Goal: Contribute content: Contribute content

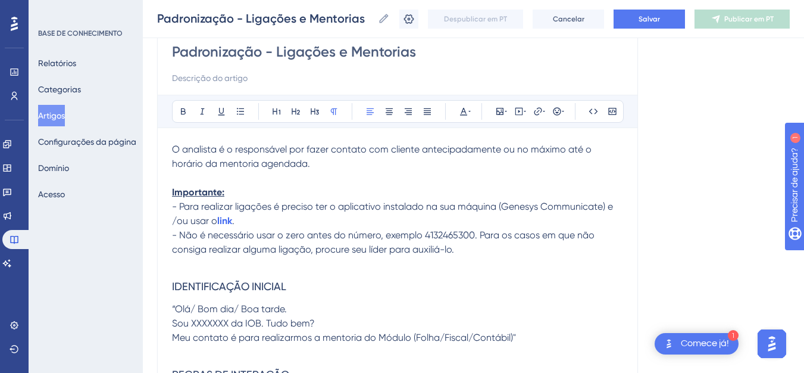
scroll to position [436, 0]
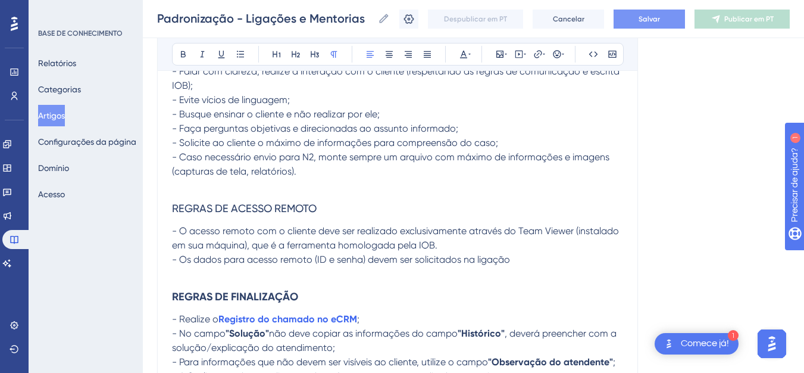
click at [646, 18] on button "Salvar" at bounding box center [648, 19] width 71 height 19
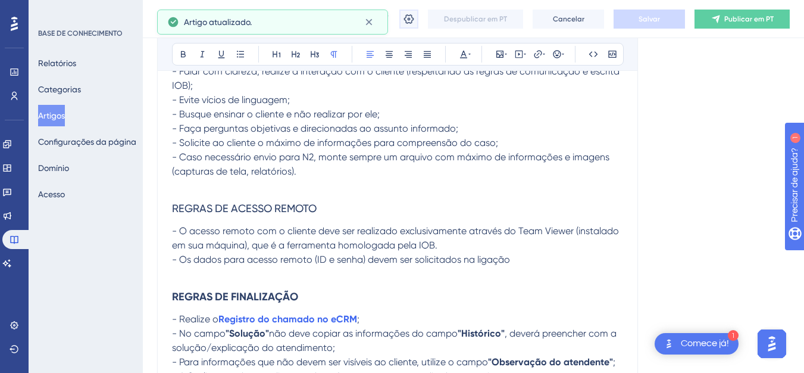
click at [414, 14] on icon at bounding box center [409, 19] width 10 height 10
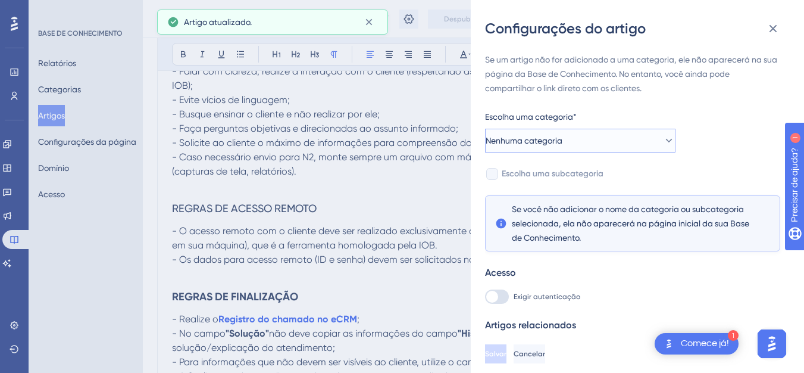
click at [575, 136] on button "Nenhuma categoria" at bounding box center [580, 141] width 190 height 24
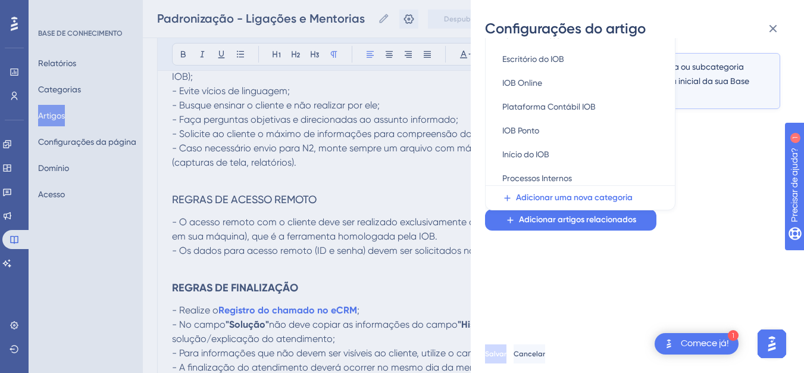
scroll to position [266, 0]
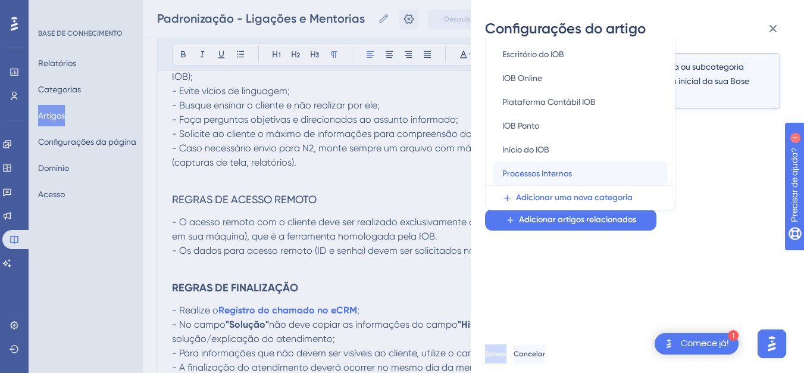
click at [588, 179] on div "Processos Internos Processos Internos" at bounding box center [580, 173] width 156 height 24
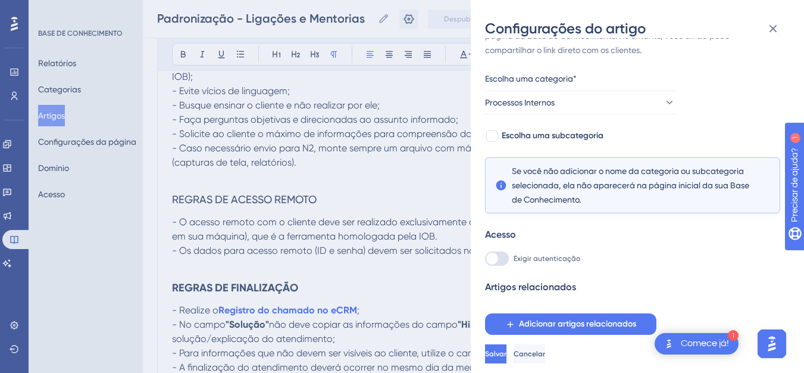
scroll to position [29, 0]
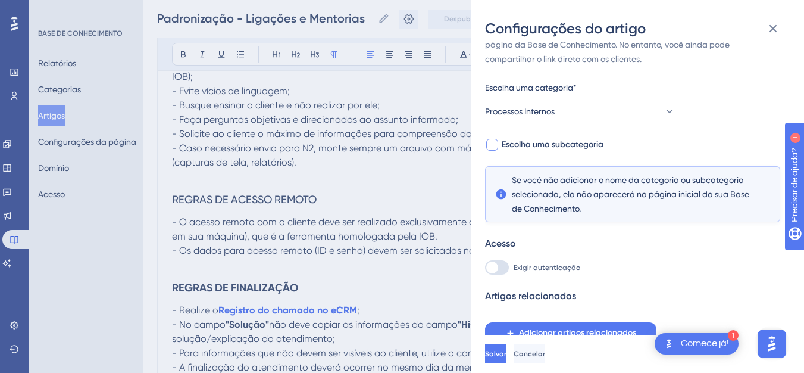
click at [550, 146] on font "Escolha uma subcategoria" at bounding box center [553, 144] width 102 height 10
checkbox input "true"
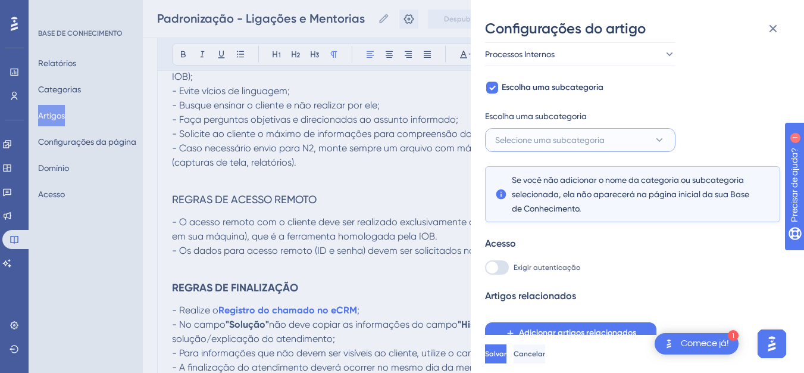
click at [568, 138] on font "Selecione uma subcategoria" at bounding box center [549, 140] width 109 height 10
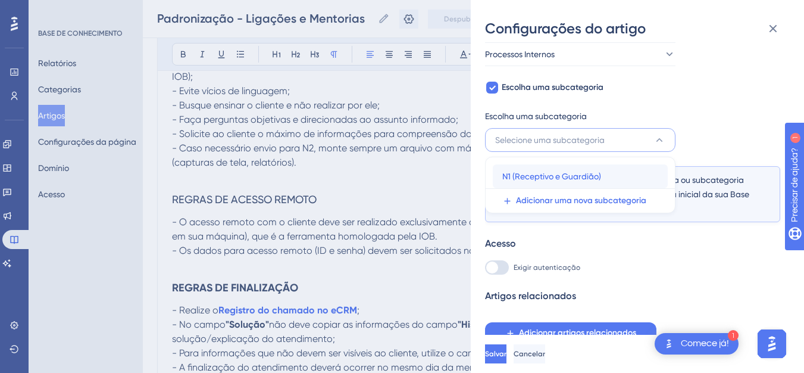
click at [570, 168] on div "N1 (Receptivo e Guardião) N1 (Receptivo e Guardião)" at bounding box center [580, 176] width 156 height 24
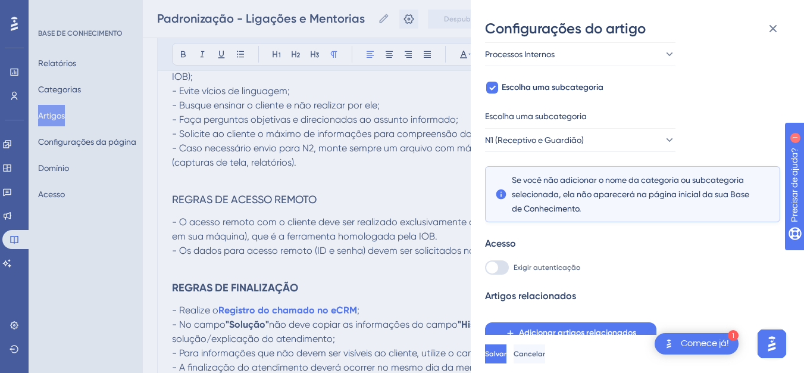
click at [505, 270] on div at bounding box center [497, 267] width 24 height 14
click at [485, 353] on input "Exigir autenticação" at bounding box center [484, 353] width 1 height 1
checkbox input "true"
click at [506, 358] on font "Salvar" at bounding box center [495, 353] width 21 height 8
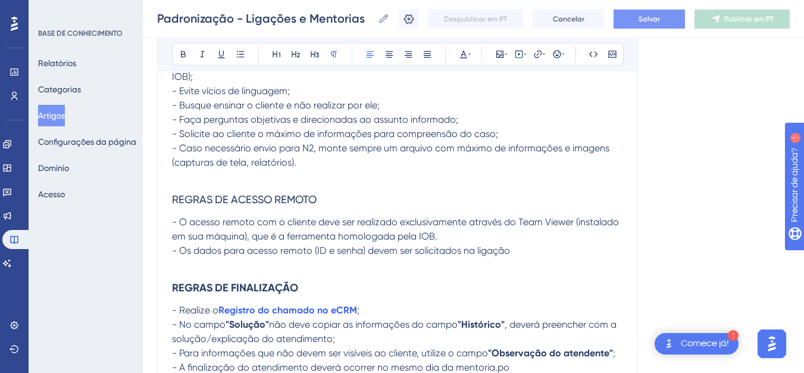
click at [660, 17] on font "Salvar" at bounding box center [648, 19] width 21 height 8
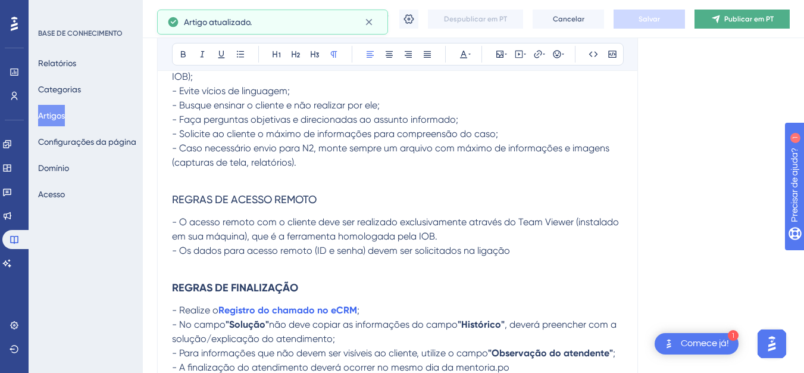
click at [760, 15] on font "Publicar em PT" at bounding box center [748, 19] width 49 height 8
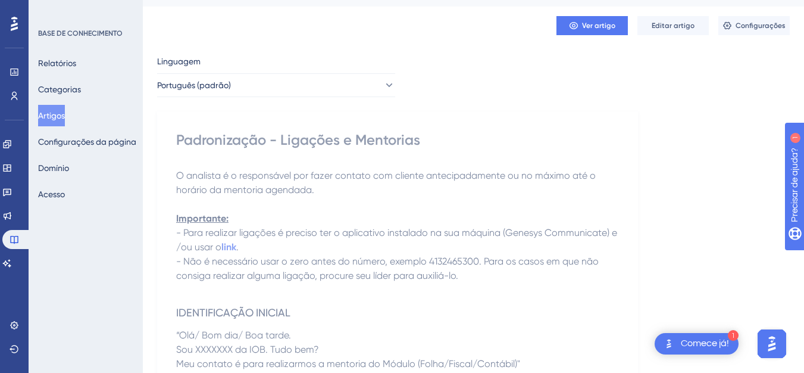
scroll to position [0, 0]
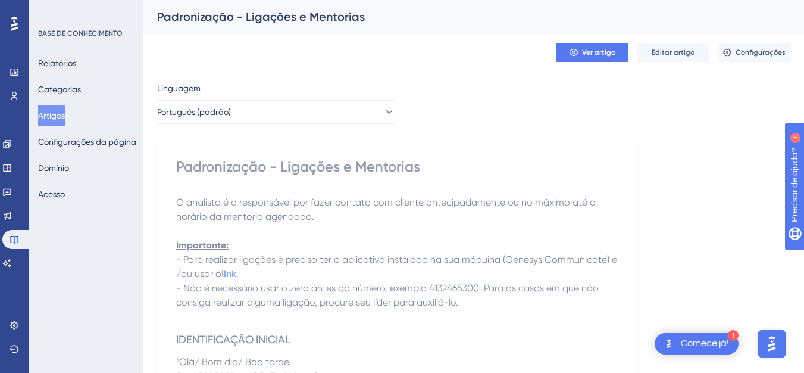
click at [57, 110] on font "Artigos" at bounding box center [51, 115] width 27 height 14
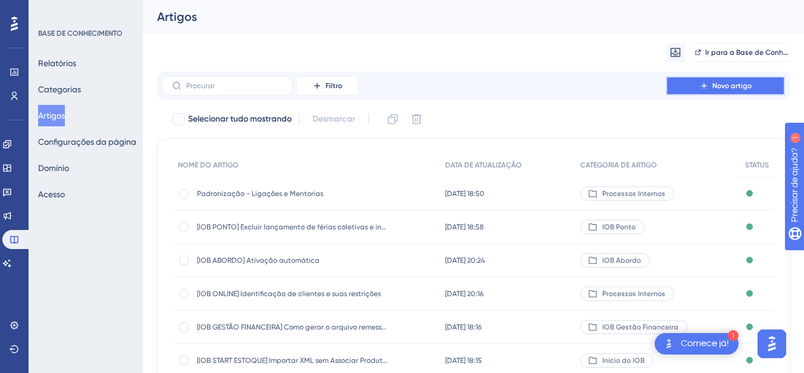
click at [685, 81] on button "Novo artigo" at bounding box center [725, 85] width 119 height 19
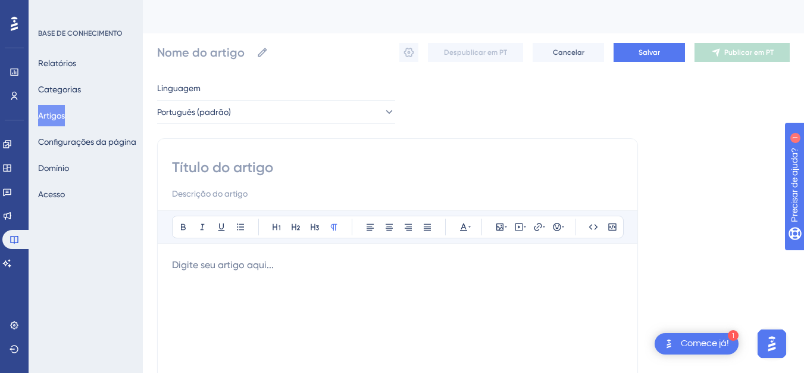
click at [240, 173] on input at bounding box center [397, 167] width 451 height 19
paste input "Registro no e-CRM - ACC - Receptivo e Guardião"
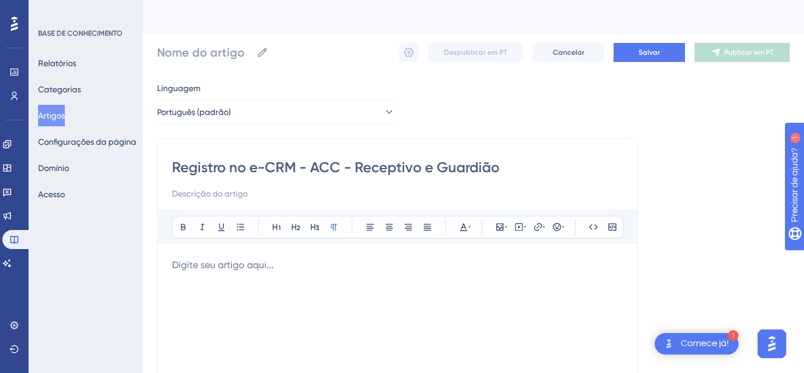
type input "Registro no e-CRM - ACC - Receptivo e Guardião"
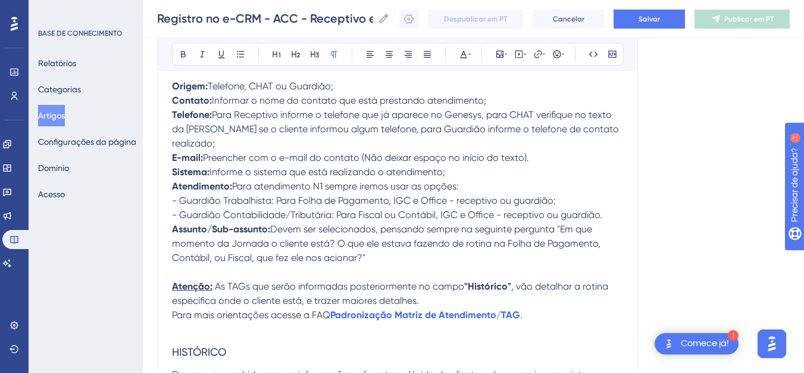
scroll to position [1251, 0]
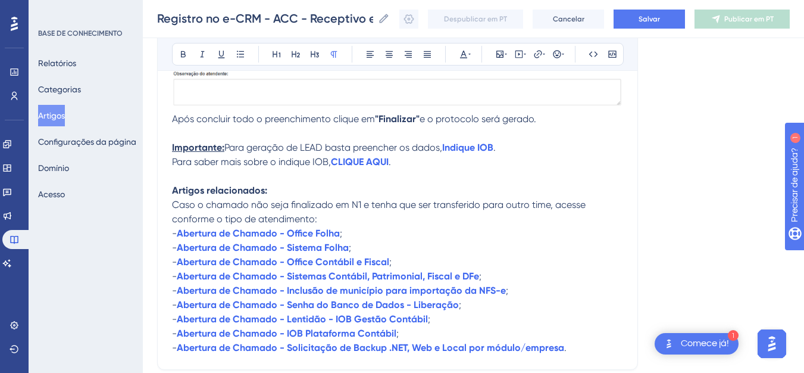
click at [465, 68] on p "Selecione o nível de satisfação do cliente e caso tenha alguma observação que c…" at bounding box center [397, 54] width 451 height 29
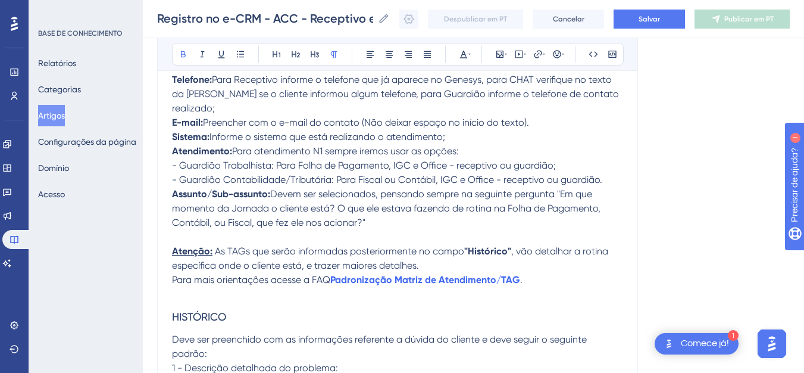
scroll to position [254, 0]
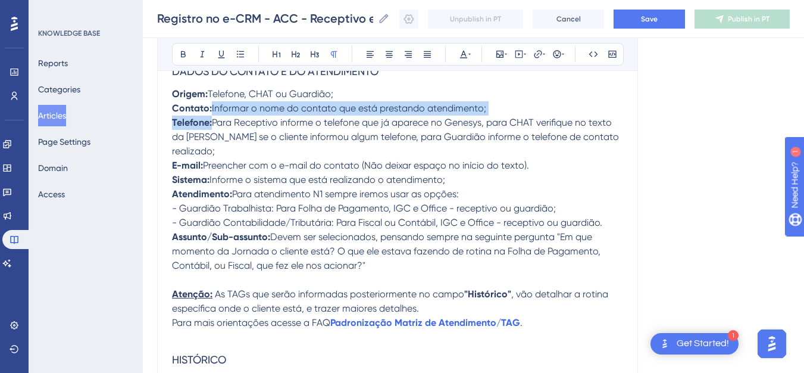
scroll to position [0, 0]
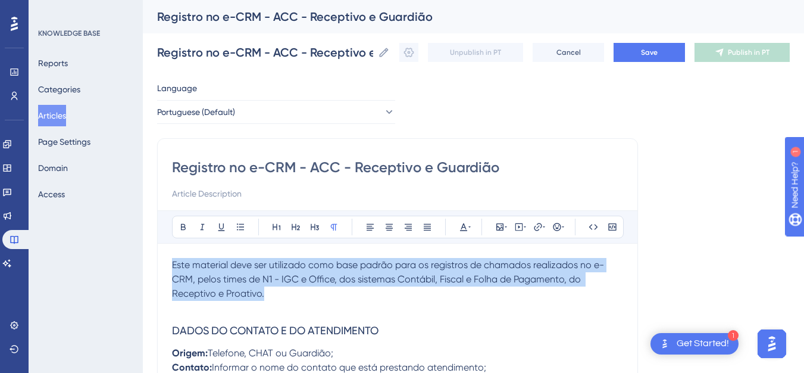
drag, startPoint x: 174, startPoint y: 264, endPoint x: 269, endPoint y: 294, distance: 99.9
click at [269, 294] on p "Este material deve ser utilizado como base padrão para os registros de chamados…" at bounding box center [397, 279] width 451 height 43
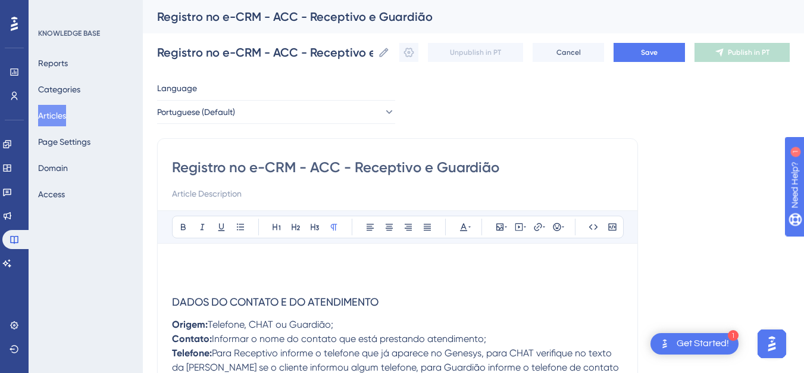
click at [223, 186] on div "Registro no e-CRM - ACC - Receptivo e Guardião" at bounding box center [397, 179] width 451 height 43
click at [222, 192] on input at bounding box center [397, 193] width 451 height 14
paste input "Este material deve ser utilizado como base padrão para os registros de chamados…"
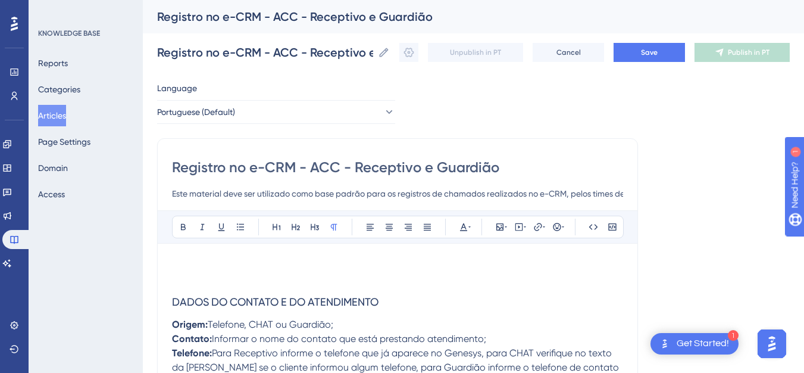
scroll to position [0, 372]
type input "Este material deve ser utilizado como base padrão para os registros de chamados…"
click at [226, 267] on p at bounding box center [397, 265] width 451 height 14
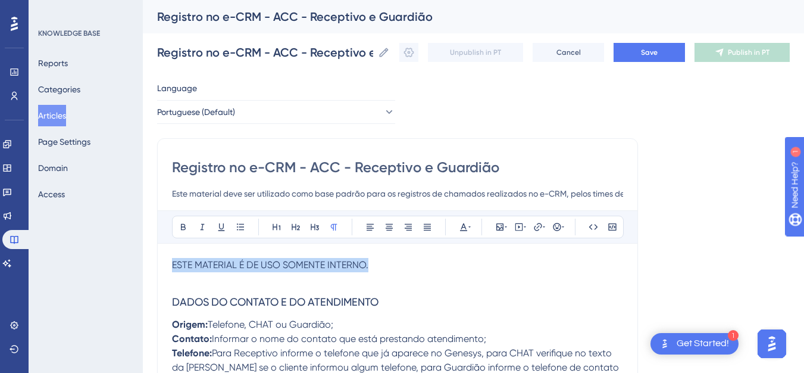
drag, startPoint x: 382, startPoint y: 268, endPoint x: 127, endPoint y: 261, distance: 254.8
click at [466, 226] on icon at bounding box center [464, 227] width 10 height 10
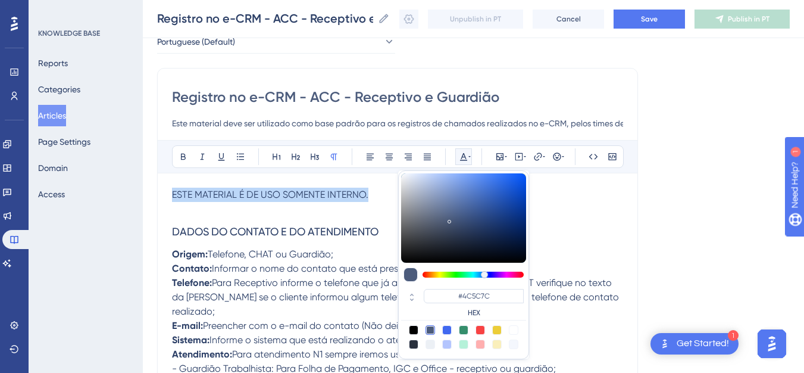
scroll to position [67, 0]
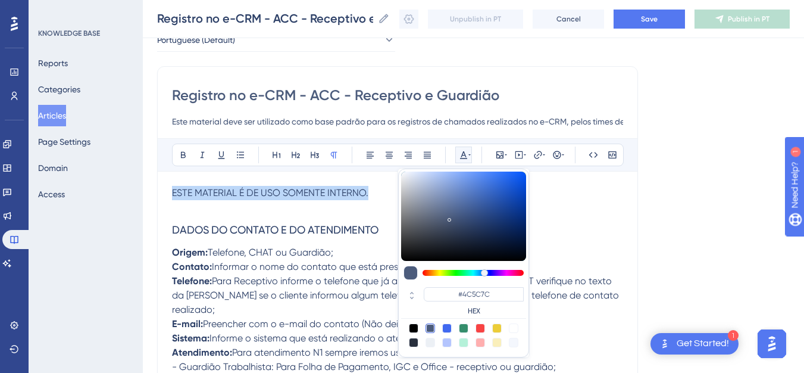
click at [477, 326] on div at bounding box center [480, 328] width 10 height 10
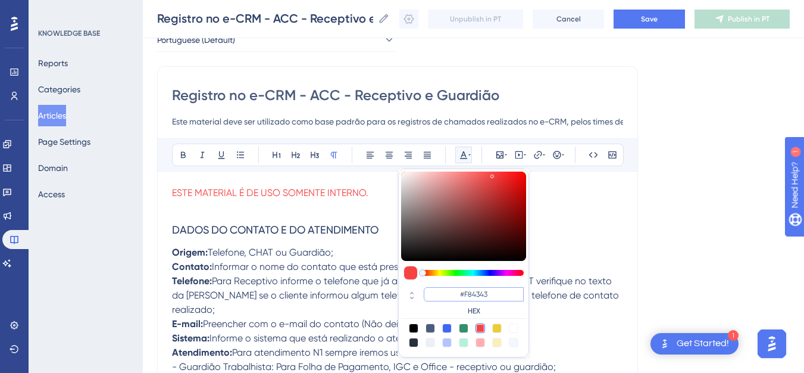
click at [486, 293] on input "#F84343" at bounding box center [474, 294] width 100 height 14
type input "#F84343"
click at [481, 327] on div at bounding box center [480, 328] width 10 height 10
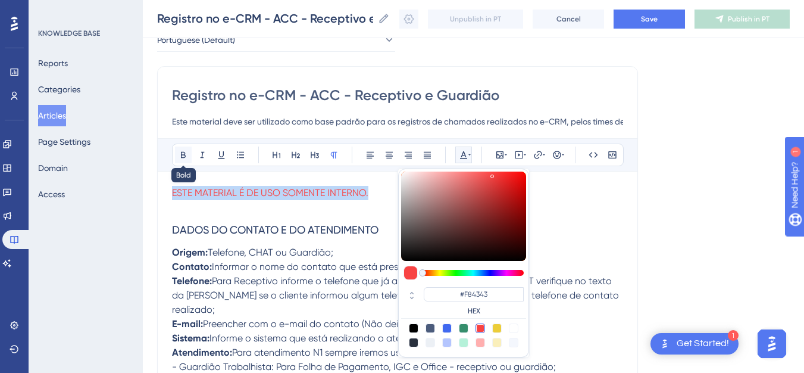
click at [186, 154] on icon at bounding box center [184, 155] width 10 height 10
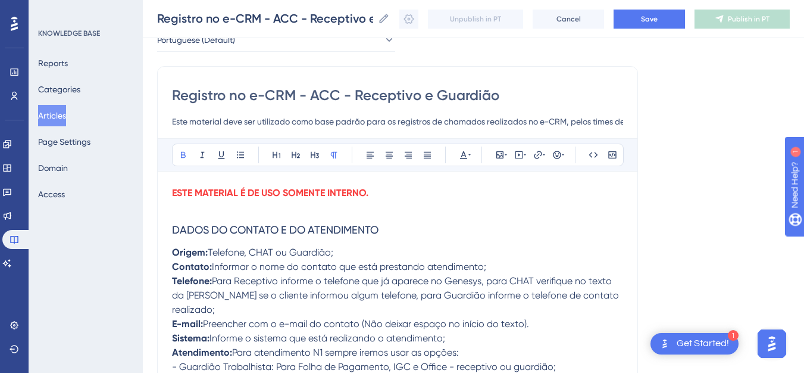
click at [280, 213] on p at bounding box center [397, 207] width 451 height 14
click at [658, 20] on span "Save" at bounding box center [649, 19] width 17 height 10
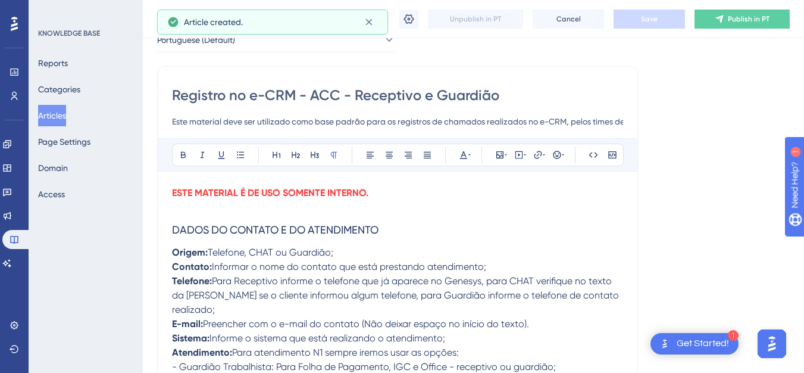
scroll to position [1007, 0]
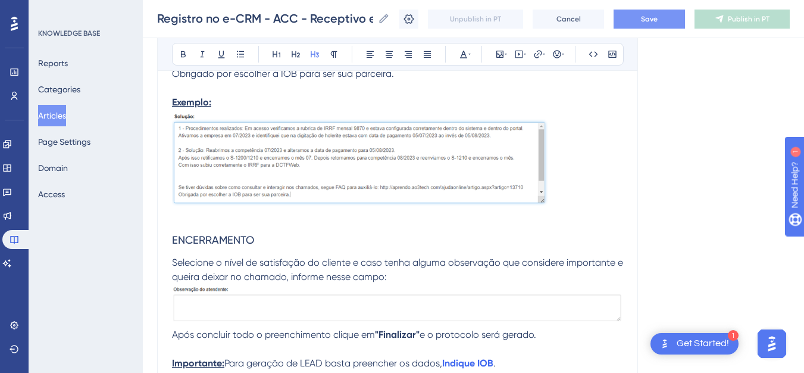
drag, startPoint x: 226, startPoint y: 264, endPoint x: 170, endPoint y: 266, distance: 55.4
click at [465, 57] on icon at bounding box center [464, 54] width 10 height 10
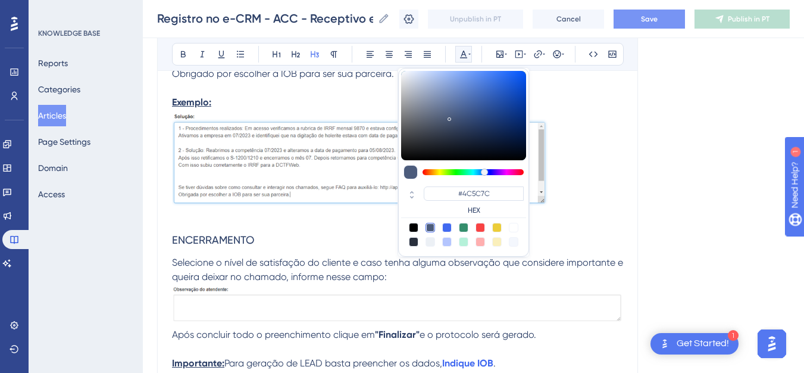
click at [478, 225] on div at bounding box center [480, 228] width 10 height 10
type input "#F84343"
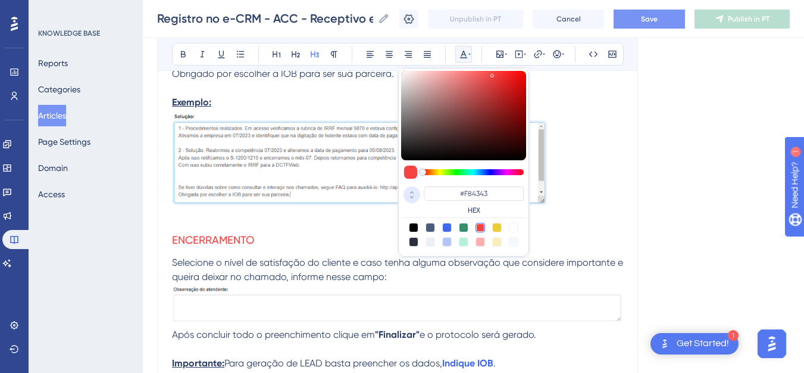
click at [410, 199] on icon at bounding box center [412, 197] width 14 height 11
click at [412, 190] on icon at bounding box center [412, 192] width 14 height 11
click at [459, 196] on input "#F84343" at bounding box center [474, 193] width 100 height 14
paste input "F005AF"
click at [459, 196] on input "#FF005AF84343" at bounding box center [474, 193] width 100 height 14
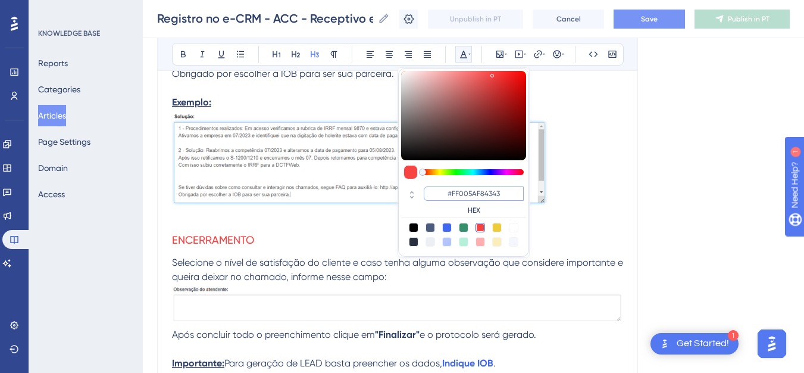
click at [459, 196] on input "#FF005AF84343" at bounding box center [474, 193] width 100 height 14
paste input
type input "#FF005A"
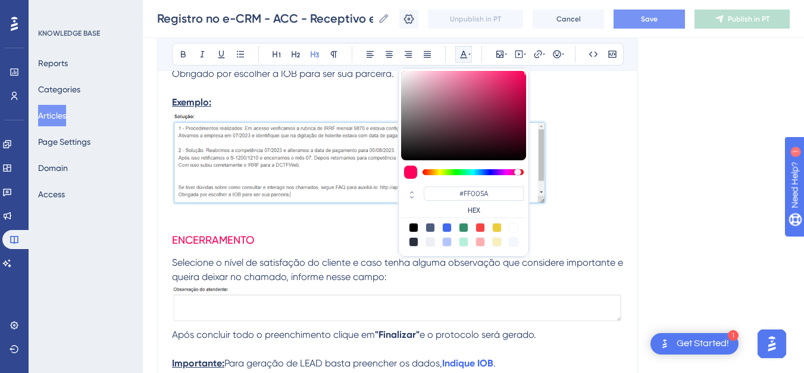
click at [340, 255] on h3 "ENCERRAMENTO" at bounding box center [397, 239] width 451 height 31
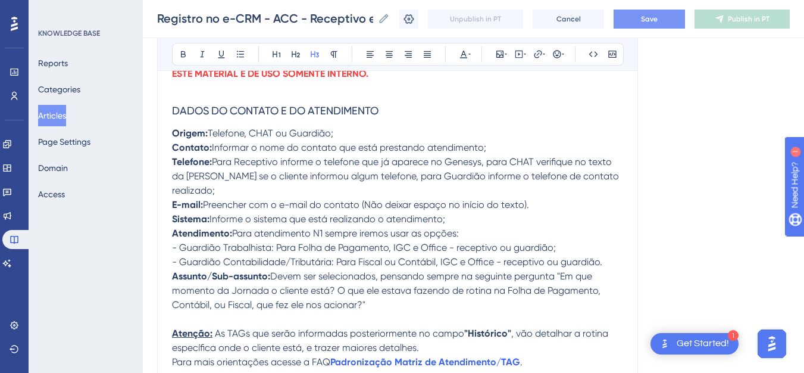
scroll to position [127, 0]
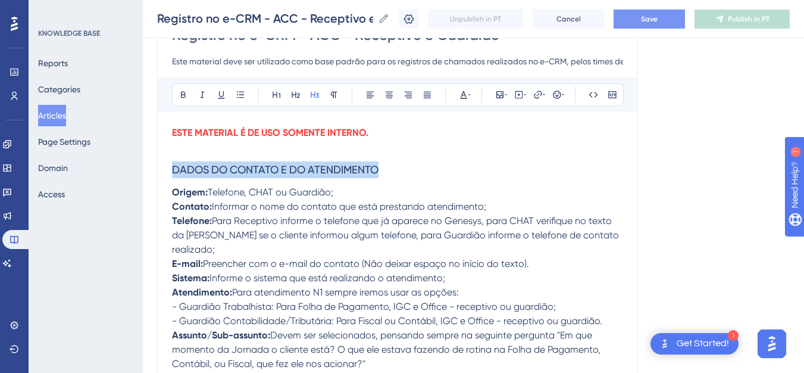
drag, startPoint x: 380, startPoint y: 168, endPoint x: 172, endPoint y: 164, distance: 208.3
click at [172, 164] on h3 "DADOS DO CONTATO E DO ATENDIMENTO" at bounding box center [397, 169] width 451 height 31
click at [465, 91] on icon at bounding box center [464, 95] width 10 height 10
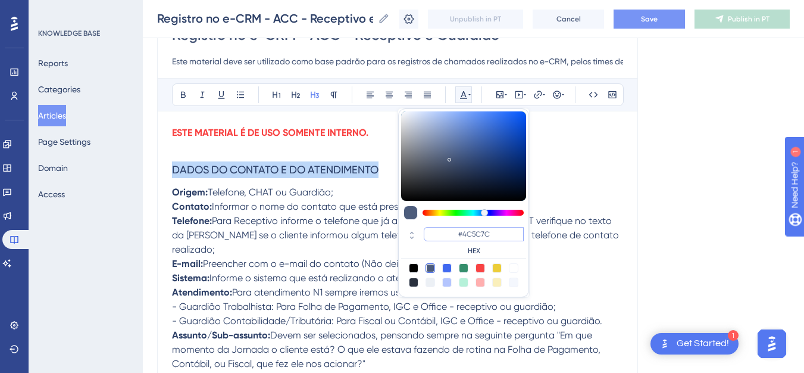
click at [477, 234] on input "#4C5C7C" at bounding box center [474, 234] width 100 height 14
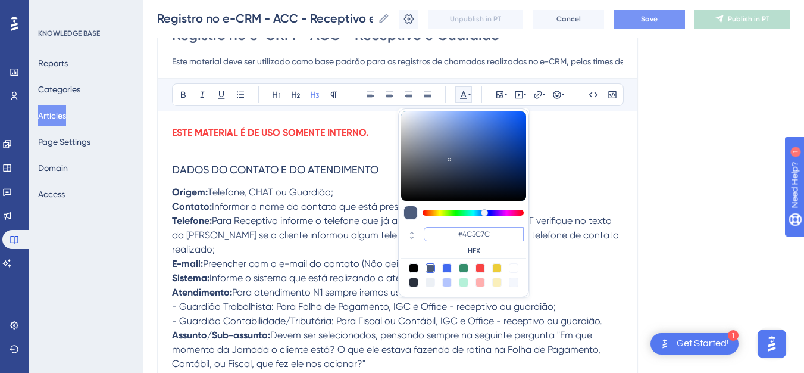
click at [477, 234] on input "#4C5C7C" at bounding box center [474, 234] width 100 height 14
paste input "F0072"
type input "#4F0072"
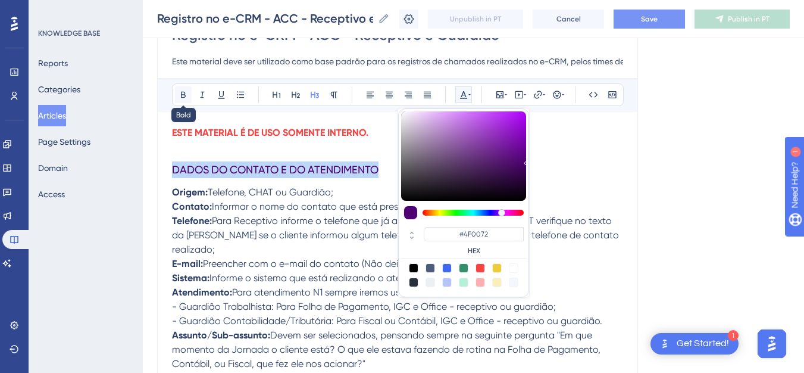
click at [183, 92] on icon at bounding box center [183, 95] width 5 height 7
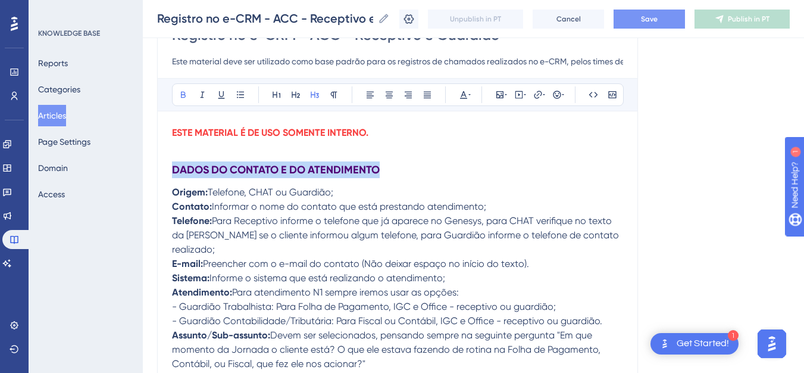
click at [296, 195] on span "Telefone, CHAT ou Guardião;" at bounding box center [271, 191] width 126 height 11
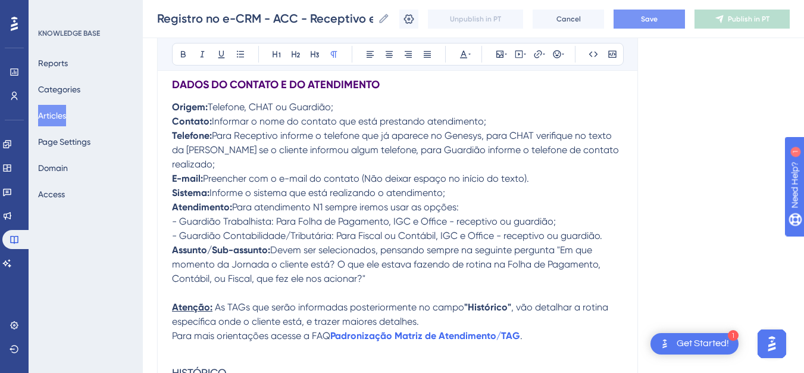
scroll to position [280, 0]
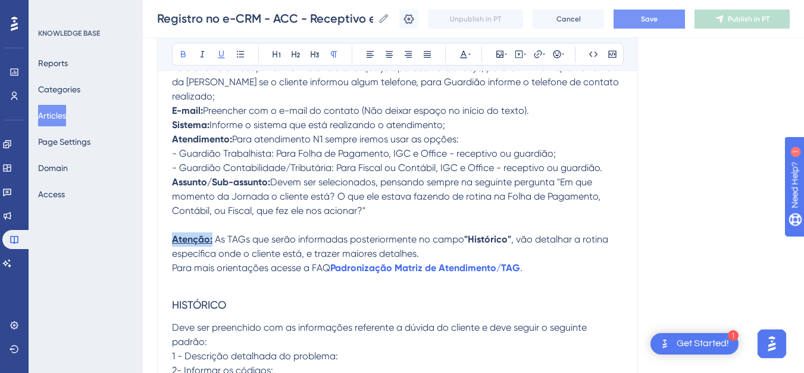
drag, startPoint x: 212, startPoint y: 239, endPoint x: 173, endPoint y: 243, distance: 39.5
click at [173, 243] on p "Atenção: As TAGs que serão informadas posteriormente no campo "Histórico" , vão…" at bounding box center [397, 246] width 451 height 29
click at [324, 123] on span "Informe o sistema que está realizando o atendimento;" at bounding box center [327, 124] width 236 height 11
drag, startPoint x: 193, startPoint y: 242, endPoint x: 168, endPoint y: 244, distance: 25.1
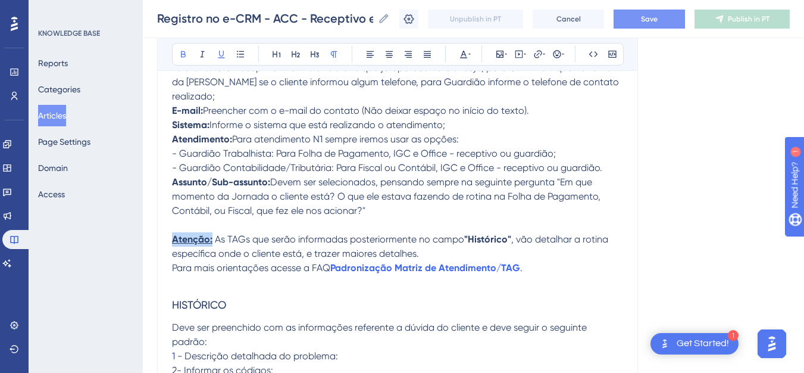
drag, startPoint x: 212, startPoint y: 240, endPoint x: 172, endPoint y: 243, distance: 40.0
click at [172, 243] on p "Atenção: As TAGs que serão informadas posteriormente no campo "Histórico" , vão…" at bounding box center [397, 246] width 451 height 29
click at [463, 55] on icon at bounding box center [463, 55] width 7 height 8
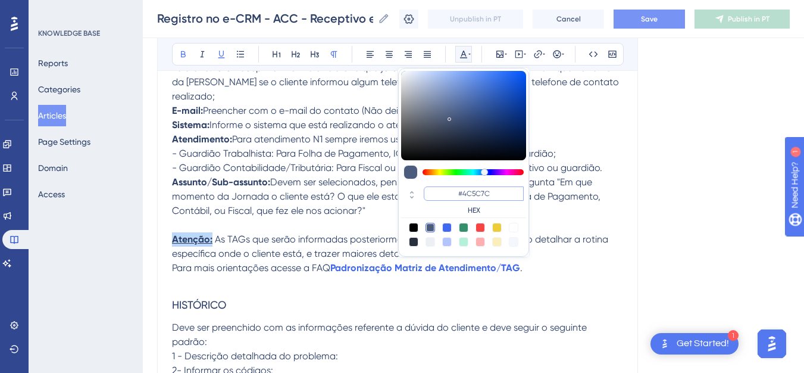
click at [491, 193] on input "#4C5C7C" at bounding box center [474, 193] width 100 height 14
paste input "FF005A"
type input "#FF005A"
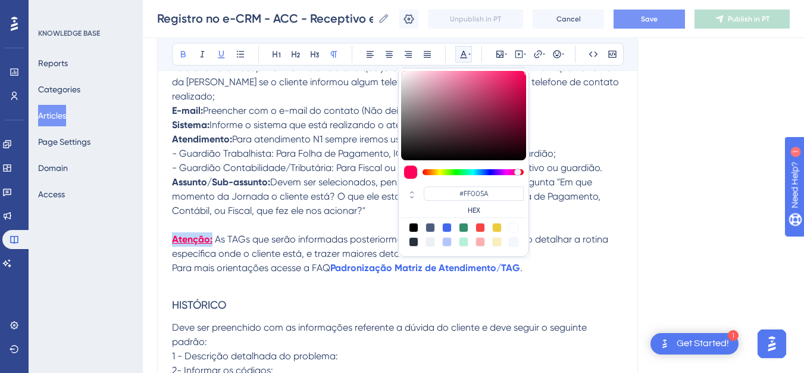
click at [245, 301] on h3 "HISTÓRICO" at bounding box center [397, 304] width 451 height 31
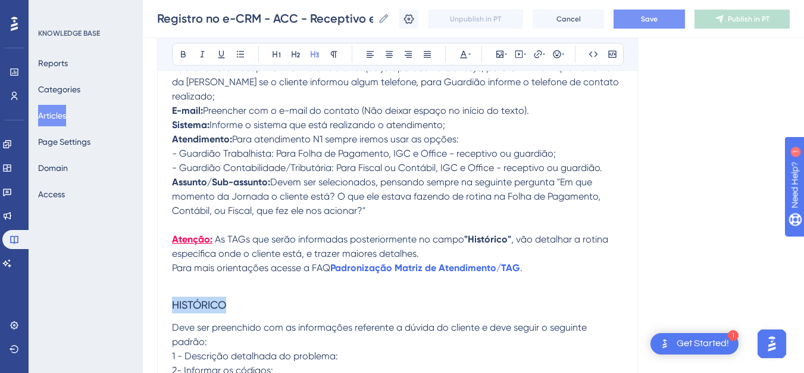
drag, startPoint x: 164, startPoint y: 306, endPoint x: 155, endPoint y: 308, distance: 9.7
click at [374, 133] on span "Para atendimento N1 sempre iremos usar as opções:" at bounding box center [345, 138] width 227 height 11
click at [469, 54] on icon at bounding box center [469, 54] width 2 height 1
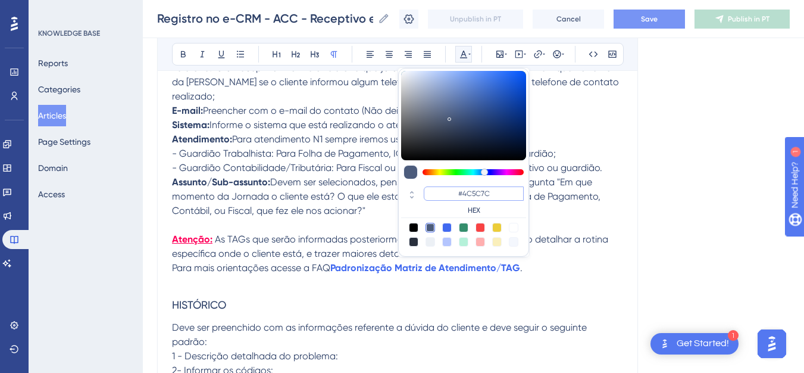
click at [452, 195] on input "#4C5C7C" at bounding box center [474, 193] width 100 height 14
paste input "F00724"
click at [452, 195] on input "#4F00724C5C7C" at bounding box center [474, 193] width 100 height 14
paste input
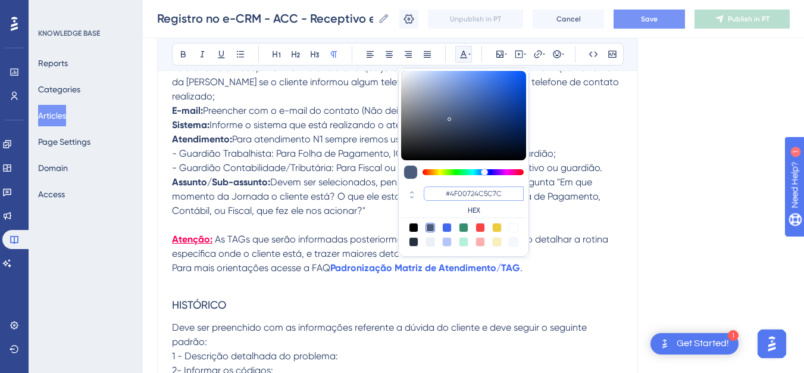
type input "#4F0072"
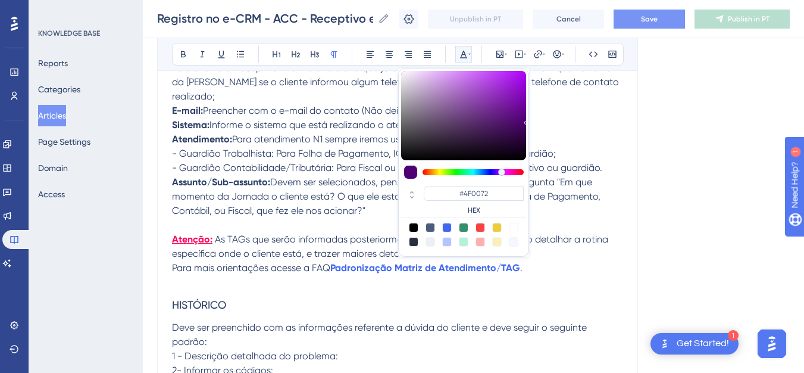
click at [417, 324] on span "Deve ser preenchido com as informações referente a dúvida do cliente e deve seg…" at bounding box center [380, 334] width 417 height 26
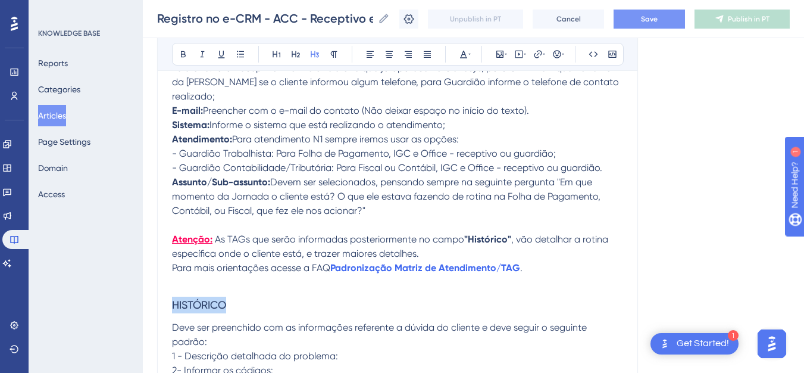
drag, startPoint x: 246, startPoint y: 302, endPoint x: 177, endPoint y: 298, distance: 69.7
click at [467, 47] on button at bounding box center [463, 54] width 17 height 17
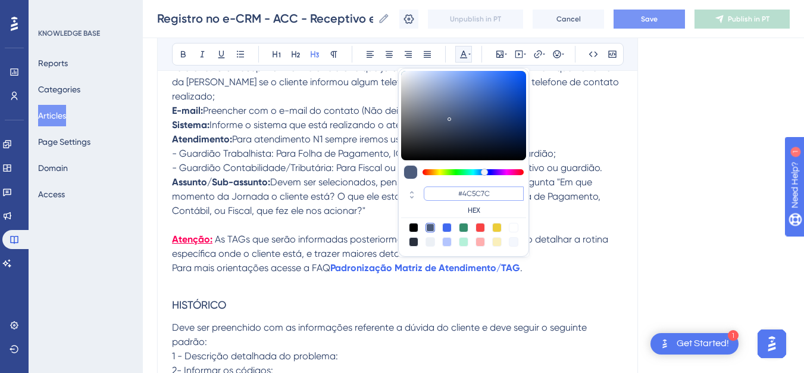
drag, startPoint x: 459, startPoint y: 192, endPoint x: 430, endPoint y: 192, distance: 29.8
click at [430, 192] on input "#4C5C7C" at bounding box center [474, 193] width 100 height 14
paste input "F0072"
type input "#4F0072"
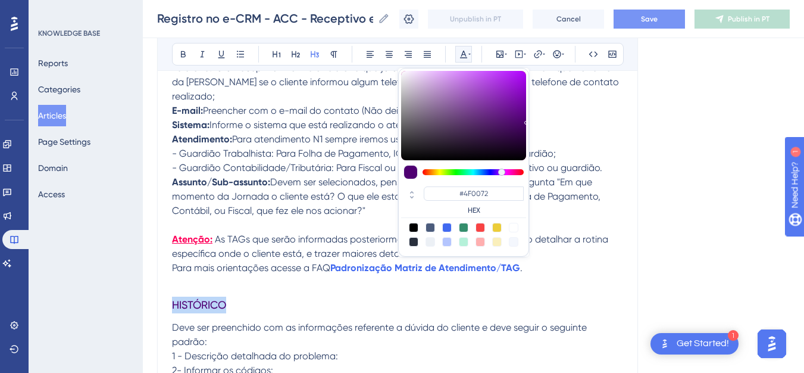
click at [332, 298] on h3 "HISTÓRICO" at bounding box center [397, 304] width 451 height 31
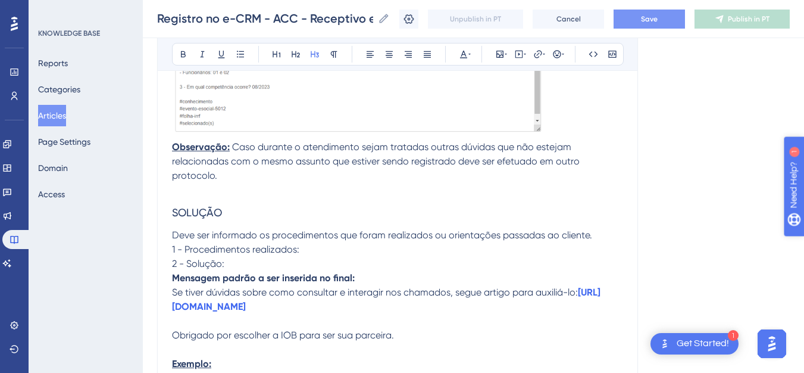
scroll to position [767, 0]
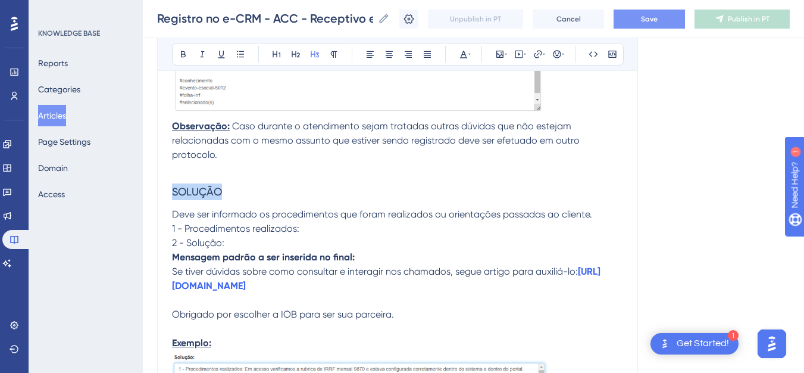
drag, startPoint x: 176, startPoint y: 206, endPoint x: 156, endPoint y: 207, distance: 20.3
click at [156, 207] on div "Performance Users Engagement Widgets Feedback Product Updates Knowledge Base AI…" at bounding box center [473, 74] width 661 height 1683
click at [461, 52] on icon at bounding box center [464, 54] width 10 height 10
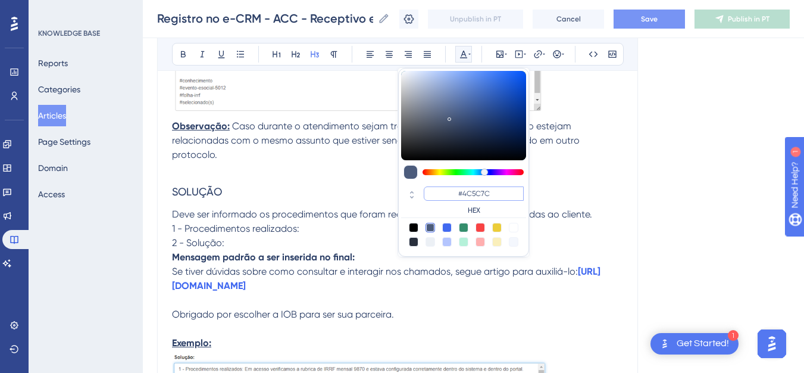
drag, startPoint x: 456, startPoint y: 194, endPoint x: 439, endPoint y: 194, distance: 17.3
click at [439, 194] on input "#4C5C7C" at bounding box center [474, 193] width 100 height 14
paste input "F0072"
type input "#4F0072"
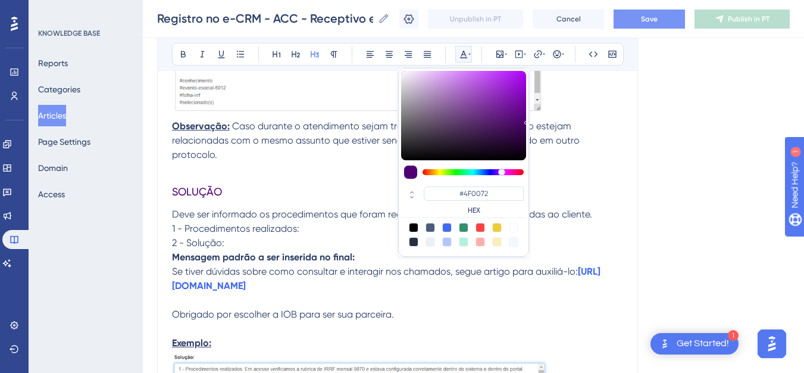
click at [609, 284] on p "Se tiver dúvidas sobre como consultar e interagir nos chamados, segue artigo pa…" at bounding box center [397, 278] width 451 height 29
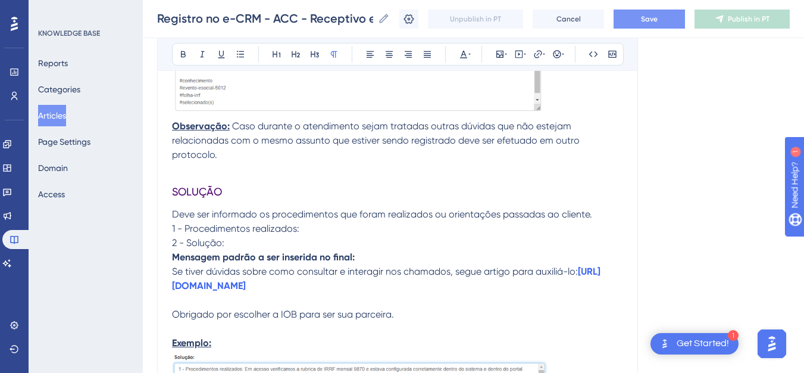
scroll to position [1166, 0]
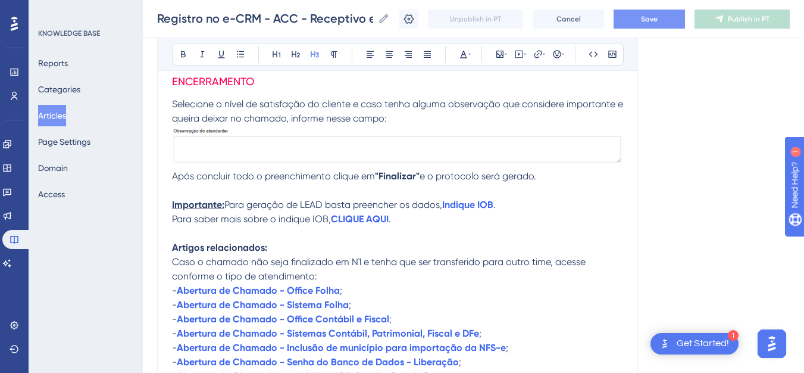
drag, startPoint x: 181, startPoint y: 112, endPoint x: 167, endPoint y: 112, distance: 14.3
click at [469, 58] on icon at bounding box center [469, 54] width 2 height 10
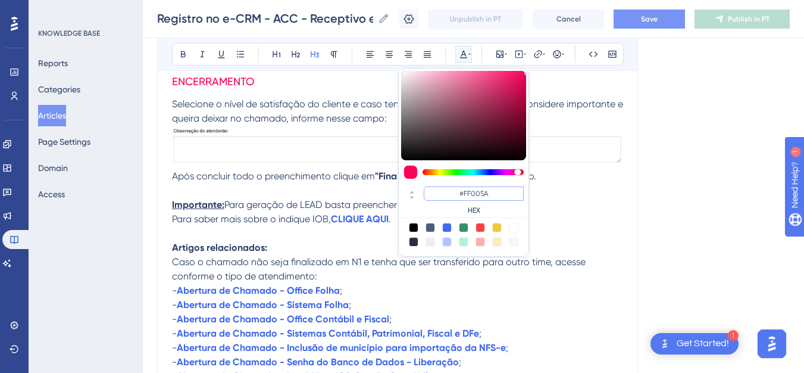
drag, startPoint x: 490, startPoint y: 194, endPoint x: 423, endPoint y: 193, distance: 67.3
click at [423, 193] on div "#FF005A HEX" at bounding box center [463, 201] width 125 height 34
paste input "4F0072"
type input "#4F0072"
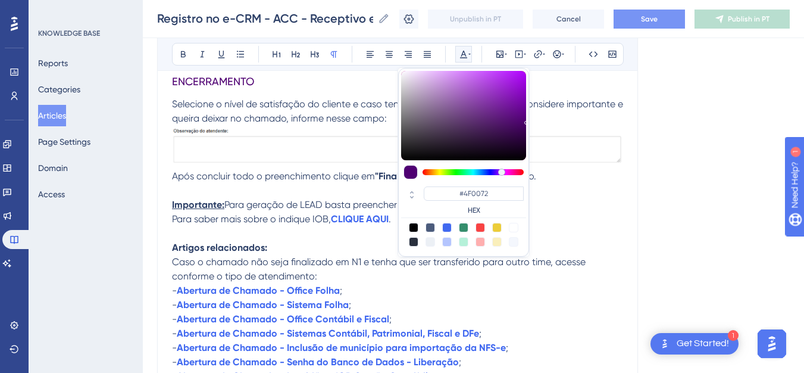
click at [549, 281] on span "Caso o chamado não seja finalizado em N1 e tenha que ser transferido para outro…" at bounding box center [380, 269] width 416 height 26
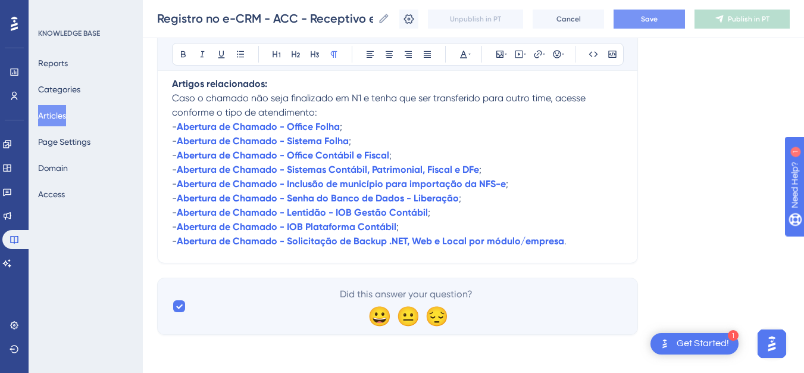
scroll to position [1175, 0]
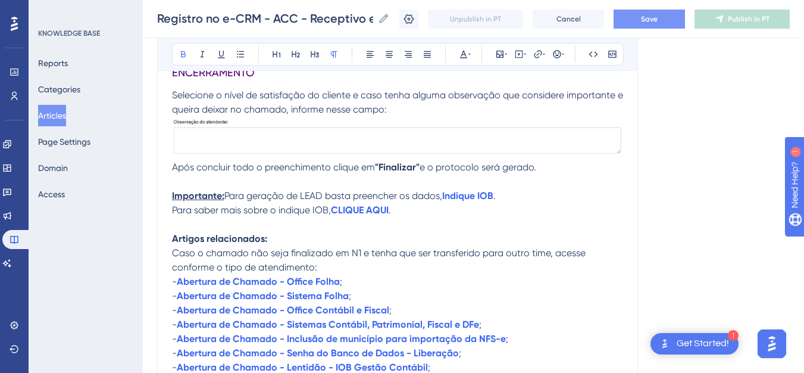
click at [275, 246] on p "Artigos relacionados:" at bounding box center [397, 238] width 451 height 14
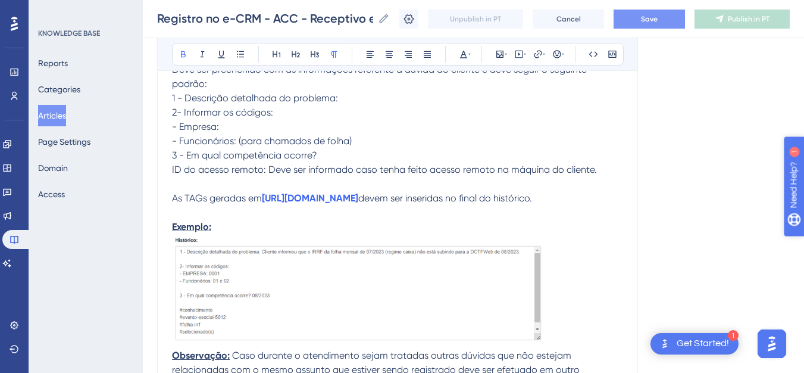
scroll to position [562, 0]
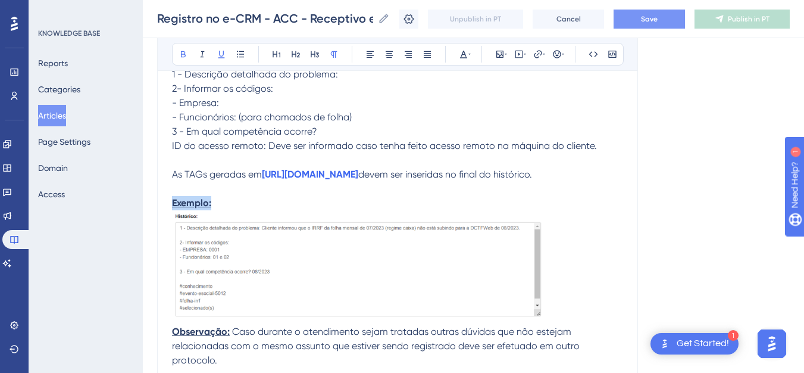
drag, startPoint x: 227, startPoint y: 217, endPoint x: 169, endPoint y: 215, distance: 57.7
click at [169, 215] on div "Registro no e-CRM - ACC - Receptivo e Guardião Este material deve ser utilizado…" at bounding box center [397, 301] width 481 height 1459
click at [362, 181] on p "As TAGs geradas em [URL][DOMAIN_NAME] devem ser inseridas no final do histórico." at bounding box center [397, 174] width 451 height 14
click at [465, 54] on icon at bounding box center [463, 55] width 7 height 8
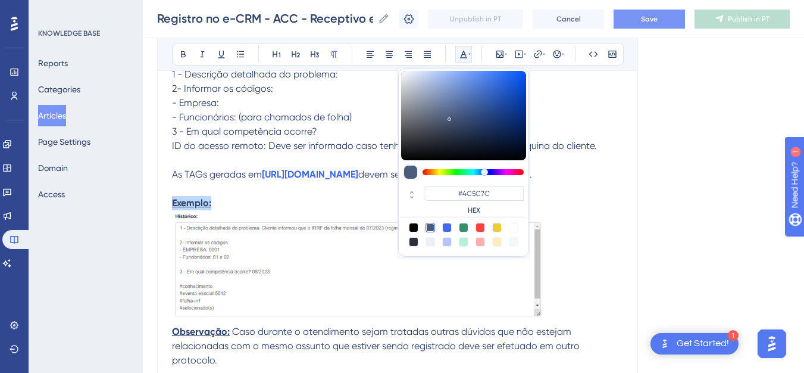
click at [462, 49] on button at bounding box center [463, 54] width 17 height 17
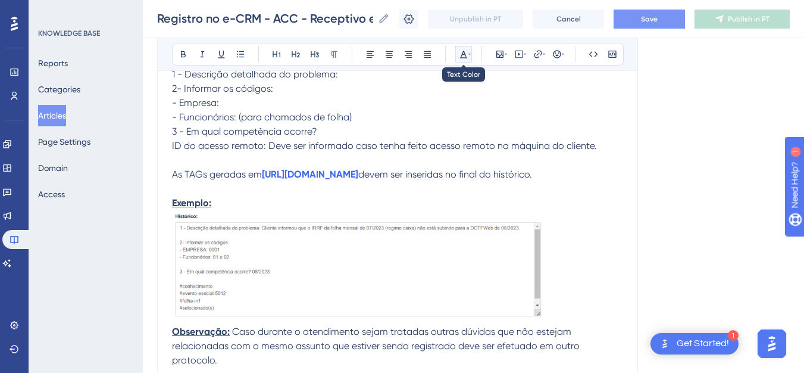
click at [460, 52] on icon at bounding box center [464, 54] width 10 height 10
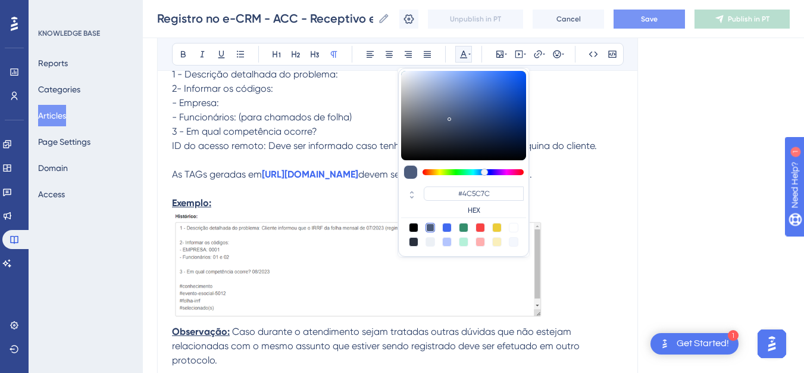
click at [206, 208] on strong "Exemplo:" at bounding box center [191, 202] width 39 height 11
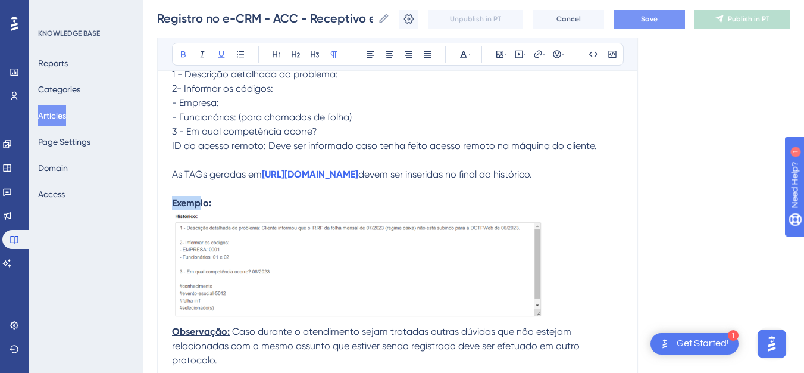
drag, startPoint x: 165, startPoint y: 218, endPoint x: 158, endPoint y: 218, distance: 6.5
click at [158, 218] on div "Registro no e-CRM - ACC - Receptivo e Guardião Este material deve ser utilizado…" at bounding box center [397, 301] width 481 height 1459
click at [215, 210] on p "Exemplo:" at bounding box center [397, 203] width 451 height 14
drag, startPoint x: 176, startPoint y: 215, endPoint x: 168, endPoint y: 215, distance: 7.1
click at [168, 215] on div "Registro no e-CRM - ACC - Receptivo e Guardião Este material deve ser utilizado…" at bounding box center [397, 301] width 481 height 1459
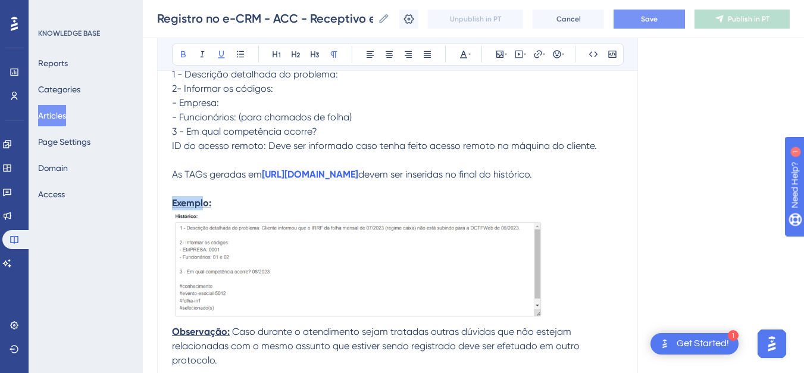
click at [226, 210] on p "Exemplo:" at bounding box center [397, 203] width 451 height 14
drag, startPoint x: 211, startPoint y: 217, endPoint x: 165, endPoint y: 215, distance: 45.9
click at [165, 215] on div "Registro no e-CRM - ACC - Receptivo e Guardião Este material deve ser utilizado…" at bounding box center [397, 301] width 481 height 1459
click at [466, 48] on button at bounding box center [463, 54] width 17 height 17
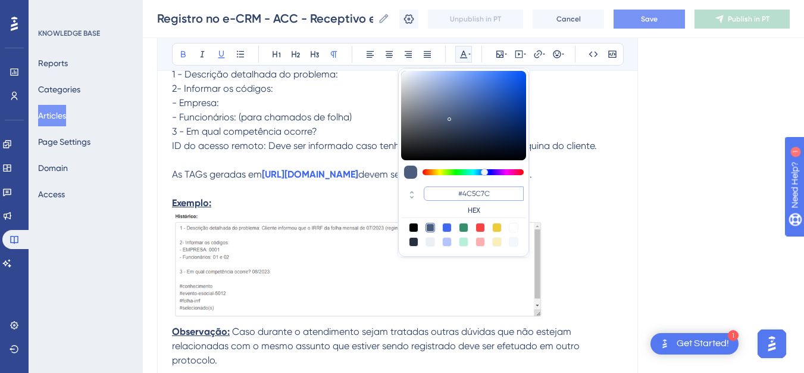
click at [506, 189] on input "#4C5C7C" at bounding box center [474, 193] width 100 height 14
paste input "FF005A"
type input "#FF005A"
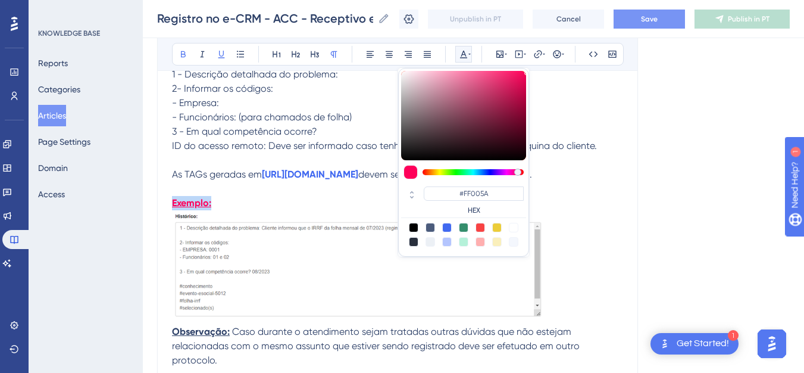
click at [362, 210] on p "Exemplo:" at bounding box center [397, 203] width 451 height 14
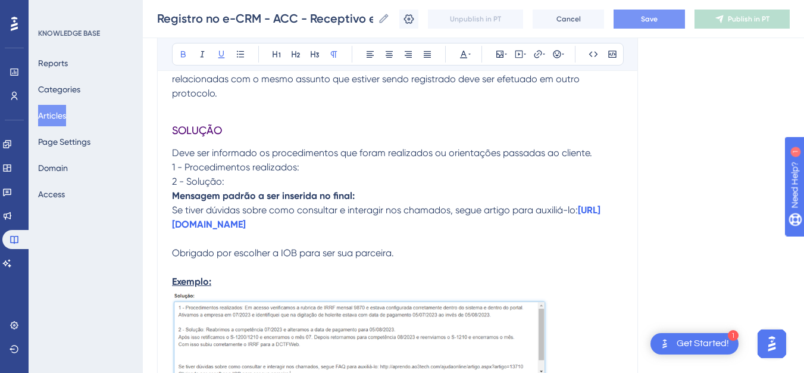
scroll to position [781, 0]
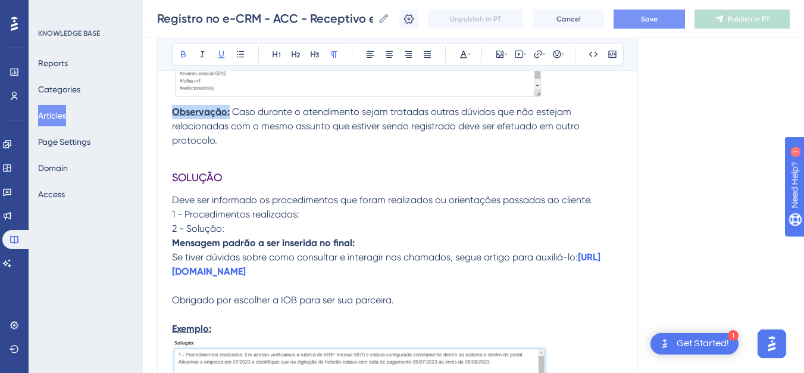
drag, startPoint x: 228, startPoint y: 126, endPoint x: 174, endPoint y: 120, distance: 55.0
click at [174, 120] on p "Observação: Caso durante o atendimento sejam tratadas outras dúvidas que não es…" at bounding box center [397, 126] width 451 height 43
click at [464, 54] on icon at bounding box center [463, 55] width 7 height 8
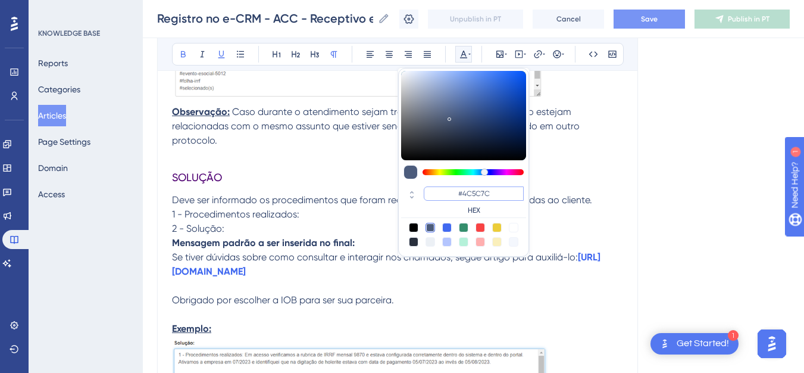
click at [477, 194] on input "#4C5C7C" at bounding box center [474, 193] width 100 height 14
paste input "FF005A"
type input "#FF005A"
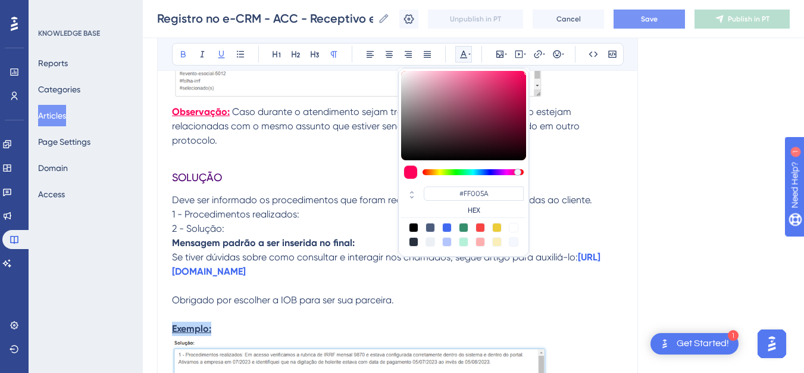
drag, startPoint x: 212, startPoint y: 359, endPoint x: 167, endPoint y: 353, distance: 46.2
click at [167, 353] on div "Registro no e-CRM - ACC - Receptivo e Guardião Este material deve ser utilizado…" at bounding box center [397, 81] width 481 height 1459
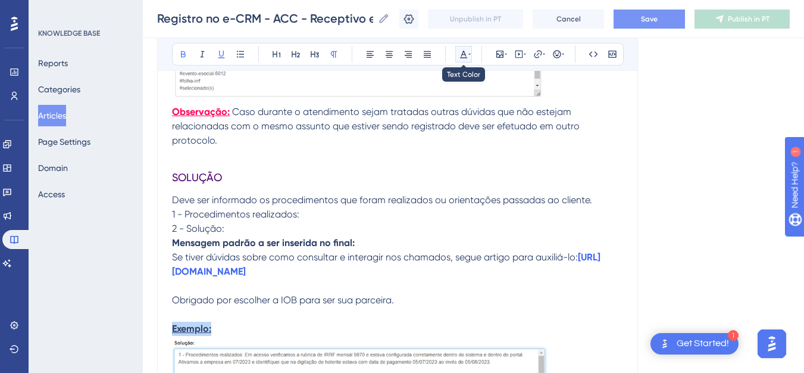
click at [466, 52] on icon at bounding box center [464, 54] width 10 height 10
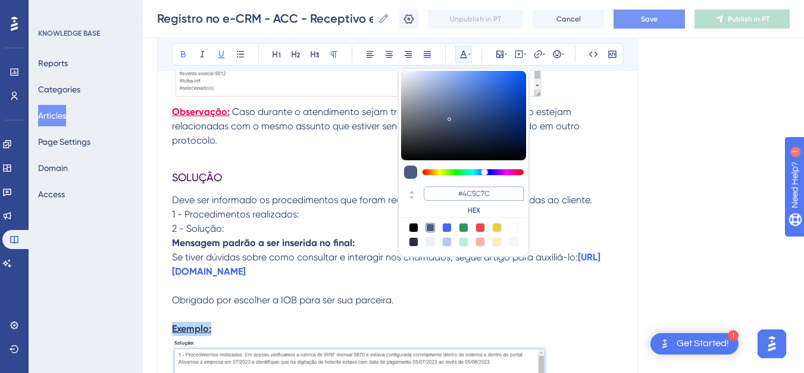
click at [477, 192] on input "#4C5C7C" at bounding box center [474, 193] width 100 height 14
paste input "FF005A"
type input "#FF005A"
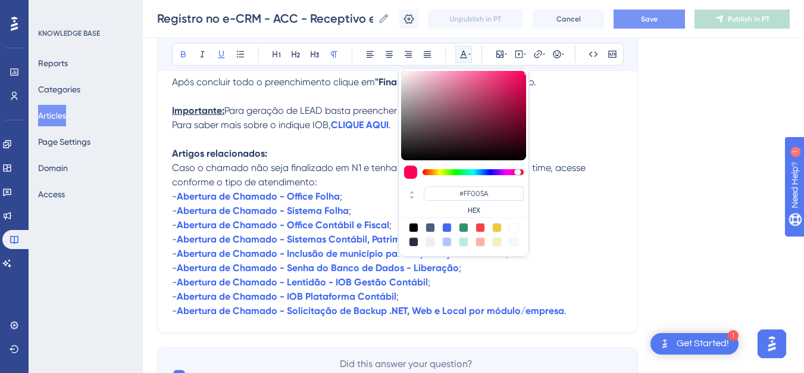
scroll to position [1283, 0]
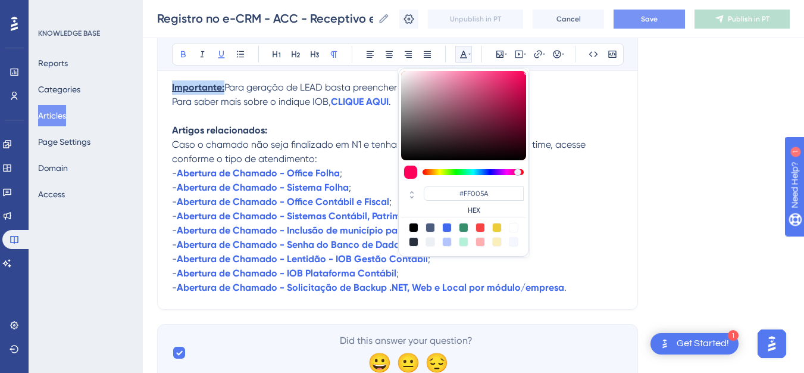
drag, startPoint x: 225, startPoint y: 119, endPoint x: 172, endPoint y: 109, distance: 53.8
click at [172, 95] on p "Importante: Para geração de LEAD basta preencher os dados, Indique IOB ." at bounding box center [397, 87] width 451 height 14
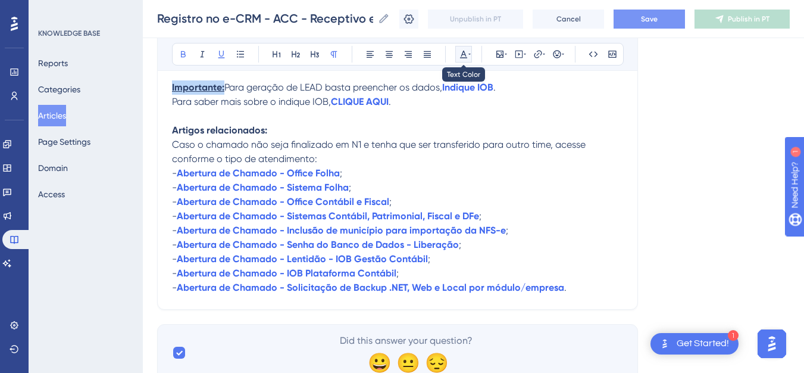
click at [460, 49] on button at bounding box center [463, 54] width 17 height 17
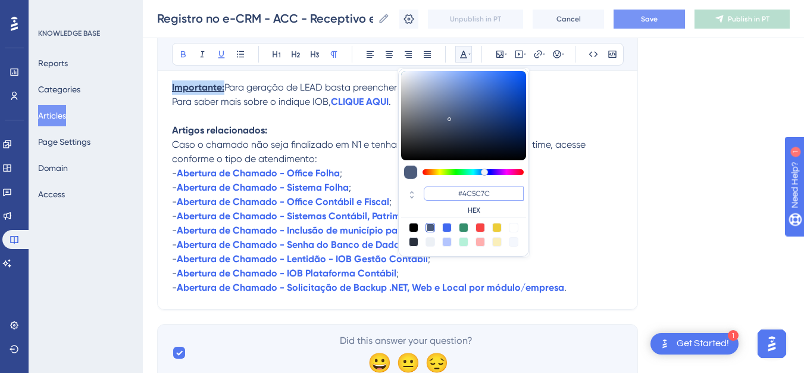
click at [468, 199] on input "#4C5C7C" at bounding box center [474, 193] width 100 height 14
paste input "FF005A"
type input "#FF005A"
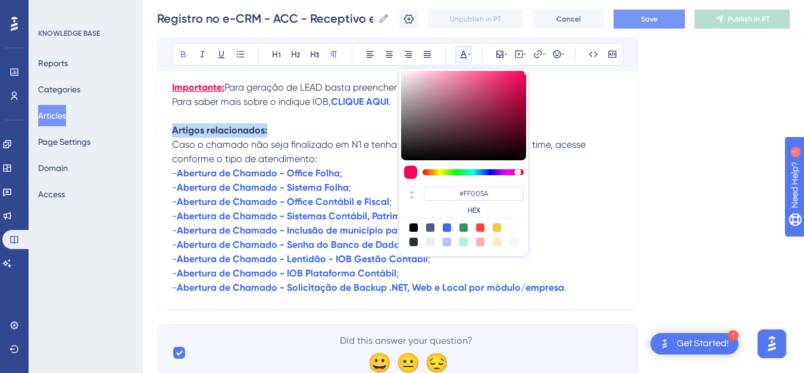
drag, startPoint x: 278, startPoint y: 156, endPoint x: 152, endPoint y: 154, distance: 125.6
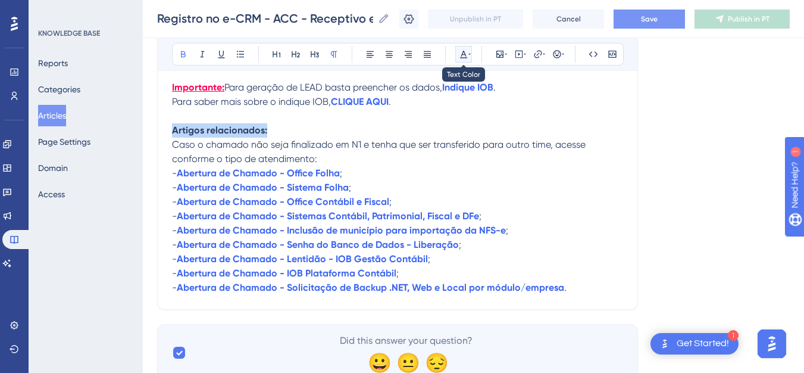
click at [463, 57] on icon at bounding box center [464, 54] width 10 height 10
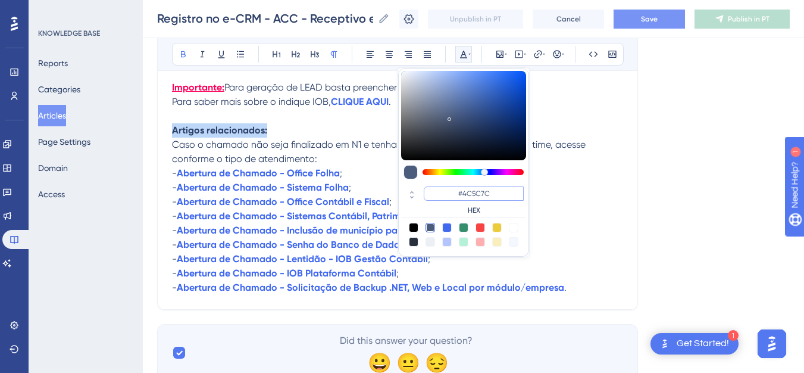
click at [481, 193] on input "#4C5C7C" at bounding box center [474, 193] width 100 height 14
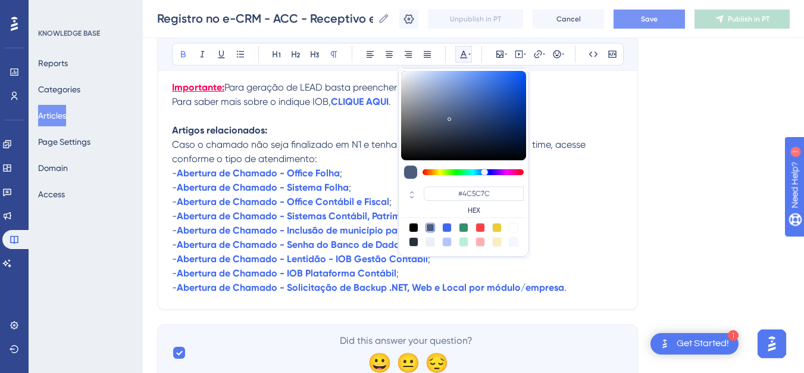
click at [596, 166] on p "Caso o chamado não seja finalizado em N1 e tenha que ser transferido para outro…" at bounding box center [397, 151] width 451 height 29
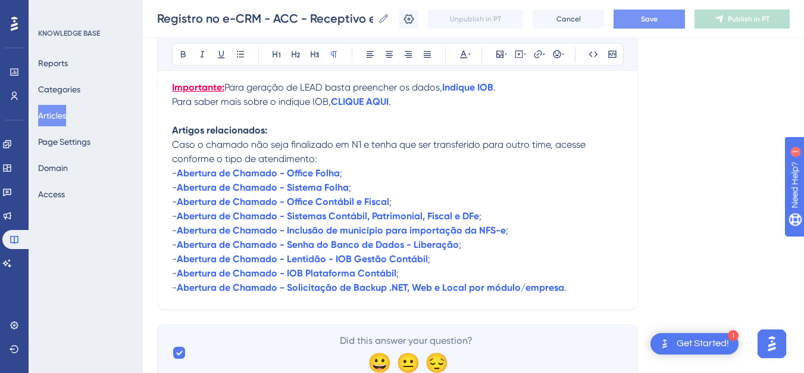
click at [660, 12] on button "Save" at bounding box center [648, 19] width 71 height 19
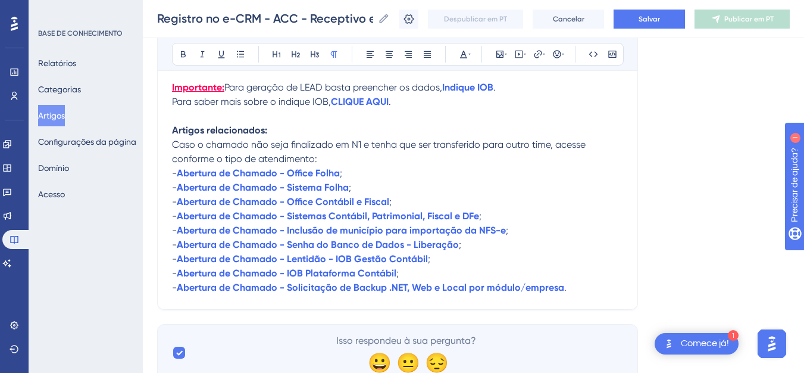
click at [393, 164] on span "Caso o chamado não seja finalizado em N1 e tenha que ser transferido para outro…" at bounding box center [380, 152] width 416 height 26
click at [472, 55] on div "Audacioso itálico Sublinhado Ponto de bala Título 1 Título 2 Título 3 Normal Al…" at bounding box center [398, 54] width 452 height 23
click at [465, 55] on icon at bounding box center [463, 55] width 7 height 8
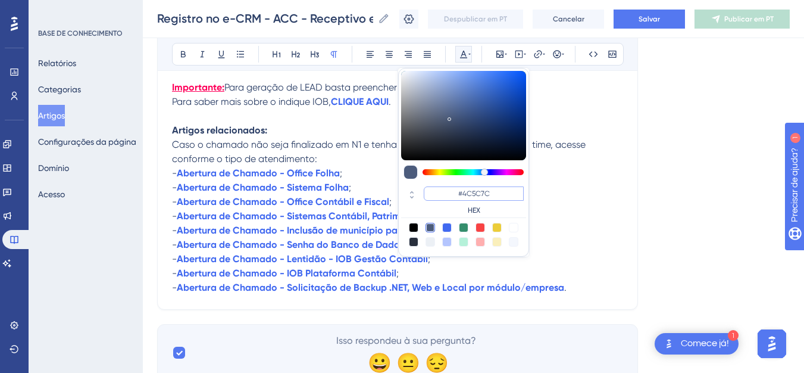
click at [478, 195] on input "#4C5C7C" at bounding box center [474, 193] width 100 height 14
click at [544, 137] on p "Artigos relacionados:" at bounding box center [397, 130] width 451 height 14
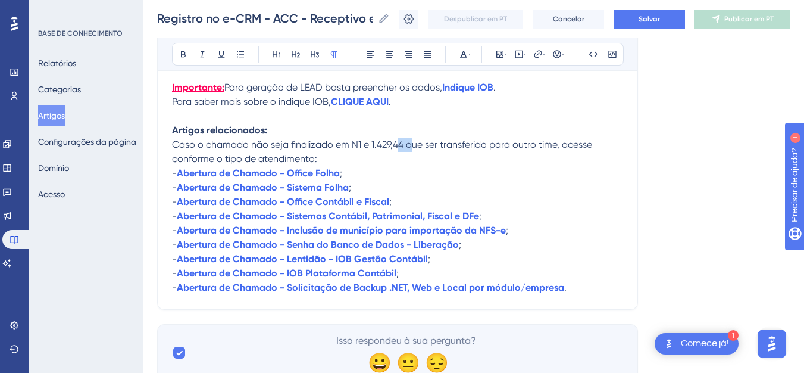
click at [400, 164] on span "Caso o chamado não seja finalizado em N1 e 1.429,44 que ser transferido para ou…" at bounding box center [383, 152] width 422 height 26
drag, startPoint x: 339, startPoint y: 187, endPoint x: 174, endPoint y: 158, distance: 167.4
click at [379, 166] on p "Caso o chamado não seja finalizado em N1 e tenha que ser transferido para outro…" at bounding box center [397, 151] width 451 height 29
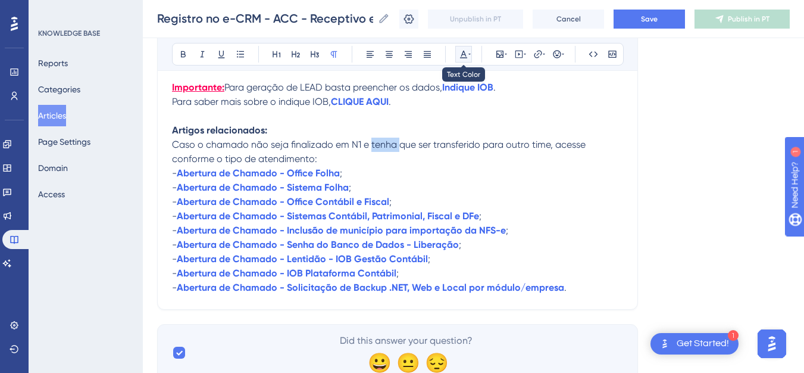
click at [469, 46] on button at bounding box center [463, 54] width 17 height 17
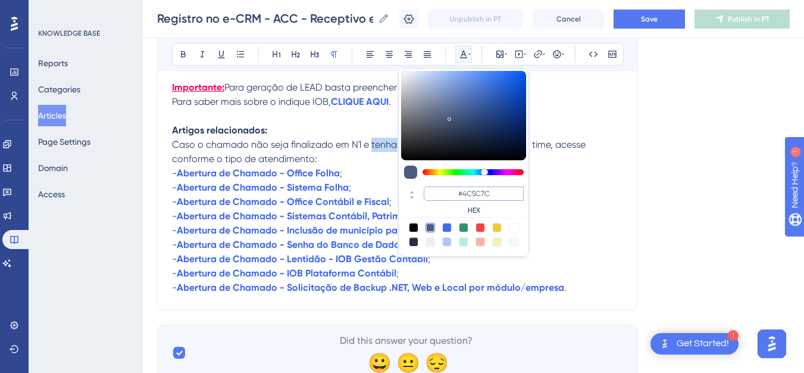
click at [462, 193] on input "#4C5C7C" at bounding box center [474, 193] width 100 height 14
paste input "AEACADCACAADEAFAADE1EEAEEAFEDAAEACEECFEDEAEDE"
click at [462, 193] on input "#AEACADCACAADEAFAADE1EEAEEAFEDAAEACEECFEDEAEDE" at bounding box center [474, 193] width 100 height 14
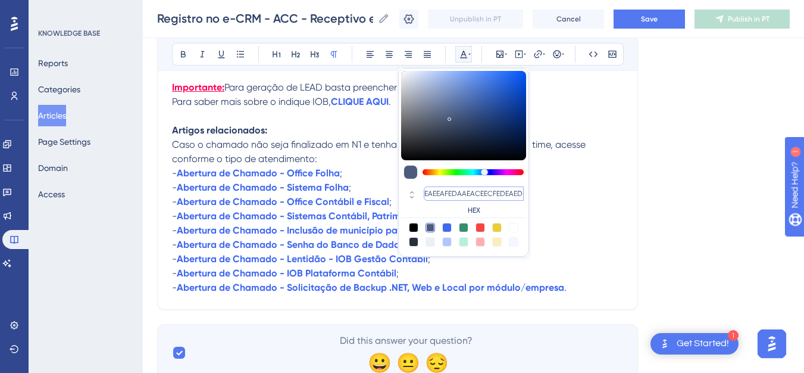
click at [462, 193] on input "#AEACADCACAADEAFAADE1EEAEEAFEDAAEACEECFEDEAEDE" at bounding box center [474, 193] width 100 height 14
type input "#4C5C7C"
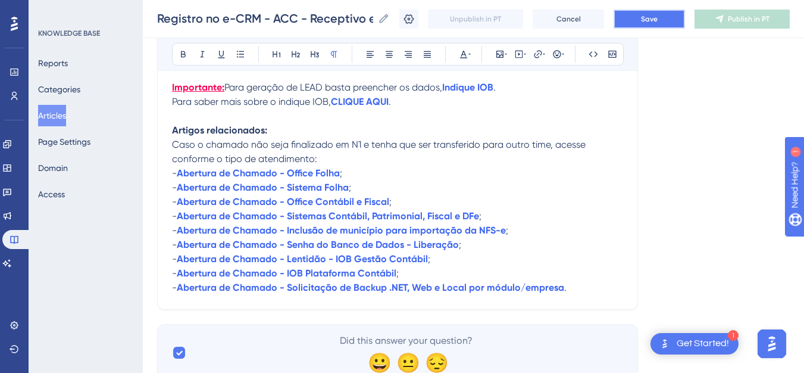
click at [658, 19] on span "Save" at bounding box center [649, 19] width 17 height 10
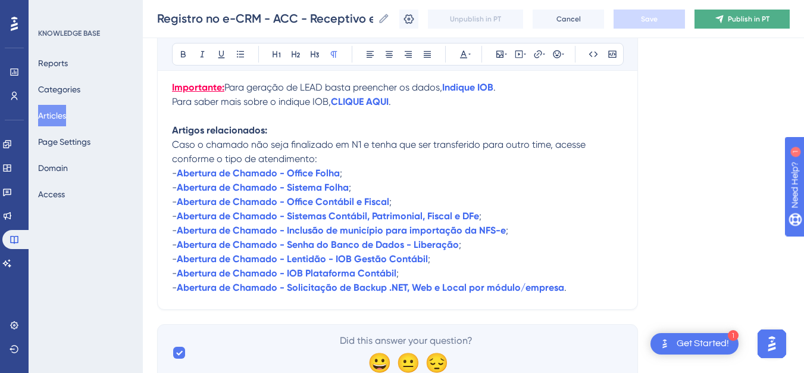
click at [748, 19] on span "Publish in PT" at bounding box center [749, 19] width 42 height 10
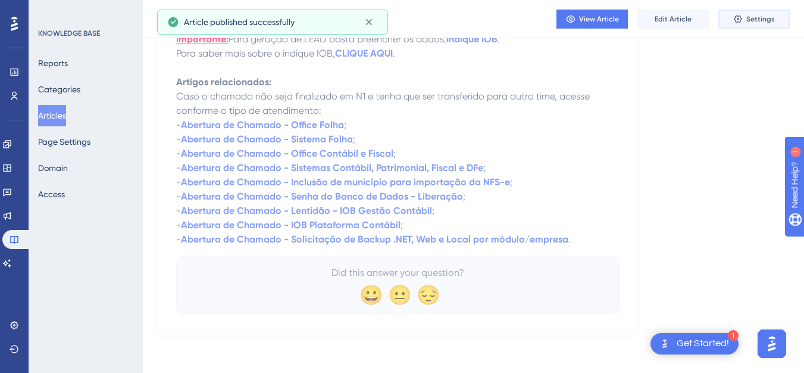
click at [731, 26] on button "Settings" at bounding box center [753, 19] width 71 height 19
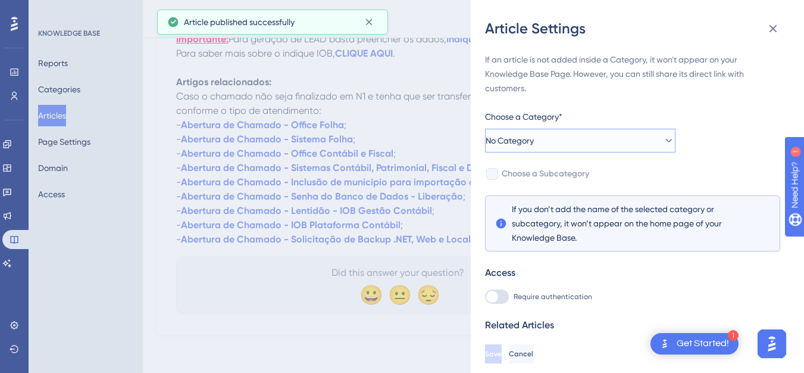
click at [597, 140] on button "No Category" at bounding box center [580, 141] width 190 height 24
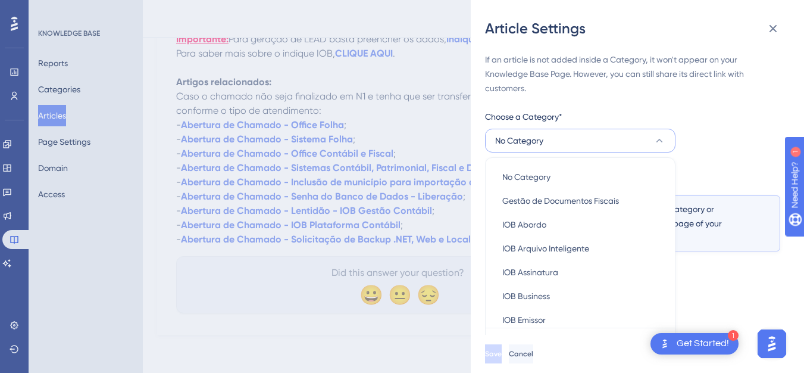
scroll to position [23, 0]
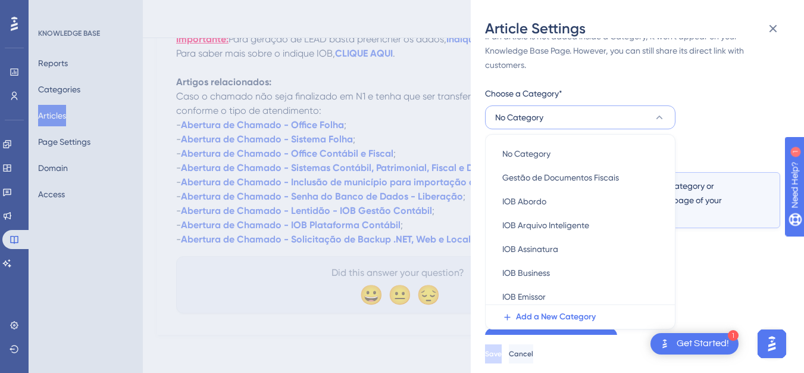
click at [580, 117] on button "No Category" at bounding box center [580, 117] width 190 height 24
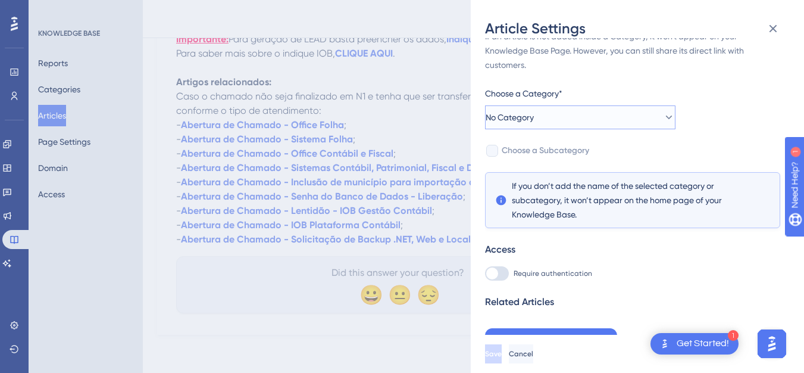
click at [582, 117] on button "No Category" at bounding box center [580, 117] width 190 height 24
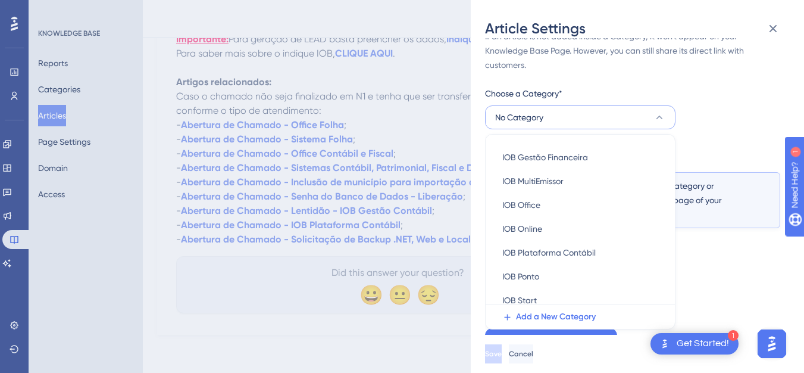
scroll to position [266, 0]
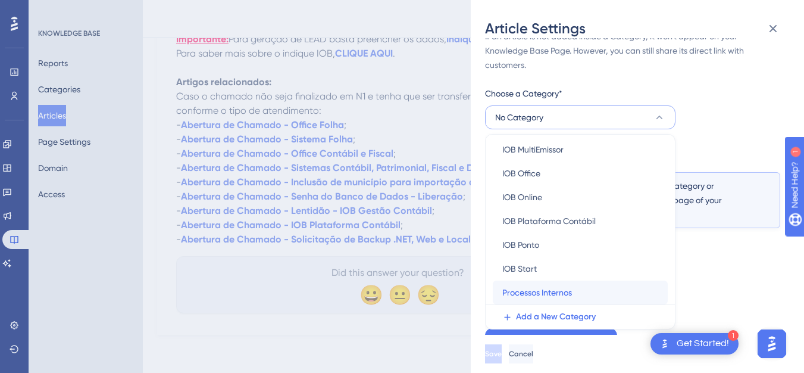
click at [611, 295] on div "Processos Internos Processos Internos" at bounding box center [580, 292] width 156 height 24
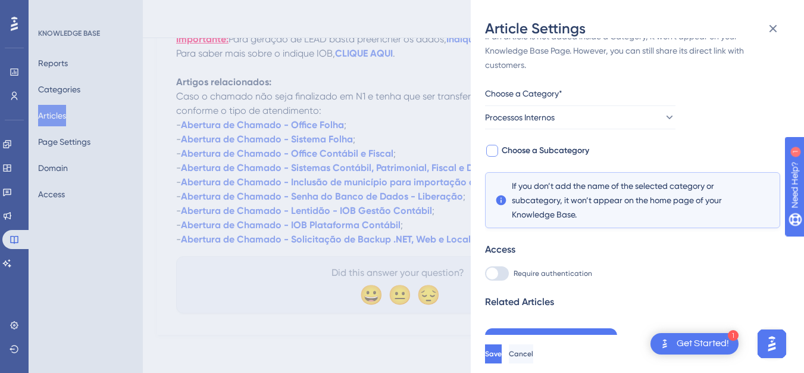
click at [565, 151] on span "Choose a Subcategory" at bounding box center [545, 150] width 87 height 14
checkbox input "true"
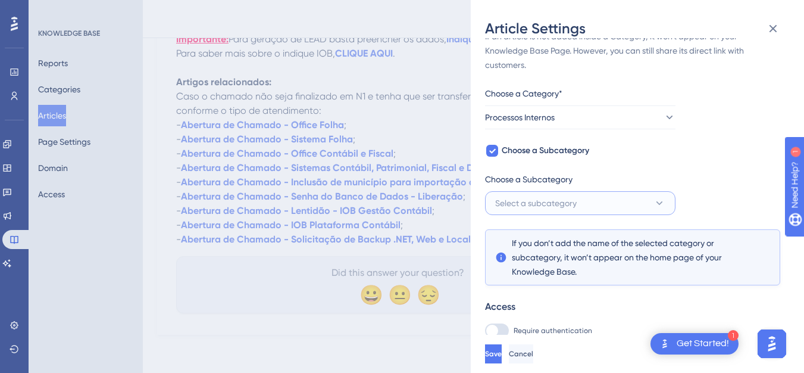
click at [566, 202] on span "Select a subcategory" at bounding box center [536, 203] width 82 height 14
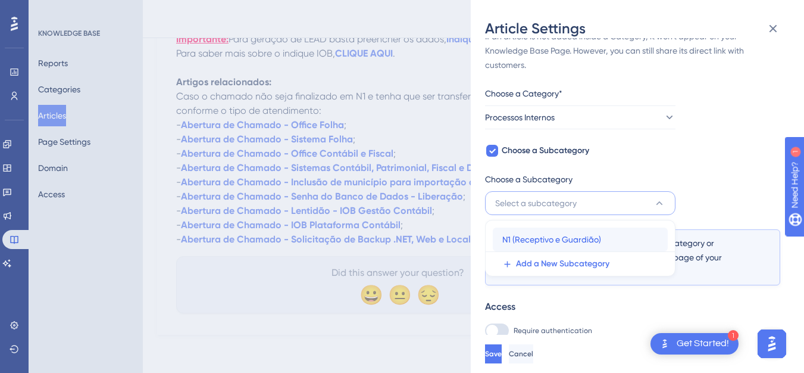
click at [563, 239] on span "N1 (Receptivo e Guardião)" at bounding box center [551, 239] width 99 height 14
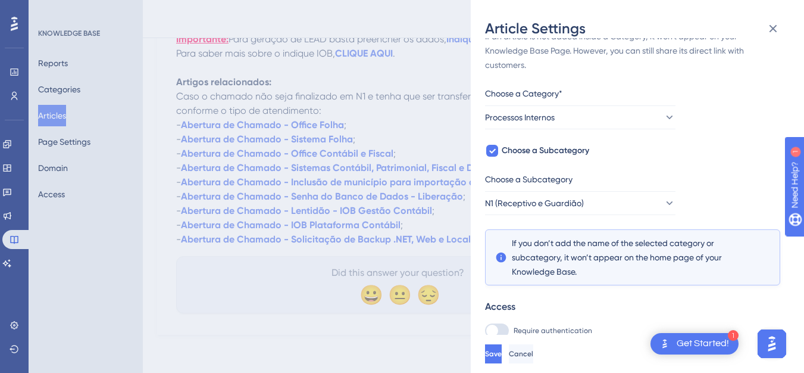
click at [505, 328] on div at bounding box center [497, 330] width 24 height 14
click at [485, 353] on input "Require authentication" at bounding box center [484, 353] width 1 height 1
checkbox input "true"
click at [504, 363] on button "Save" at bounding box center [494, 353] width 19 height 19
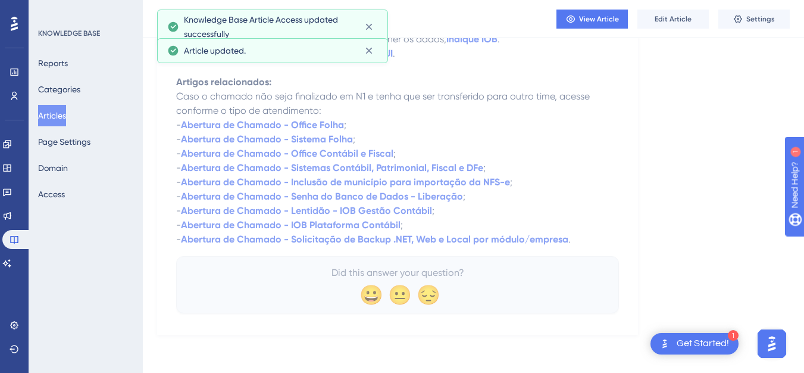
click at [66, 114] on button "Articles" at bounding box center [52, 115] width 28 height 21
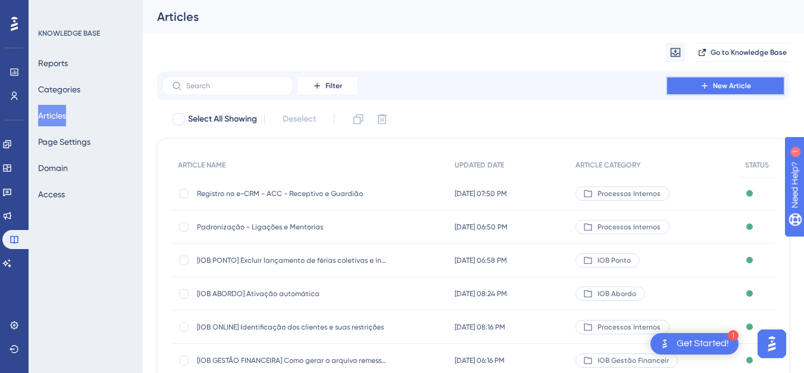
click at [744, 86] on span "New Article" at bounding box center [732, 86] width 38 height 10
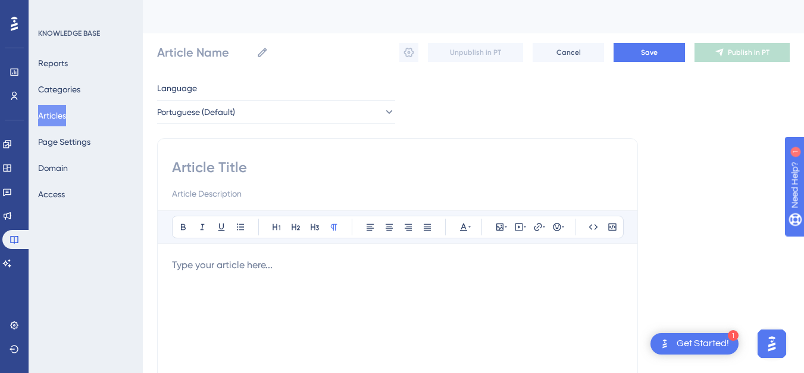
click at [297, 162] on input at bounding box center [397, 167] width 451 height 19
paste input "Registro no e-CRM - SMB - Business, Start e Fox"
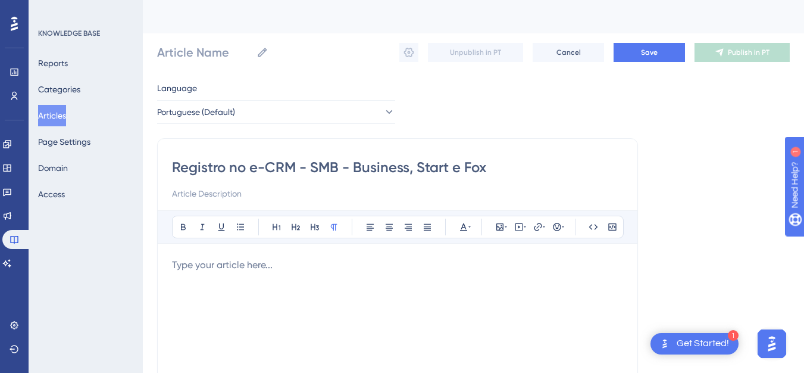
type input "Registro no e-CRM - SMB - Business, Start e Fox"
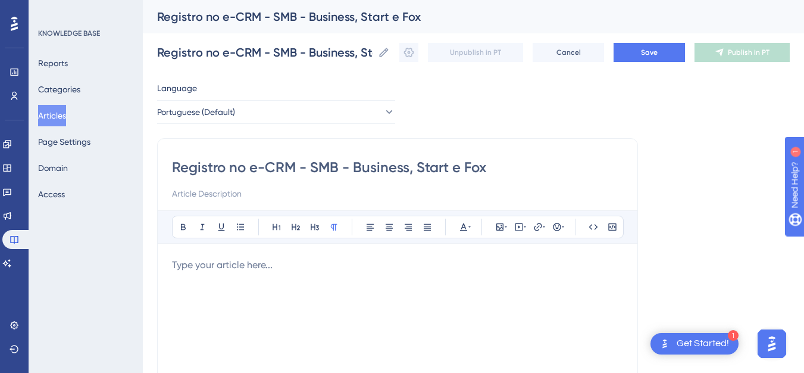
click at [235, 264] on p at bounding box center [397, 265] width 451 height 14
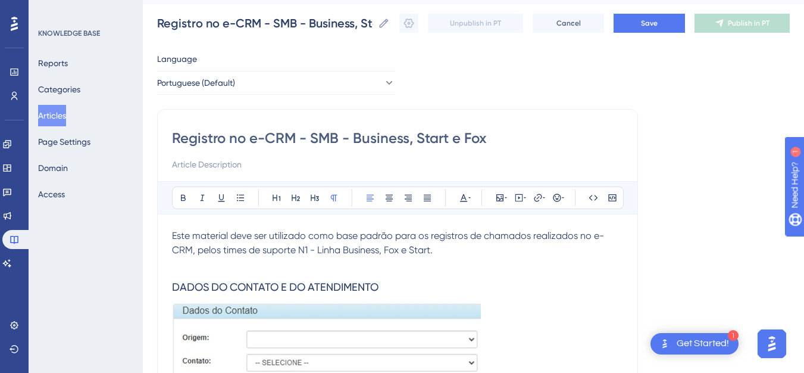
scroll to position [22, 0]
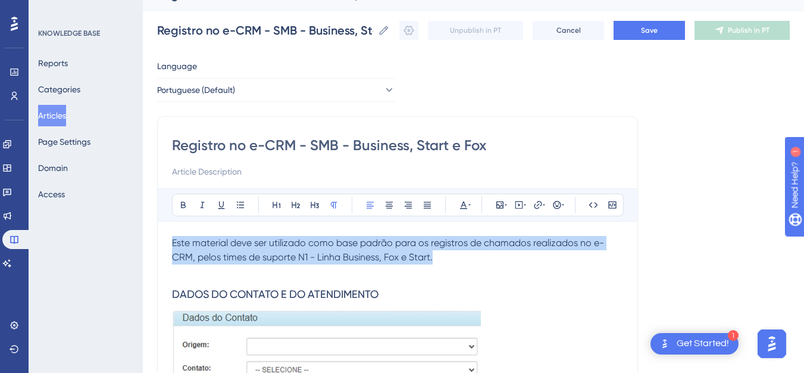
drag, startPoint x: 276, startPoint y: 237, endPoint x: 133, endPoint y: 214, distance: 145.3
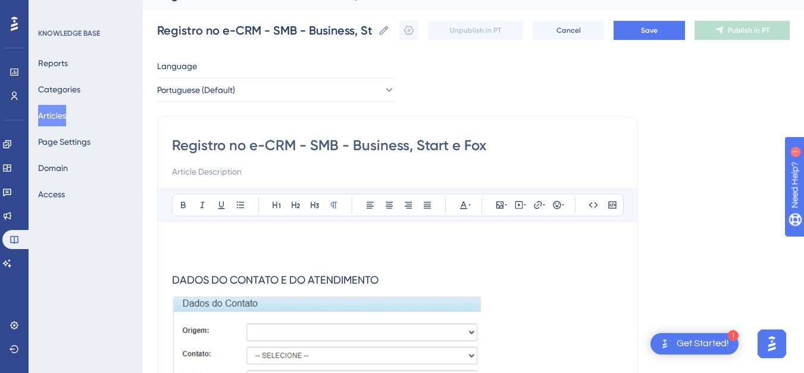
click at [211, 174] on input at bounding box center [397, 171] width 451 height 14
paste input "Este material deve ser utilizado como base padrão para os registros de chamados…"
type input "Este material deve ser utilizado como base padrão para os registros de chamados…"
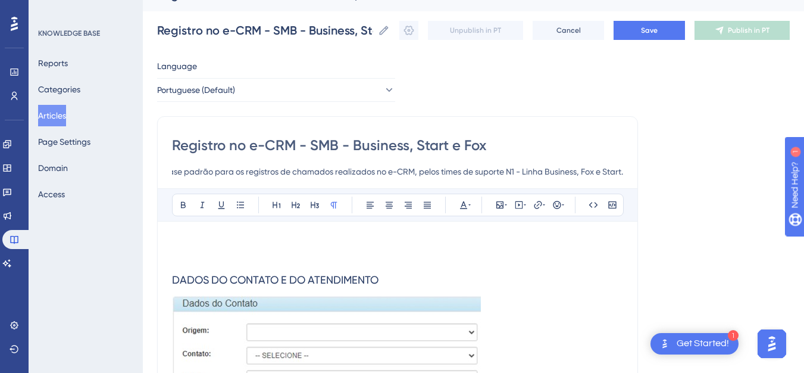
scroll to position [0, 0]
click at [187, 243] on p at bounding box center [397, 243] width 451 height 14
drag, startPoint x: 253, startPoint y: 239, endPoint x: 219, endPoint y: 237, distance: 34.6
click at [226, 250] on p at bounding box center [397, 257] width 451 height 14
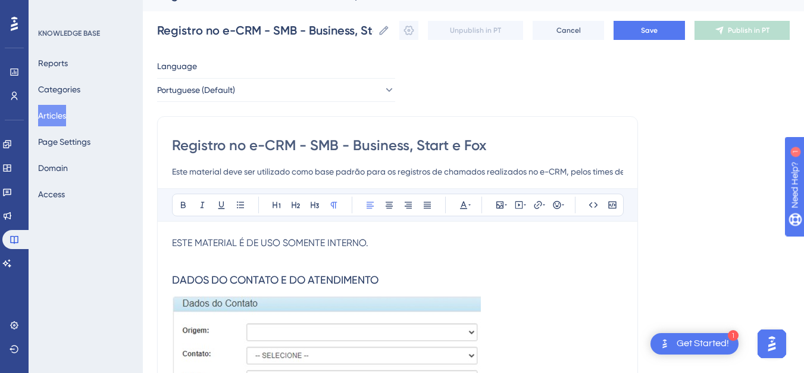
click at [226, 250] on p at bounding box center [397, 257] width 451 height 14
click at [217, 242] on span "ESTE MATERIAL É DE USO SOMENTE INTERNO." at bounding box center [270, 242] width 196 height 11
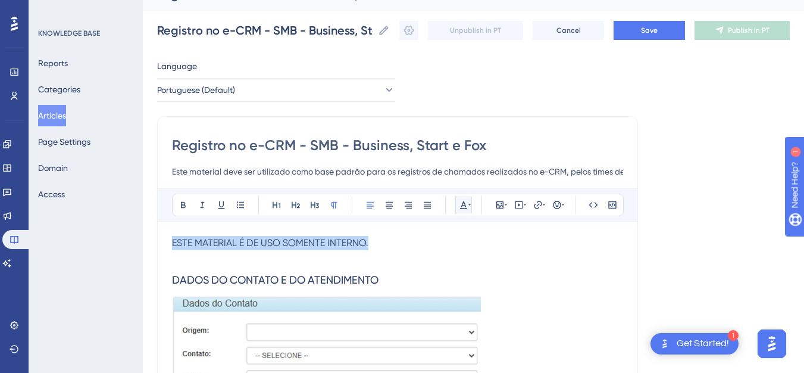
click at [465, 207] on icon at bounding box center [464, 205] width 10 height 10
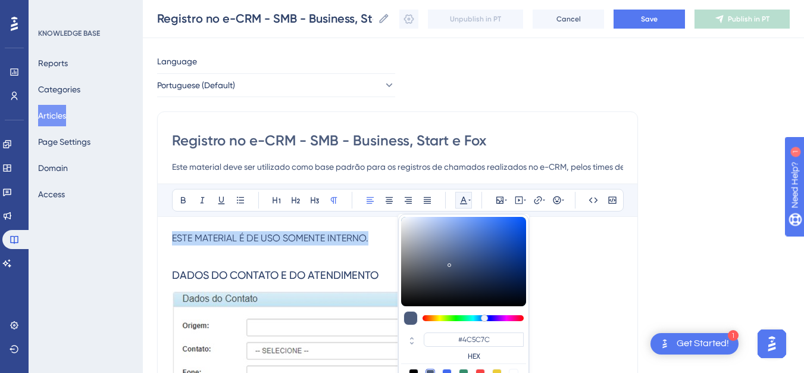
scroll to position [67, 0]
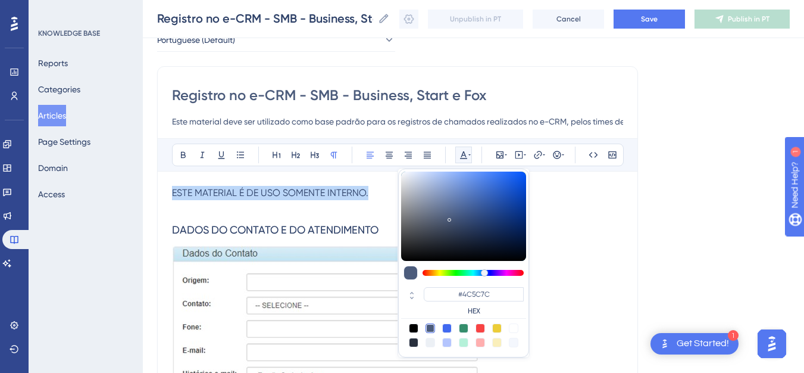
click at [483, 325] on div at bounding box center [480, 328] width 10 height 10
type input "#F84343"
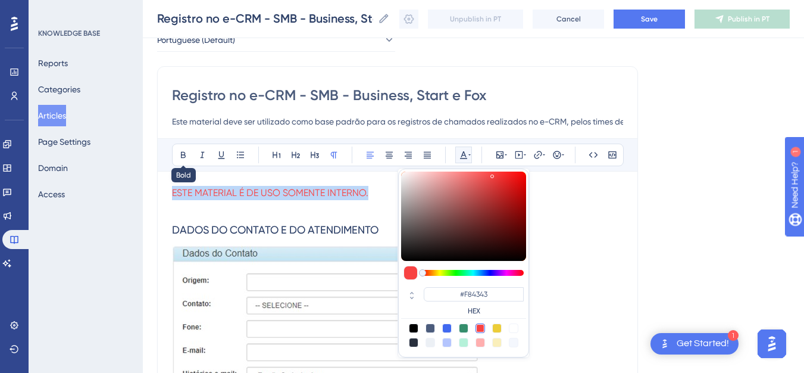
click at [174, 148] on div "Bold Italic Underline Bullet Point Heading 1 Heading 2 Heading 3 Normal Align L…" at bounding box center [398, 154] width 452 height 23
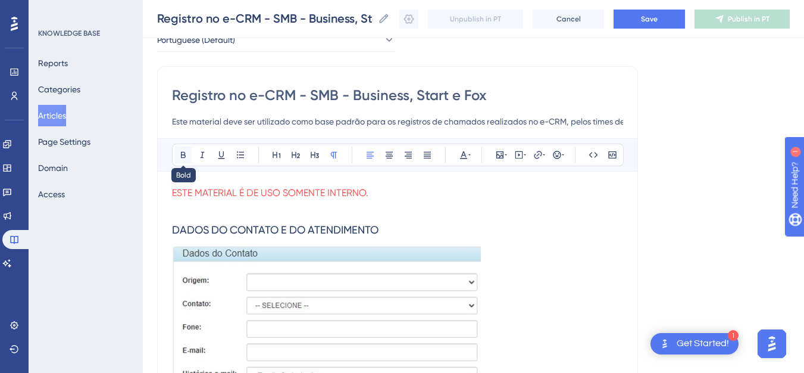
click at [180, 151] on icon at bounding box center [184, 155] width 10 height 10
click at [238, 221] on h3 "DADOS DO CONTATO E DO ATENDIMENTO" at bounding box center [397, 229] width 451 height 31
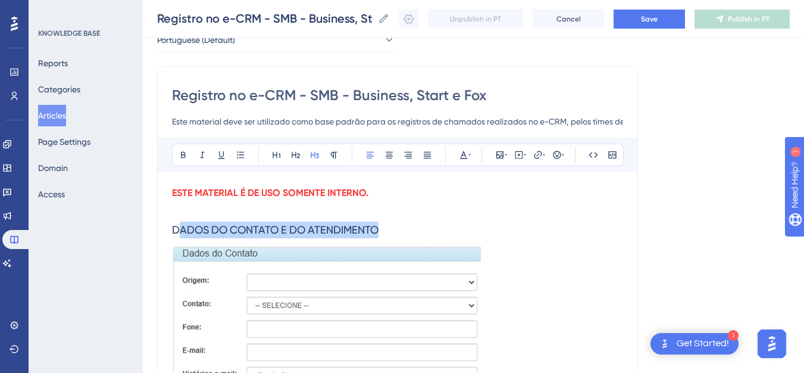
drag, startPoint x: 179, startPoint y: 231, endPoint x: 381, endPoint y: 233, distance: 201.7
click at [381, 233] on h3 "DADOS DO CONTATO E DO ATENDIMENTO" at bounding box center [397, 229] width 451 height 31
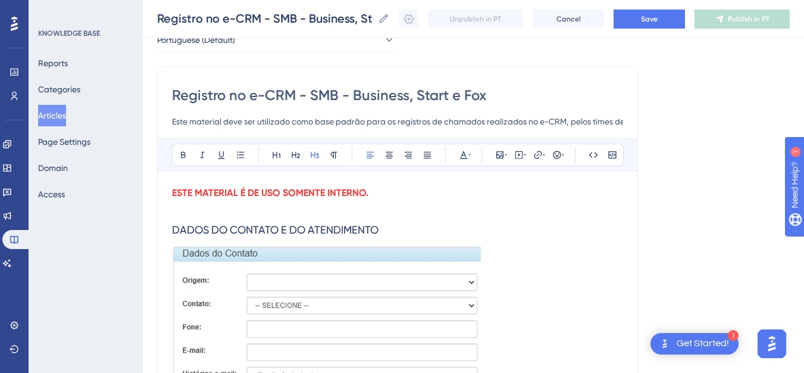
click at [381, 233] on h3 "DADOS DO CONTATO E DO ATENDIMENTO" at bounding box center [397, 229] width 451 height 31
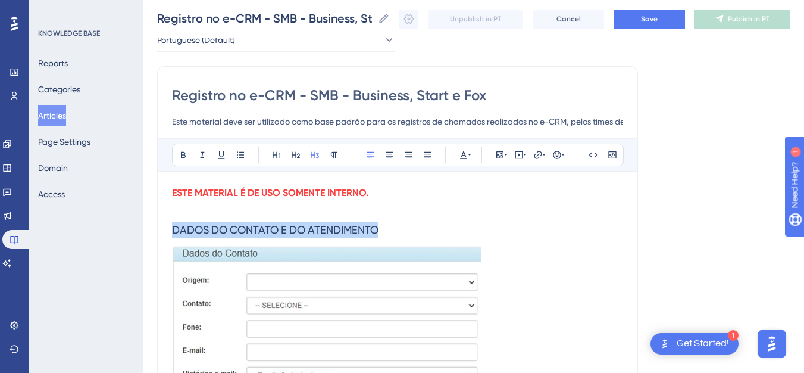
click at [361, 231] on span "DADOS DO CONTATO E DO ATENDIMENTO" at bounding box center [275, 229] width 206 height 12
click at [465, 155] on icon at bounding box center [463, 155] width 7 height 8
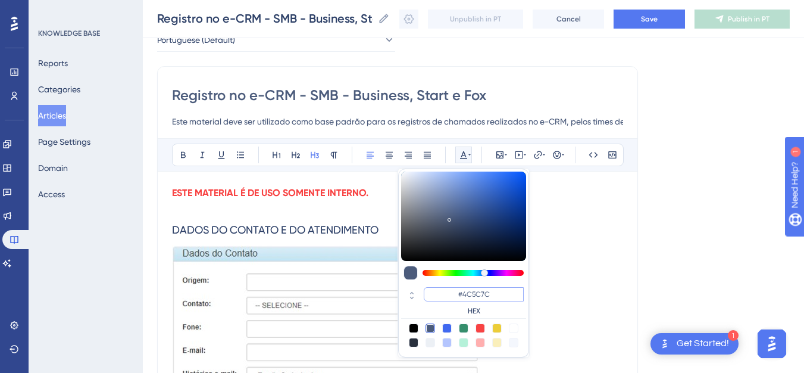
click at [449, 291] on input "#4C5C7C" at bounding box center [474, 294] width 100 height 14
paste input "F00724"
click at [449, 291] on input "#4F00724C5C7C" at bounding box center [474, 294] width 100 height 14
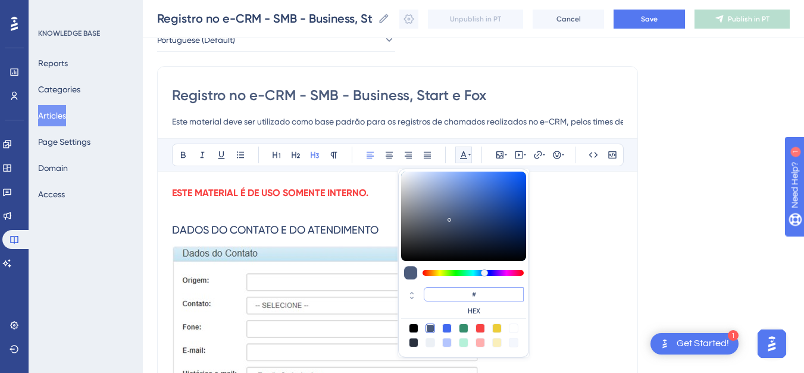
paste input "4F0072"
type input "#4F0072"
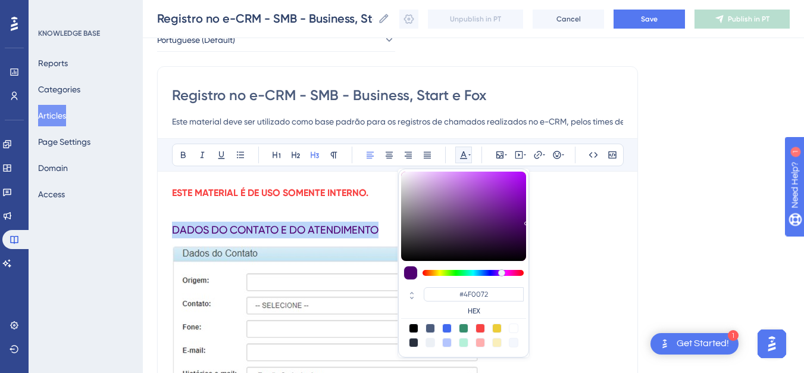
click at [534, 287] on p at bounding box center [397, 320] width 451 height 151
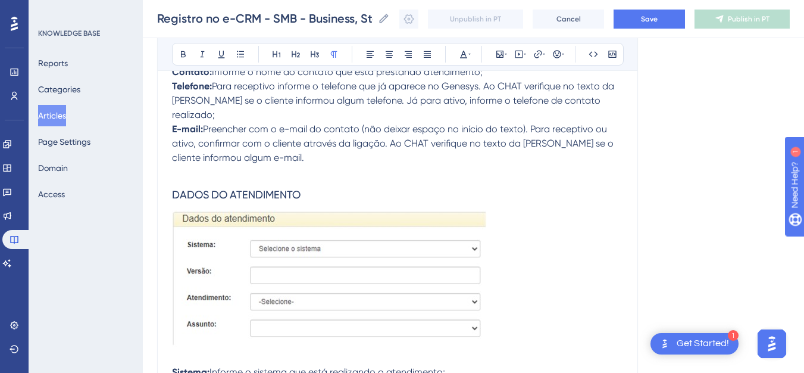
scroll to position [461, 0]
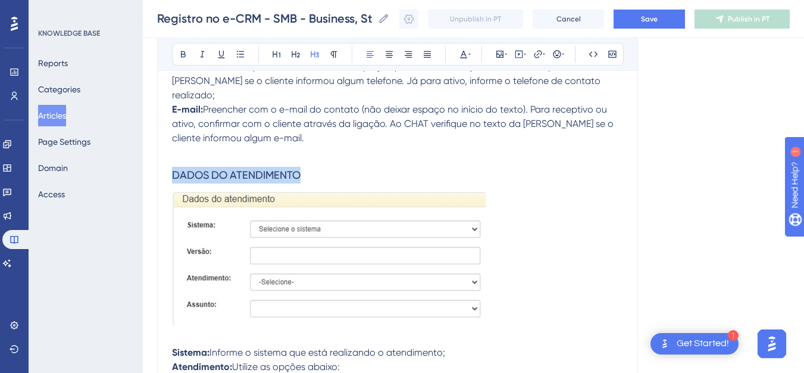
drag, startPoint x: 345, startPoint y: 168, endPoint x: 172, endPoint y: 171, distance: 172.6
click at [172, 171] on h3 "DADOS DO ATENDIMENTO" at bounding box center [397, 174] width 451 height 31
click at [467, 52] on icon at bounding box center [464, 54] width 10 height 10
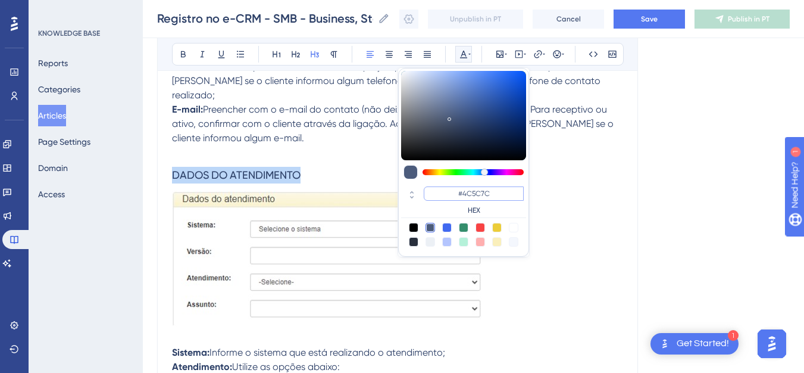
click at [455, 192] on input "#4C5C7C" at bounding box center [474, 193] width 100 height 14
paste input "F00724"
click at [455, 192] on input "#4F00724C5C7C" at bounding box center [474, 193] width 100 height 14
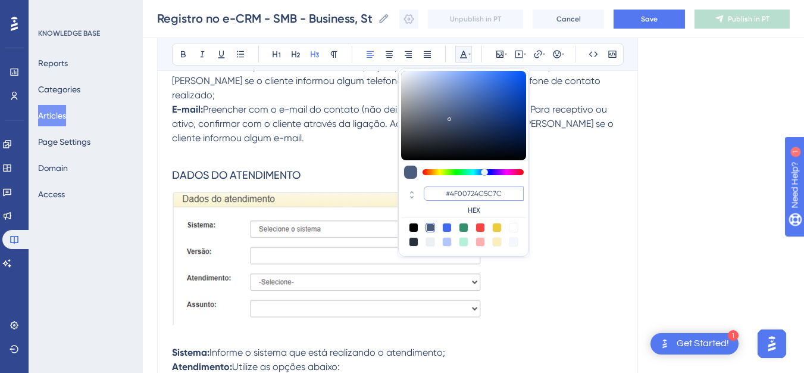
paste input
type input "#4F0072"
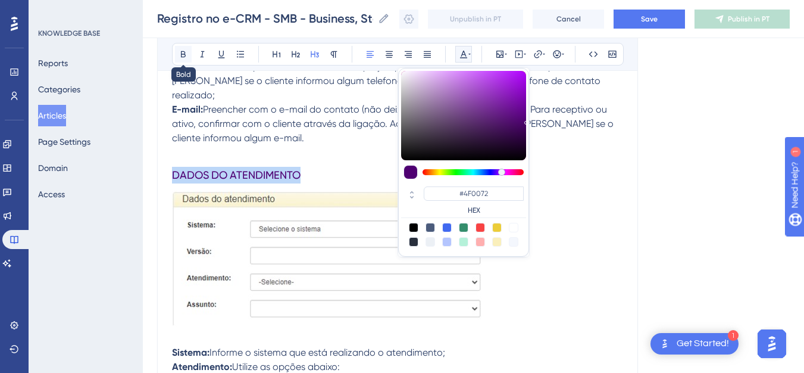
click at [179, 52] on icon at bounding box center [184, 54] width 10 height 10
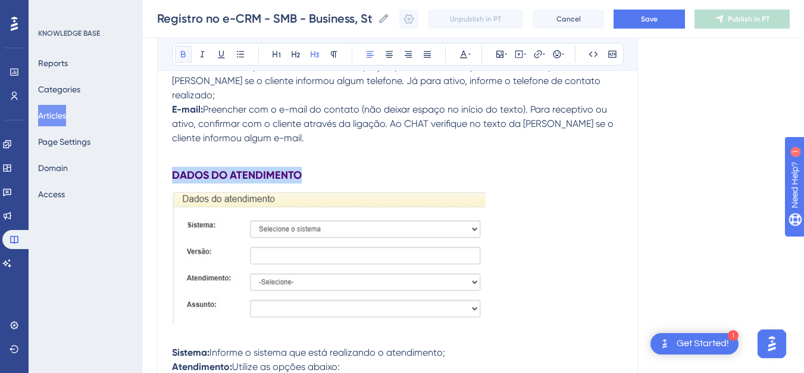
click at [179, 52] on icon at bounding box center [184, 54] width 10 height 10
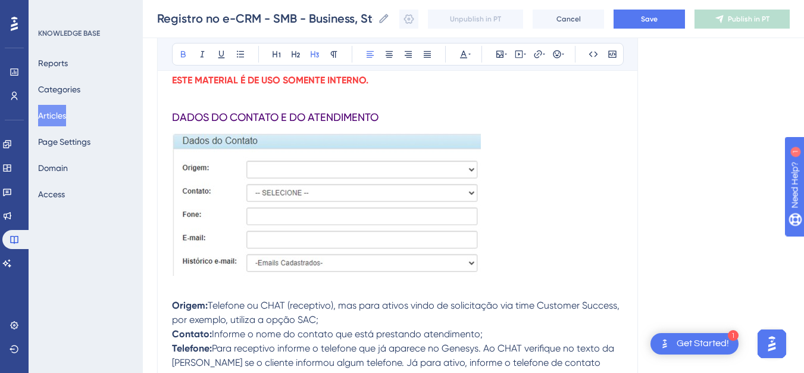
scroll to position [163, 0]
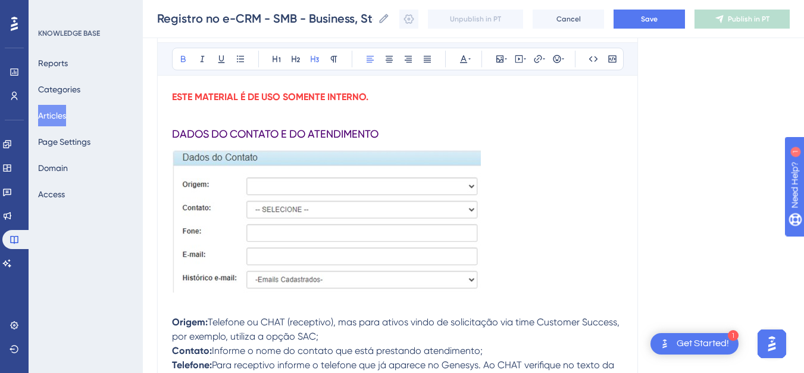
click at [423, 133] on h3 "DADOS DO CONTATO E DO ATENDIMENTO" at bounding box center [397, 133] width 451 height 31
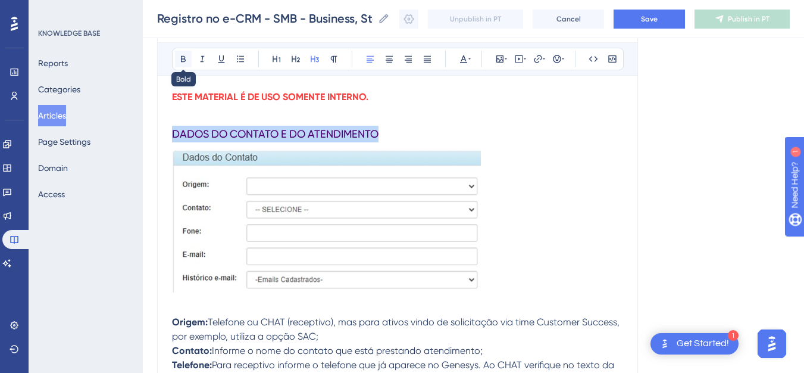
click at [182, 54] on icon at bounding box center [184, 59] width 10 height 10
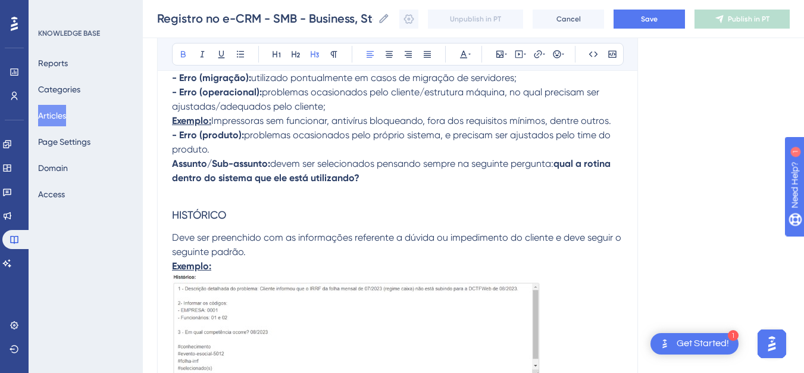
scroll to position [948, 0]
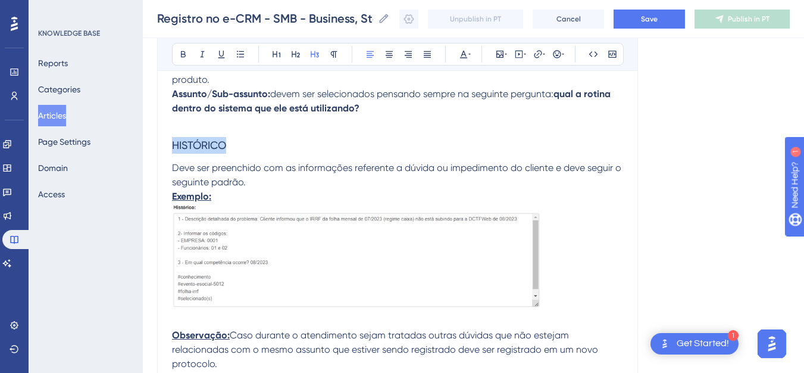
drag, startPoint x: 193, startPoint y: 126, endPoint x: 168, endPoint y: 127, distance: 25.1
click at [168, 127] on div "Registro no e-CRM - SMB - Business, Start e Fox Este material deve ser utilizad…" at bounding box center [397, 41] width 481 height 1713
click at [184, 47] on button at bounding box center [183, 54] width 17 height 17
click at [475, 55] on div "Bold Italic Underline Bullet Point Heading 1 Heading 2 Heading 3 Normal Align L…" at bounding box center [398, 54] width 452 height 23
click at [459, 54] on icon at bounding box center [464, 54] width 10 height 10
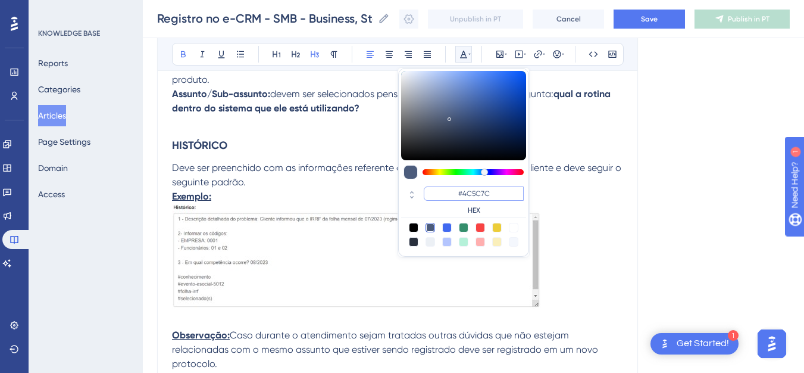
click at [447, 196] on input "#4C5C7C" at bounding box center [474, 193] width 100 height 14
click at [453, 196] on input "#4C5C7C" at bounding box center [474, 193] width 100 height 14
drag, startPoint x: 459, startPoint y: 195, endPoint x: 527, endPoint y: 195, distance: 67.2
click at [527, 195] on div "#4C5C7C HEX" at bounding box center [463, 162] width 131 height 189
paste input
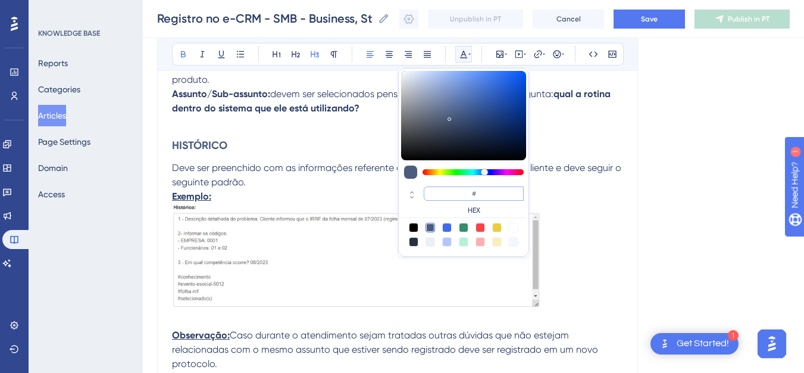
paste input
click at [409, 208] on div "#4C5C7C HEX" at bounding box center [463, 201] width 125 height 34
click at [473, 199] on input "#4C5C7C" at bounding box center [474, 193] width 100 height 14
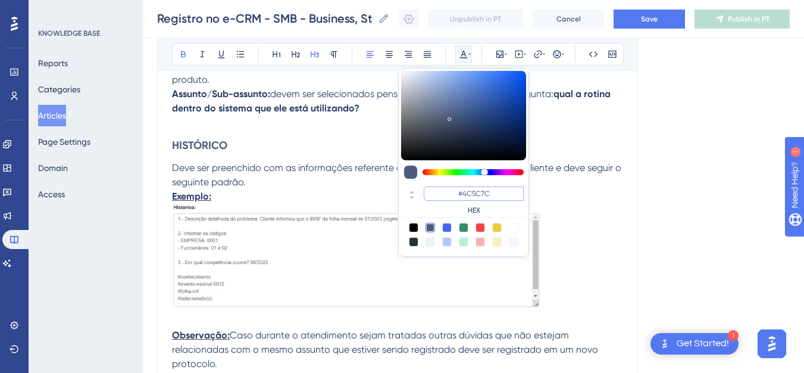
paste input "F0072"
type input "#4F0072"
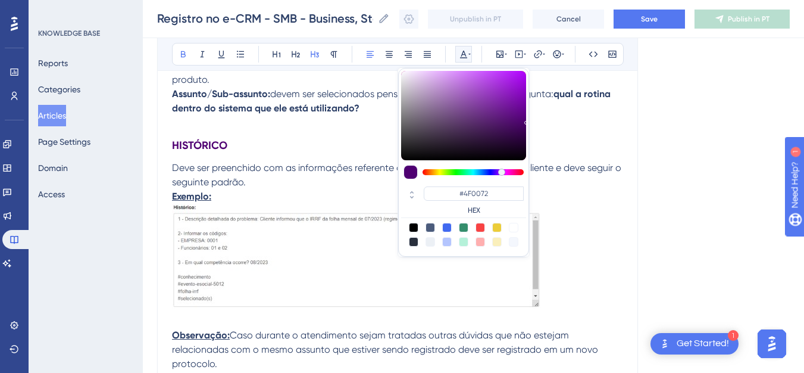
click at [258, 189] on p "Exemplo:" at bounding box center [397, 196] width 451 height 14
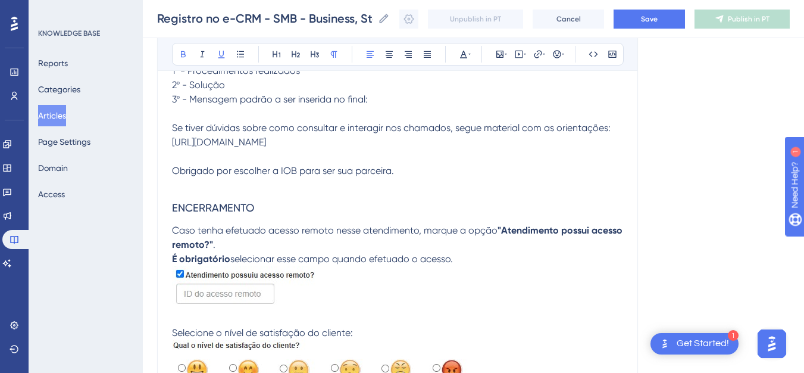
scroll to position [1369, 0]
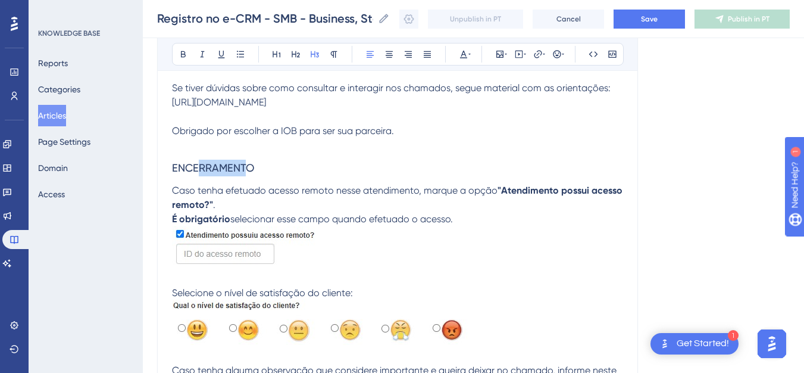
drag, startPoint x: 210, startPoint y: 161, endPoint x: 197, endPoint y: 162, distance: 13.2
click at [198, 162] on span "ENCERRAMENTO" at bounding box center [213, 167] width 82 height 12
click at [197, 162] on span "ENCERRAMENTO" at bounding box center [213, 167] width 82 height 12
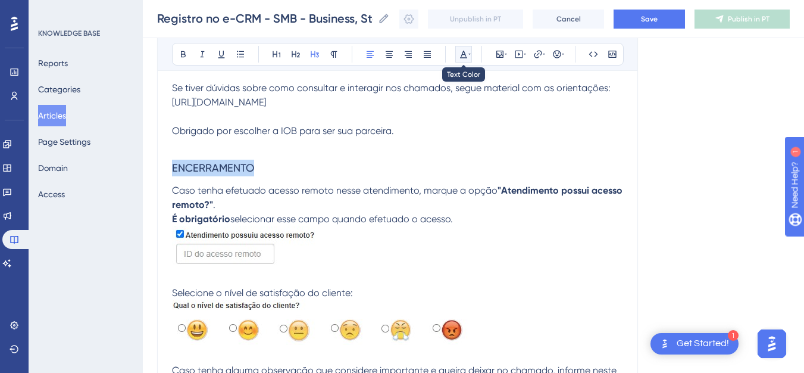
click at [462, 57] on icon at bounding box center [464, 54] width 10 height 10
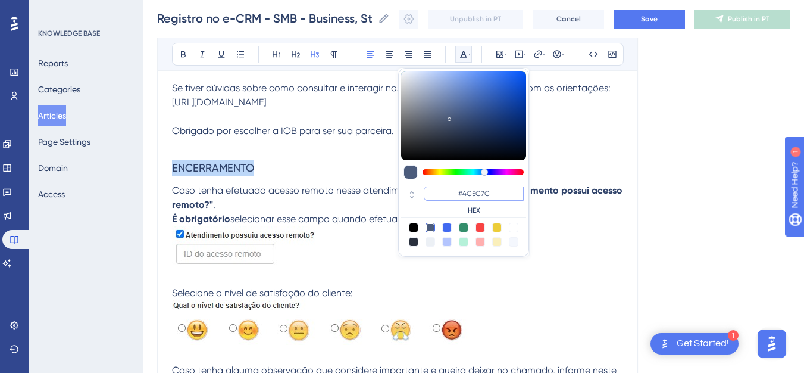
click at [464, 191] on input "#4C5C7C" at bounding box center [474, 193] width 100 height 14
paste input "F00724"
click at [464, 191] on input "#4F00724C5C7C" at bounding box center [474, 193] width 100 height 14
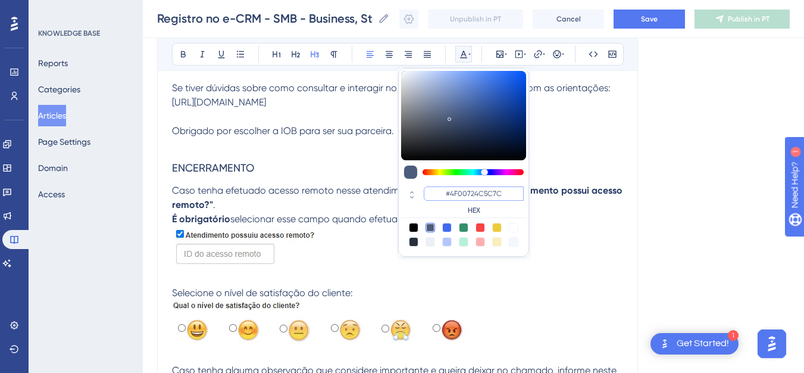
click at [464, 191] on input "#4F00724C5C7C" at bounding box center [474, 193] width 100 height 14
paste input
type input "#4F0072"
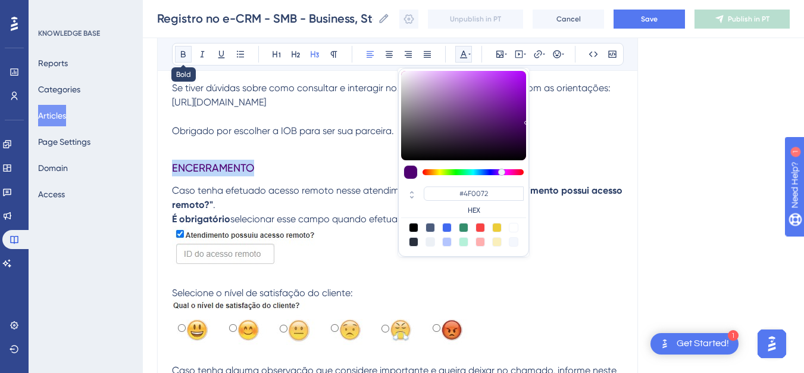
click at [182, 52] on icon at bounding box center [184, 54] width 10 height 10
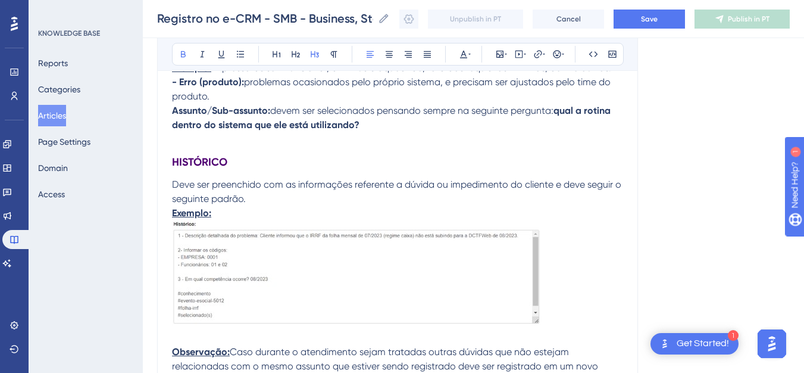
scroll to position [1246, 0]
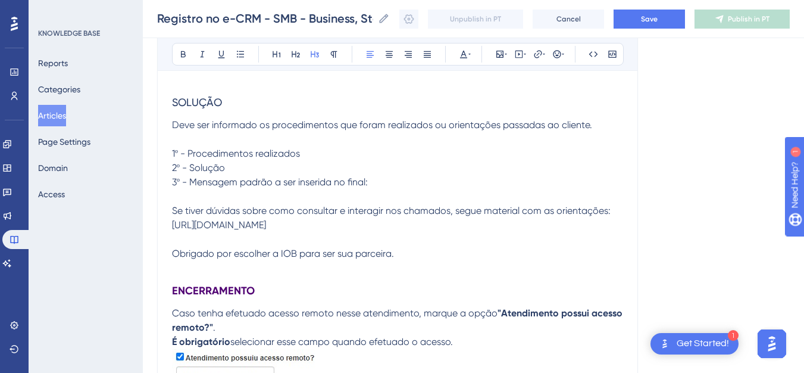
click at [242, 87] on h3 "SOLUÇÃO" at bounding box center [397, 102] width 451 height 31
click at [180, 53] on icon at bounding box center [184, 54] width 10 height 10
click at [470, 57] on icon at bounding box center [469, 54] width 2 height 10
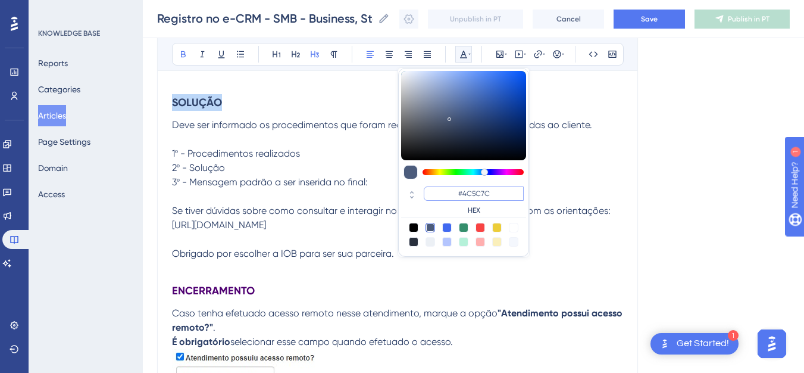
click at [462, 195] on input "#4C5C7C" at bounding box center [474, 193] width 100 height 14
paste input "F0072"
type input "#4F0072"
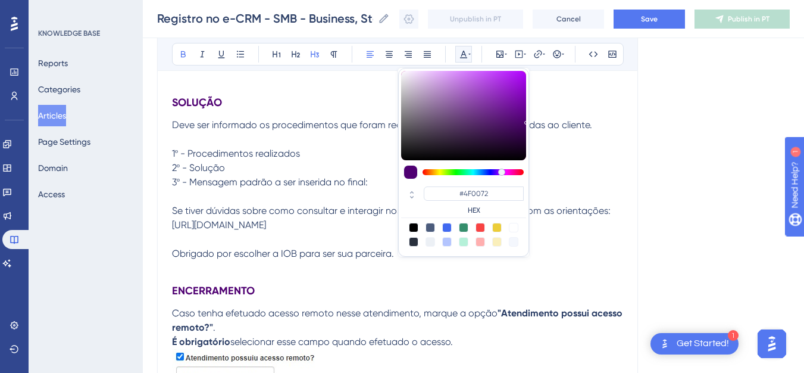
click at [352, 274] on p at bounding box center [397, 268] width 451 height 14
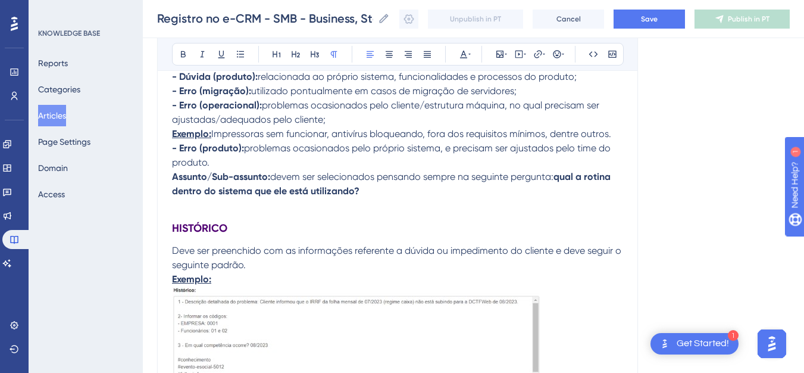
scroll to position [885, 0]
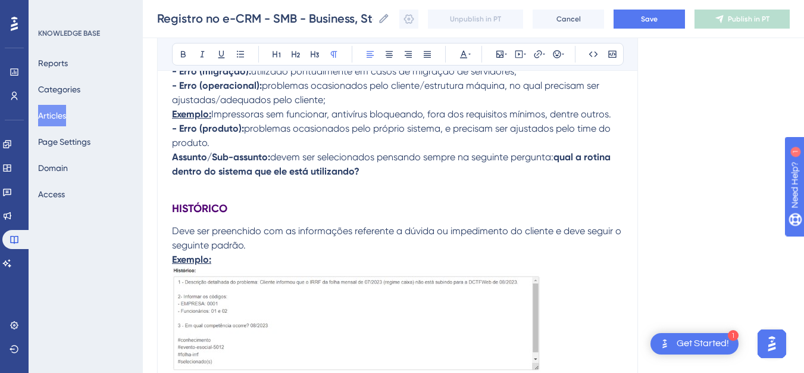
click at [244, 193] on h3 "HISTÓRICO" at bounding box center [397, 208] width 451 height 31
drag, startPoint x: 211, startPoint y: 98, endPoint x: 174, endPoint y: 100, distance: 36.9
click at [174, 107] on p "Exemplo: Impressoras sem funcionar, antivírus bloqueando, fora dos requisitos m…" at bounding box center [397, 114] width 451 height 14
click at [468, 54] on icon at bounding box center [464, 54] width 10 height 10
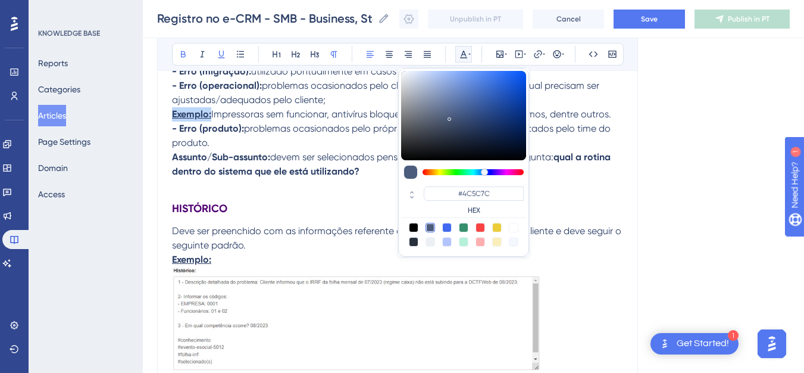
click at [470, 186] on div "#4C5C7C HEX" at bounding box center [463, 201] width 125 height 34
click at [469, 202] on div "#4C5C7C HEX" at bounding box center [474, 200] width 100 height 29
click at [469, 193] on input "#4C5C7C" at bounding box center [474, 193] width 100 height 14
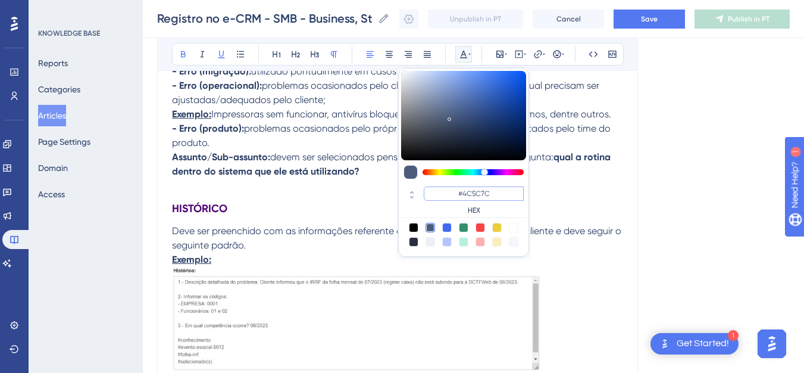
click at [469, 193] on input "#4C5C7C" at bounding box center [474, 193] width 100 height 14
paste input "FF005A"
type input "#FF005A"
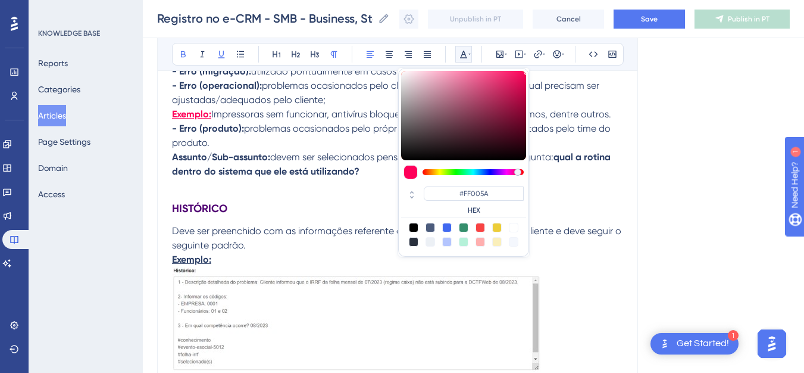
click at [337, 179] on p at bounding box center [397, 186] width 451 height 14
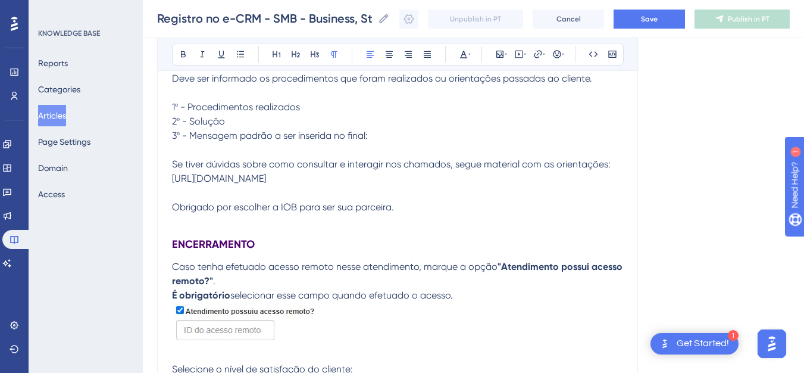
scroll to position [1147, 0]
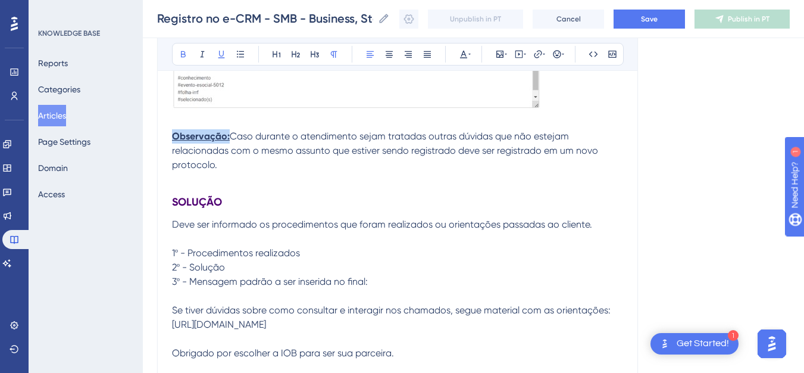
drag, startPoint x: 228, startPoint y: 118, endPoint x: 170, endPoint y: 120, distance: 58.3
click at [463, 52] on icon at bounding box center [463, 55] width 7 height 8
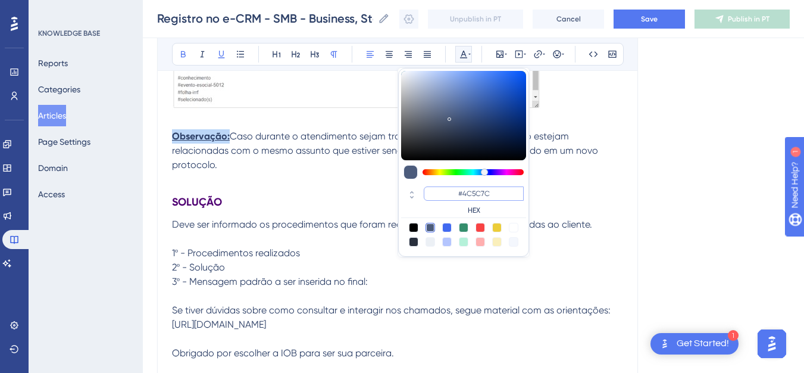
click at [484, 196] on input "#4C5C7C" at bounding box center [474, 193] width 100 height 14
paste input "FF005A"
type input "#FF005A"
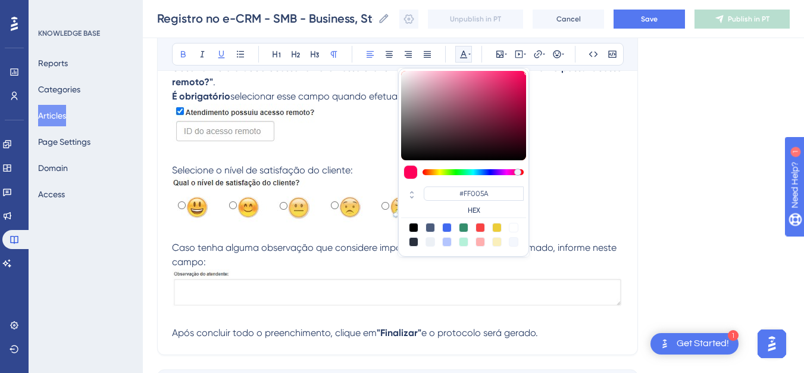
scroll to position [1583, 0]
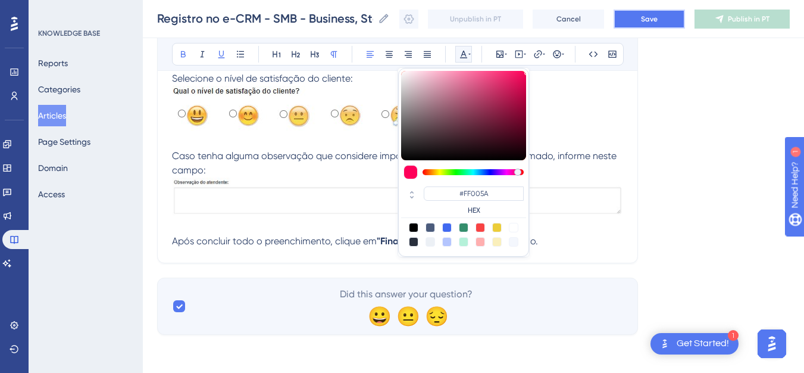
click at [658, 20] on span "Save" at bounding box center [649, 19] width 17 height 10
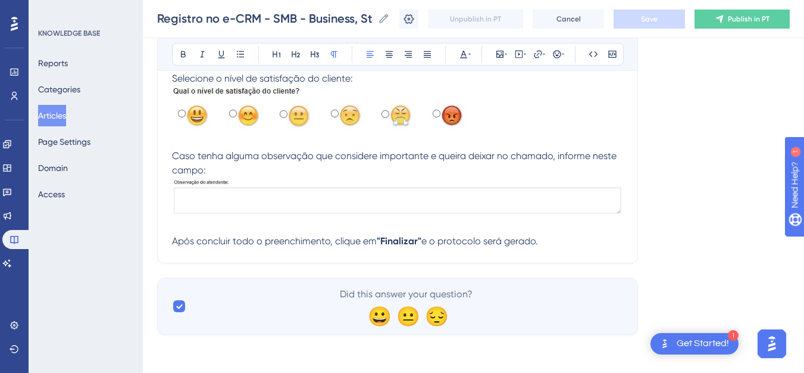
scroll to position [996, 0]
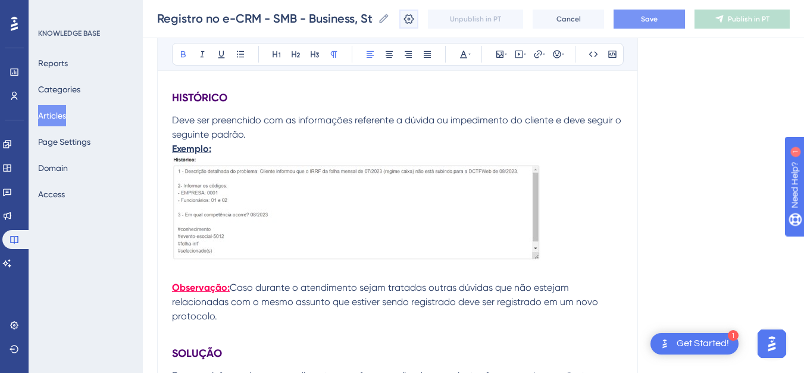
click at [418, 20] on button at bounding box center [408, 19] width 19 height 19
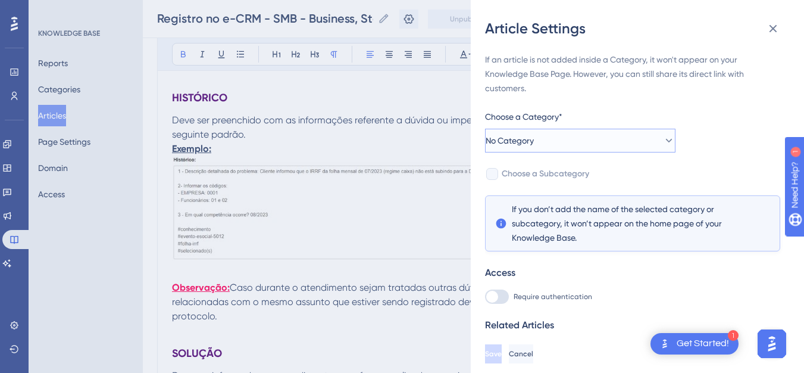
click at [565, 137] on button "No Category" at bounding box center [580, 141] width 190 height 24
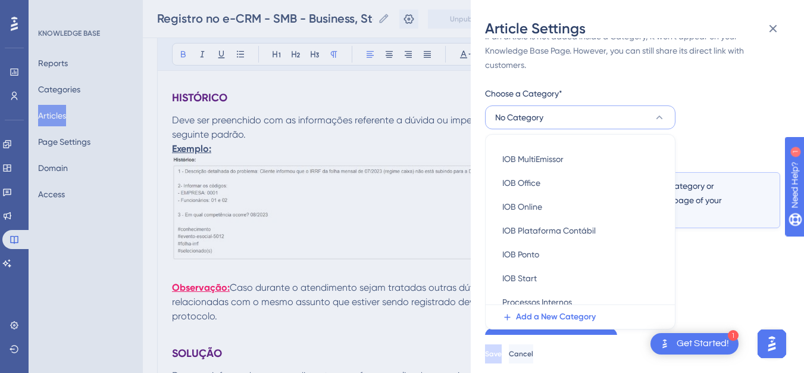
scroll to position [266, 0]
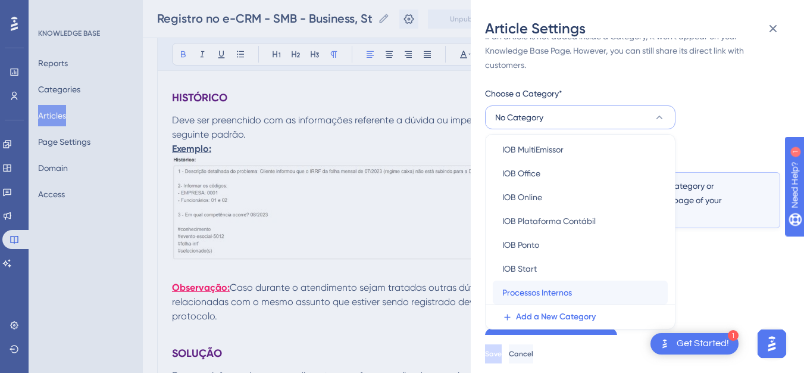
click at [602, 284] on div "Processos Internos Processos Internos" at bounding box center [580, 292] width 156 height 24
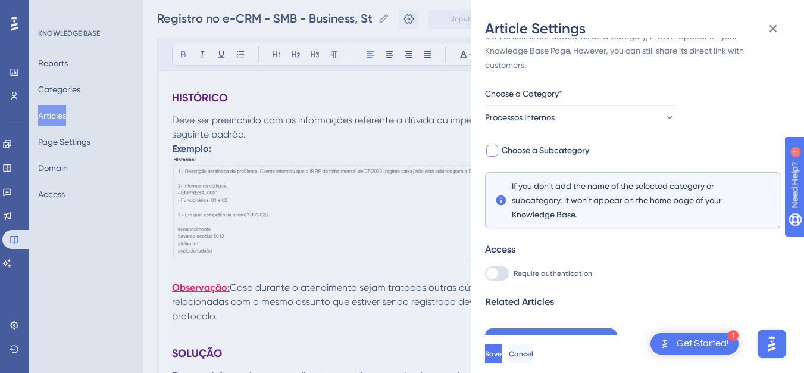
click at [577, 154] on span "Choose a Subcategory" at bounding box center [545, 150] width 87 height 14
checkbox input "true"
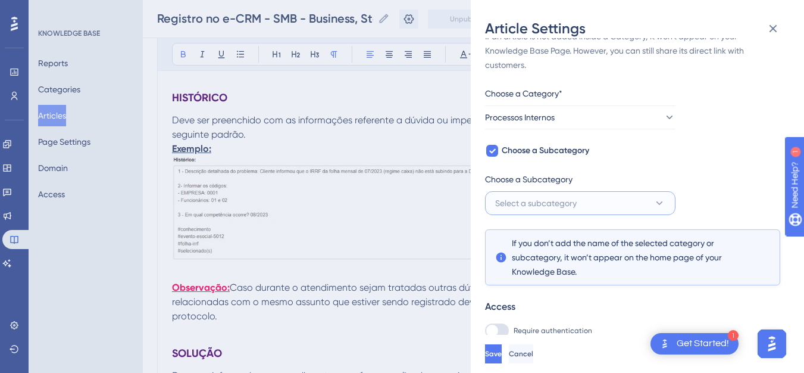
click at [577, 201] on span "Select a subcategory" at bounding box center [536, 203] width 82 height 14
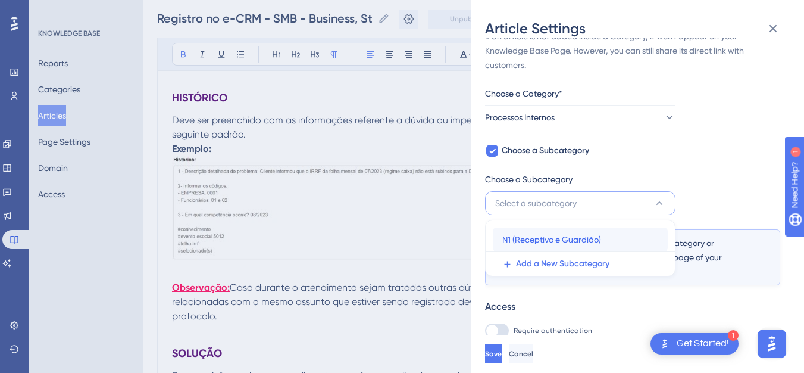
click at [575, 236] on span "N1 (Receptivo e Guardião)" at bounding box center [551, 239] width 99 height 14
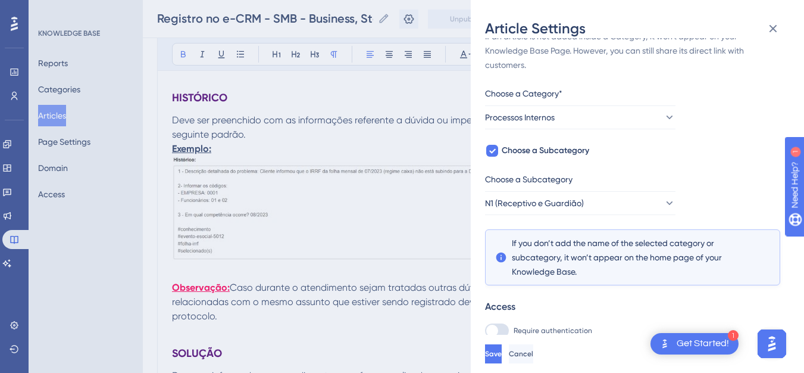
click at [499, 333] on div at bounding box center [497, 330] width 24 height 14
click at [485, 353] on input "Require authentication" at bounding box center [484, 353] width 1 height 1
checkbox input "true"
click at [503, 358] on span "Save" at bounding box center [494, 354] width 17 height 10
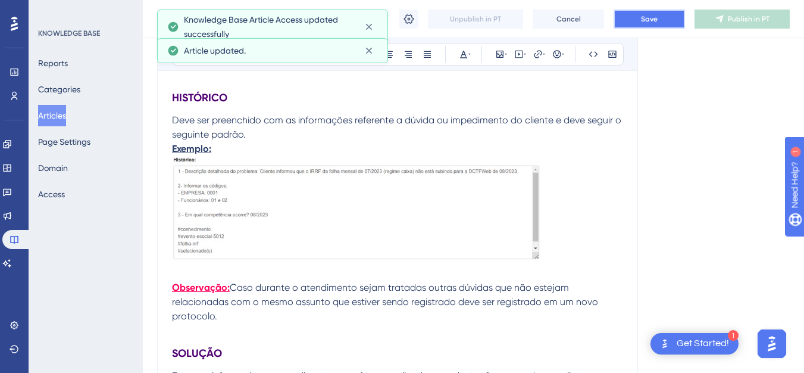
click at [653, 16] on span "Save" at bounding box center [649, 19] width 17 height 10
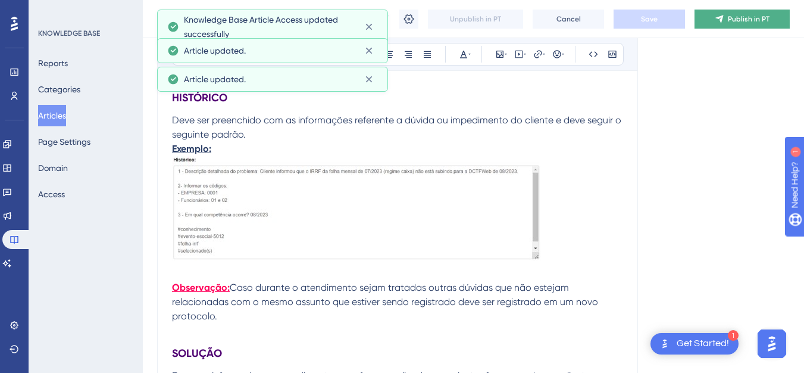
click at [745, 21] on span "Publish in PT" at bounding box center [749, 19] width 42 height 10
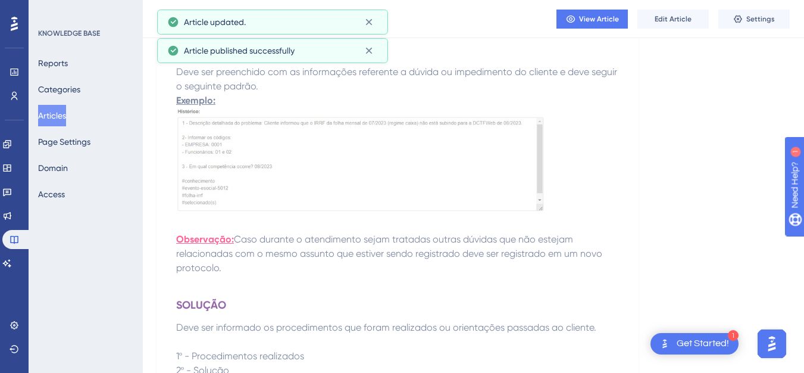
click at [65, 118] on button "Articles" at bounding box center [52, 115] width 28 height 21
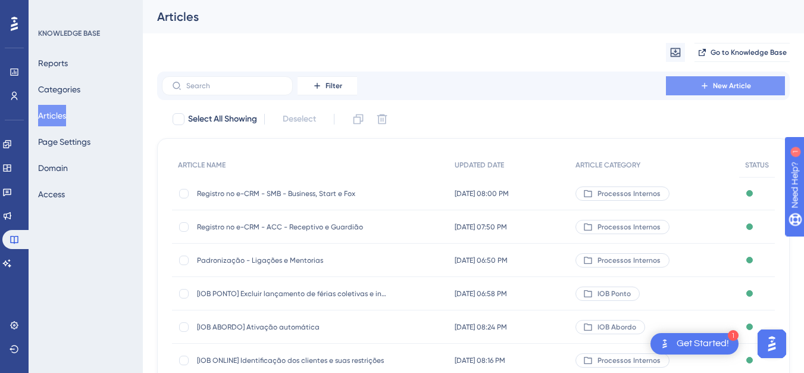
click at [710, 87] on button "New Article" at bounding box center [725, 85] width 119 height 19
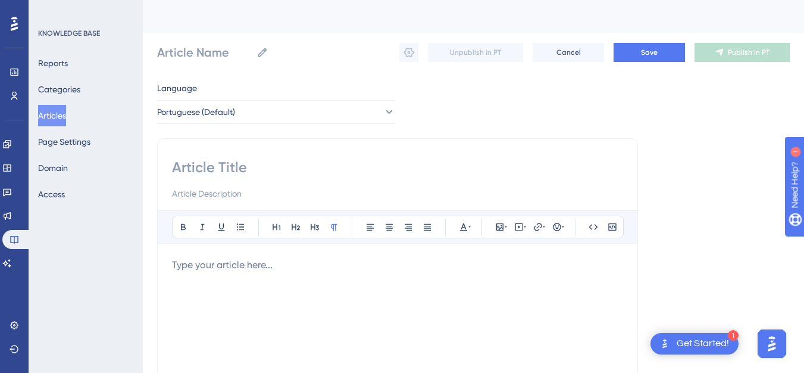
click at [290, 165] on input at bounding box center [397, 167] width 451 height 19
paste input "Padronização - Chamados Offline"
type input "Padronização - Chamados Offline"
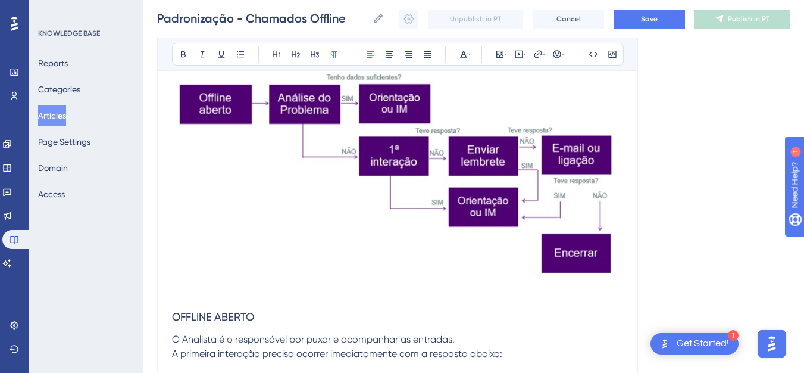
scroll to position [364, 0]
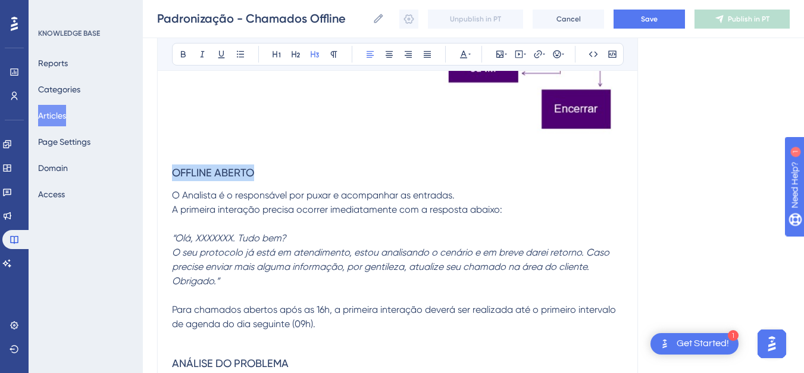
drag, startPoint x: 178, startPoint y: 181, endPoint x: 168, endPoint y: 181, distance: 10.1
click at [265, 202] on p "A primeira interação precisa ocorrer imediatamente com a resposta abaixo:" at bounding box center [397, 209] width 451 height 14
drag, startPoint x: 168, startPoint y: 176, endPoint x: 159, endPoint y: 176, distance: 8.3
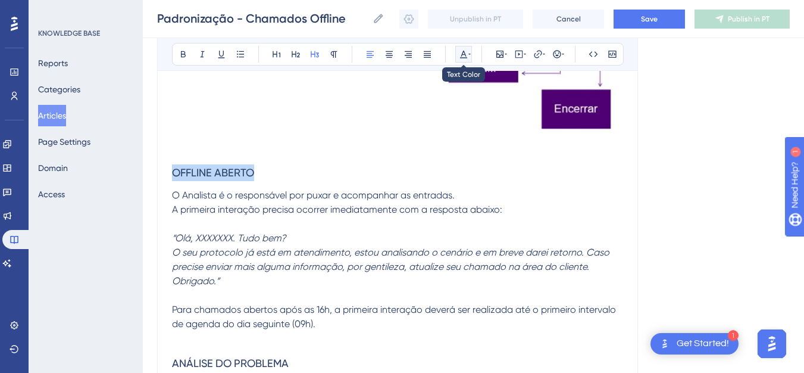
click at [470, 54] on icon at bounding box center [469, 54] width 2 height 1
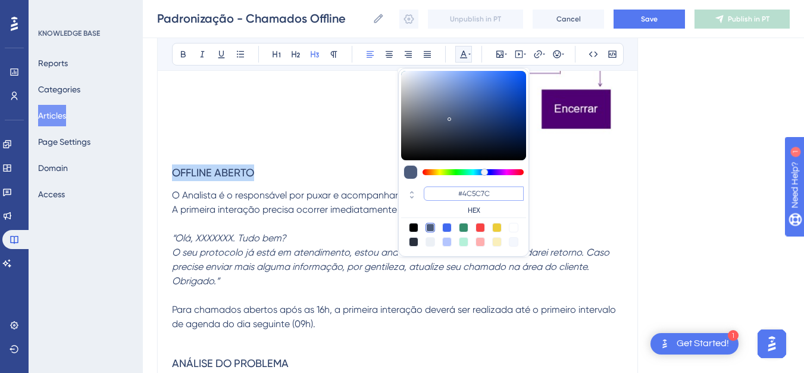
click at [477, 192] on input "#4C5C7C" at bounding box center [474, 193] width 100 height 14
paste input "F0072"
type input "#4F0072"
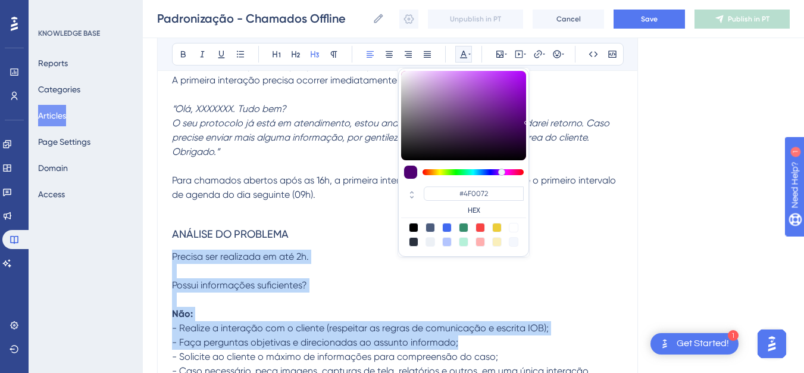
drag, startPoint x: 208, startPoint y: 369, endPoint x: 199, endPoint y: 333, distance: 37.4
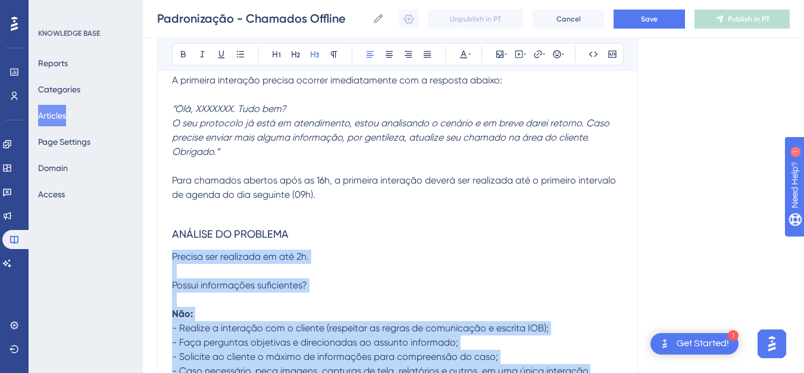
scroll to position [503, 0]
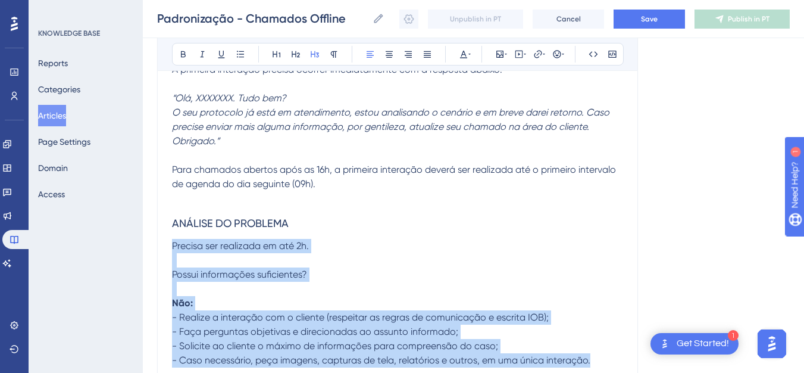
click at [197, 228] on span "ANÁLISE DO PROBLEMA" at bounding box center [230, 223] width 117 height 12
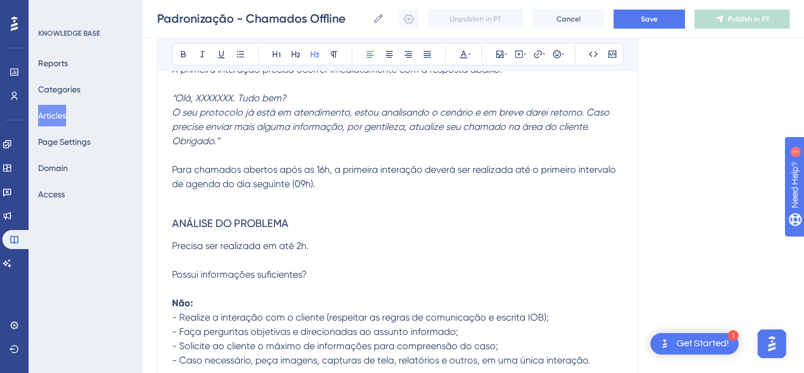
click at [197, 228] on span "ANÁLISE DO PROBLEMA" at bounding box center [230, 223] width 117 height 12
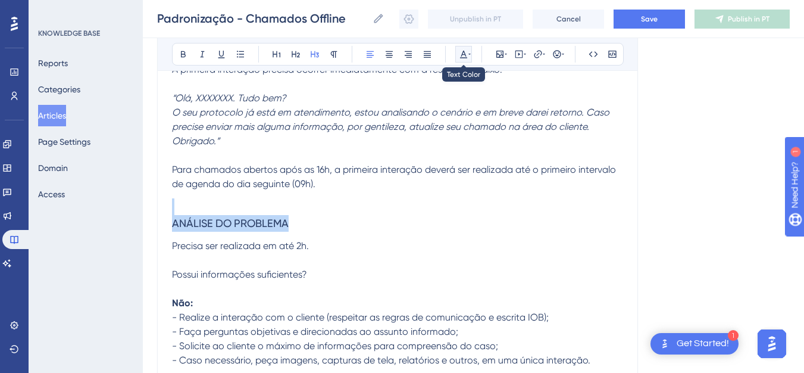
click at [464, 55] on icon at bounding box center [463, 55] width 7 height 8
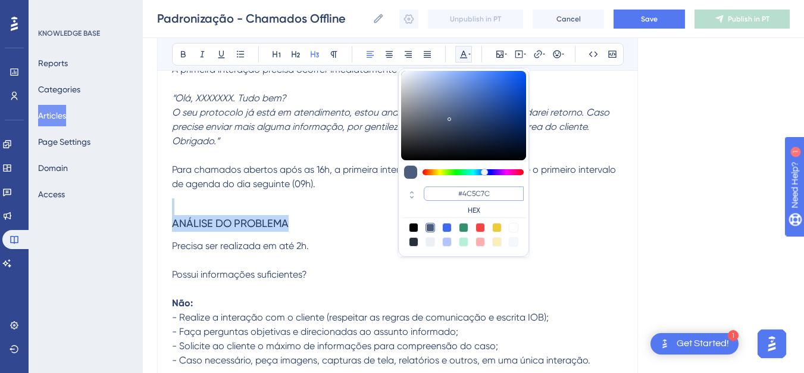
click at [469, 192] on input "#4C5C7C" at bounding box center [474, 193] width 100 height 14
paste input "F0072"
type input "#4F0072"
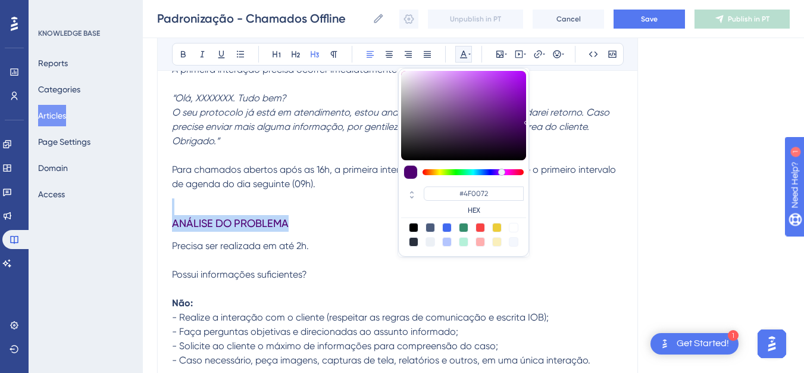
click at [325, 217] on h3 "ANÁLISE DO PROBLEMA" at bounding box center [397, 215] width 451 height 48
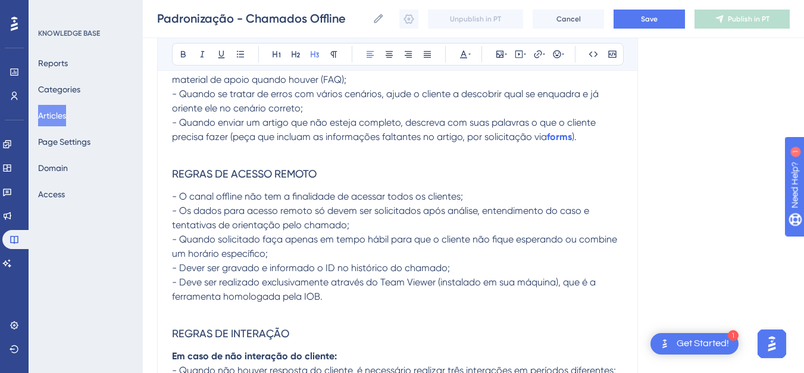
scroll to position [882, 0]
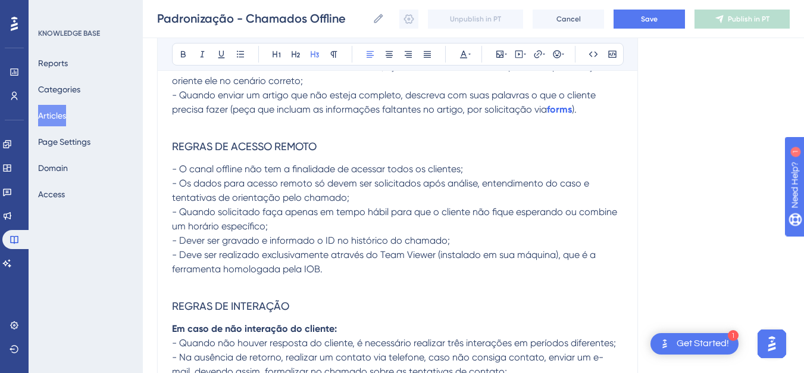
click at [282, 136] on h3 "REGRAS DE ACESSO REMOTO" at bounding box center [397, 146] width 451 height 31
click at [282, 141] on span "REGRAS DE ACESSO REMOTO" at bounding box center [244, 146] width 145 height 12
click at [462, 62] on div "Bold Italic Underline Bullet Point Heading 1 Heading 2 Heading 3 Normal Align L…" at bounding box center [398, 54] width 452 height 23
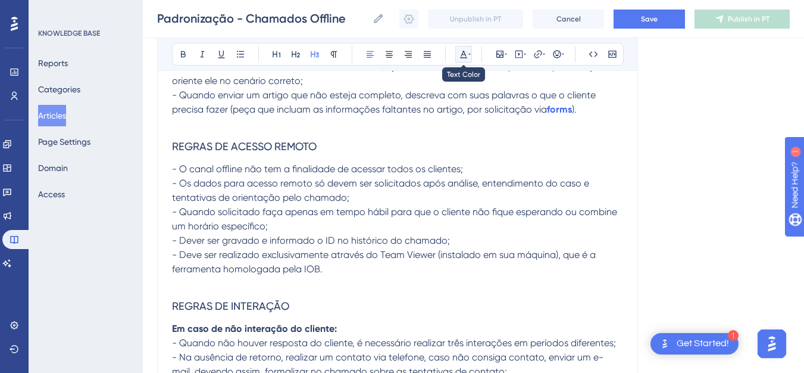
click at [466, 55] on icon at bounding box center [464, 54] width 10 height 10
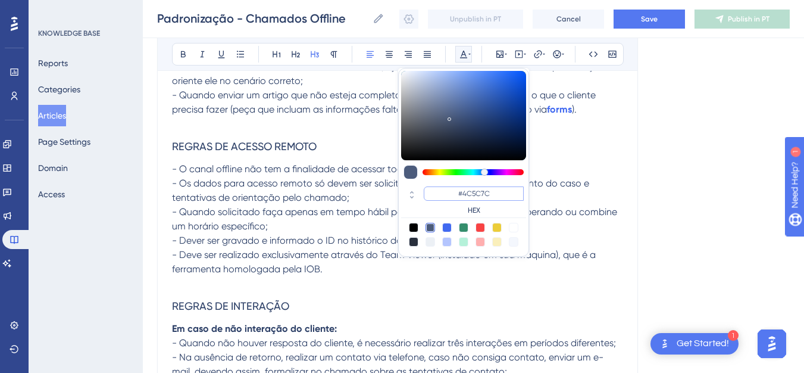
click at [460, 197] on input "#4C5C7C" at bounding box center [474, 193] width 100 height 14
paste input "F0072"
type input "#4F0072"
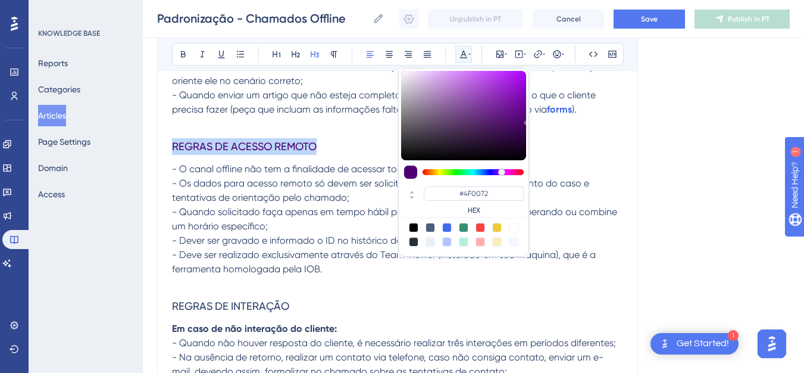
click at [278, 310] on span "REGRAS DE INTERAÇÃO" at bounding box center [230, 305] width 117 height 12
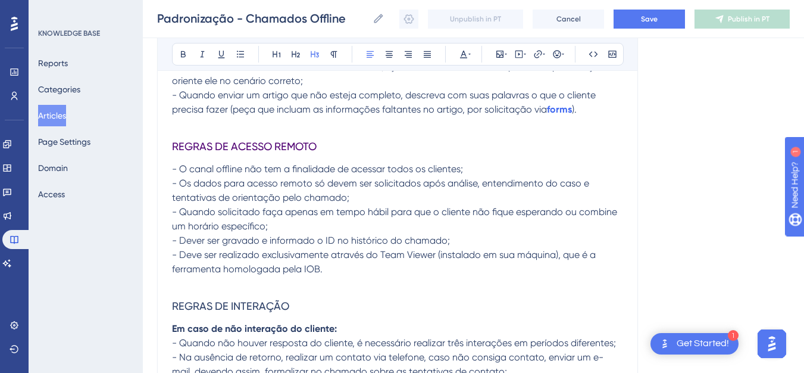
click at [278, 310] on span "REGRAS DE INTERAÇÃO" at bounding box center [230, 305] width 117 height 12
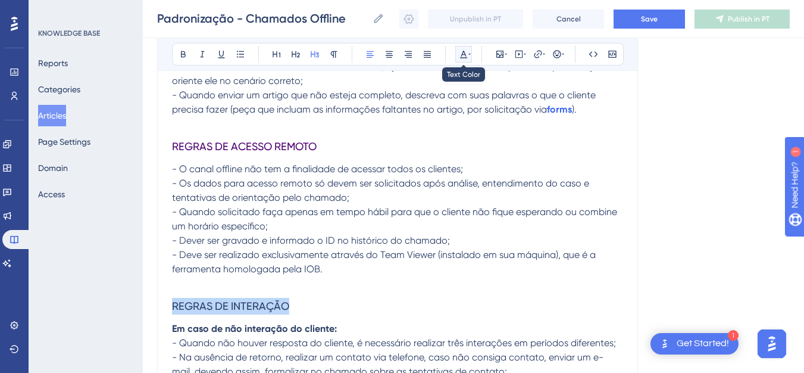
click at [456, 57] on button at bounding box center [463, 54] width 17 height 17
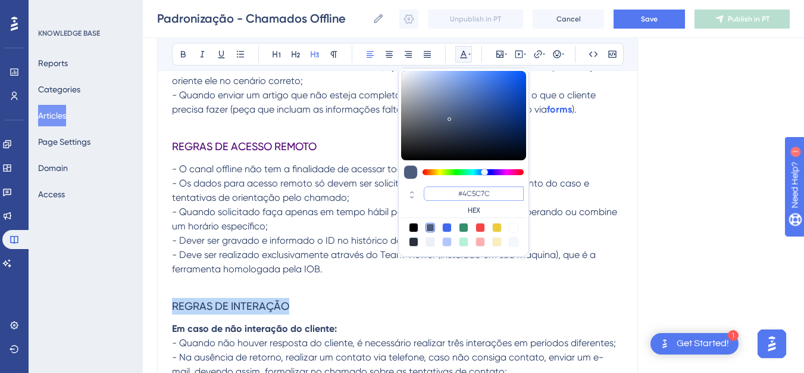
click at [485, 196] on input "#4C5C7C" at bounding box center [474, 193] width 100 height 14
paste input "F0072"
type input "#4F0072"
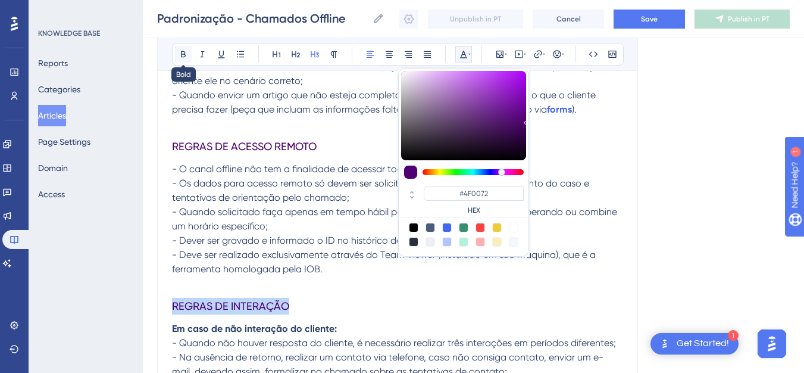
click at [183, 58] on icon at bounding box center [184, 54] width 10 height 10
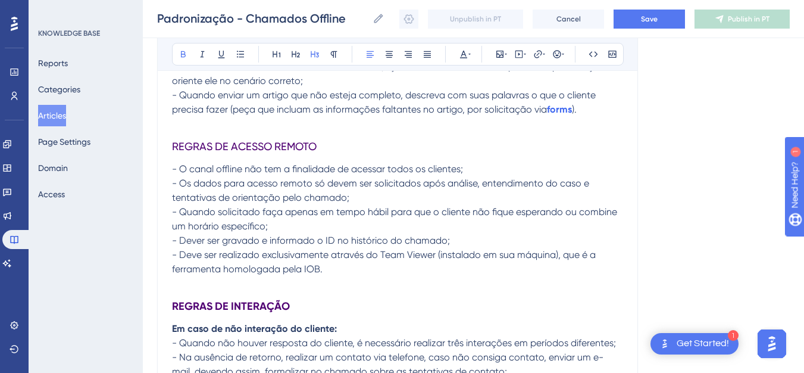
click at [207, 146] on span "REGRAS DE ACESSO REMOTO" at bounding box center [244, 146] width 145 height 12
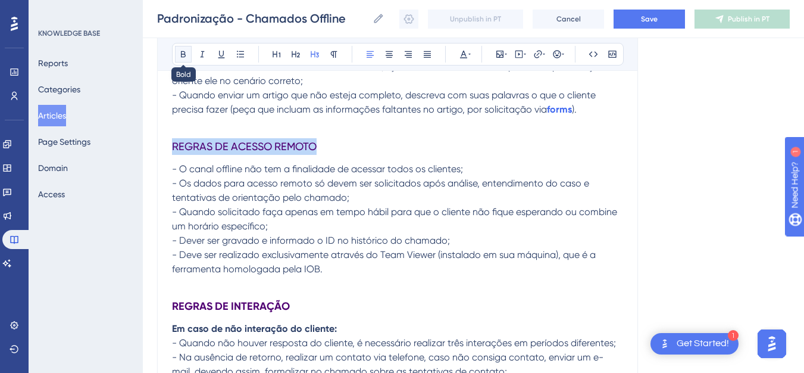
click at [183, 57] on icon at bounding box center [183, 54] width 5 height 7
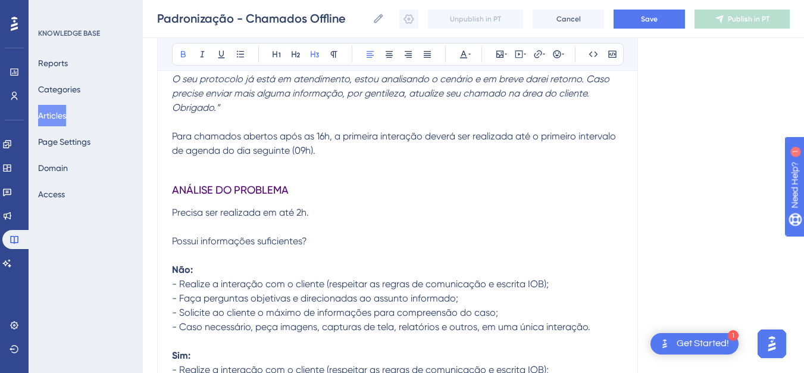
scroll to position [534, 0]
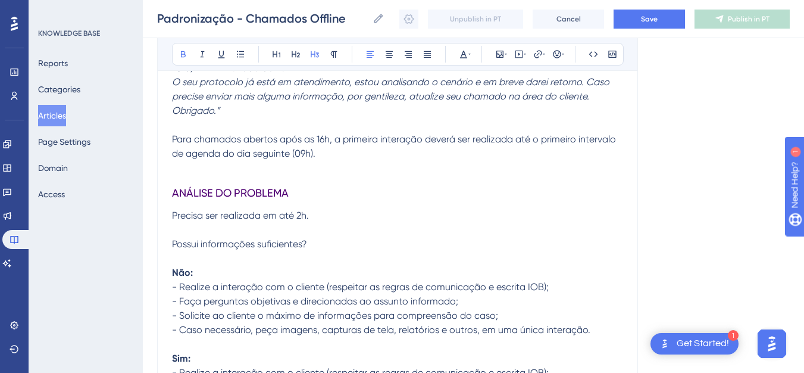
click at [270, 193] on span "ANÁLISE DO PROBLEMA" at bounding box center [230, 192] width 117 height 12
click at [179, 49] on icon at bounding box center [184, 54] width 10 height 10
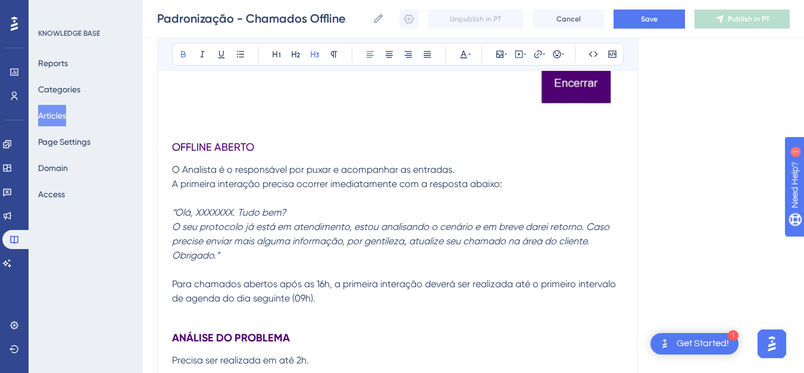
scroll to position [308, 0]
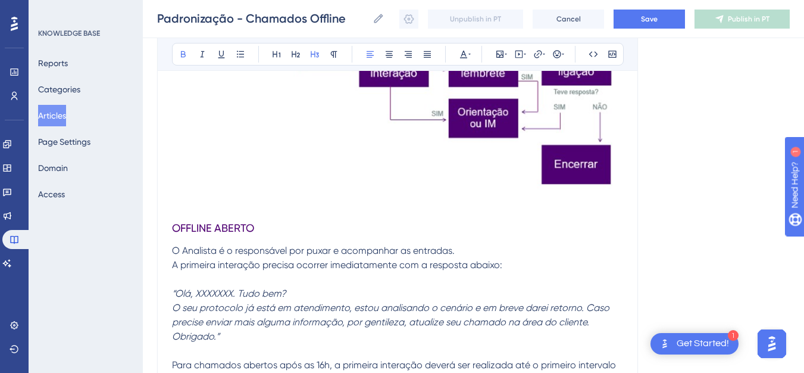
click at [239, 226] on span "OFFLINE ABERTO" at bounding box center [213, 227] width 82 height 12
click at [177, 60] on button at bounding box center [183, 54] width 17 height 17
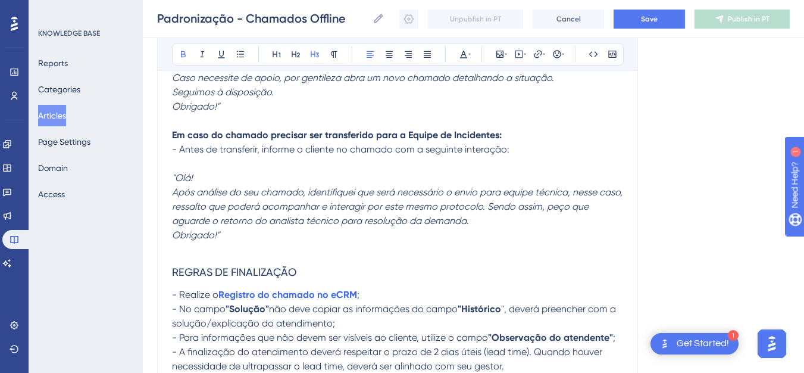
scroll to position [1384, 0]
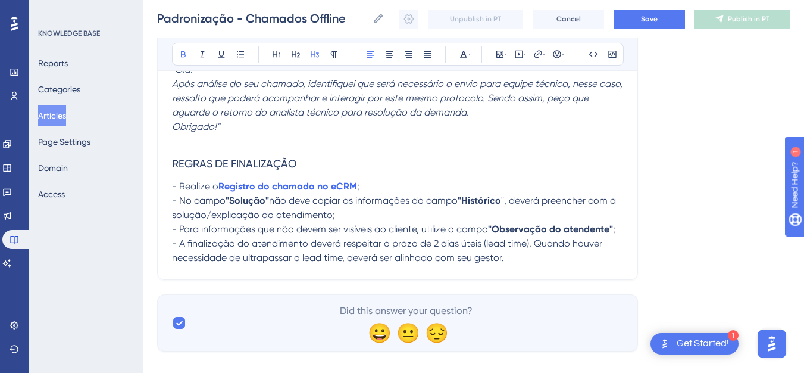
click at [312, 162] on h3 "REGRAS DE FINALIZAÇÃO" at bounding box center [397, 163] width 451 height 31
click at [180, 54] on icon at bounding box center [184, 54] width 10 height 10
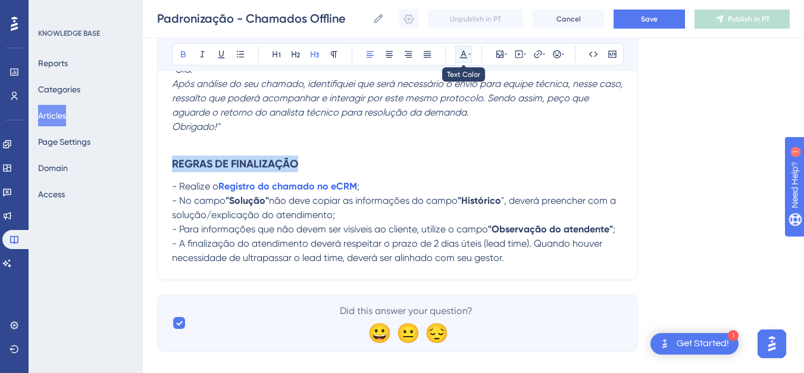
click at [467, 55] on icon at bounding box center [464, 54] width 10 height 10
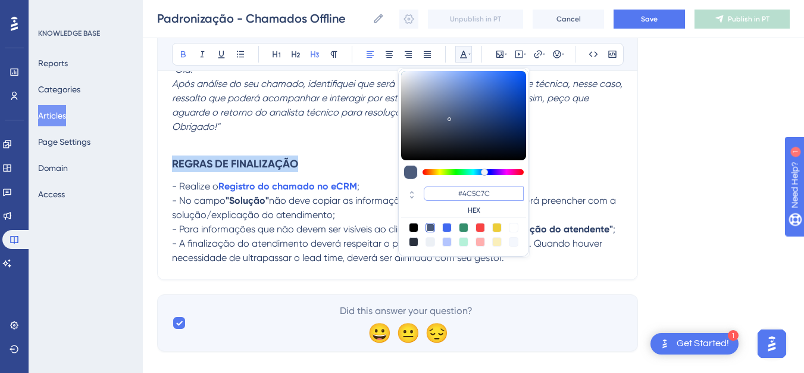
click at [497, 199] on input "#4C5C7C" at bounding box center [474, 193] width 100 height 14
paste input "F0072"
type input "#4F0072"
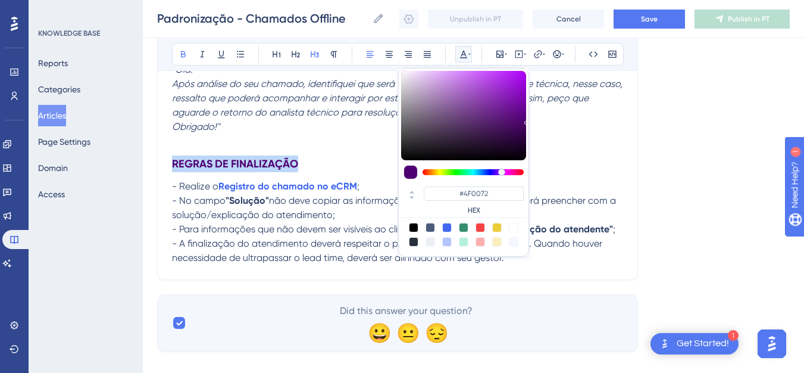
click at [574, 165] on h3 "REGRAS DE FINALIZAÇÃO" at bounding box center [397, 163] width 451 height 31
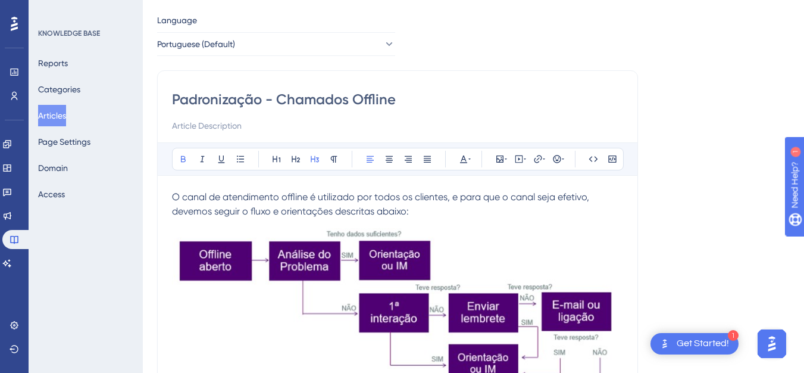
scroll to position [0, 0]
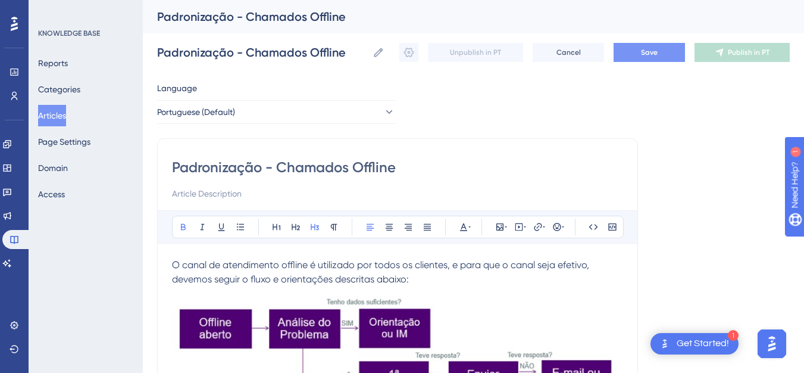
click at [666, 60] on button "Save" at bounding box center [648, 52] width 71 height 19
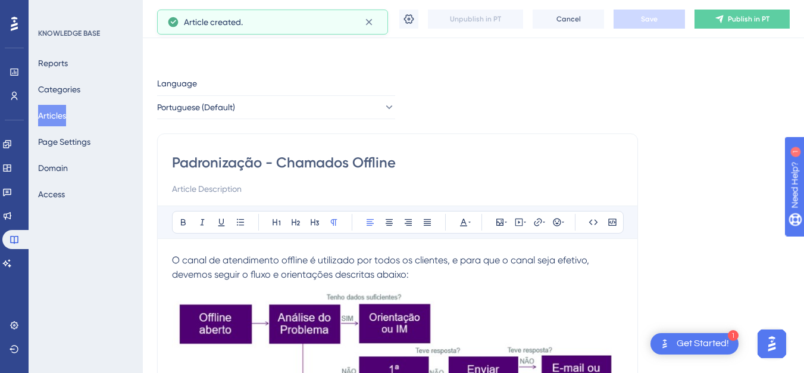
scroll to position [1062, 0]
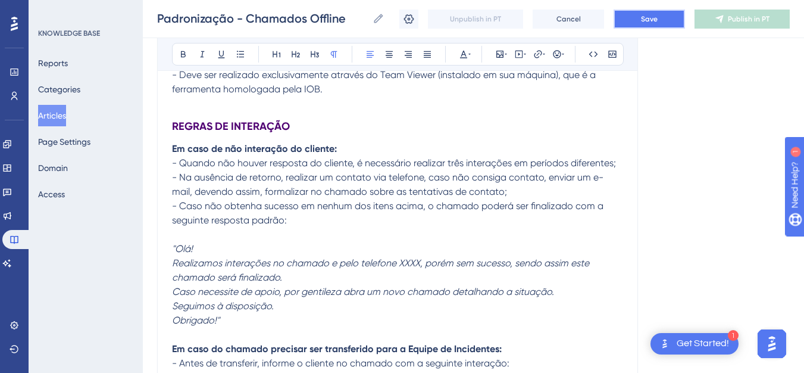
click at [674, 20] on button "Save" at bounding box center [648, 19] width 71 height 19
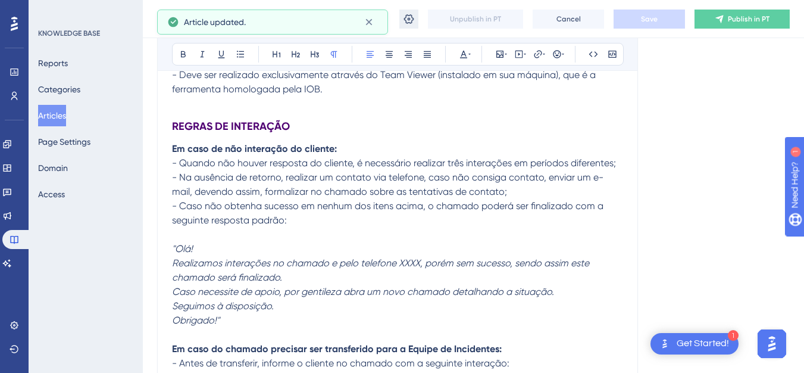
click at [417, 19] on button at bounding box center [408, 19] width 19 height 19
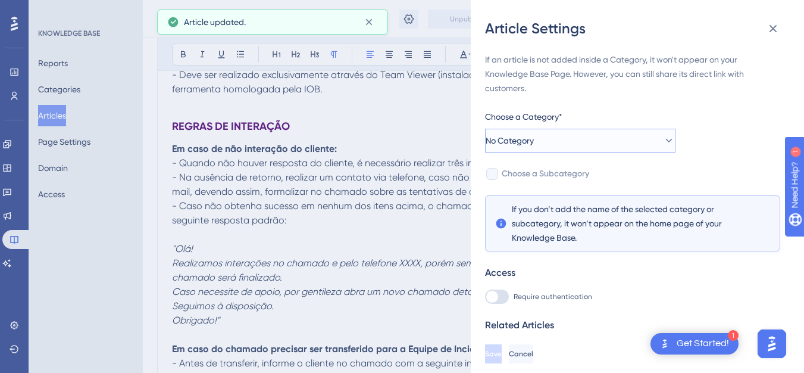
click at [611, 139] on button "No Category" at bounding box center [580, 141] width 190 height 24
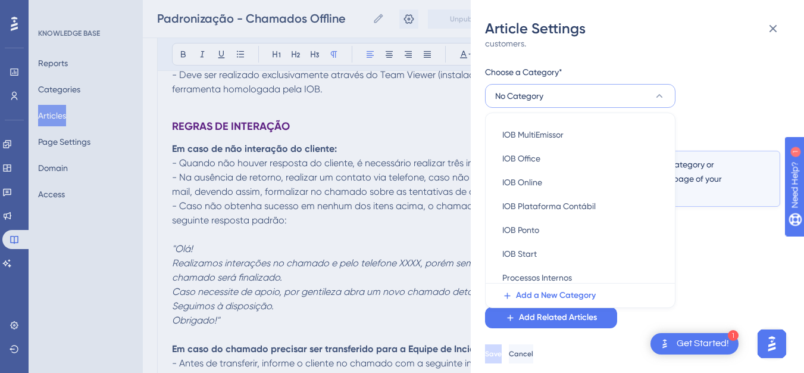
scroll to position [266, 0]
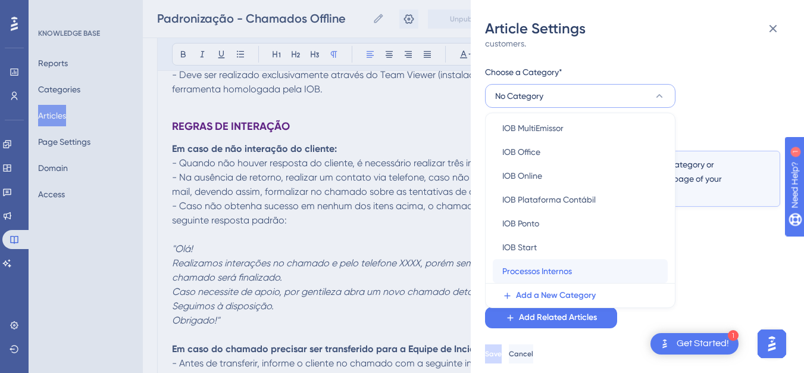
click at [584, 271] on div "Processos Internos Processos Internos" at bounding box center [580, 271] width 156 height 24
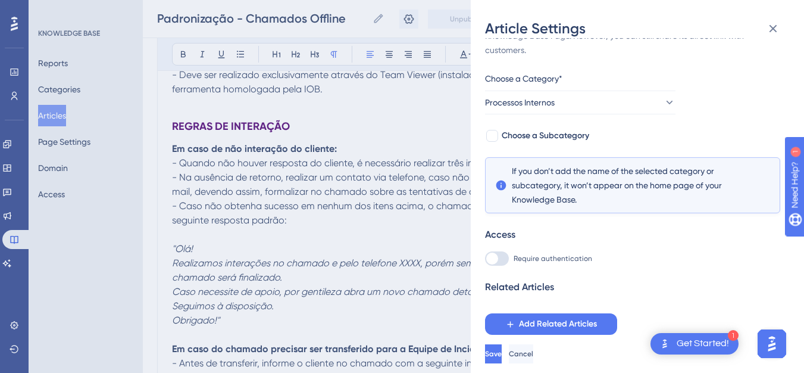
scroll to position [29, 0]
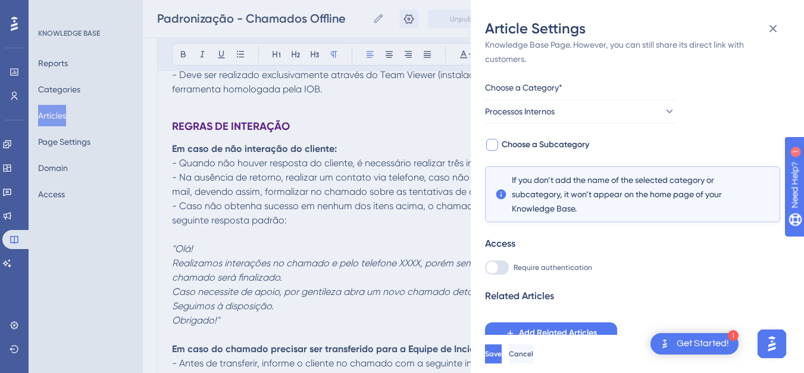
click at [571, 140] on span "Choose a Subcategory" at bounding box center [545, 144] width 87 height 14
checkbox input "true"
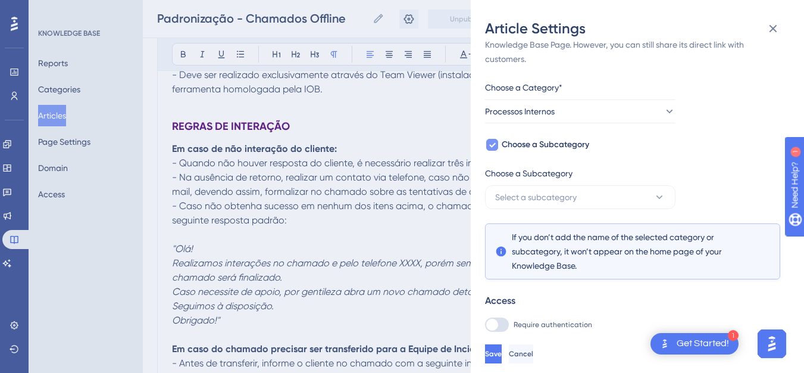
scroll to position [45, 0]
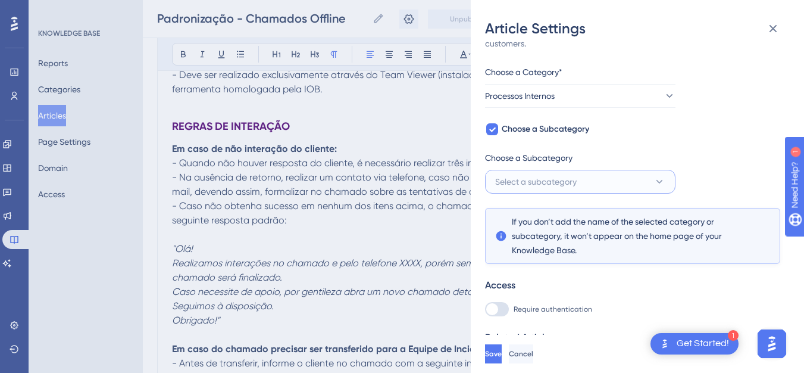
click at [590, 180] on button "Select a subcategory" at bounding box center [580, 182] width 190 height 24
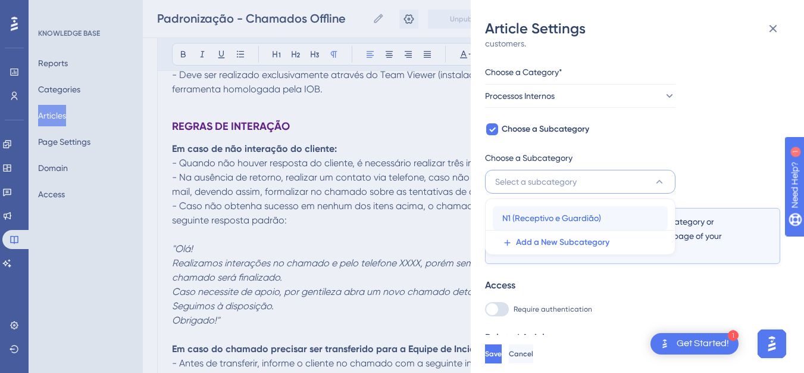
click at [600, 220] on span "N1 (Receptivo e Guardião)" at bounding box center [551, 218] width 99 height 14
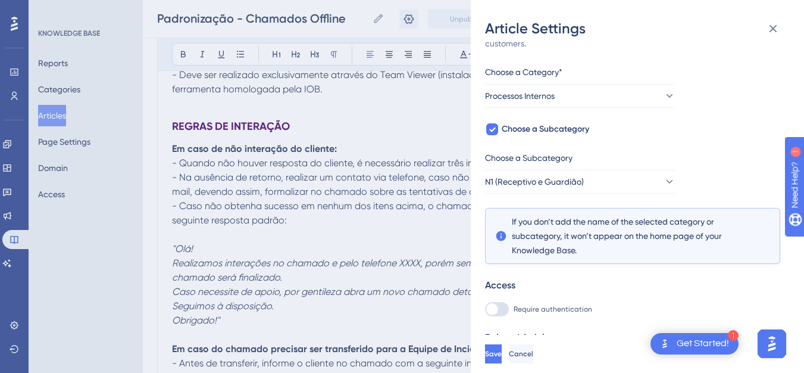
click at [503, 305] on div at bounding box center [497, 309] width 24 height 14
click at [485, 353] on input "Require authentication" at bounding box center [484, 353] width 1 height 1
checkbox input "true"
click at [502, 358] on span "Save" at bounding box center [493, 354] width 17 height 10
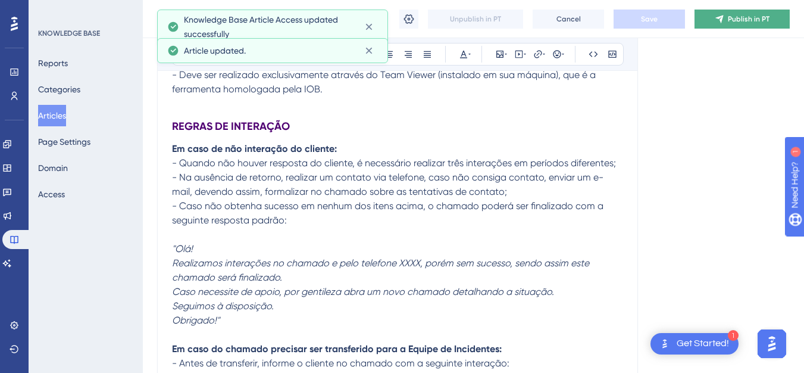
click at [733, 20] on span "Publish in PT" at bounding box center [749, 19] width 42 height 10
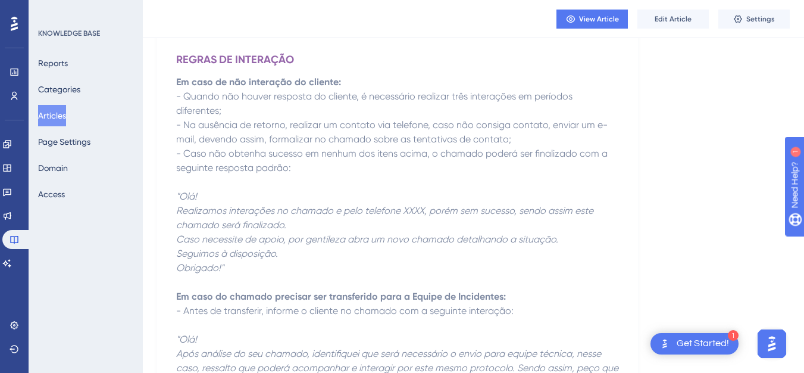
click at [56, 112] on button "Articles" at bounding box center [52, 115] width 28 height 21
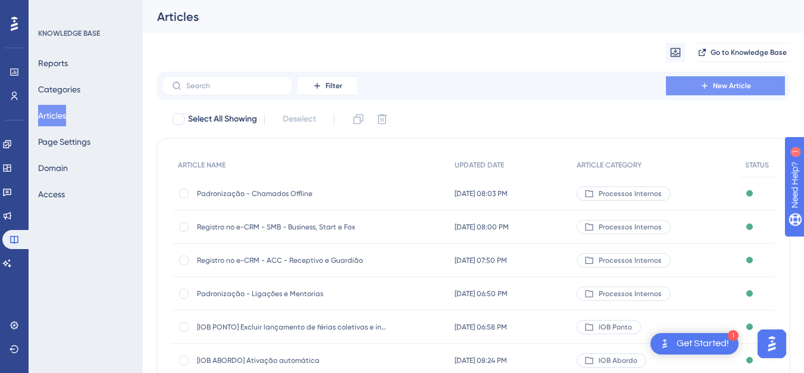
click at [709, 84] on icon at bounding box center [705, 86] width 10 height 10
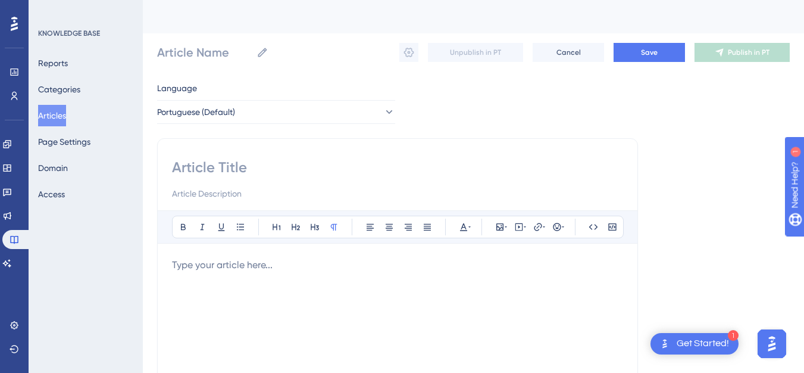
click at [431, 163] on input at bounding box center [397, 167] width 451 height 19
paste input "Padronização - Matriz de Atendimento/TAG"
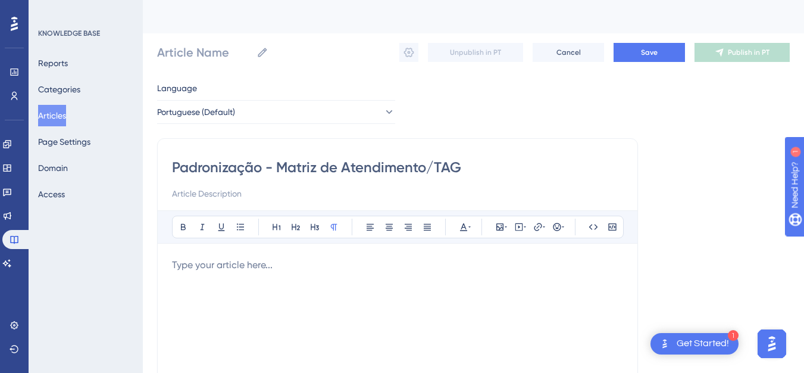
type input "Padronização - Matriz de Atendimento/TAG"
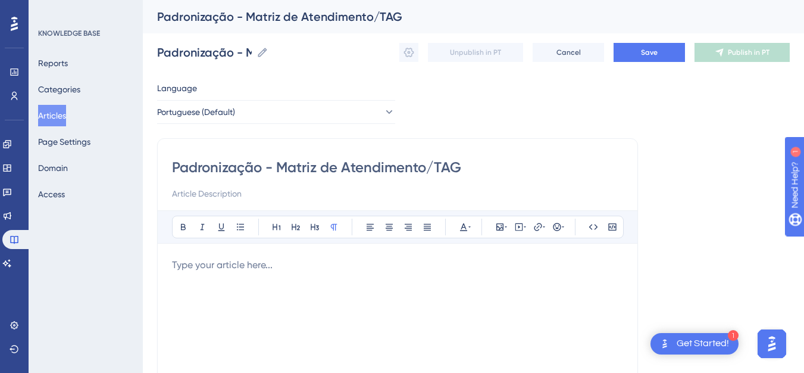
type input "Padronização - Matriz de Atendimento/TAG"
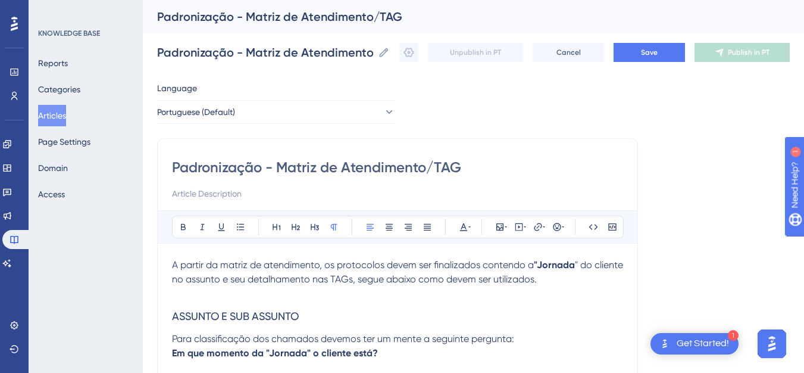
click at [239, 268] on span "A partir da matriz de atendimento, os protocolos devem ser finalizados contendo…" at bounding box center [353, 264] width 362 height 11
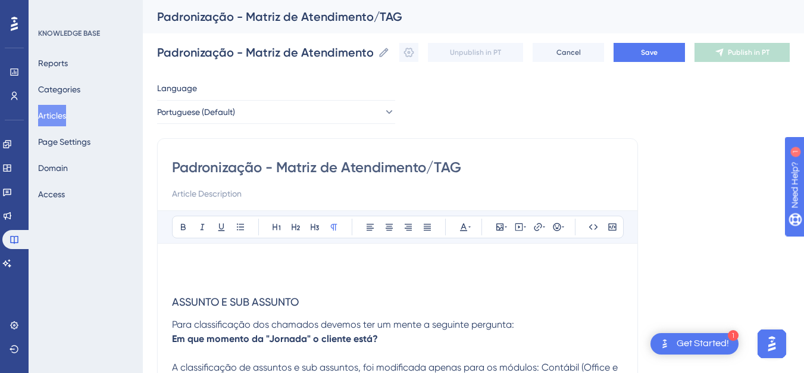
click at [224, 198] on input at bounding box center [397, 193] width 451 height 14
paste input "A partir da matriz de atendimento, os protocolos devem ser finalizados contendo…"
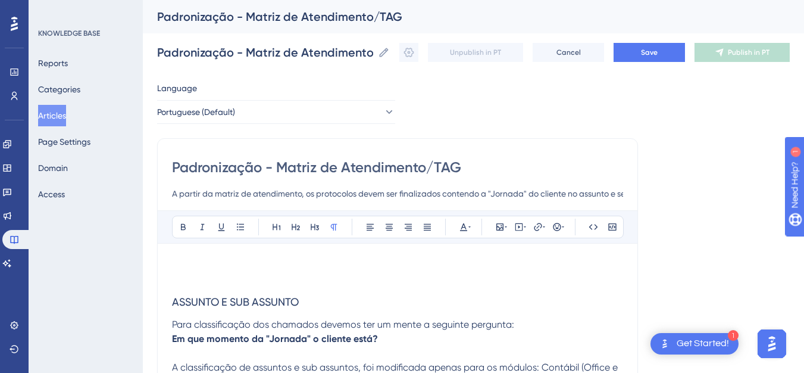
scroll to position [0, 268]
type input "A partir da matriz de atendimento, os protocolos devem ser finalizados contendo…"
click at [212, 264] on p at bounding box center [397, 265] width 451 height 14
click at [275, 265] on span "ESTE MATERIAL É DE USO SOMENTE INTERNO." at bounding box center [270, 264] width 196 height 11
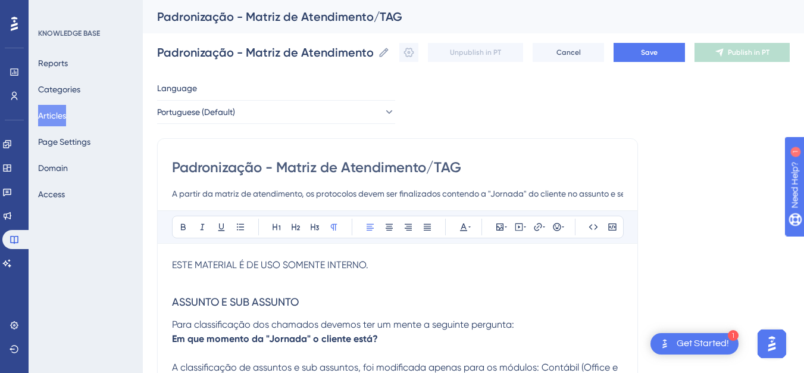
click at [274, 265] on span "ESTE MATERIAL É DE USO SOMENTE INTERNO." at bounding box center [270, 264] width 196 height 11
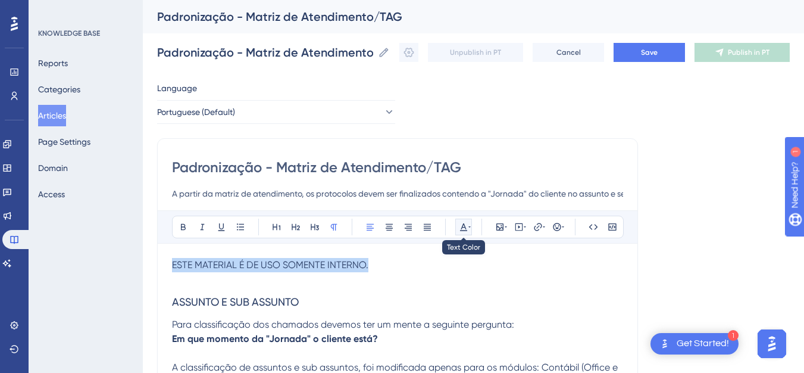
click at [460, 228] on icon at bounding box center [464, 227] width 10 height 10
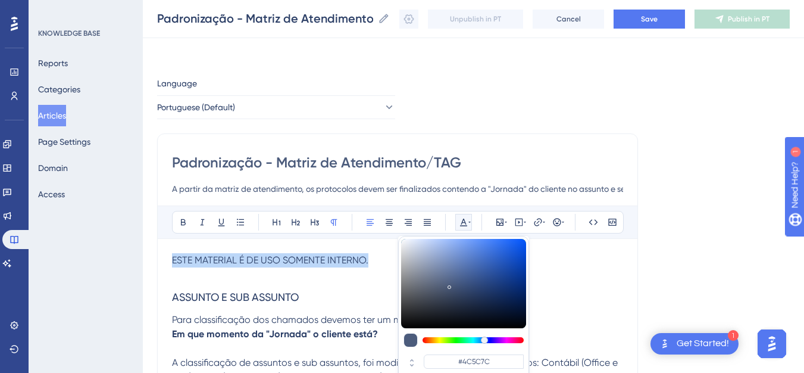
scroll to position [67, 0]
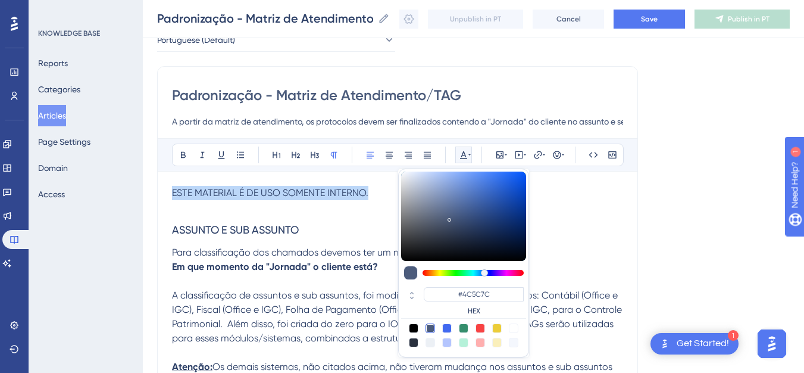
click at [483, 328] on div at bounding box center [480, 328] width 10 height 10
type input "#F84343"
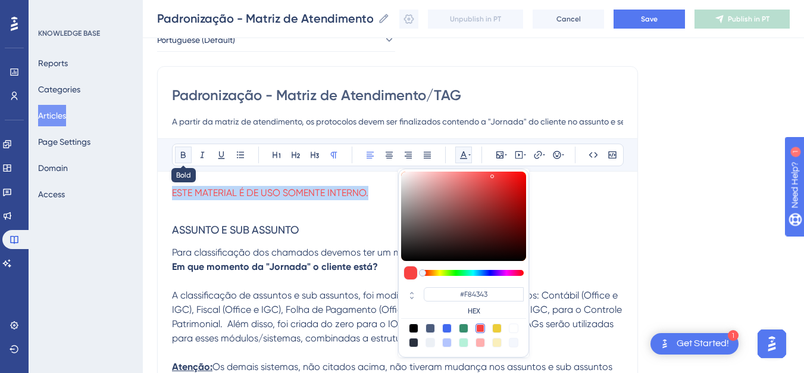
click at [180, 156] on icon at bounding box center [184, 155] width 10 height 10
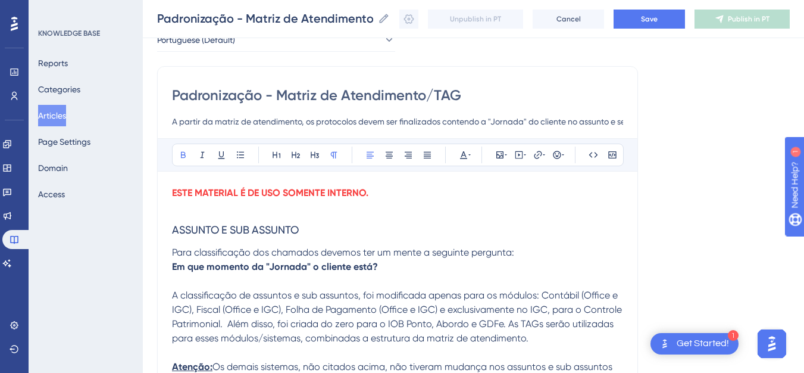
click at [317, 237] on h3 "ASSUNTO E SUB ASSUNTO" at bounding box center [397, 229] width 451 height 31
drag, startPoint x: 189, startPoint y: 229, endPoint x: 174, endPoint y: 230, distance: 15.5
click at [174, 230] on h3 "ASSUNTO E SUB ASSUNTO" at bounding box center [397, 229] width 451 height 31
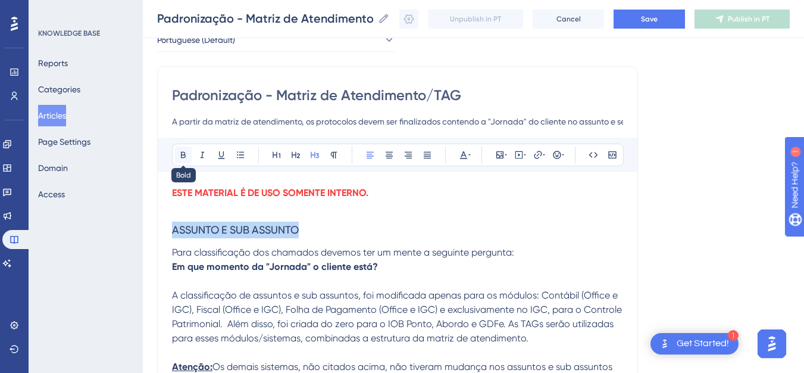
click at [186, 154] on icon at bounding box center [184, 155] width 10 height 10
click at [370, 220] on h3 "ASSUNTO E SUB ASSUNTO" at bounding box center [397, 229] width 451 height 31
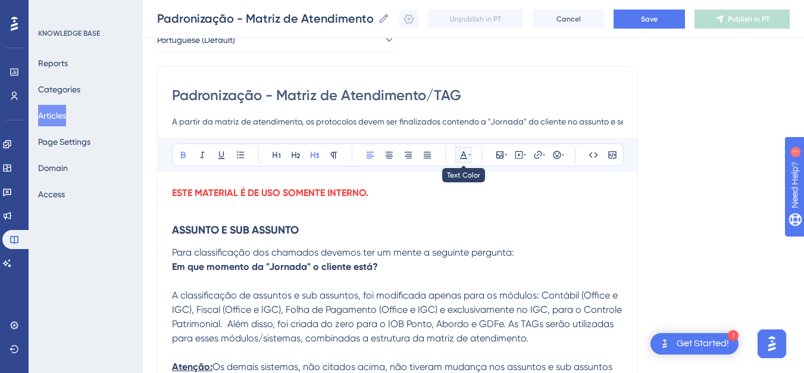
click at [467, 156] on icon at bounding box center [464, 155] width 10 height 10
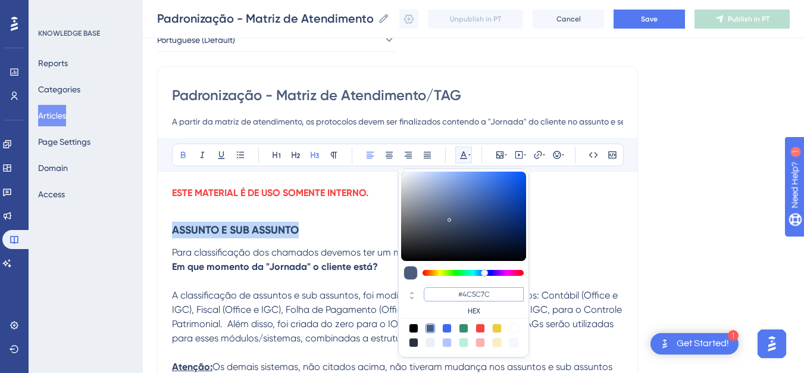
click at [453, 295] on input "#4C5C7C" at bounding box center [474, 294] width 100 height 14
paste input "F0072"
type input "#4F0072"
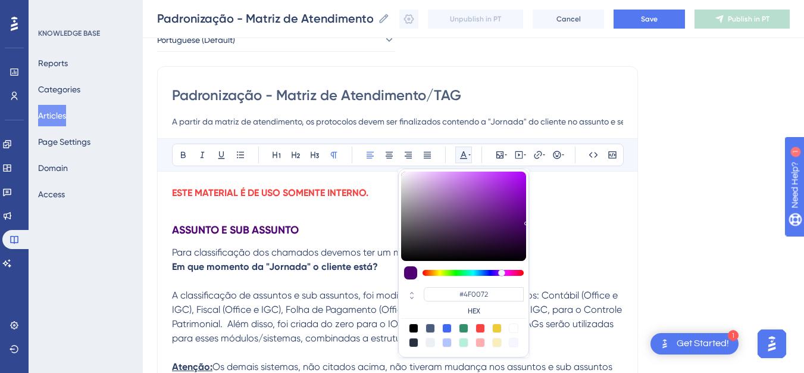
click at [351, 253] on span "Para classificação dos chamados devemos ter um mente a seguinte pergunta:" at bounding box center [343, 251] width 342 height 11
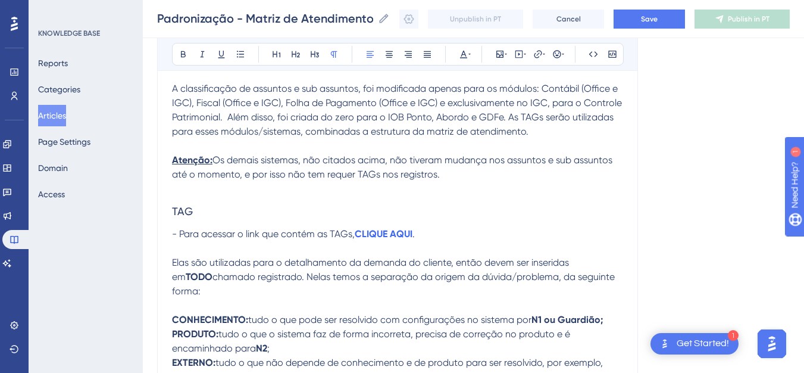
scroll to position [302, 0]
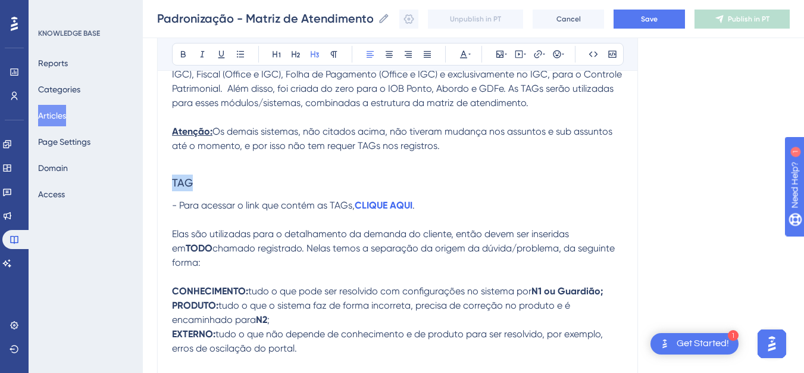
drag, startPoint x: 154, startPoint y: 176, endPoint x: 143, endPoint y: 176, distance: 10.1
click at [469, 56] on icon at bounding box center [469, 54] width 2 height 10
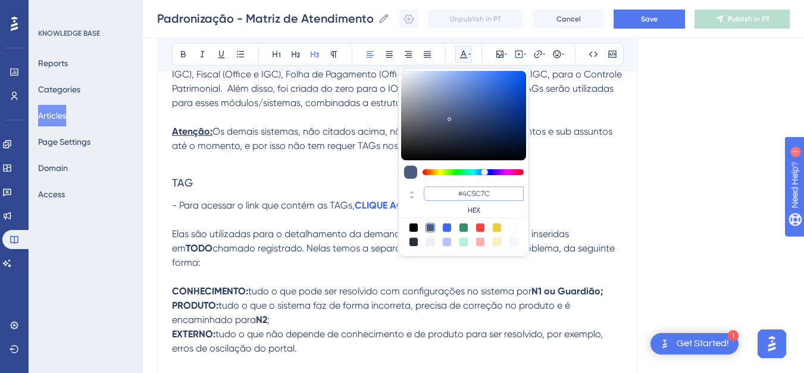
click at [486, 193] on input "#4C5C7C" at bounding box center [474, 193] width 100 height 14
drag, startPoint x: 472, startPoint y: 189, endPoint x: 442, endPoint y: 188, distance: 30.4
click at [442, 188] on input "#4C5C7C" at bounding box center [474, 193] width 100 height 14
paste input "F0072"
type input "#4F0072"
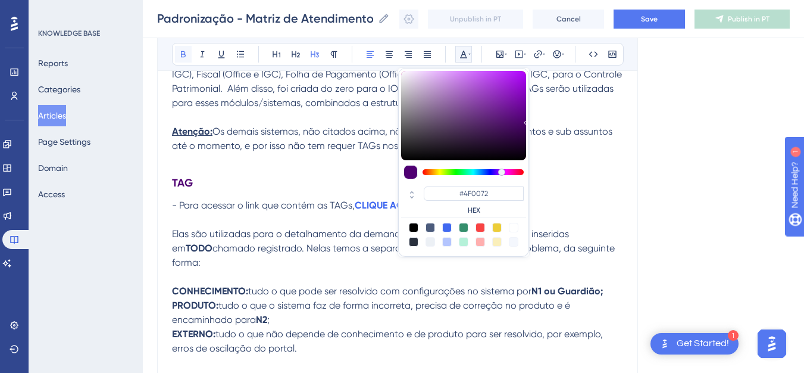
click at [184, 52] on icon at bounding box center [183, 54] width 5 height 7
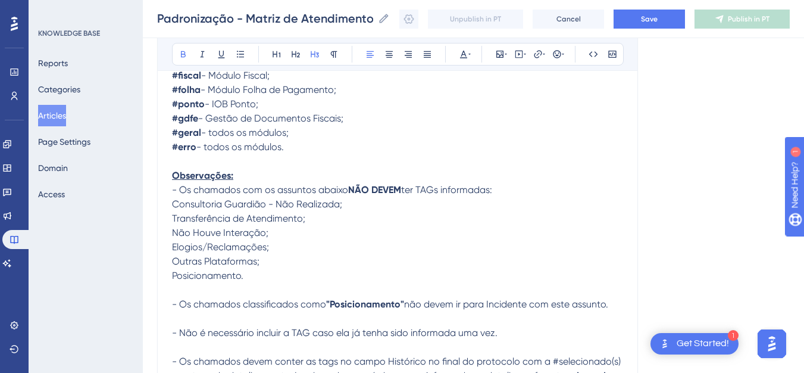
scroll to position [1113, 0]
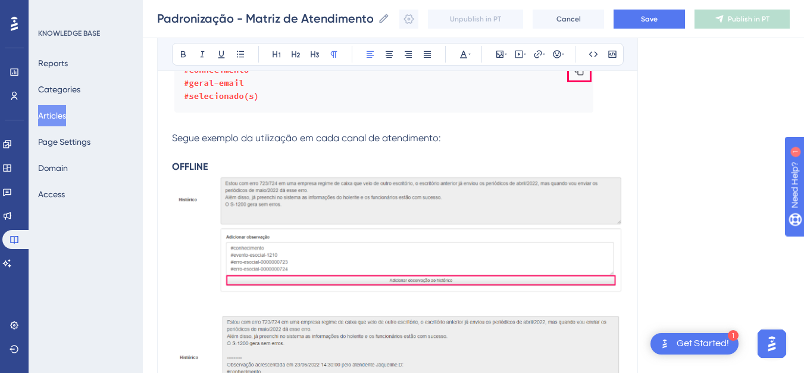
click at [211, 145] on p at bounding box center [397, 152] width 451 height 14
drag, startPoint x: 167, startPoint y: 146, endPoint x: 155, endPoint y: 146, distance: 11.9
click at [469, 52] on icon at bounding box center [469, 54] width 2 height 10
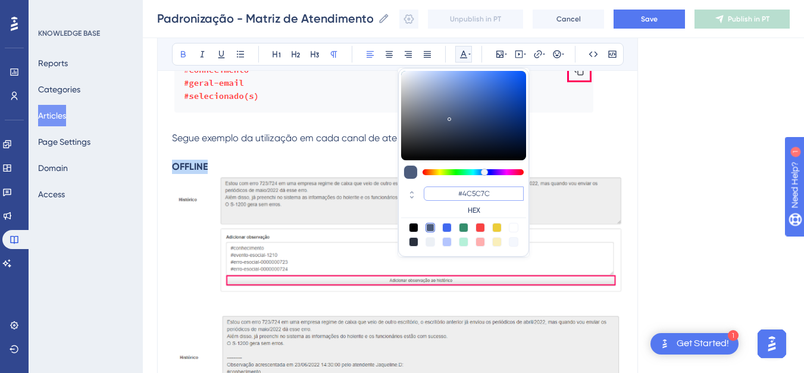
click at [475, 194] on input "#4C5C7C" at bounding box center [474, 193] width 100 height 14
paste input "F0072"
type input "#4F0072"
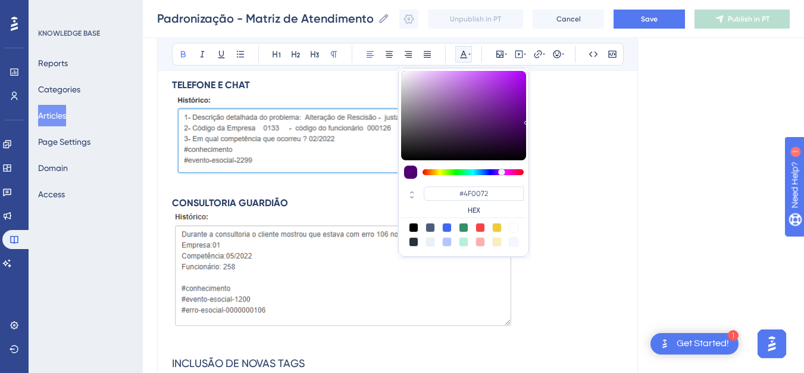
scroll to position [1399, 0]
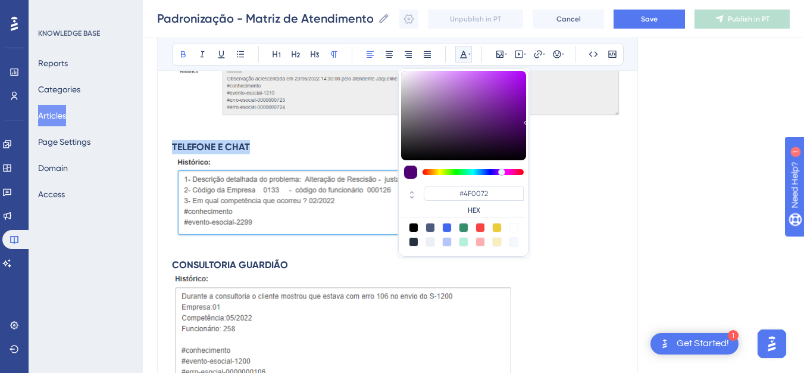
drag, startPoint x: 293, startPoint y: 132, endPoint x: 165, endPoint y: 134, distance: 127.4
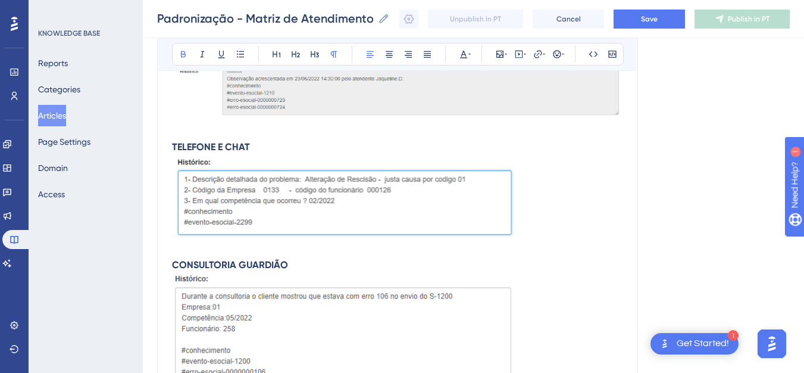
click at [463, 64] on div "Bold Italic Underline Bullet Point Heading 1 Heading 2 Heading 3 Normal Align L…" at bounding box center [398, 54] width 452 height 23
click at [245, 141] on strong "TELEFONE E CHAT" at bounding box center [211, 146] width 78 height 11
click at [467, 54] on icon at bounding box center [464, 54] width 10 height 10
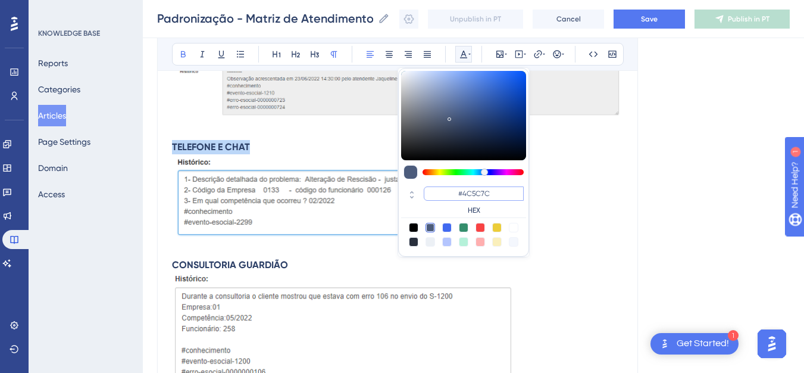
click at [467, 192] on input "#4C5C7C" at bounding box center [474, 193] width 100 height 14
paste input "F0072"
type input "#4F0072"
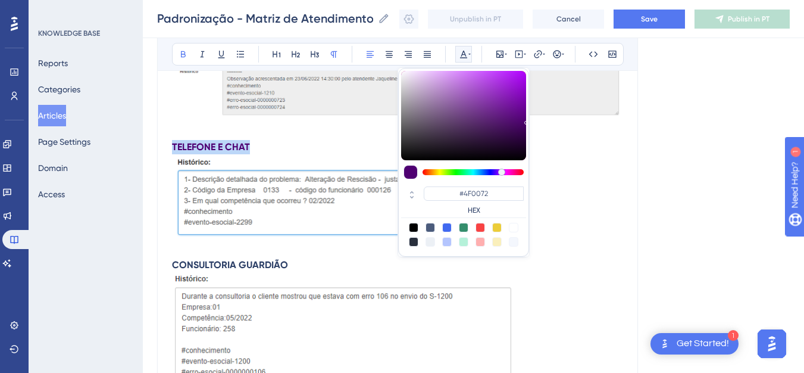
click at [214, 259] on strong "CONSULTORIA GUARDIÃO" at bounding box center [230, 264] width 116 height 11
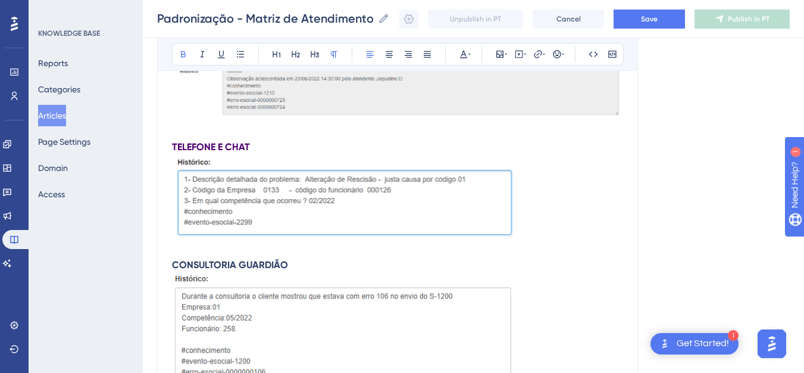
click at [214, 259] on strong "CONSULTORIA GUARDIÃO" at bounding box center [230, 264] width 116 height 11
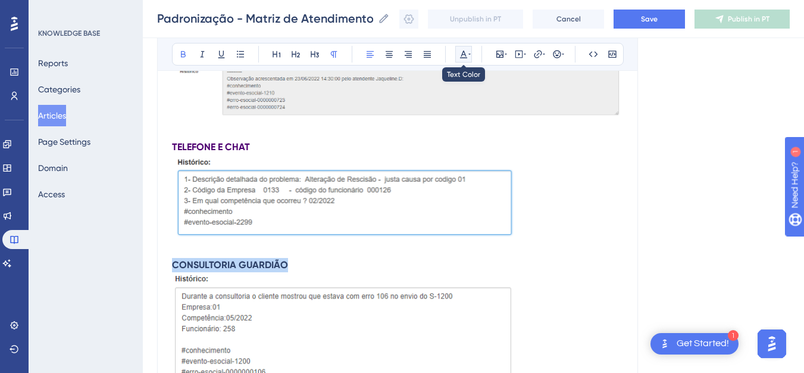
click at [471, 50] on button at bounding box center [463, 54] width 17 height 17
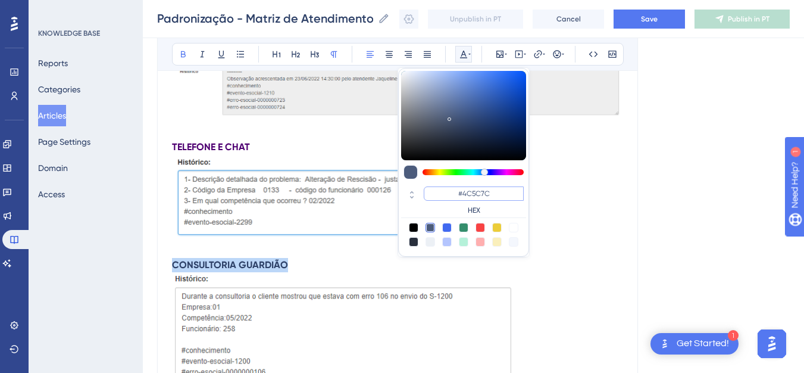
click at [451, 195] on input "#4C5C7C" at bounding box center [474, 193] width 100 height 14
paste input "F0072"
type input "#4F0072"
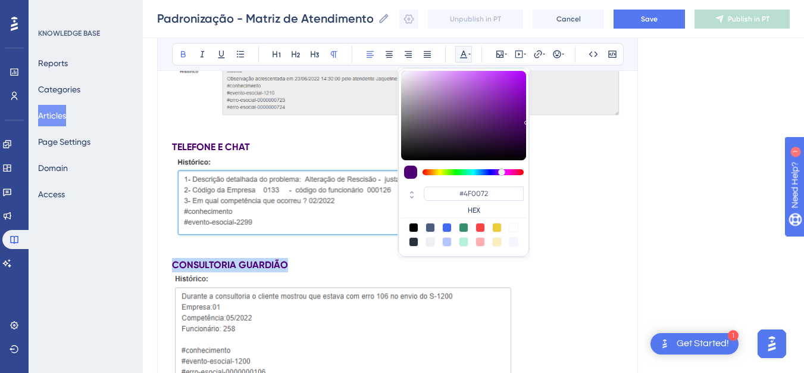
scroll to position [1645, 0]
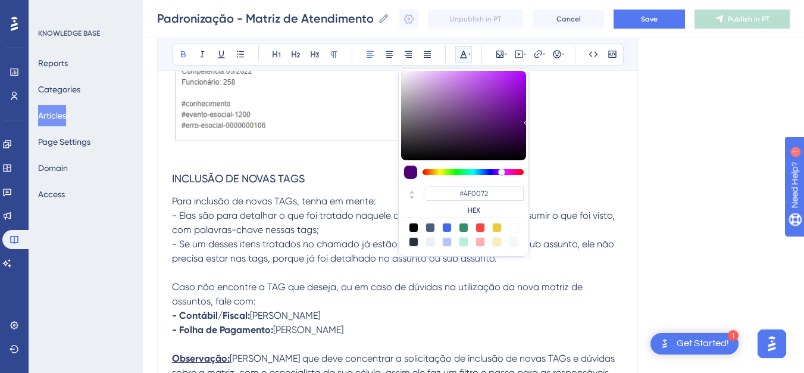
click at [295, 163] on h3 "INCLUSÃO DE NOVAS TAGS" at bounding box center [397, 178] width 451 height 31
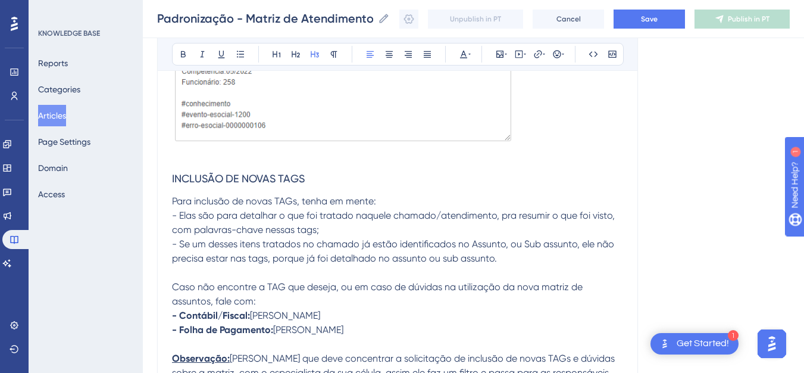
click at [295, 172] on span "INCLUSÃO DE NOVAS TAGS" at bounding box center [238, 178] width 133 height 12
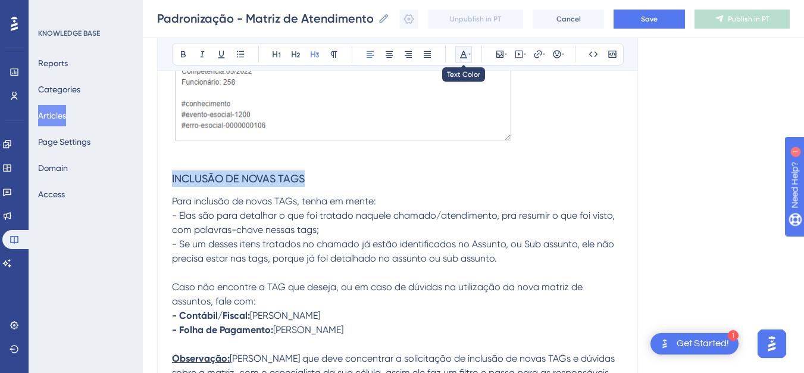
click at [468, 57] on icon at bounding box center [464, 54] width 10 height 10
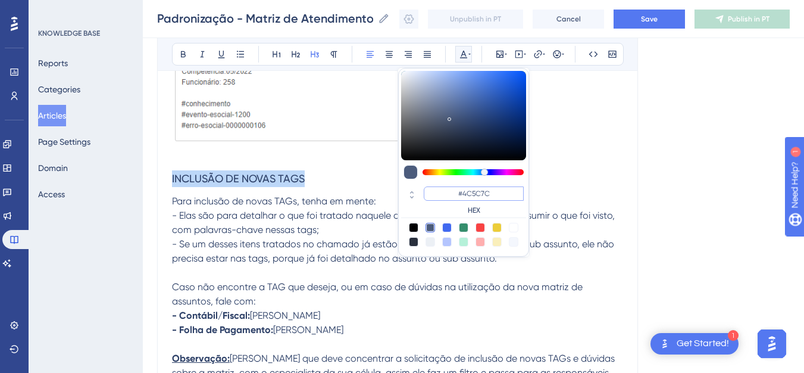
click at [496, 192] on input "#4C5C7C" at bounding box center [474, 193] width 100 height 14
paste input "F0072"
type input "#4F0072"
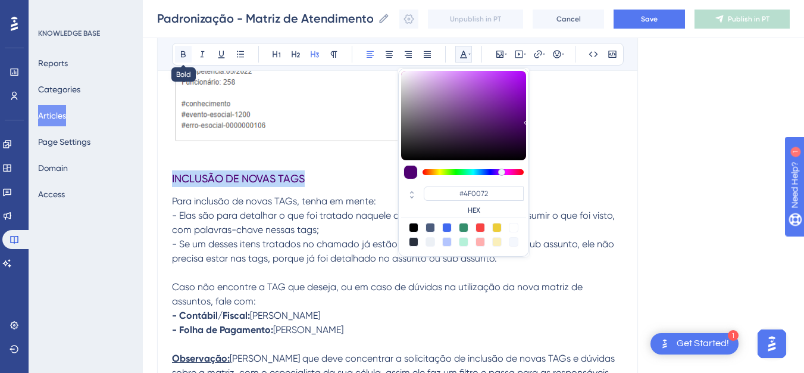
click at [181, 54] on icon at bounding box center [183, 54] width 5 height 7
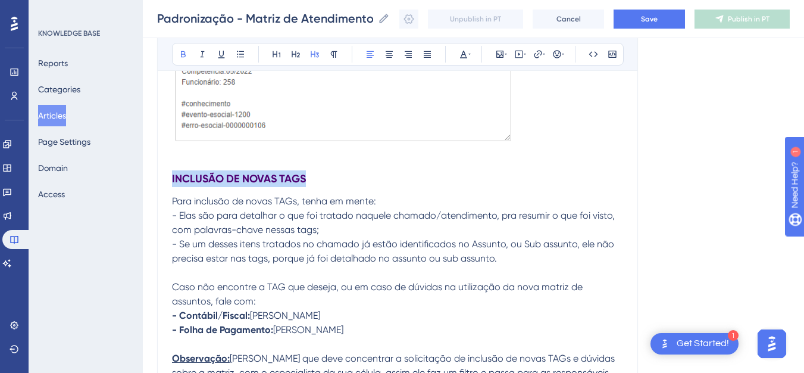
click at [333, 174] on h3 "INCLUSÃO DE NOVAS TAGS" at bounding box center [397, 178] width 451 height 31
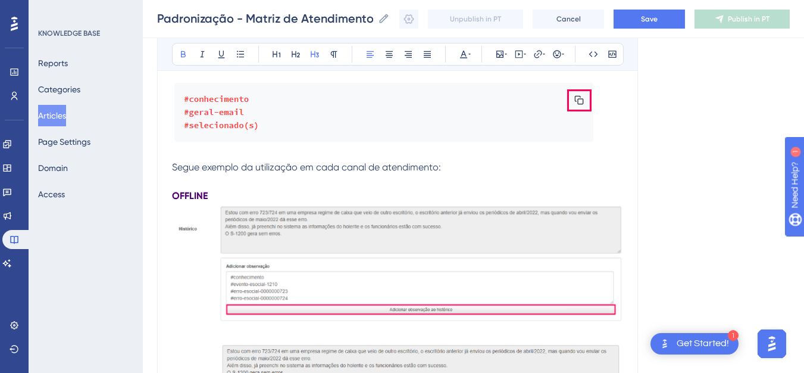
scroll to position [1763, 0]
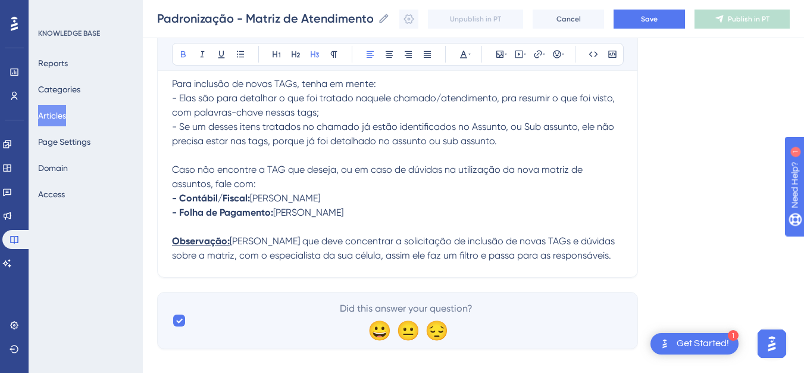
drag, startPoint x: 211, startPoint y: 225, endPoint x: 225, endPoint y: 226, distance: 13.7
click at [211, 235] on strong "Observação:" at bounding box center [201, 240] width 58 height 11
drag, startPoint x: 229, startPoint y: 226, endPoint x: 173, endPoint y: 228, distance: 56.6
click at [173, 234] on p "Observação: [PERSON_NAME] que deve concentrar a solicitação de inclusão de nova…" at bounding box center [397, 248] width 451 height 29
click at [467, 54] on icon at bounding box center [464, 54] width 10 height 10
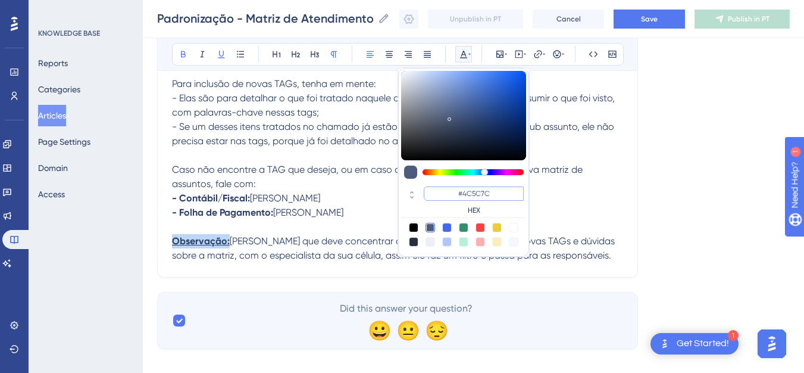
click at [465, 196] on input "#4C5C7C" at bounding box center [474, 193] width 100 height 14
paste input "FF005A"
type input "#FF005A"
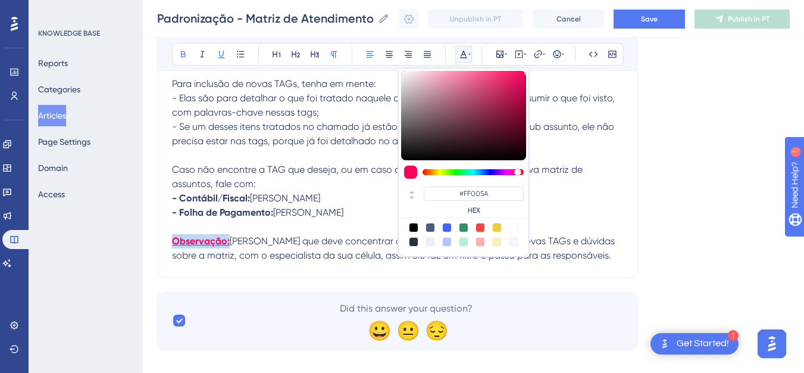
click at [350, 191] on p "- Contábil/Fiscal: [PERSON_NAME] de Pagamento: [PERSON_NAME]" at bounding box center [397, 205] width 451 height 29
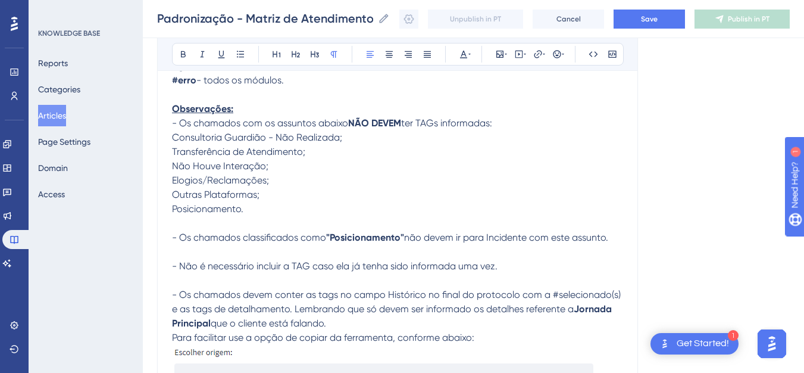
scroll to position [590, 0]
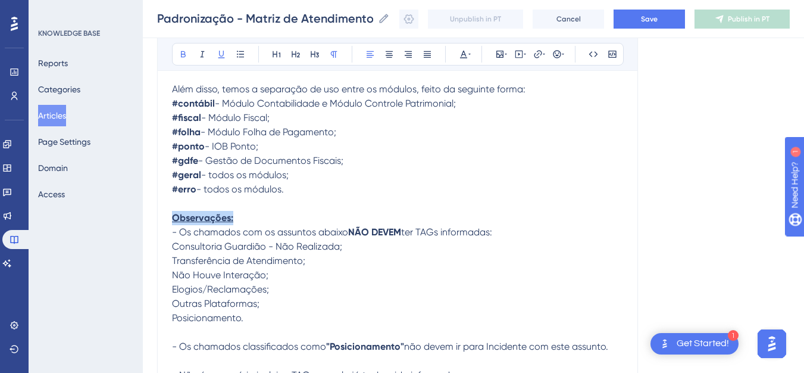
drag, startPoint x: 240, startPoint y: 206, endPoint x: 166, endPoint y: 198, distance: 74.8
click at [466, 56] on icon at bounding box center [463, 55] width 7 height 8
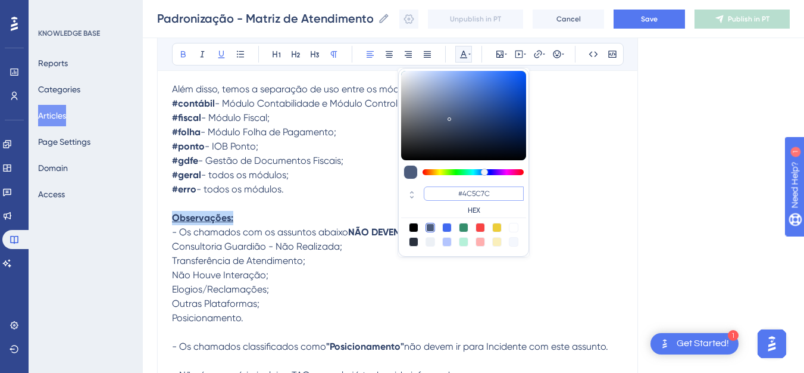
click at [497, 197] on input "#4C5C7C" at bounding box center [474, 193] width 100 height 14
paste input "FF005A"
type input "#FF005A"
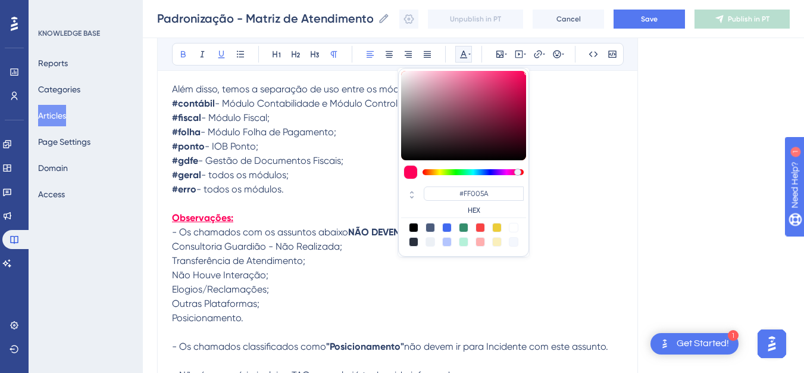
click at [287, 196] on p "Observações:" at bounding box center [397, 210] width 451 height 29
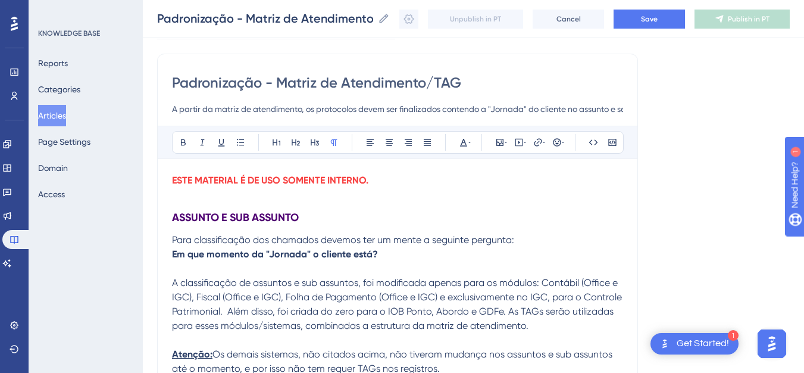
scroll to position [76, 0]
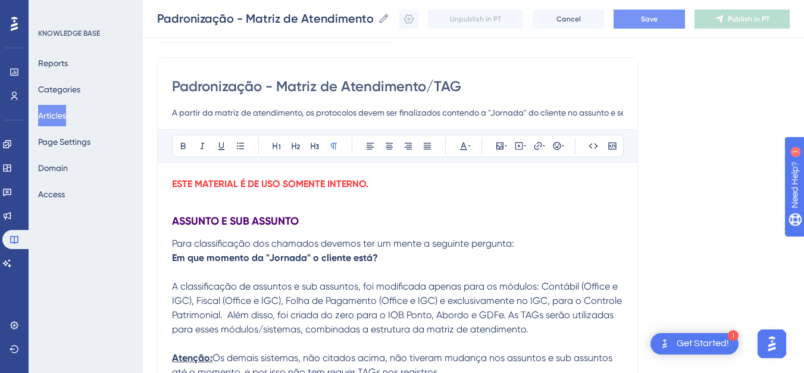
click at [652, 22] on span "Save" at bounding box center [649, 19] width 17 height 10
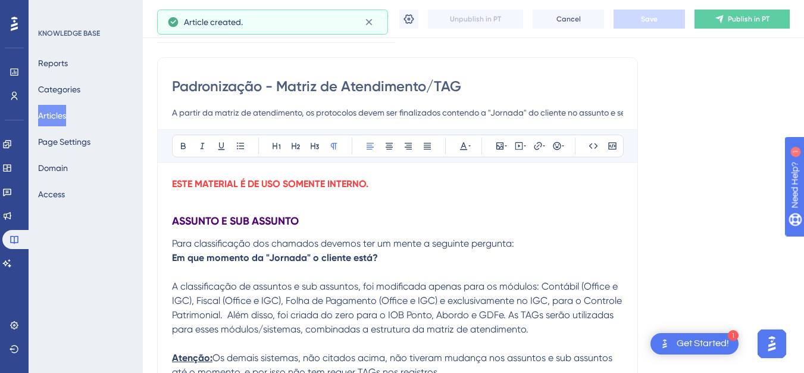
scroll to position [1048, 0]
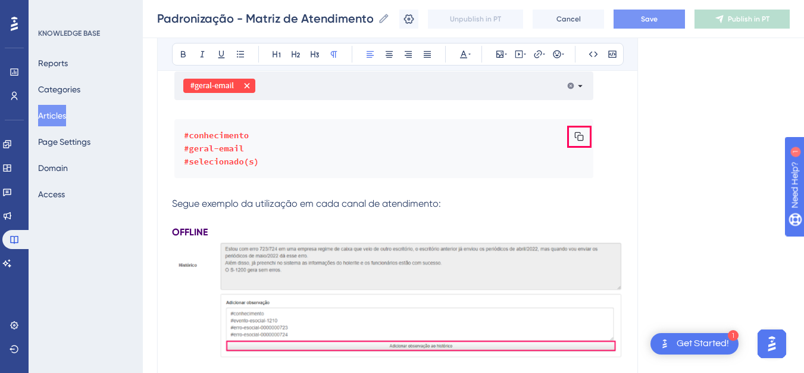
click at [428, 23] on div "Unpublish in PT Cancel Save Publish in PT" at bounding box center [594, 19] width 390 height 19
click at [415, 19] on icon at bounding box center [409, 19] width 12 height 12
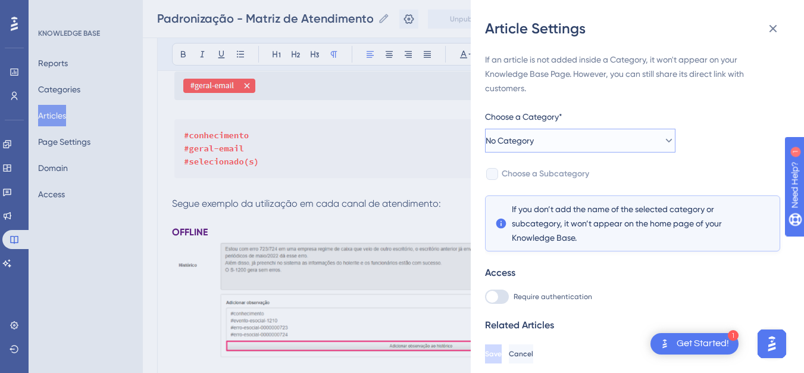
click at [621, 134] on button "No Category" at bounding box center [580, 141] width 190 height 24
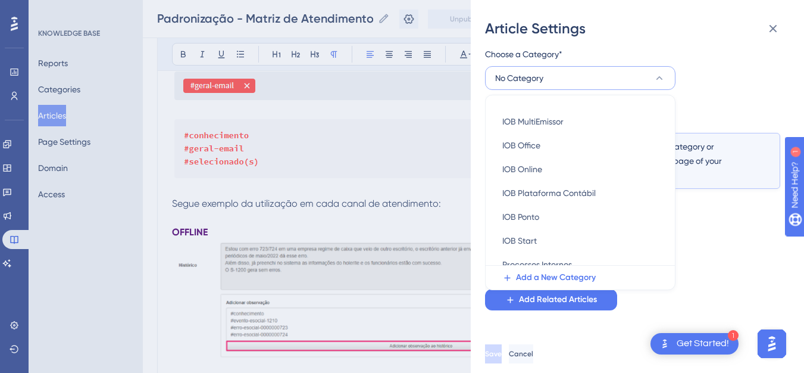
scroll to position [266, 0]
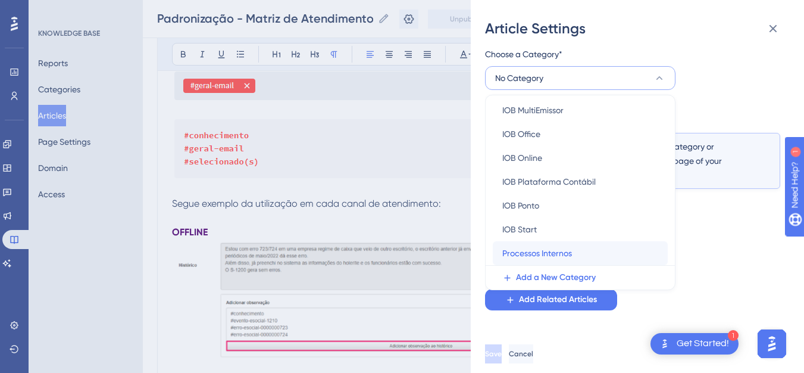
click at [587, 257] on div "Processos Internos Processos Internos" at bounding box center [580, 253] width 156 height 24
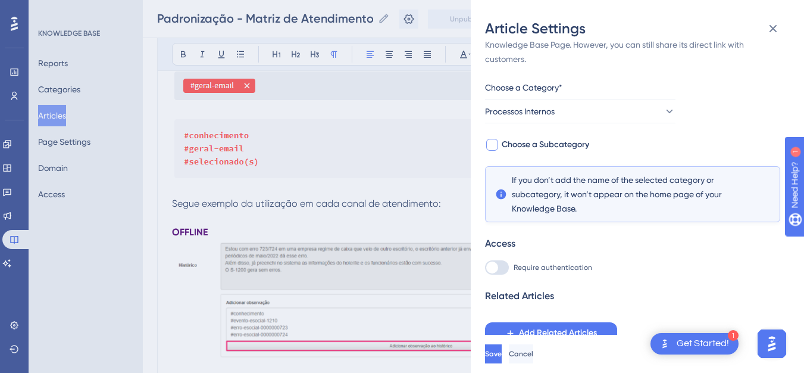
click at [544, 143] on span "Choose a Subcategory" at bounding box center [545, 144] width 87 height 14
checkbox input "true"
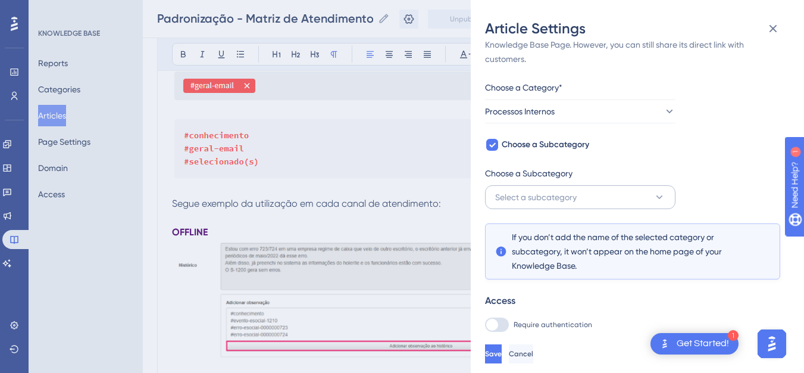
scroll to position [62, 0]
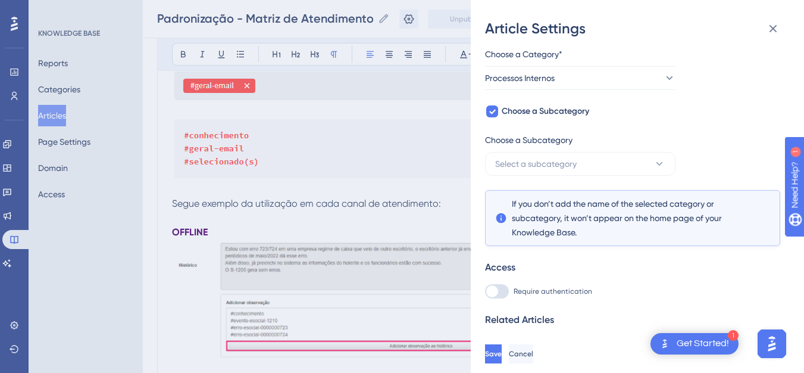
click at [565, 179] on div "If an article is not added inside a Category, it won't appear on your Knowledge…" at bounding box center [632, 178] width 295 height 377
click at [564, 166] on span "Select a subcategory" at bounding box center [536, 163] width 82 height 14
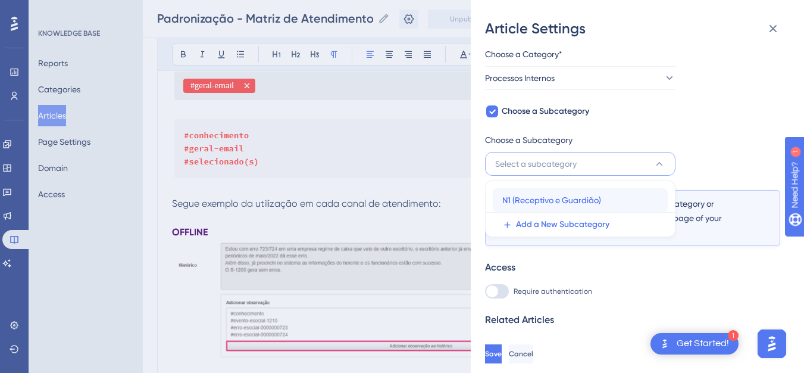
click at [564, 196] on span "N1 (Receptivo e Guardião)" at bounding box center [551, 200] width 99 height 14
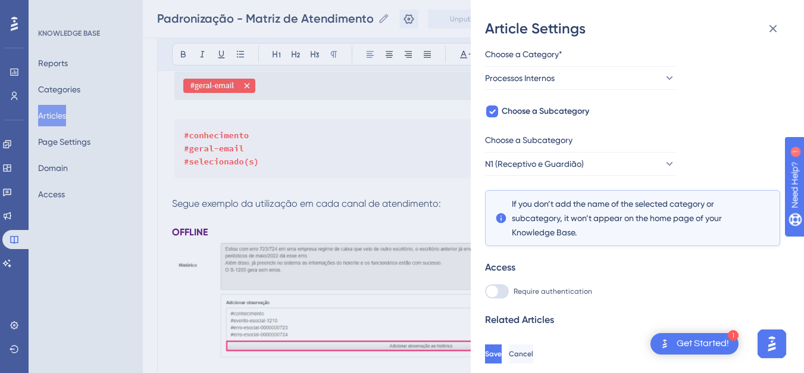
click at [502, 291] on div at bounding box center [497, 291] width 24 height 14
click at [485, 353] on input "Require authentication" at bounding box center [484, 353] width 1 height 1
checkbox input "true"
click at [502, 361] on button "Save" at bounding box center [493, 353] width 17 height 19
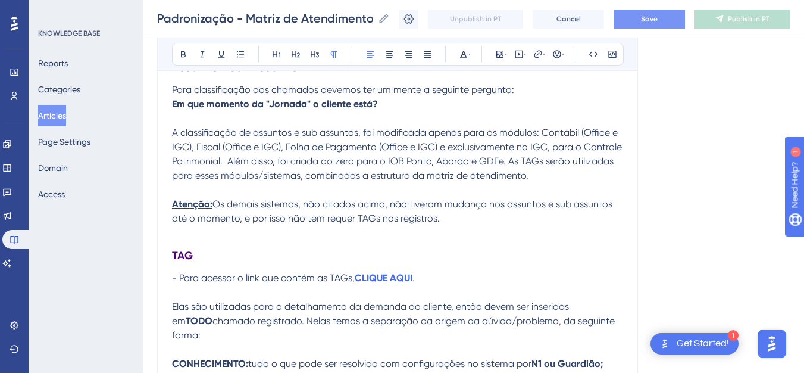
scroll to position [223, 0]
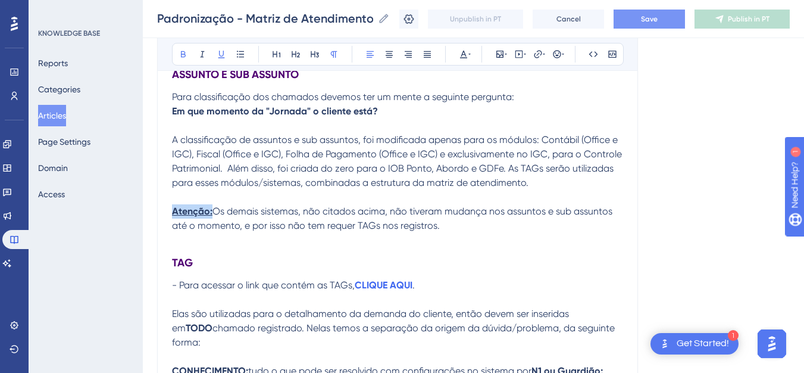
drag, startPoint x: 212, startPoint y: 209, endPoint x: 174, endPoint y: 204, distance: 38.4
click at [174, 204] on p "Atenção: Os demais sistemas, não citados acima, não tiveram mudança nos assunto…" at bounding box center [397, 218] width 451 height 29
click at [459, 59] on button at bounding box center [463, 54] width 17 height 17
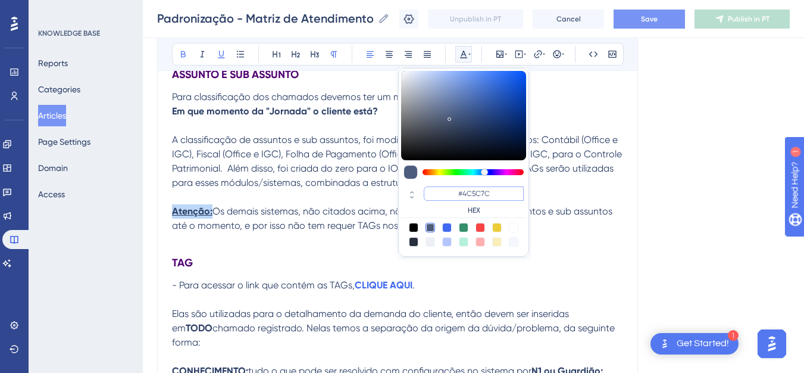
click at [484, 190] on input "#4C5C7C" at bounding box center [474, 193] width 100 height 14
paste input "FF005A"
type input "#FF005A"
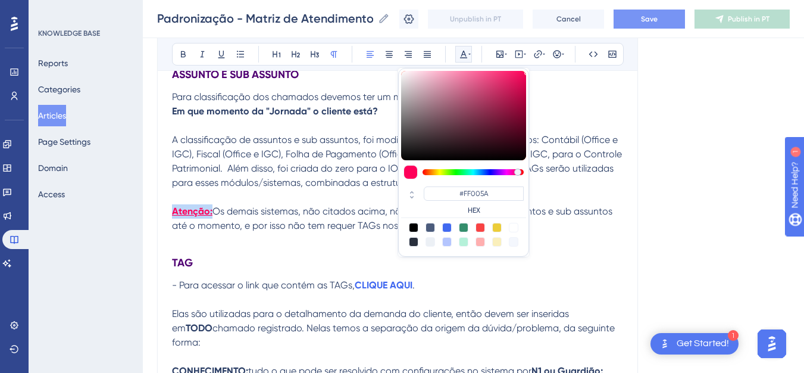
click at [572, 201] on p at bounding box center [397, 197] width 451 height 14
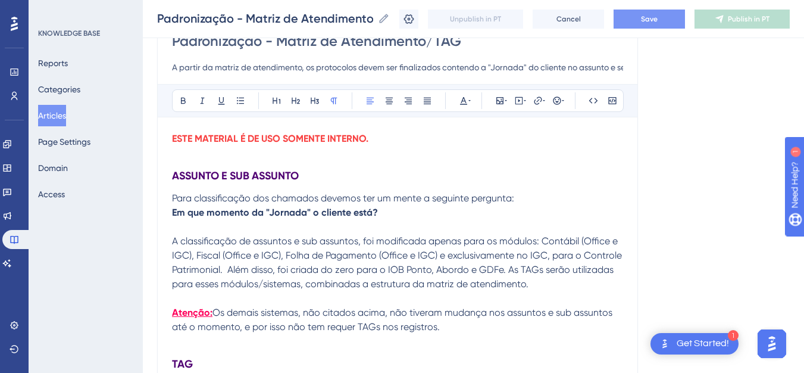
scroll to position [0, 0]
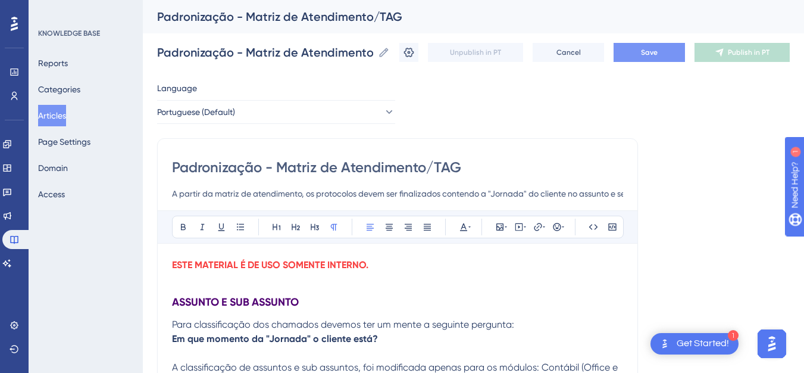
click at [677, 57] on button "Save" at bounding box center [648, 52] width 71 height 19
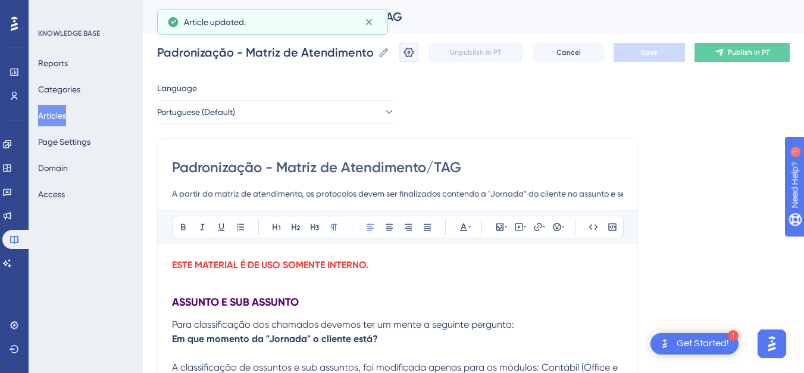
click at [415, 55] on icon at bounding box center [409, 52] width 12 height 12
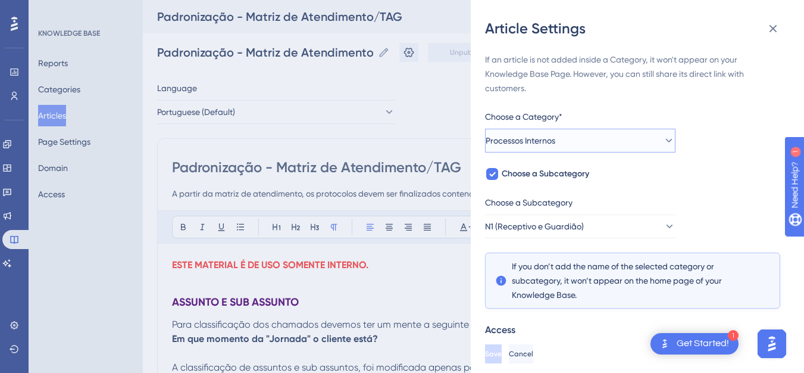
click at [593, 140] on button "Processos Internos" at bounding box center [580, 141] width 190 height 24
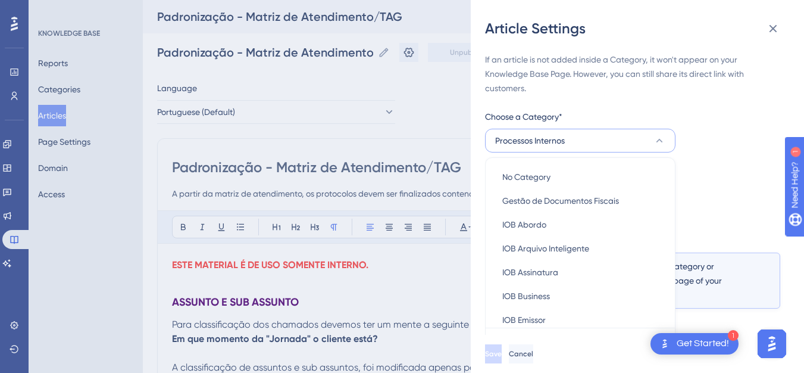
scroll to position [57, 0]
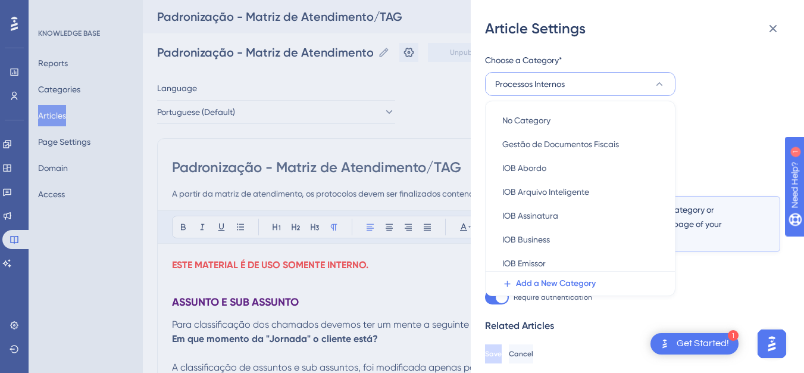
click at [445, 97] on div "Article Settings If an article is not added inside a Category, it won't appear …" at bounding box center [402, 186] width 804 height 373
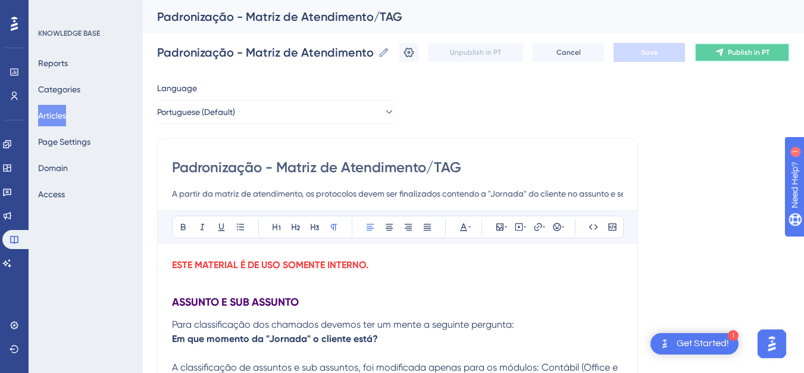
click at [747, 58] on button "Publish in PT" at bounding box center [741, 52] width 95 height 19
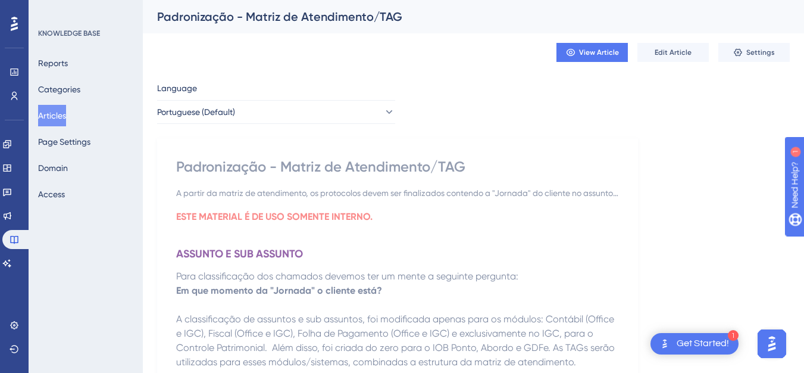
click at [56, 120] on button "Articles" at bounding box center [52, 115] width 28 height 21
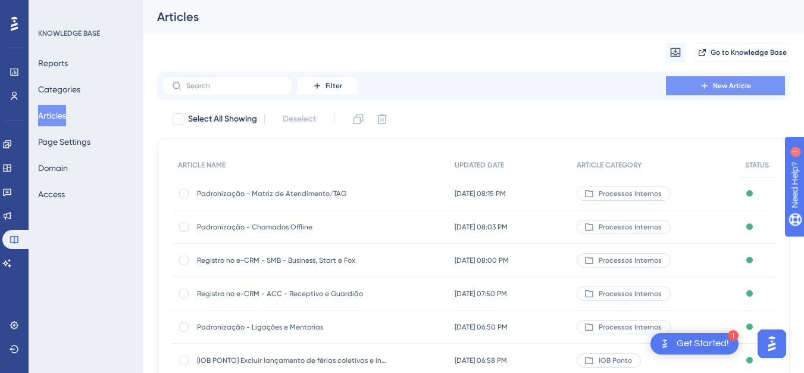
click at [719, 87] on span "New Article" at bounding box center [732, 86] width 38 height 10
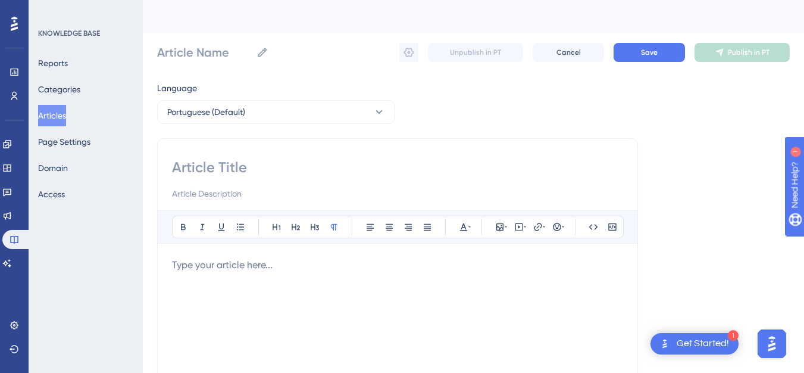
click at [268, 155] on div "Bold Italic Underline Bullet Point Heading 1 Heading 2 Heading 3 Normal Align L…" at bounding box center [397, 336] width 481 height 396
click at [264, 165] on input at bounding box center [397, 167] width 451 height 19
paste input "Padronização - Acesso Remoto (N1)"
type input "Padronização - Acesso Remoto (N1)"
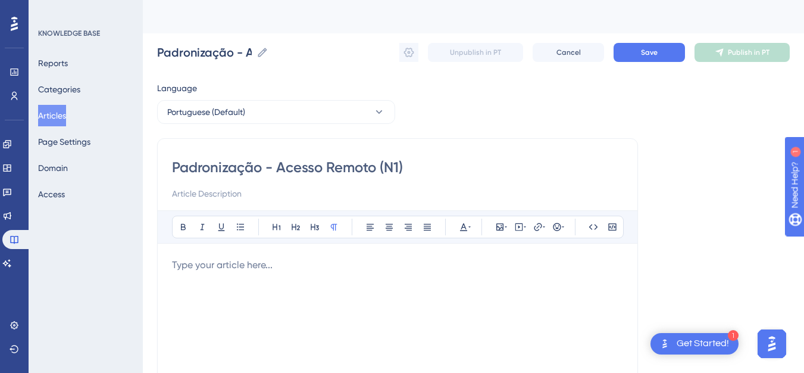
type input "Padronização - Acesso Remoto (N1)"
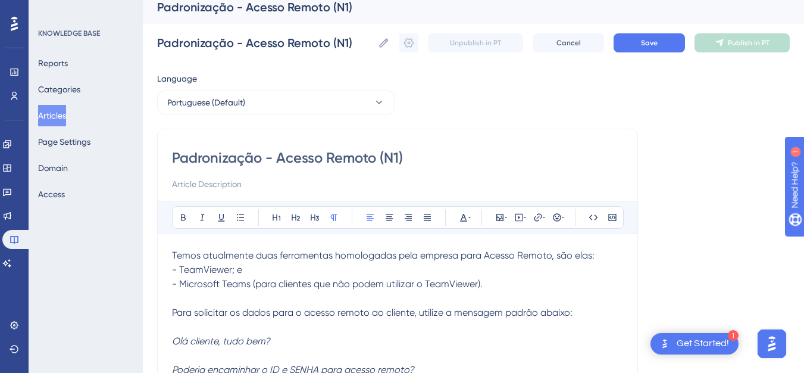
scroll to position [7, 0]
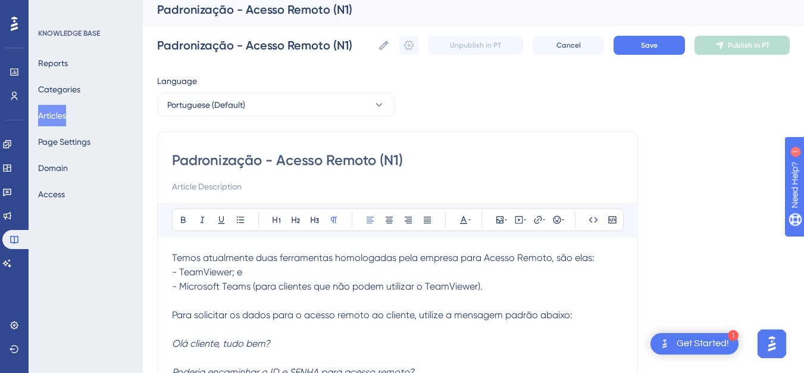
click at [176, 259] on span "Temos atualmente duas ferramentas homologadas pela empresa para Acesso Remoto, …" at bounding box center [383, 257] width 422 height 11
click at [672, 48] on button "Save" at bounding box center [648, 45] width 71 height 19
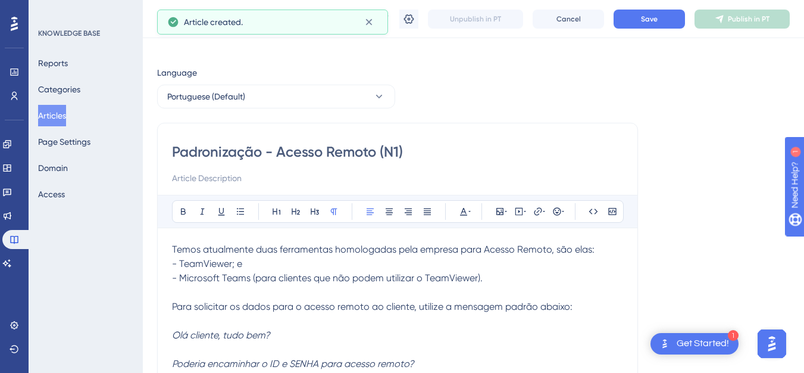
scroll to position [1, 0]
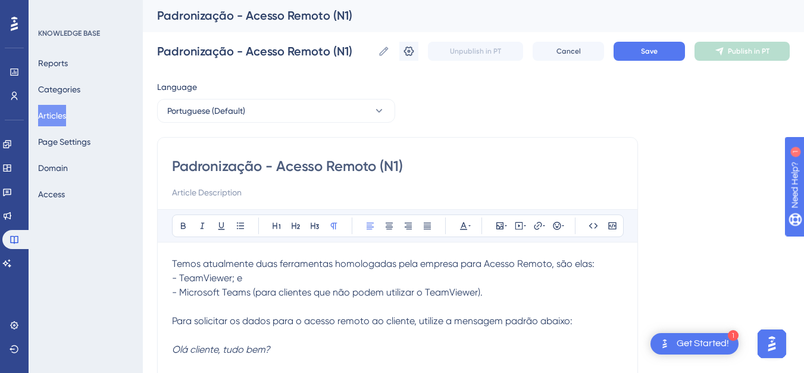
click at [413, 48] on icon at bounding box center [409, 51] width 10 height 10
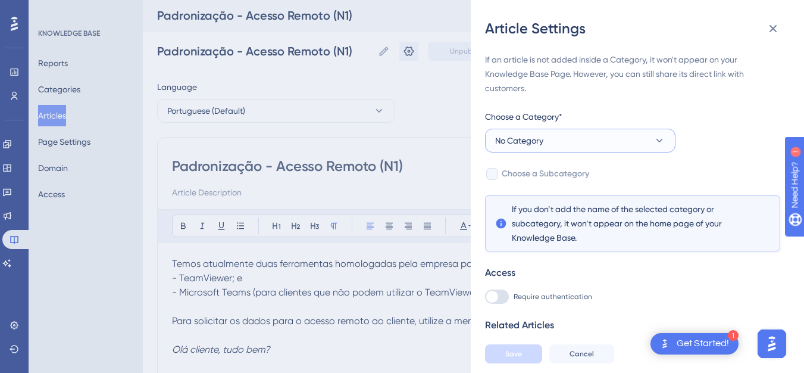
click at [602, 140] on button "No Category" at bounding box center [580, 141] width 190 height 24
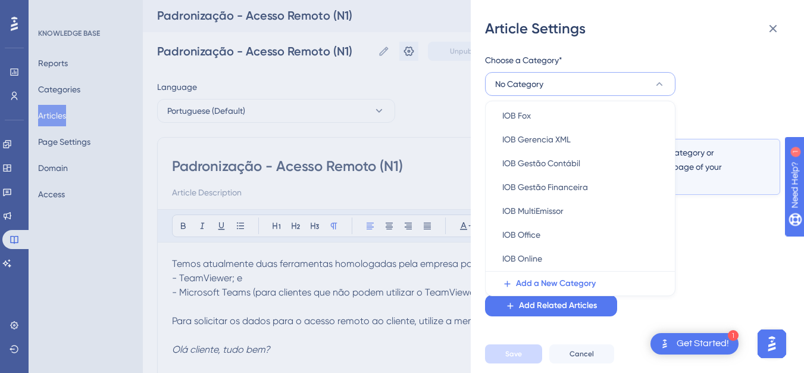
scroll to position [266, 0]
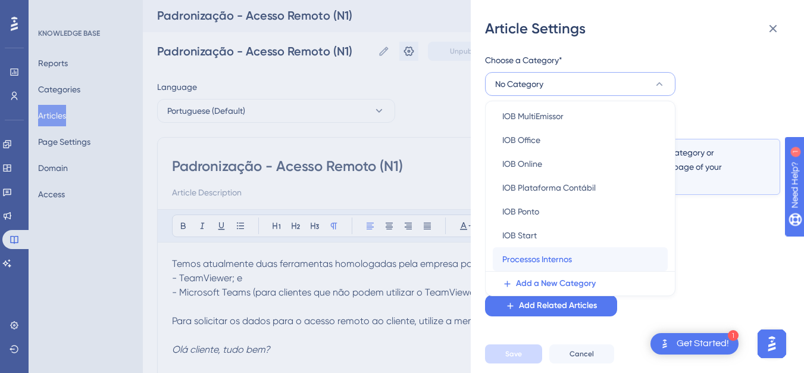
click at [608, 257] on div "Processos Internos Processos Internos" at bounding box center [580, 259] width 156 height 24
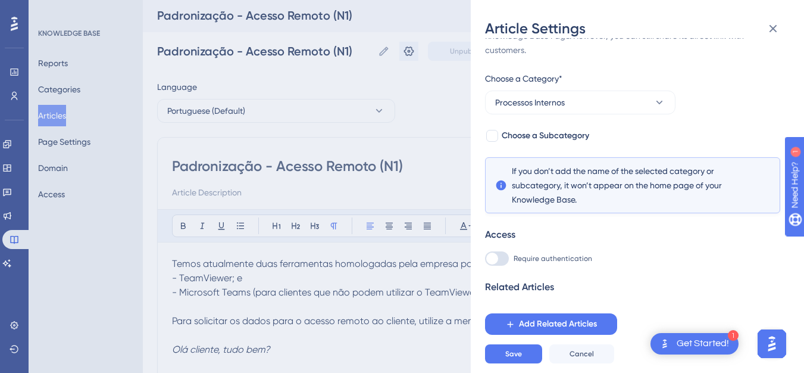
scroll to position [29, 0]
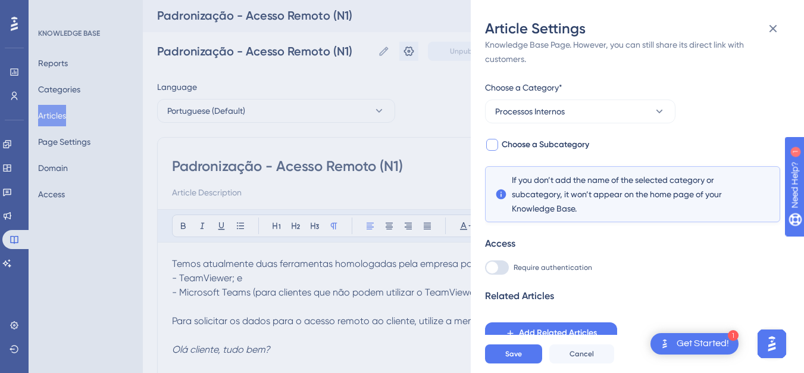
click at [571, 149] on span "Choose a Subcategory" at bounding box center [545, 144] width 87 height 14
checkbox input "true"
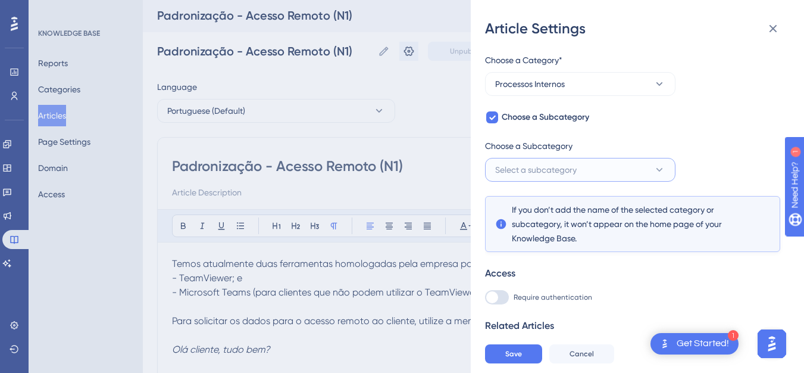
click at [579, 175] on button "Select a subcategory" at bounding box center [580, 170] width 190 height 24
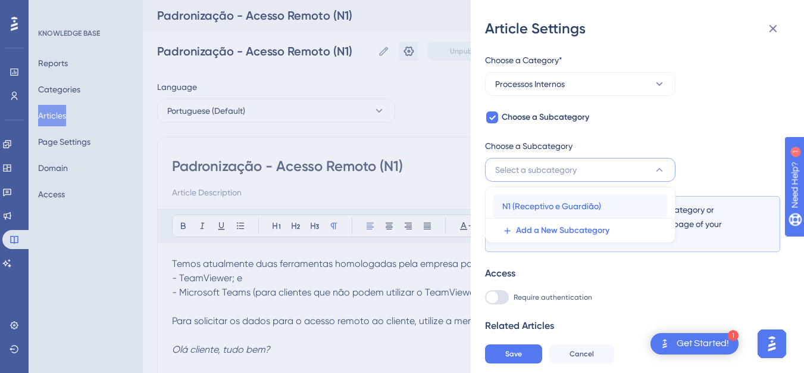
click at [578, 198] on div "N1 (Receptivo e Guardião) N1 (Receptivo e Guardião)" at bounding box center [580, 206] width 156 height 24
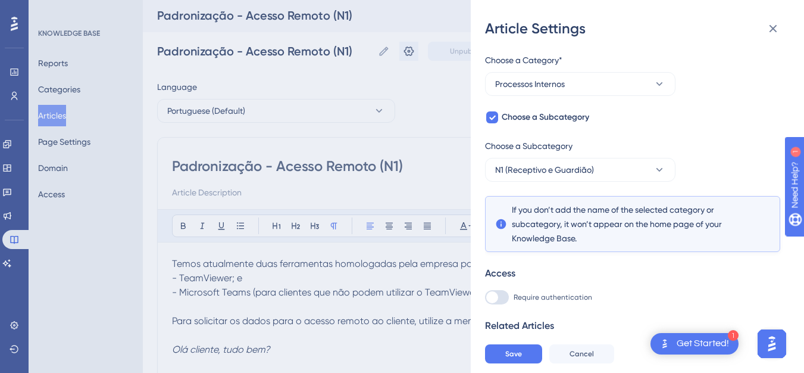
click at [498, 299] on div at bounding box center [497, 297] width 24 height 14
click at [485, 353] on input "Require authentication" at bounding box center [484, 353] width 1 height 1
checkbox input "true"
click at [520, 358] on span "Save" at bounding box center [513, 354] width 17 height 10
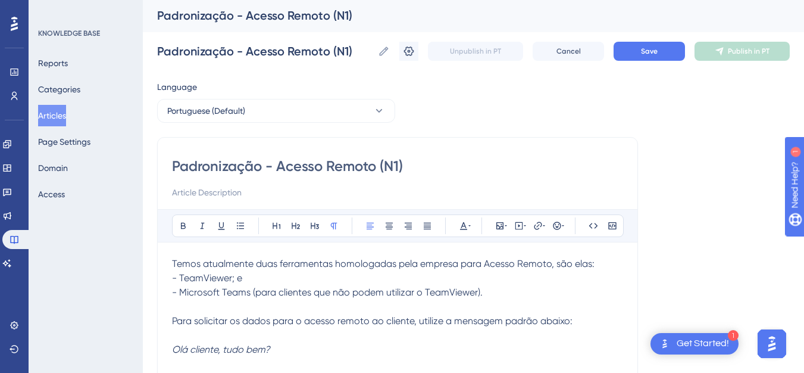
click at [56, 112] on button "Articles" at bounding box center [52, 115] width 28 height 21
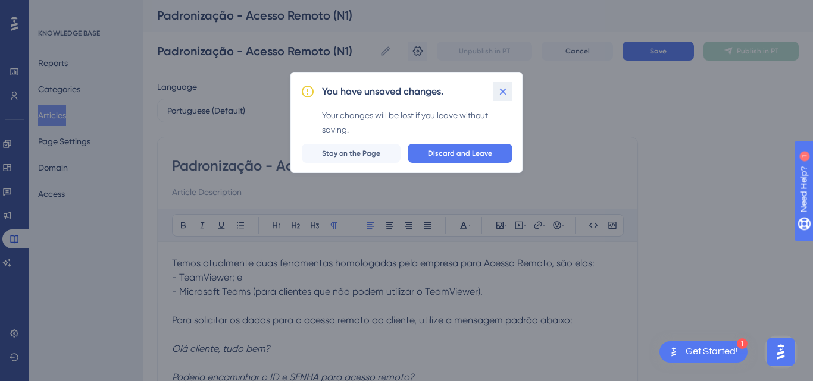
click at [505, 92] on icon at bounding box center [503, 92] width 12 height 12
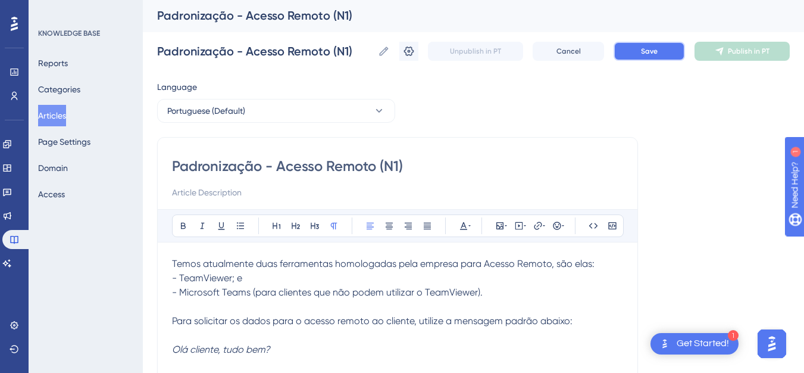
click at [643, 54] on span "Save" at bounding box center [649, 51] width 17 height 10
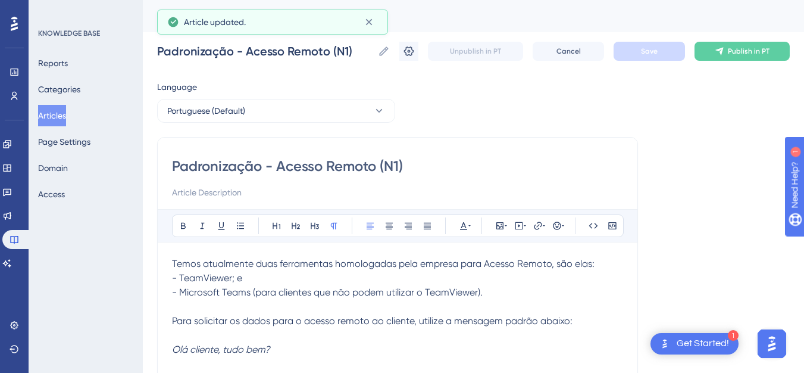
click at [60, 117] on button "Articles" at bounding box center [52, 115] width 28 height 21
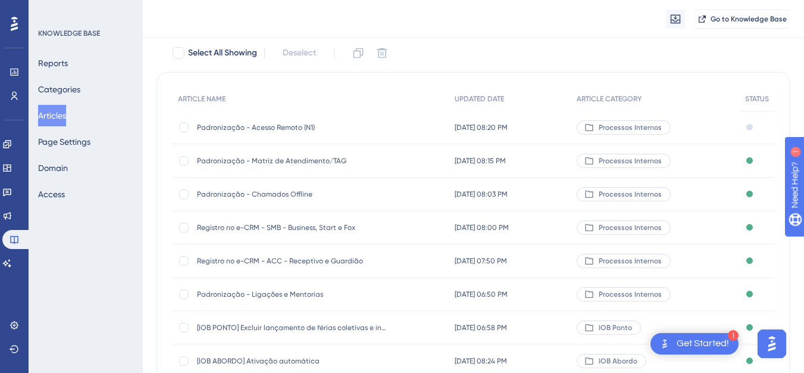
scroll to position [76, 0]
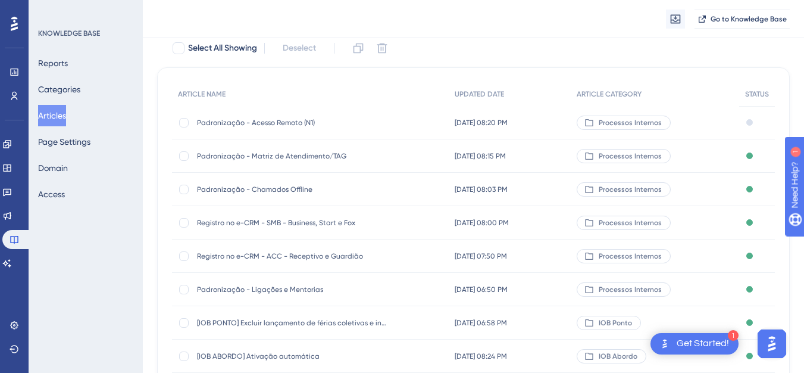
click at [249, 286] on span "Padronização - Ligações e Mentorias" at bounding box center [292, 289] width 190 height 10
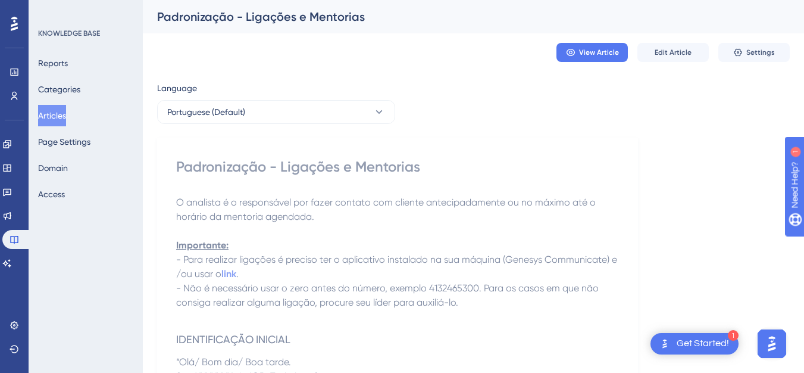
click at [58, 108] on button "Articles" at bounding box center [52, 115] width 28 height 21
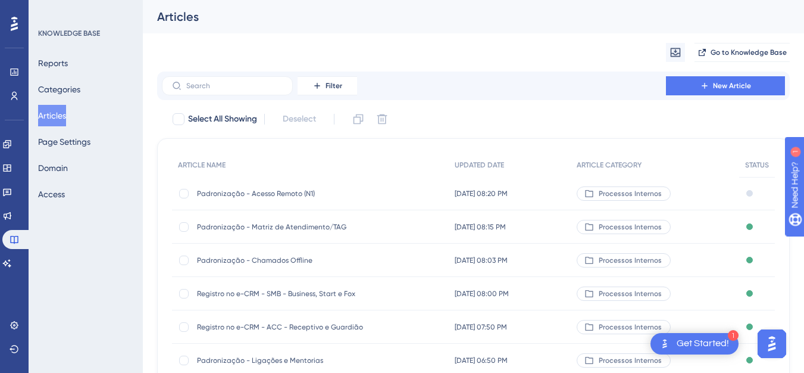
click at [314, 324] on span "Registro no e-CRM - ACC - Receptivo e Guardião" at bounding box center [292, 327] width 190 height 10
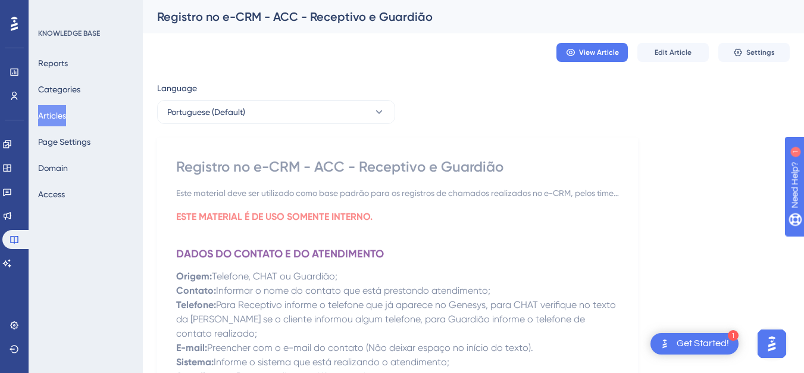
click at [345, 212] on strong "ESTE MATERIAL É DE USO SOMENTE INTERNO." at bounding box center [274, 216] width 196 height 11
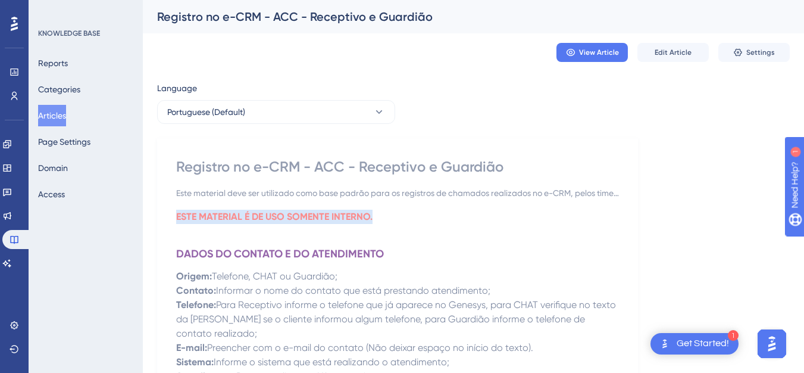
click at [65, 114] on button "Articles" at bounding box center [52, 115] width 28 height 21
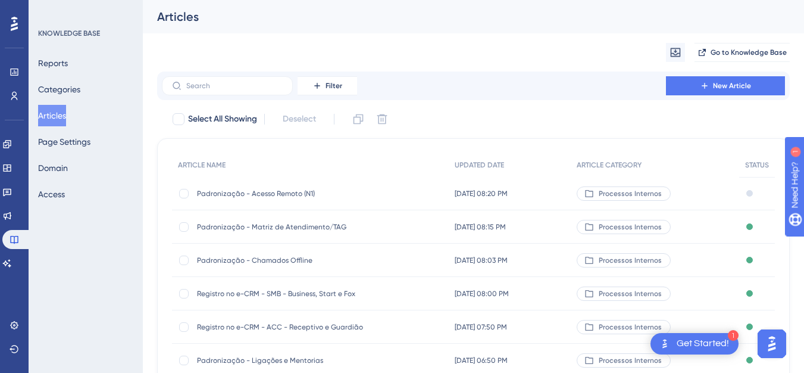
click at [293, 292] on span "Registro no e-CRM - SMB - Business, Start e Fox" at bounding box center [292, 294] width 190 height 10
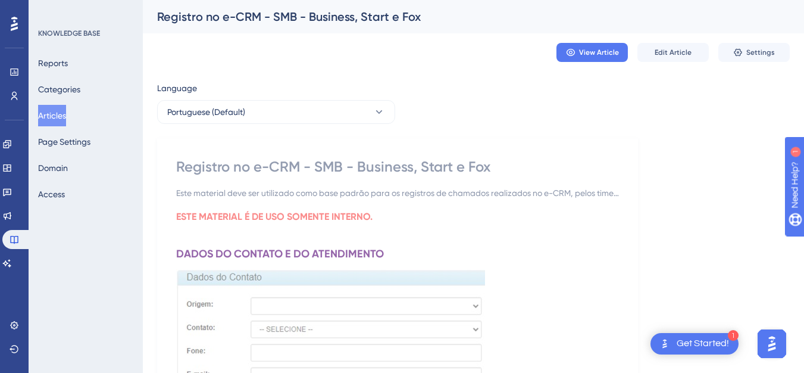
click at [63, 113] on button "Articles" at bounding box center [52, 115] width 28 height 21
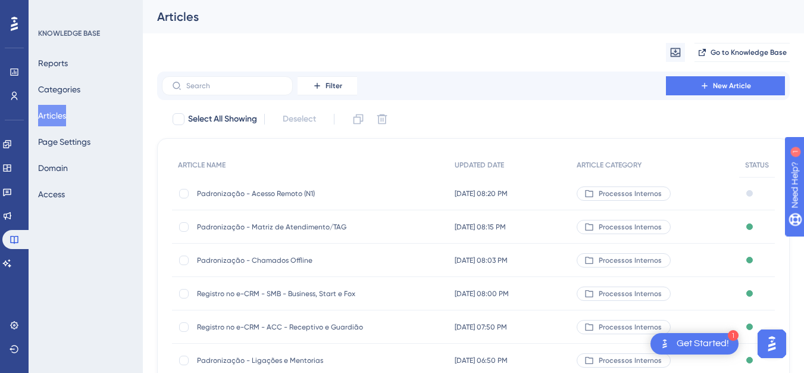
click at [272, 257] on span "Padronização - Chamados Offline" at bounding box center [292, 260] width 190 height 10
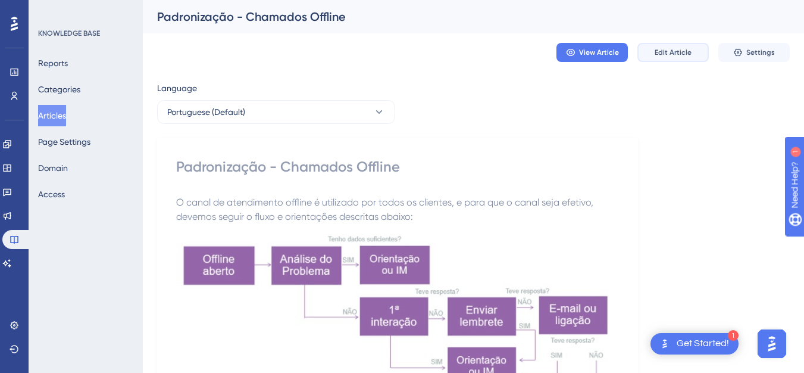
click at [686, 43] on button "Edit Article" at bounding box center [672, 52] width 71 height 19
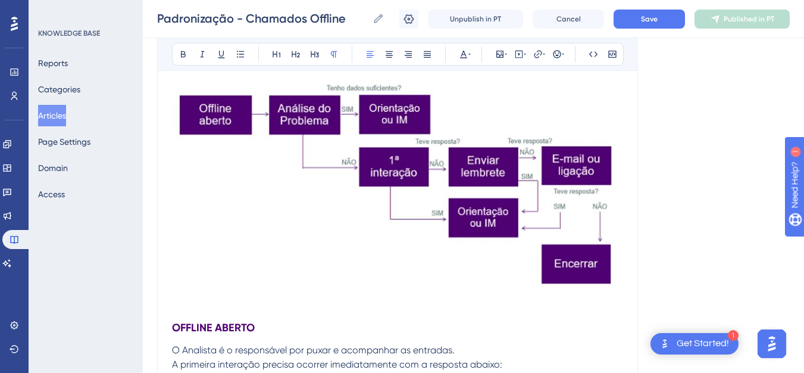
scroll to position [64, 0]
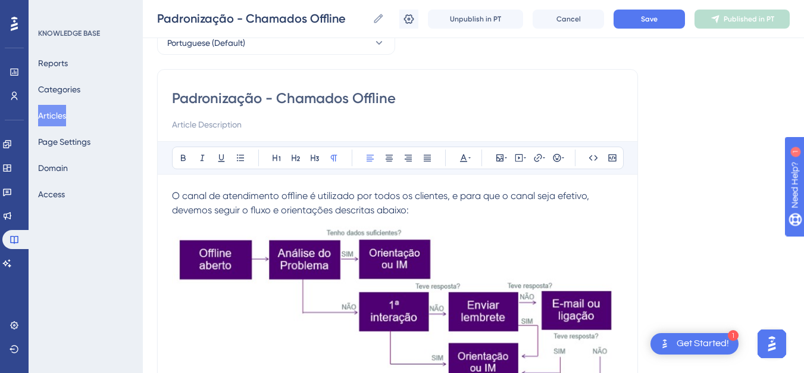
click at [172, 195] on span "O canal de atendimento offline é utilizado por todos os clientes, e para que o …" at bounding box center [382, 203] width 420 height 26
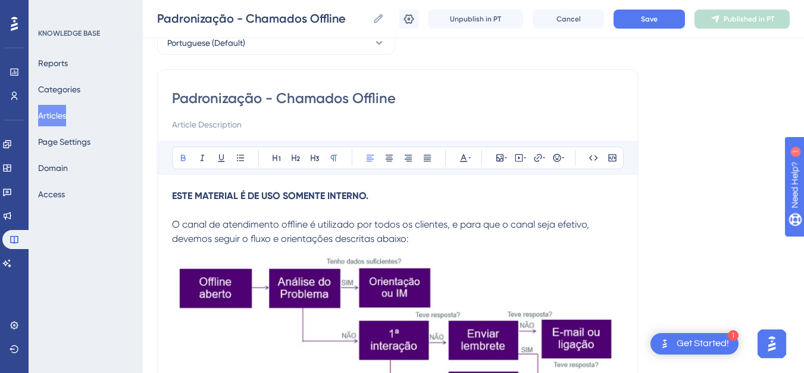
click at [172, 195] on strong "ESTE MATERIAL É DE USO SOMENTE INTERNO." at bounding box center [270, 195] width 196 height 11
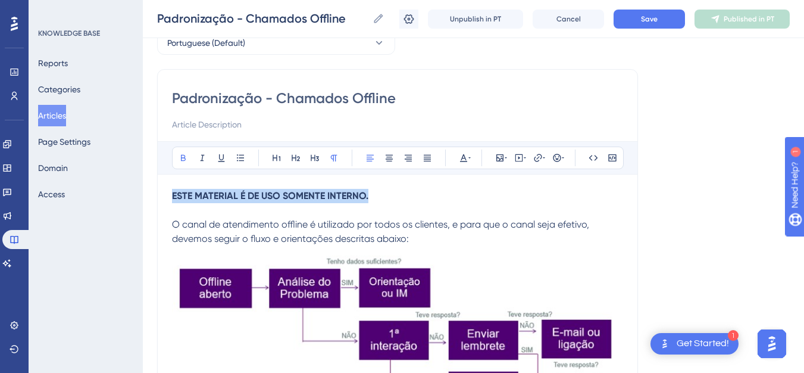
click at [172, 195] on strong "ESTE MATERIAL É DE USO SOMENTE INTERNO." at bounding box center [270, 195] width 196 height 11
click at [468, 160] on icon at bounding box center [464, 158] width 10 height 10
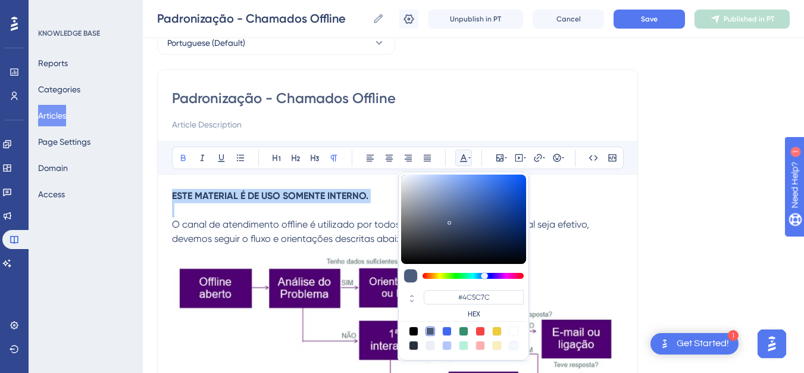
click at [480, 329] on div at bounding box center [480, 331] width 10 height 10
type input "#F84343"
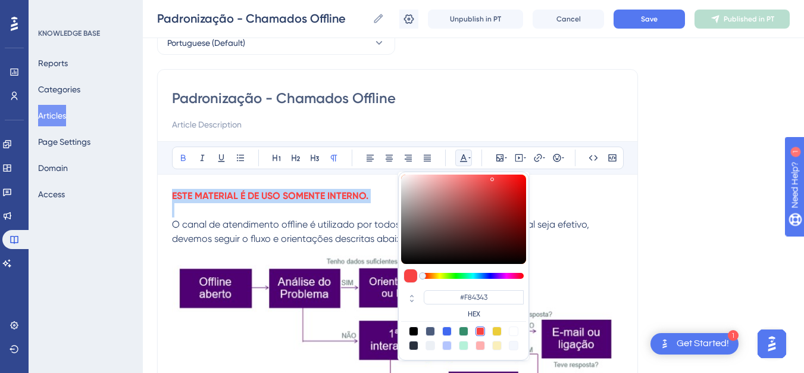
click at [552, 217] on p "O canal de atendimento offline é utilizado por todos os clientes, e para que o …" at bounding box center [397, 231] width 451 height 29
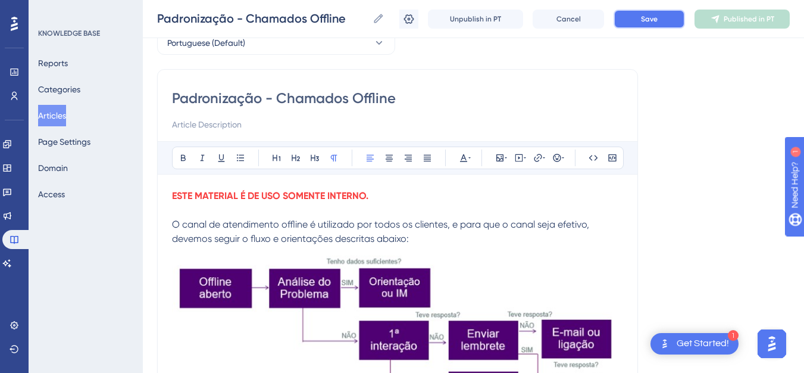
click at [672, 23] on button "Save" at bounding box center [648, 19] width 71 height 19
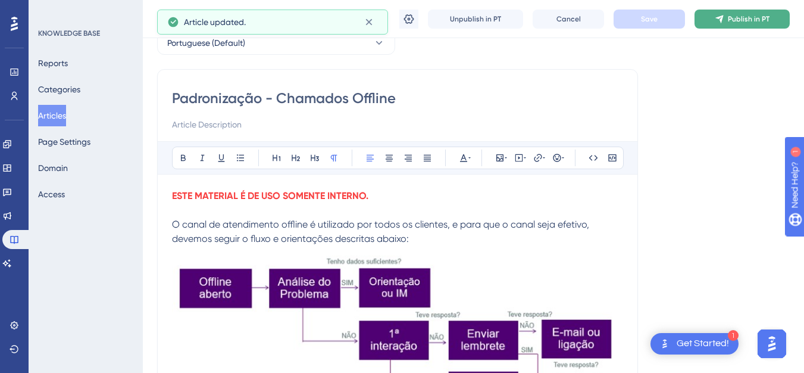
click at [733, 18] on span "Publish in PT" at bounding box center [749, 19] width 42 height 10
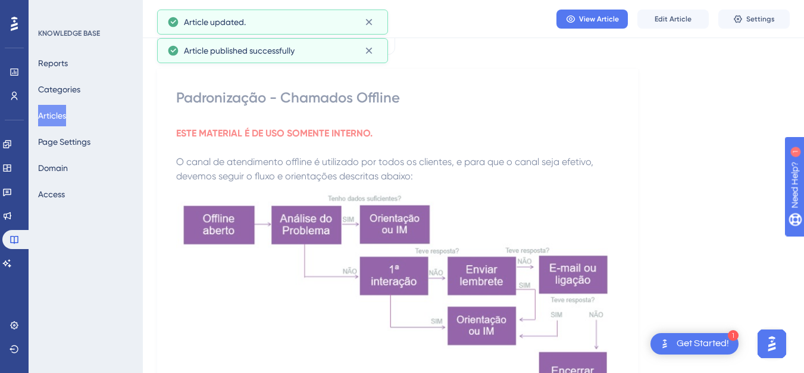
click at [64, 117] on button "Articles" at bounding box center [52, 115] width 28 height 21
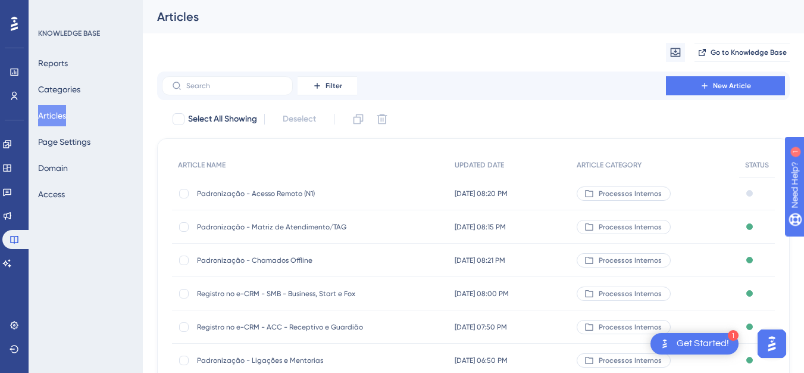
click at [328, 296] on span "Registro no e-CRM - SMB - Business, Start e Fox" at bounding box center [292, 294] width 190 height 10
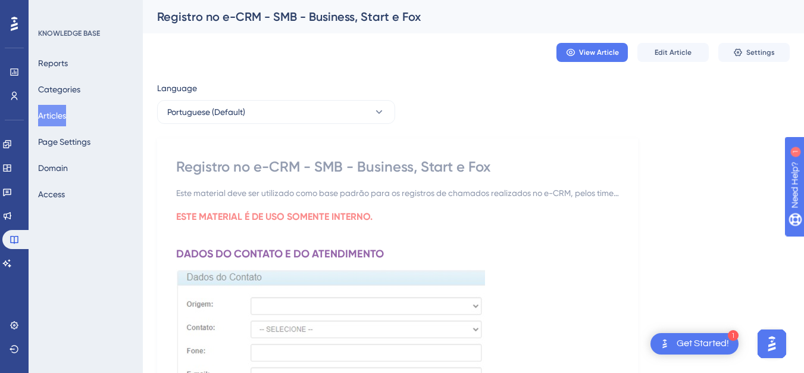
click at [61, 113] on button "Articles" at bounding box center [52, 115] width 28 height 21
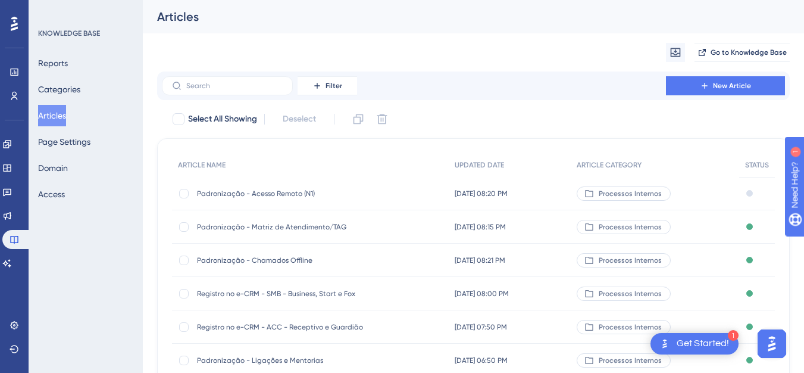
click at [284, 253] on div "Padronização - Chamados Offline Padronização - Chamados Offline" at bounding box center [292, 259] width 190 height 33
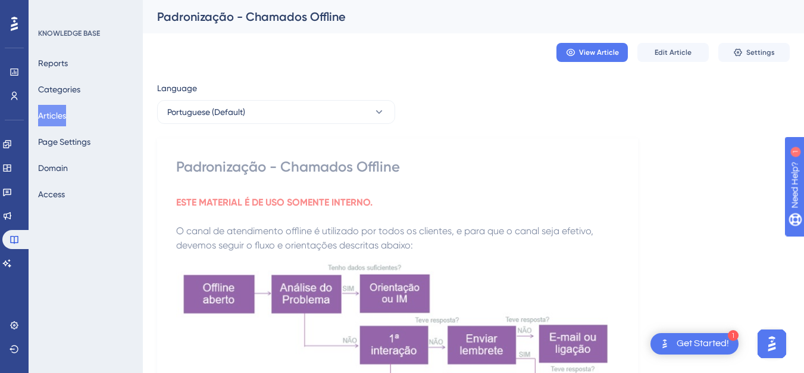
click at [55, 113] on button "Articles" at bounding box center [52, 115] width 28 height 21
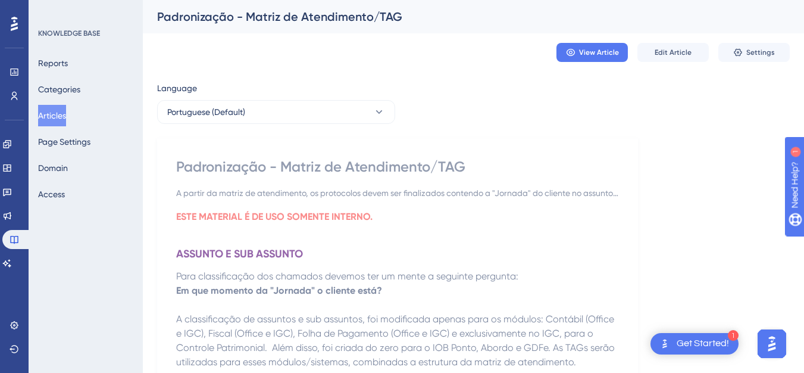
click at [49, 116] on button "Articles" at bounding box center [52, 115] width 28 height 21
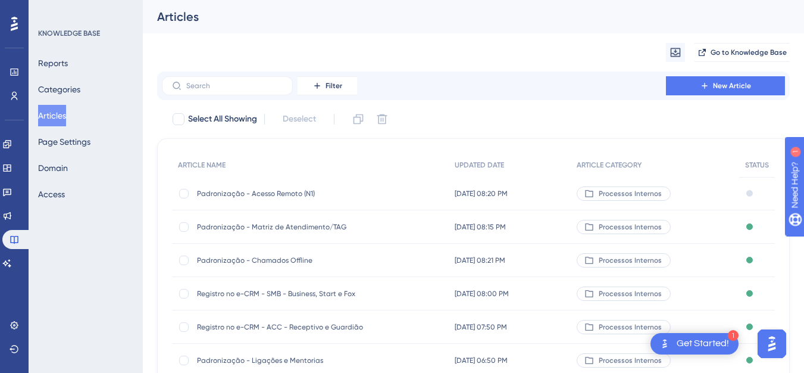
click at [255, 194] on span "Padronização - Acesso Remoto (N1)" at bounding box center [292, 194] width 190 height 10
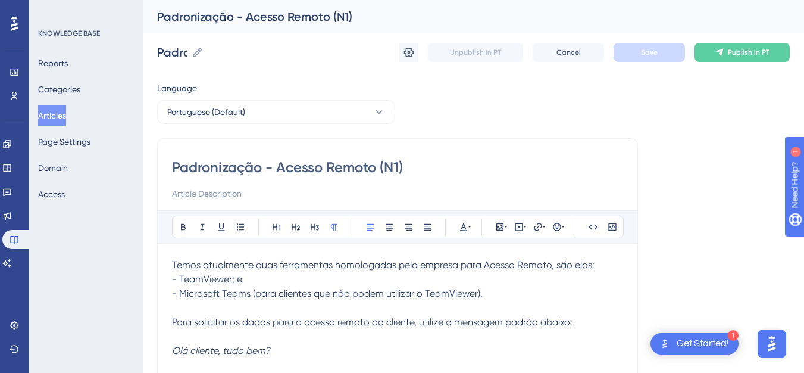
click at [174, 259] on span "Temos atualmente duas ferramentas homologadas pela empresa para Acesso Remoto, …" at bounding box center [383, 264] width 422 height 11
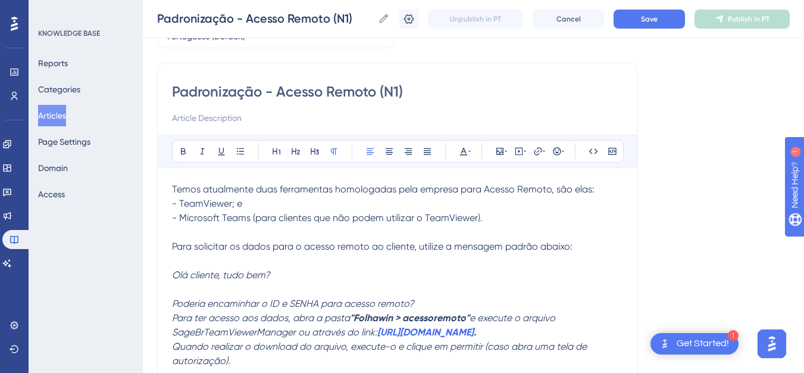
scroll to position [64, 0]
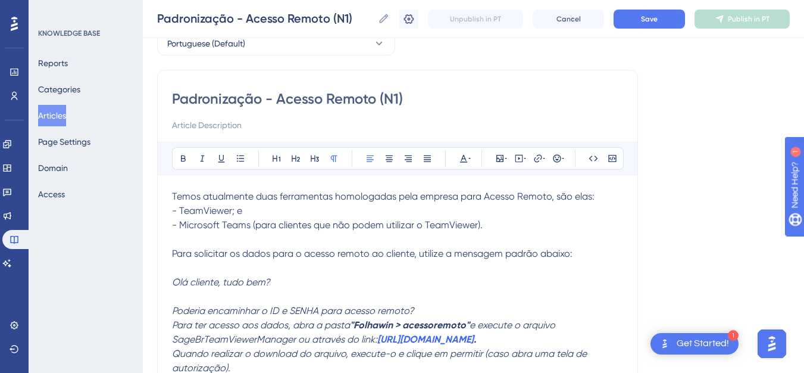
click at [176, 198] on span "Temos atualmente duas ferramentas homologadas pela empresa para Acesso Remoto, …" at bounding box center [383, 195] width 422 height 11
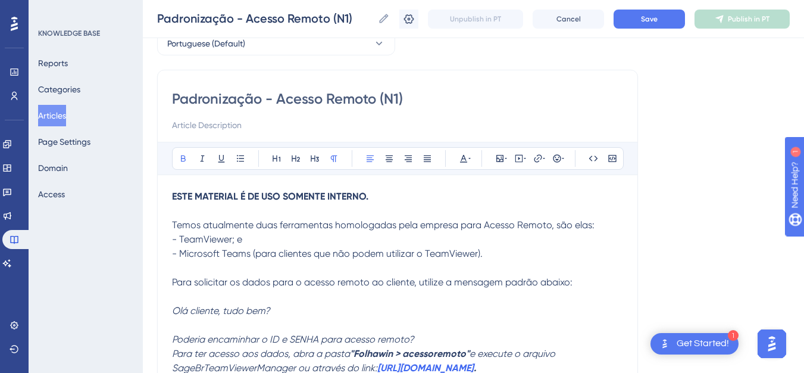
click at [174, 196] on strong "ESTE MATERIAL É DE USO SOMENTE INTERNO." at bounding box center [270, 195] width 196 height 11
click at [467, 158] on icon at bounding box center [464, 159] width 10 height 10
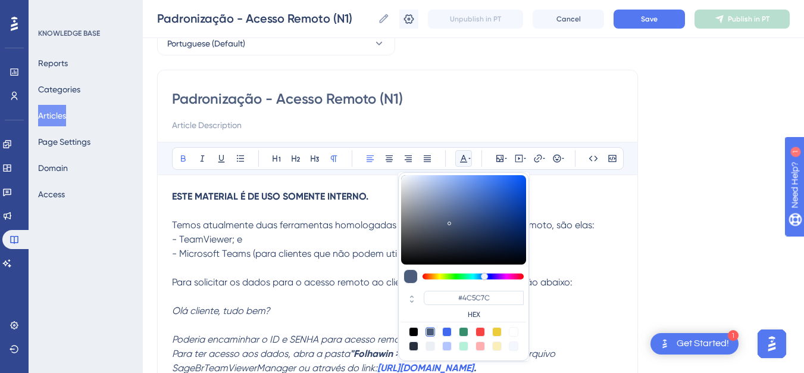
click at [480, 334] on div at bounding box center [480, 332] width 10 height 10
type input "#F84343"
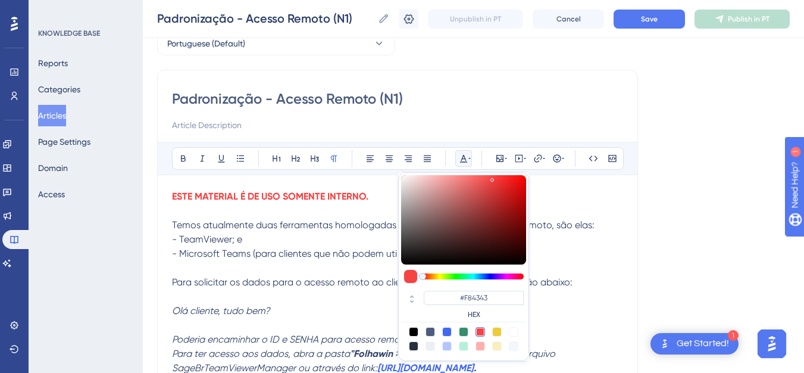
click at [389, 204] on p at bounding box center [397, 211] width 451 height 14
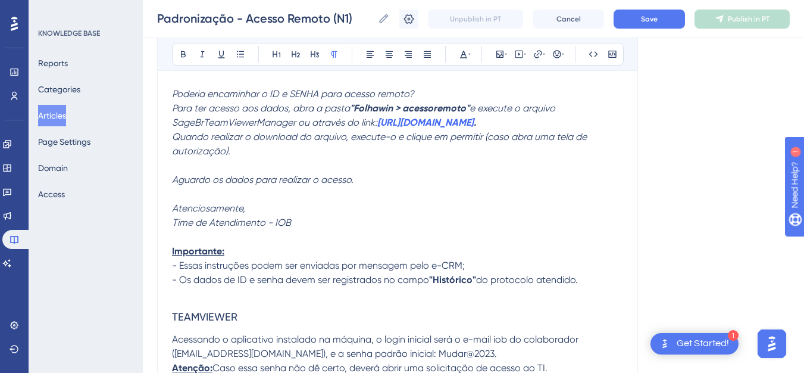
scroll to position [344, 0]
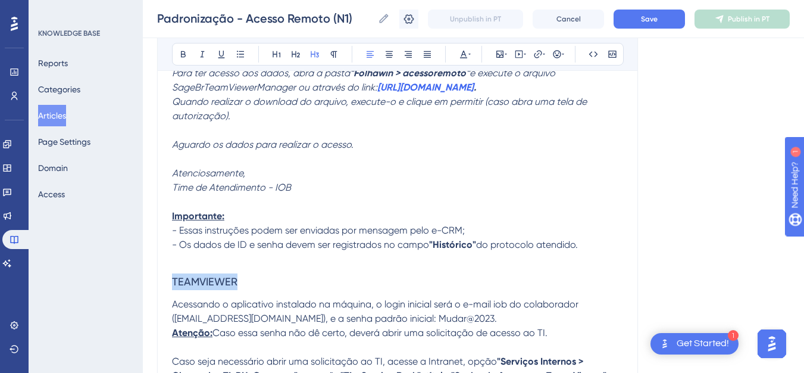
drag, startPoint x: 242, startPoint y: 278, endPoint x: 166, endPoint y: 278, distance: 75.6
click at [235, 216] on p "Importante:" at bounding box center [397, 216] width 451 height 14
drag, startPoint x: 203, startPoint y: 276, endPoint x: 164, endPoint y: 273, distance: 39.3
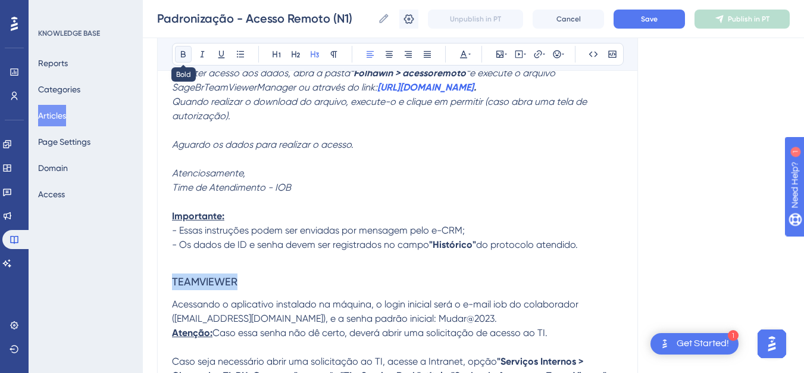
click at [180, 53] on icon at bounding box center [184, 54] width 10 height 10
click at [469, 54] on icon at bounding box center [469, 54] width 2 height 1
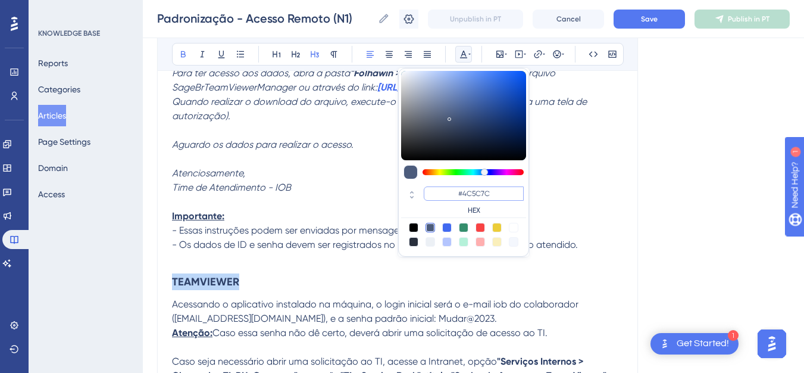
click at [494, 193] on input "#4C5C7C" at bounding box center [474, 193] width 100 height 14
paste input "F0072"
type input "#4F0072"
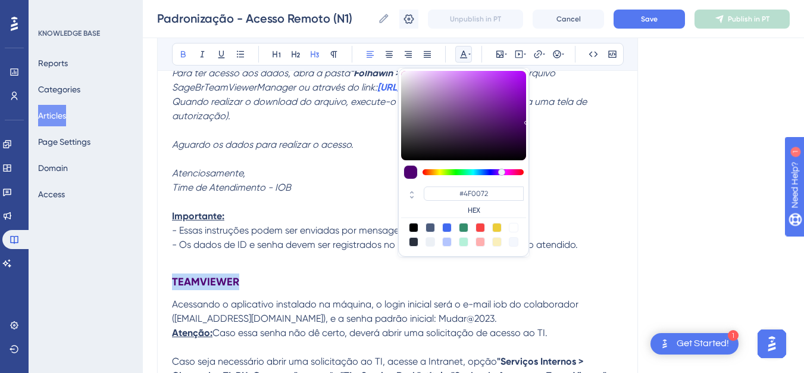
click at [343, 287] on h3 "TEAMVIEWER" at bounding box center [397, 281] width 451 height 31
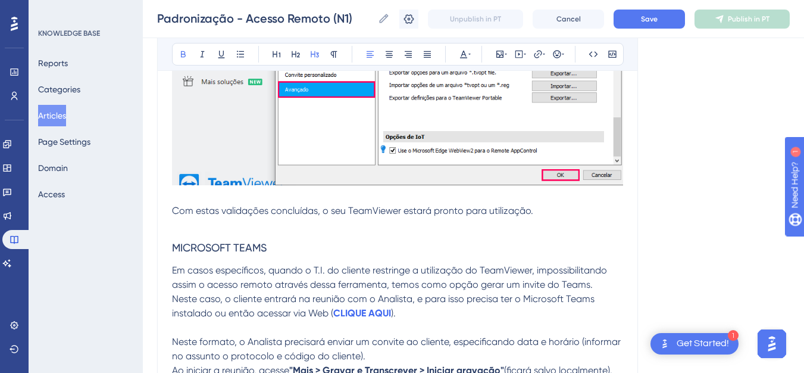
scroll to position [1011, 0]
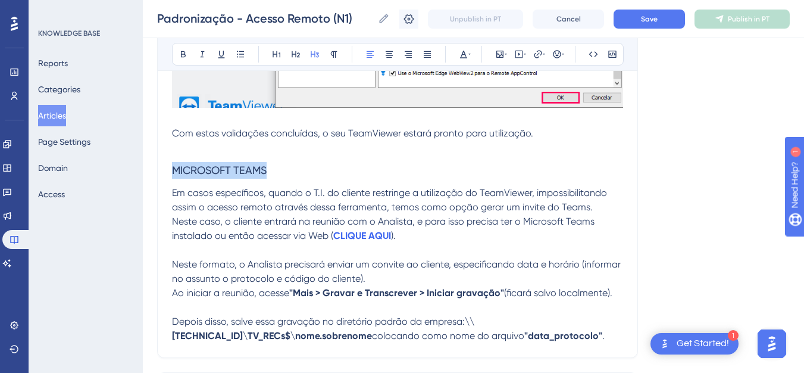
drag, startPoint x: 271, startPoint y: 167, endPoint x: 174, endPoint y: 170, distance: 97.0
click at [174, 170] on h3 "MICROSOFT TEAMS" at bounding box center [397, 170] width 451 height 31
click at [184, 49] on button at bounding box center [183, 54] width 17 height 17
click at [462, 55] on icon at bounding box center [463, 55] width 7 height 8
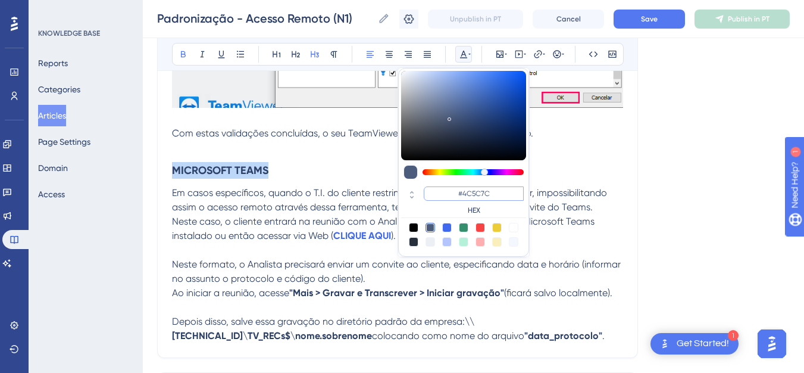
click at [481, 198] on input "#4C5C7C" at bounding box center [474, 193] width 100 height 14
paste input "F0072"
type input "#4F0072"
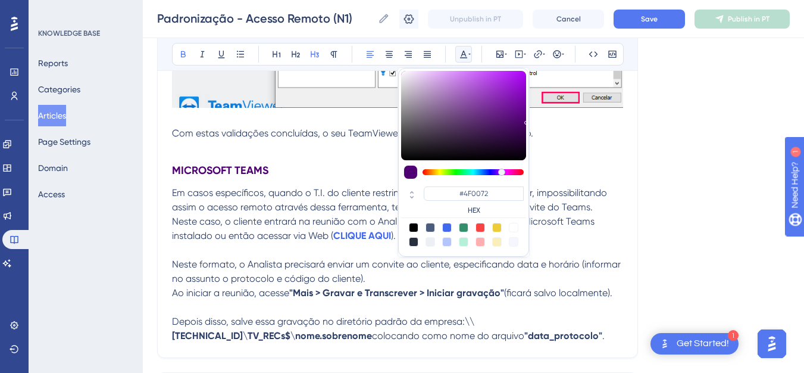
click at [601, 228] on p "Neste caso, o cliente entrará na reunião com o Analista, e para isso precisa te…" at bounding box center [397, 228] width 451 height 29
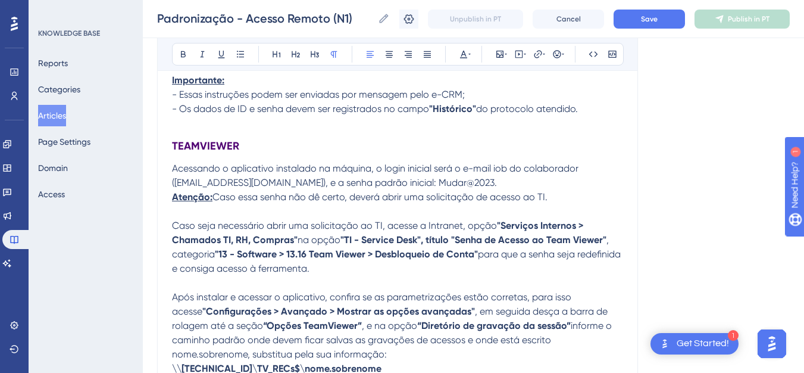
scroll to position [477, 0]
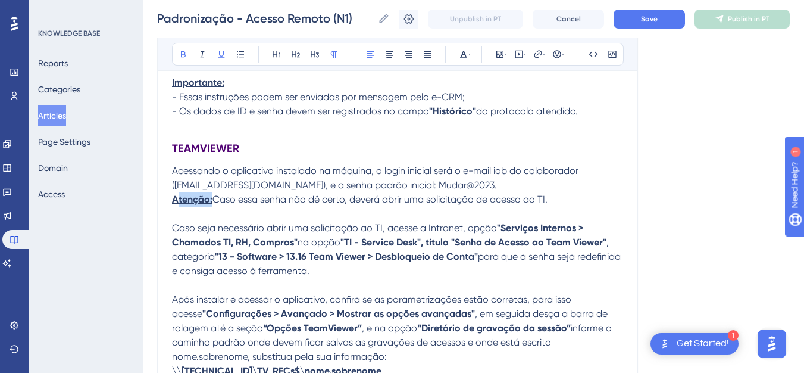
drag, startPoint x: 211, startPoint y: 200, endPoint x: 176, endPoint y: 199, distance: 34.5
click at [176, 199] on strong "Atenção:" at bounding box center [192, 198] width 40 height 11
click at [175, 199] on strong "Atenção:" at bounding box center [192, 198] width 40 height 11
drag, startPoint x: 212, startPoint y: 201, endPoint x: 173, endPoint y: 201, distance: 38.7
click at [173, 201] on p "Atenção: Caso essa senha não dê certo, deverá abrir uma solicitação de acesso a…" at bounding box center [397, 199] width 451 height 14
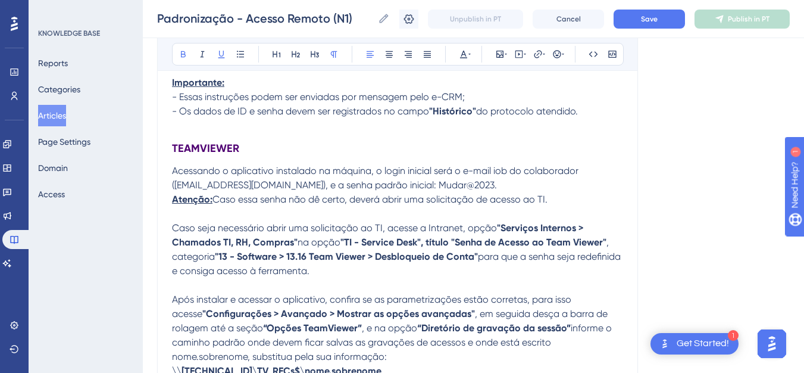
click at [255, 201] on span "Caso essa senha não dê certo, deverá abrir uma solicitação de acesso ao TI." at bounding box center [379, 198] width 335 height 11
drag, startPoint x: 214, startPoint y: 199, endPoint x: 173, endPoint y: 198, distance: 41.1
click at [173, 198] on p "Atenção: Caso essa senha não dê certo, deverá abrir uma solicitação de acesso a…" at bounding box center [397, 199] width 451 height 14
click at [464, 55] on icon at bounding box center [464, 54] width 10 height 10
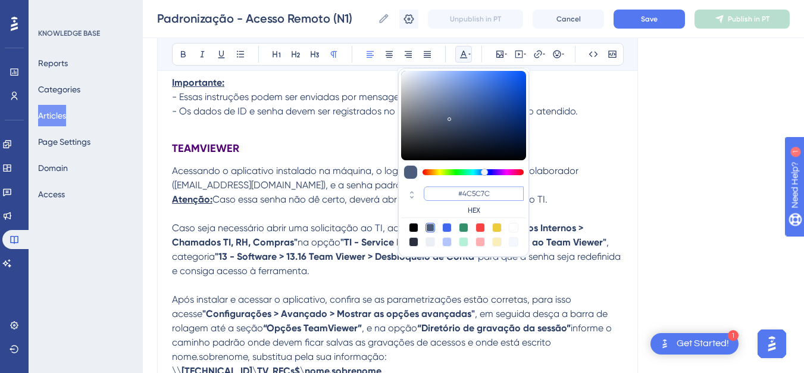
drag, startPoint x: 493, startPoint y: 196, endPoint x: 452, endPoint y: 195, distance: 41.1
click at [452, 195] on input "#4C5C7C" at bounding box center [474, 193] width 100 height 14
paste input "FF005A"
type input "#FF005A"
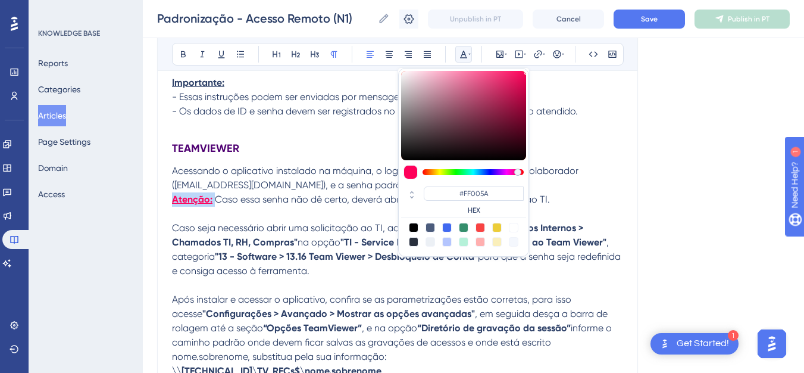
click at [599, 204] on p "Atenção: Caso essa senha não dê certo, deverá abrir uma solicitação de acesso a…" at bounding box center [397, 199] width 451 height 14
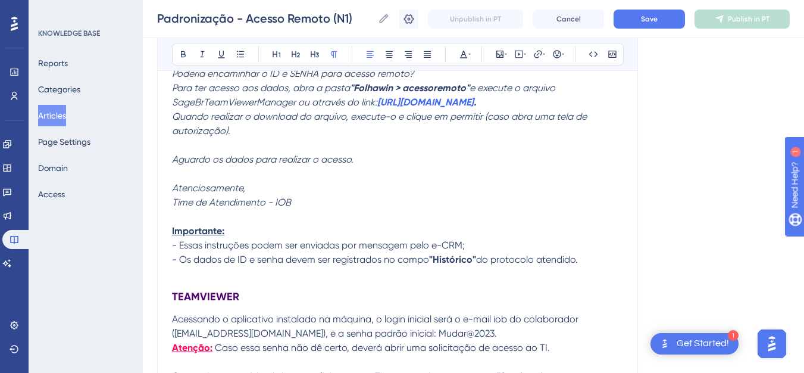
scroll to position [277, 0]
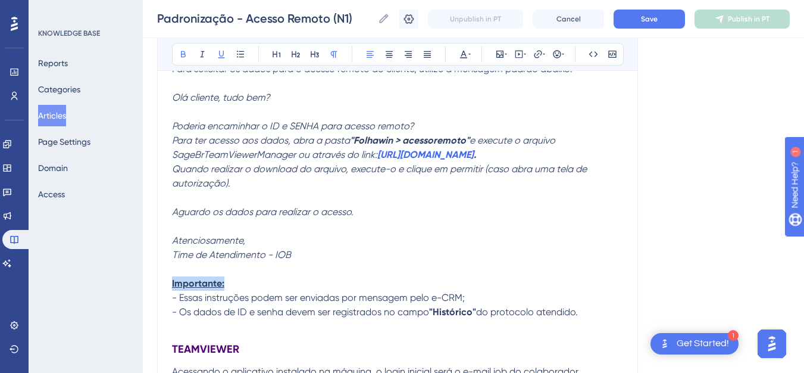
drag, startPoint x: 227, startPoint y: 281, endPoint x: 174, endPoint y: 278, distance: 53.6
click at [174, 278] on p "Importante:" at bounding box center [397, 283] width 451 height 14
click at [174, 278] on strong "Importante:" at bounding box center [198, 282] width 52 height 11
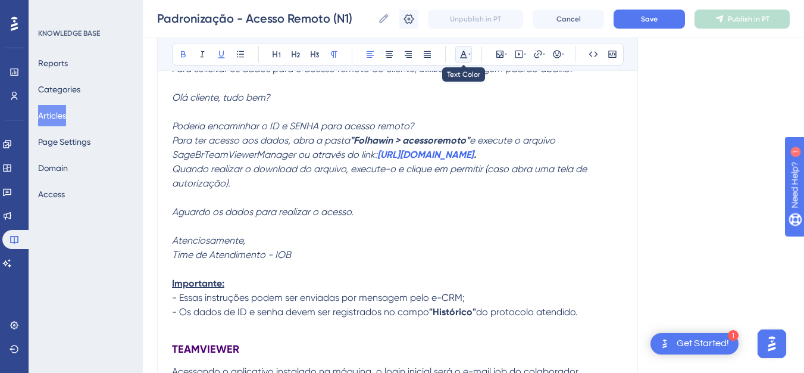
click at [461, 57] on icon at bounding box center [464, 54] width 10 height 10
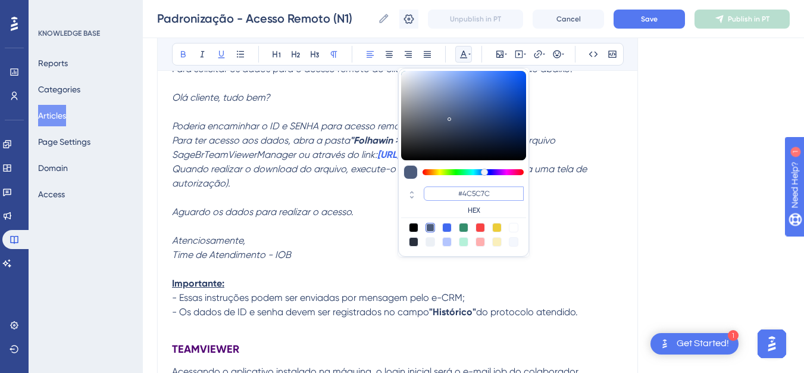
click at [461, 193] on input "#4C5C7C" at bounding box center [474, 193] width 100 height 14
paste input "FF005A"
type input "#FF005A"
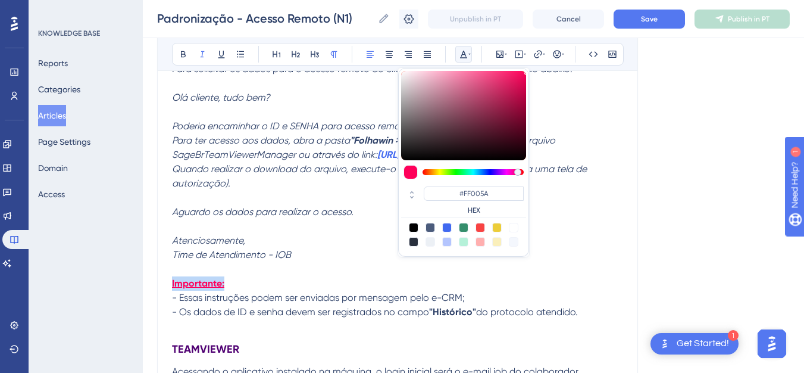
click at [292, 208] on em "Aguardo os dados para realizar o acesso." at bounding box center [262, 211] width 181 height 11
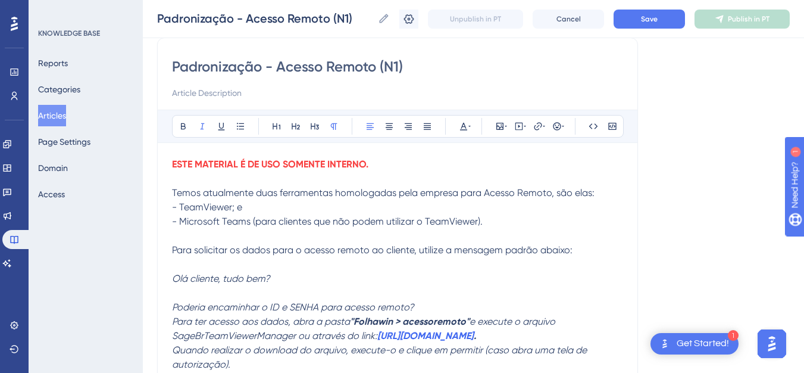
scroll to position [93, 0]
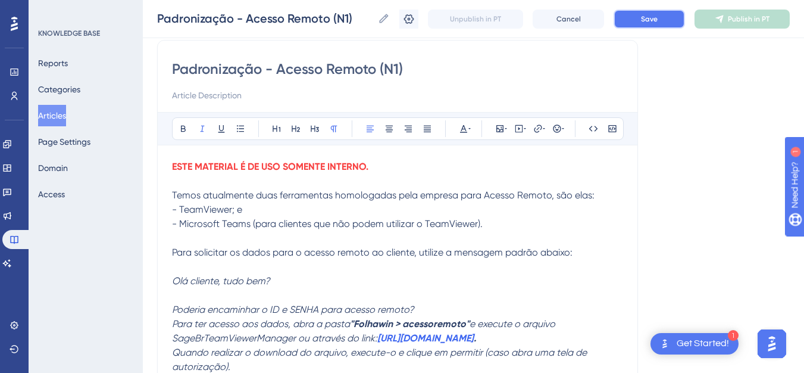
click at [652, 12] on button "Save" at bounding box center [648, 19] width 71 height 19
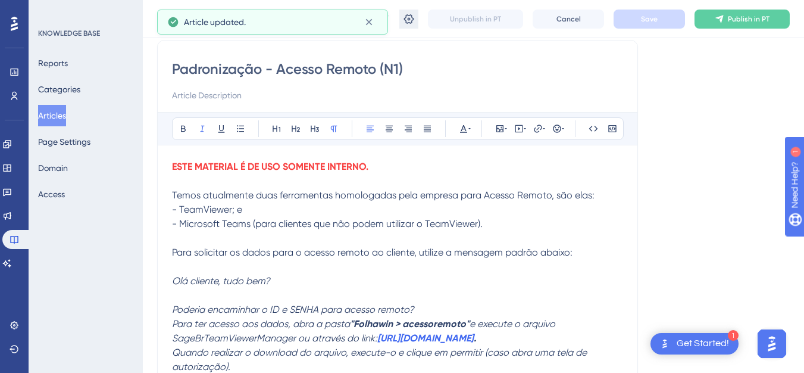
click at [413, 19] on icon at bounding box center [409, 19] width 12 height 12
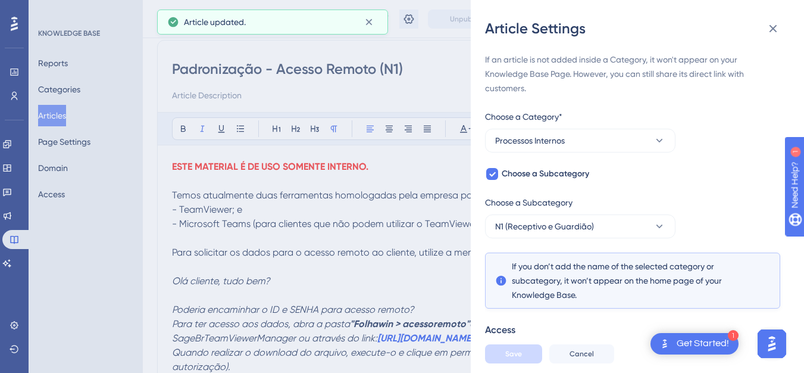
click at [422, 81] on div "Article Settings If an article is not added inside a Category, it won't appear …" at bounding box center [402, 186] width 804 height 373
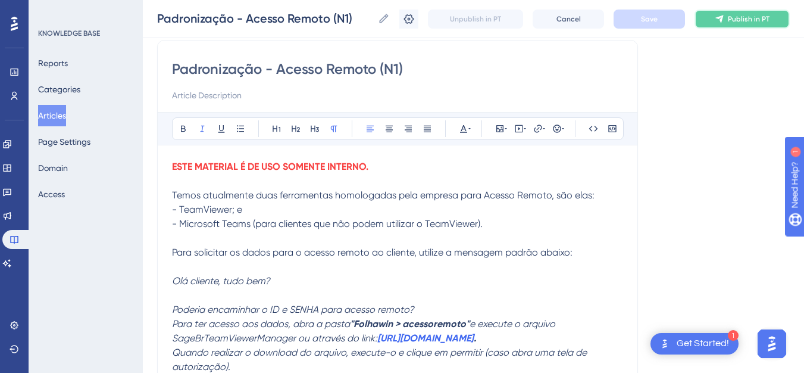
click at [773, 19] on button "Publish in PT" at bounding box center [741, 19] width 95 height 19
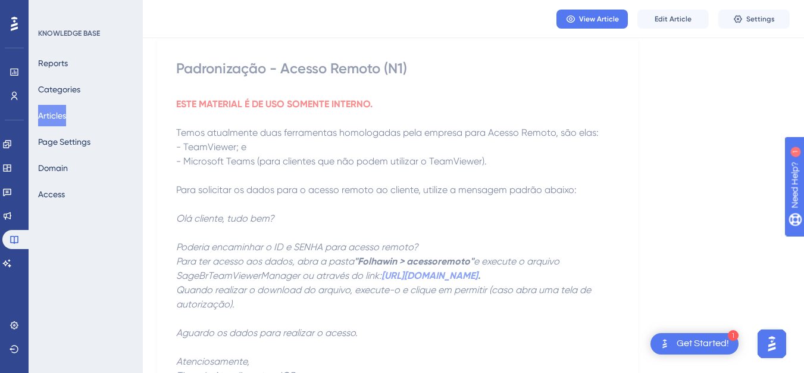
click at [66, 118] on button "Articles" at bounding box center [52, 115] width 28 height 21
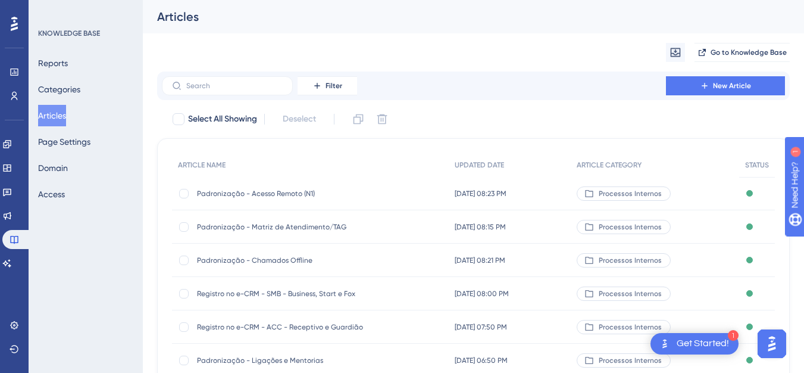
click at [284, 187] on div "Padronização - Acesso Remoto (N1) Padronização - Acesso Remoto (N1)" at bounding box center [292, 193] width 190 height 33
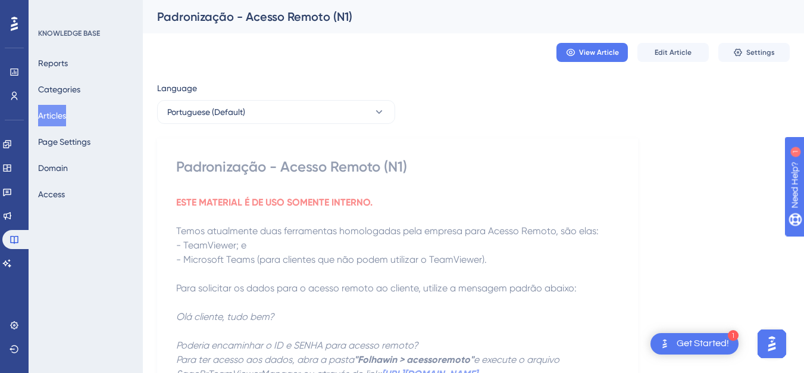
click at [298, 199] on strong "ESTE MATERIAL É DE USO SOMENTE INTERNO." at bounding box center [274, 201] width 196 height 11
click at [60, 119] on button "Articles" at bounding box center [52, 115] width 28 height 21
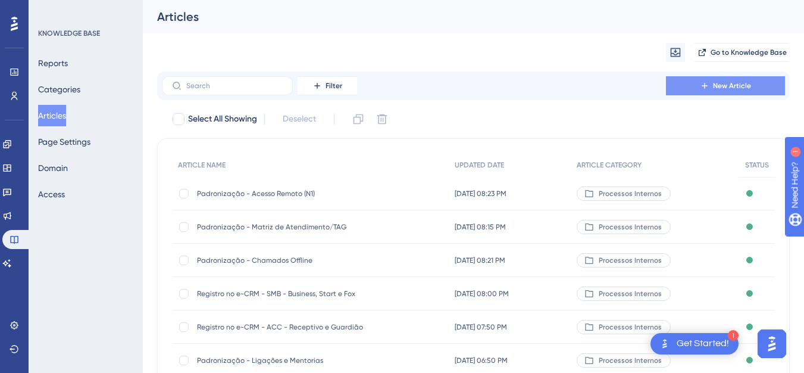
click at [716, 92] on button "New Article" at bounding box center [725, 85] width 119 height 19
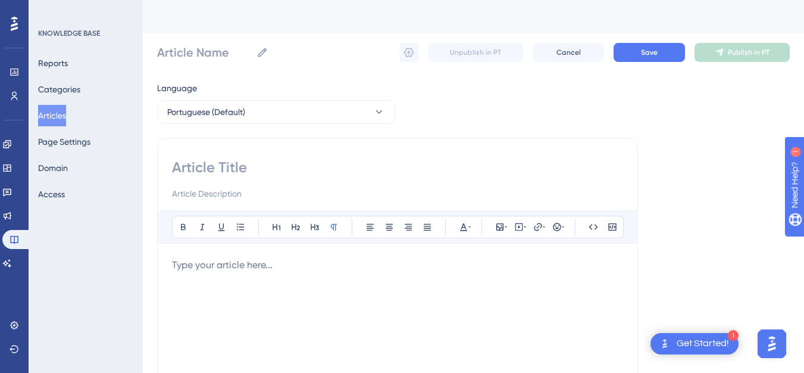
click at [398, 166] on input at bounding box center [397, 167] width 451 height 19
paste input "Padronização - Agenda Guardião"
type input "Padronização - Agenda Guardião"
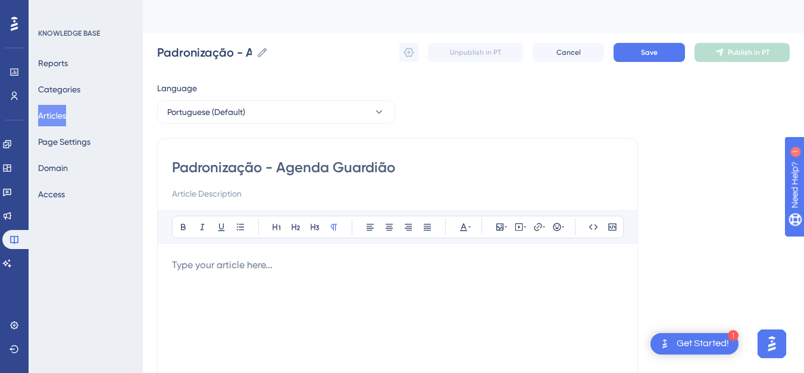
type input "Padronização - Agenda Guardião"
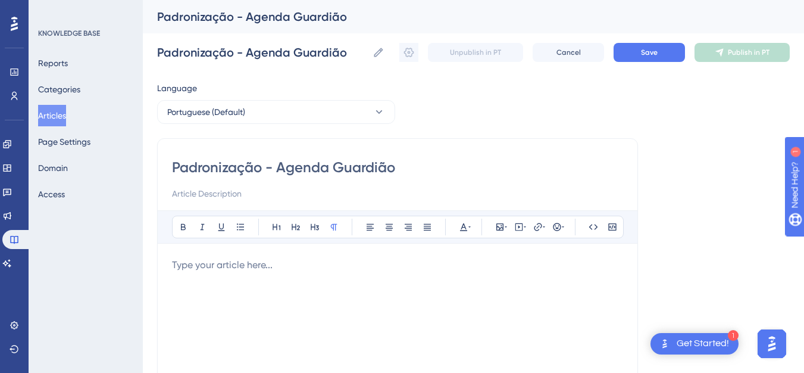
click at [266, 270] on p at bounding box center [397, 265] width 451 height 14
click at [235, 256] on div "Bold Italic Underline Bullet Point Heading 1 Heading 2 Heading 3 Normal Align L…" at bounding box center [397, 364] width 451 height 309
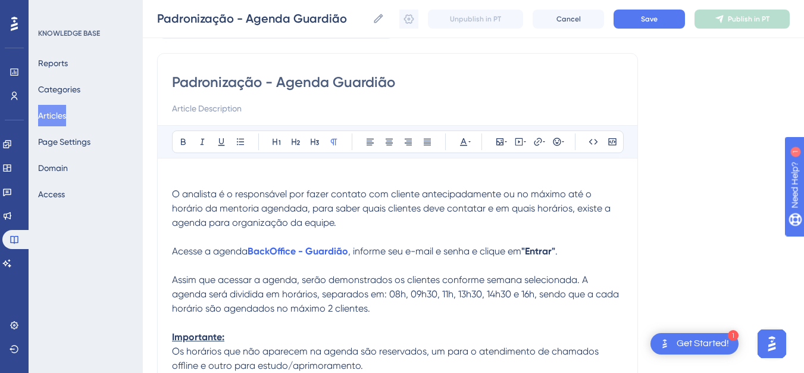
scroll to position [79, 0]
click at [368, 174] on p at bounding box center [397, 181] width 451 height 14
click at [195, 169] on div "Bold Italic Underline Bullet Point Heading 1 Heading 2 Heading 3 Normal Align L…" at bounding box center [397, 377] width 451 height 503
click at [195, 173] on div "Bold Italic Underline Bullet Point Heading 1 Heading 2 Heading 3 Normal Align L…" at bounding box center [397, 377] width 451 height 503
click at [193, 177] on p at bounding box center [397, 181] width 451 height 14
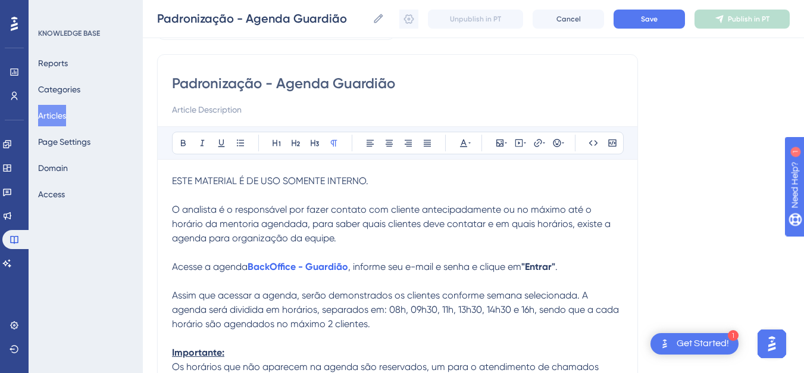
click at [249, 178] on span "ESTE MATERIAL É DE USO SOMENTE INTERNO." at bounding box center [270, 180] width 196 height 11
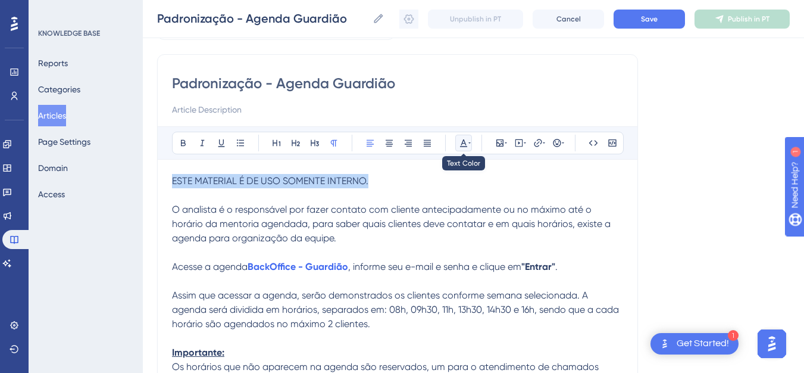
click at [459, 140] on icon at bounding box center [464, 143] width 10 height 10
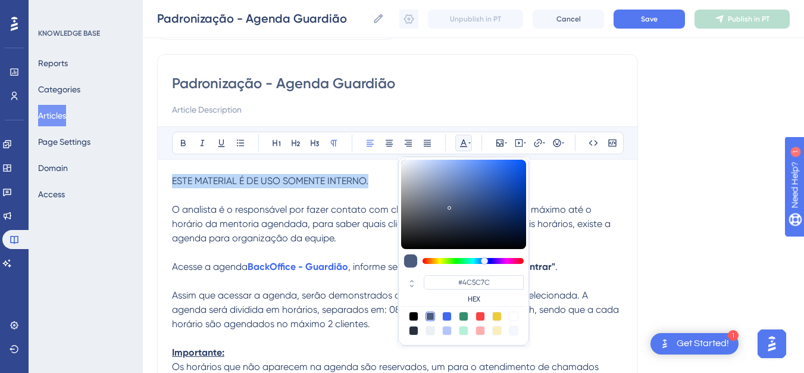
click at [481, 316] on div at bounding box center [480, 316] width 10 height 10
type input "#F84343"
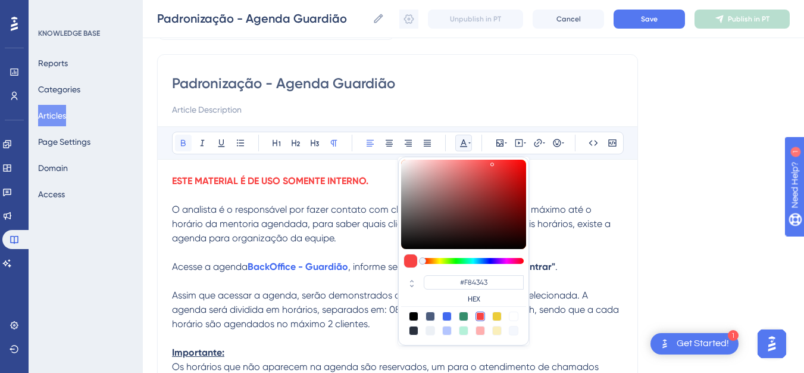
click at [180, 143] on icon at bounding box center [184, 143] width 10 height 10
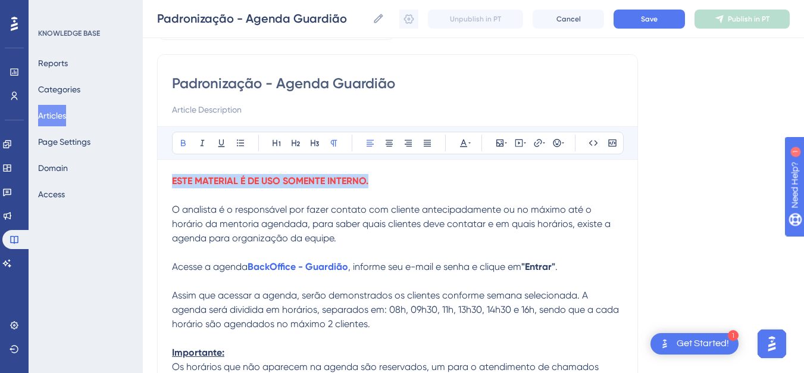
click at [264, 224] on span "O analista é o responsável por fazer contato com cliente antecipadamente ou no …" at bounding box center [392, 224] width 441 height 40
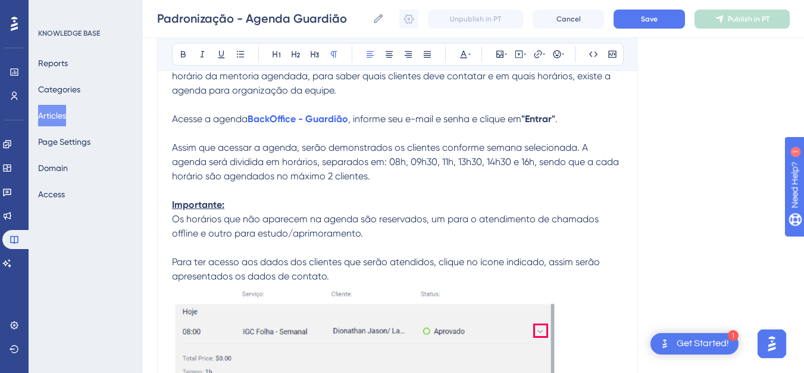
scroll to position [233, 0]
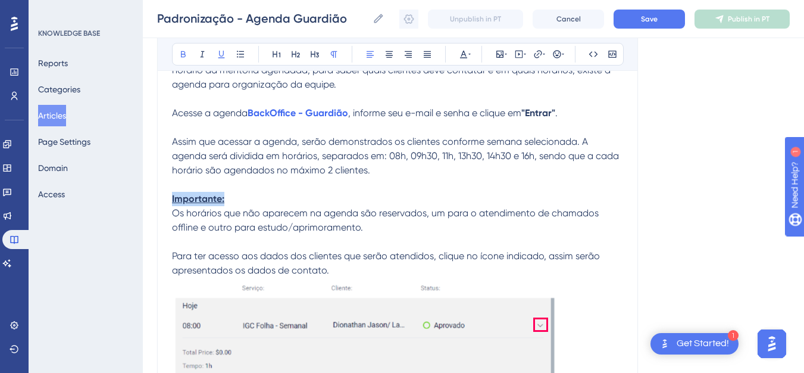
drag, startPoint x: 230, startPoint y: 202, endPoint x: 170, endPoint y: 197, distance: 60.3
click at [170, 197] on div "Padronização - Agenda Guardião Bold Italic Underline Bullet Point Heading 1 Hea…" at bounding box center [397, 203] width 481 height 605
click at [230, 202] on p "Importante:" at bounding box center [397, 199] width 451 height 14
drag, startPoint x: 230, startPoint y: 200, endPoint x: 171, endPoint y: 204, distance: 59.6
click at [171, 204] on div "Padronização - Agenda Guardião Bold Italic Underline Bullet Point Heading 1 Hea…" at bounding box center [397, 203] width 481 height 605
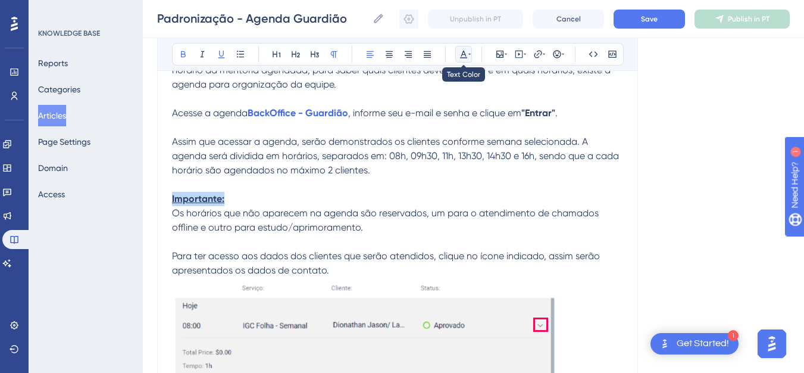
click at [468, 55] on icon at bounding box center [469, 54] width 2 height 10
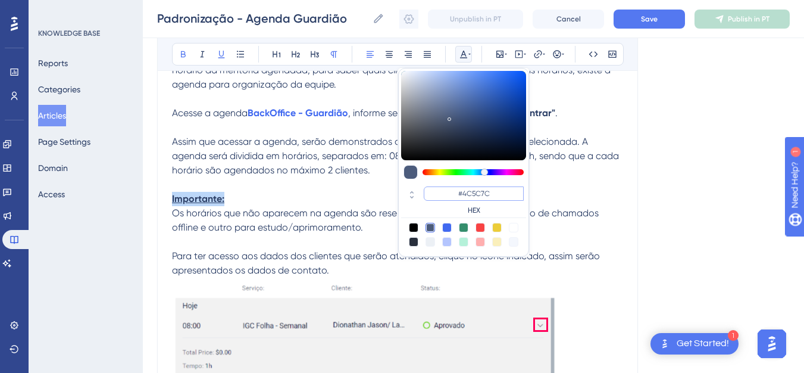
click at [485, 189] on input "#4C5C7C" at bounding box center [474, 193] width 100 height 14
paste input "FF005A"
type input "#FF005A"
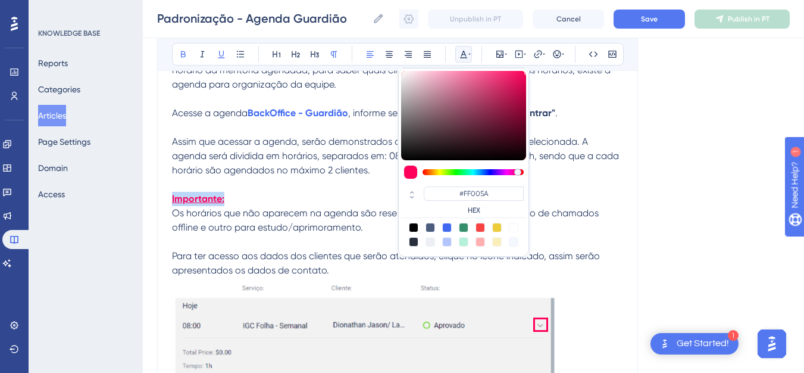
click at [337, 189] on p at bounding box center [397, 184] width 451 height 14
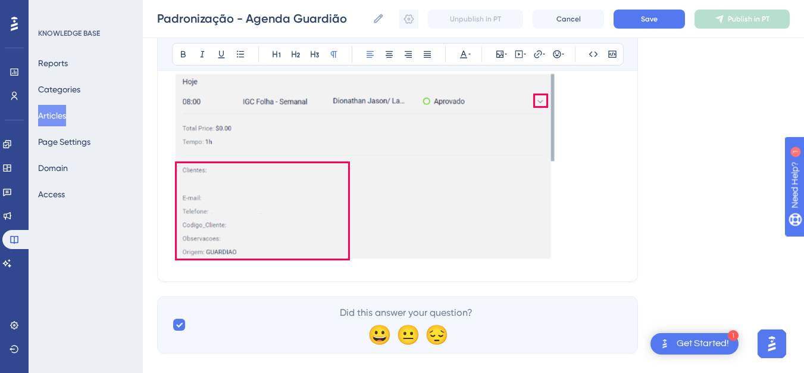
scroll to position [475, 0]
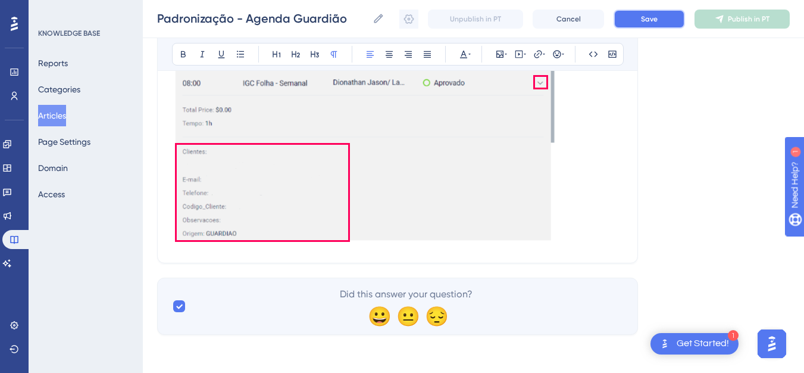
click at [638, 15] on button "Save" at bounding box center [648, 19] width 71 height 19
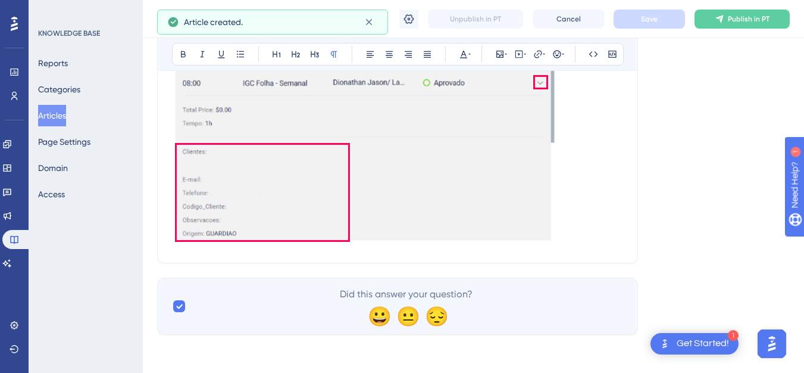
scroll to position [141, 0]
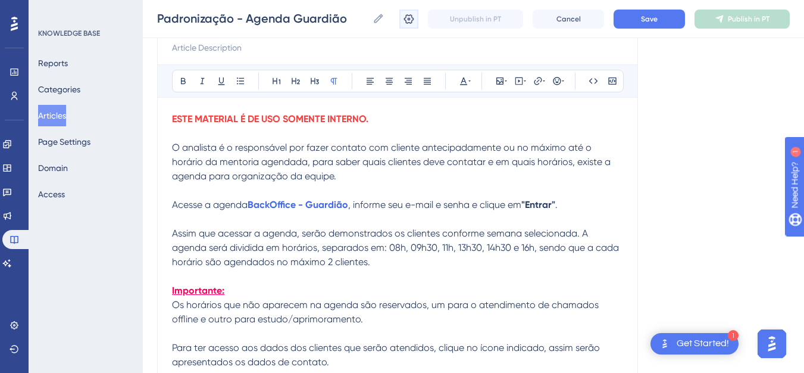
click at [405, 23] on icon at bounding box center [409, 19] width 12 height 12
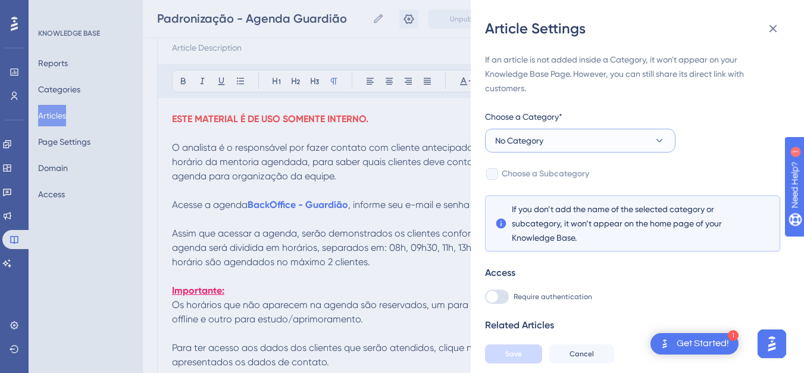
click at [549, 143] on button "No Category" at bounding box center [580, 141] width 190 height 24
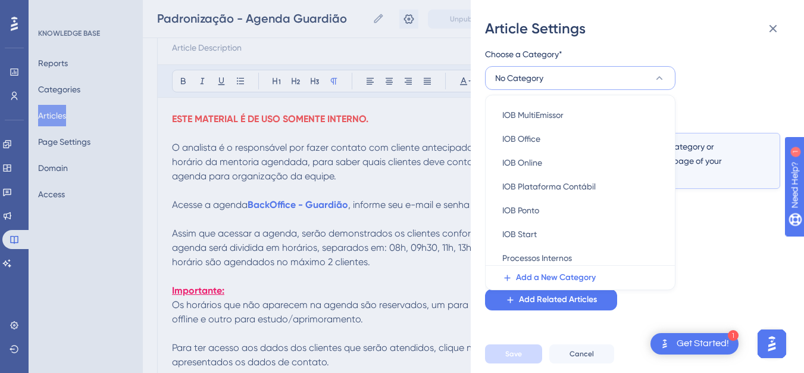
scroll to position [266, 0]
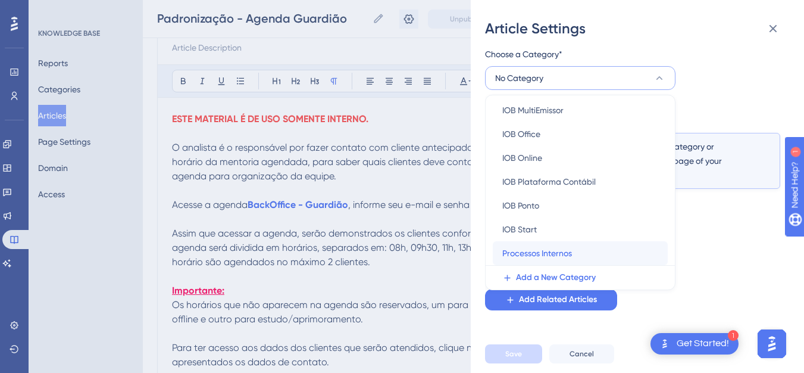
click at [600, 253] on div "Processos Internos Processos Internos" at bounding box center [580, 253] width 156 height 24
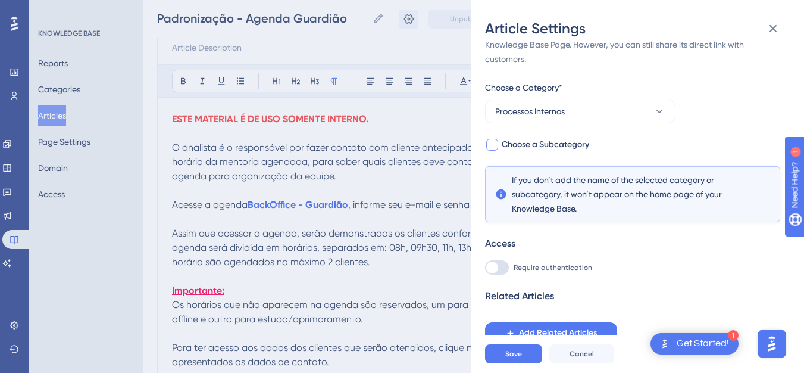
click at [558, 142] on span "Choose a Subcategory" at bounding box center [545, 144] width 87 height 14
checkbox input "true"
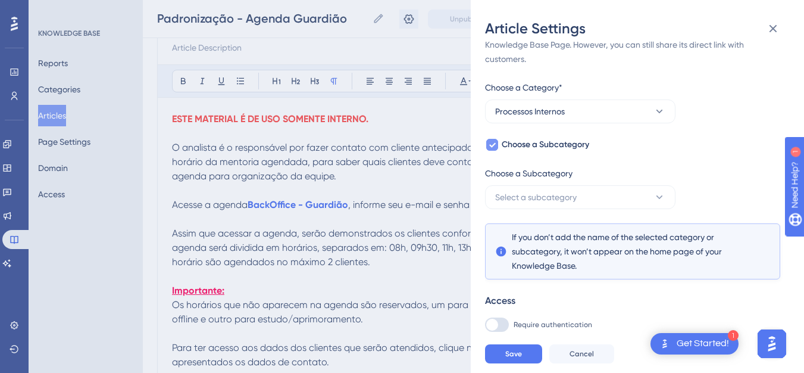
scroll to position [62, 0]
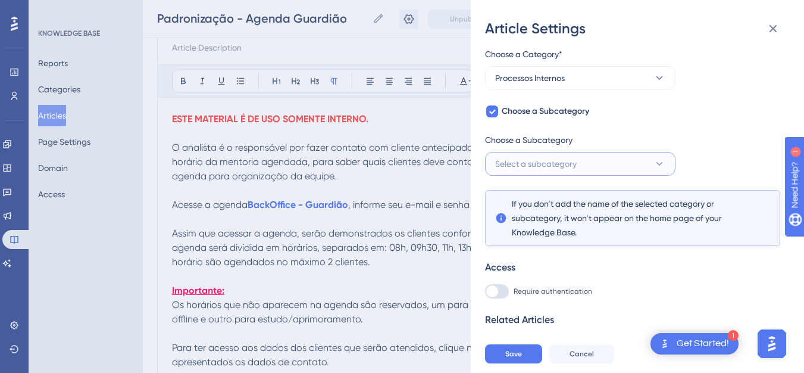
click at [561, 168] on span "Select a subcategory" at bounding box center [536, 163] width 82 height 14
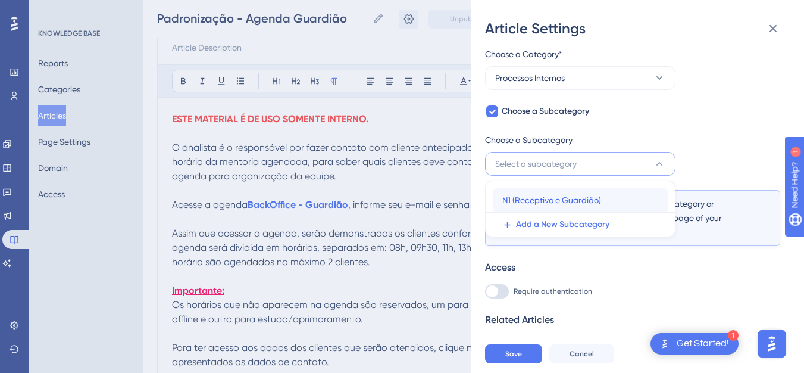
click at [561, 201] on span "N1 (Receptivo e Guardião)" at bounding box center [551, 200] width 99 height 14
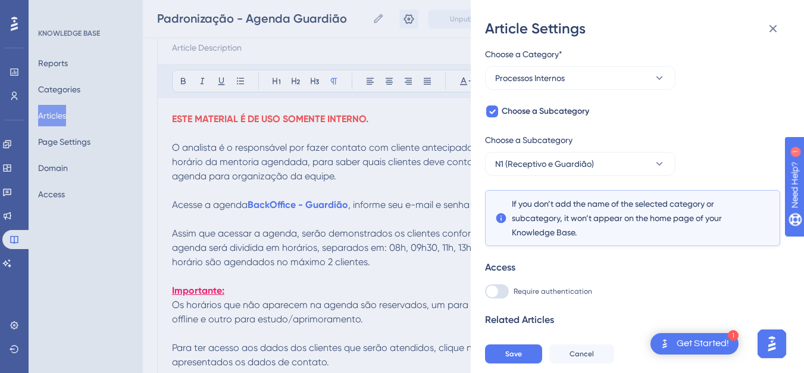
click at [501, 298] on div at bounding box center [497, 291] width 24 height 14
click at [485, 353] on input "Require authentication" at bounding box center [484, 353] width 1 height 1
checkbox input "true"
click at [509, 358] on span "Save" at bounding box center [513, 354] width 17 height 10
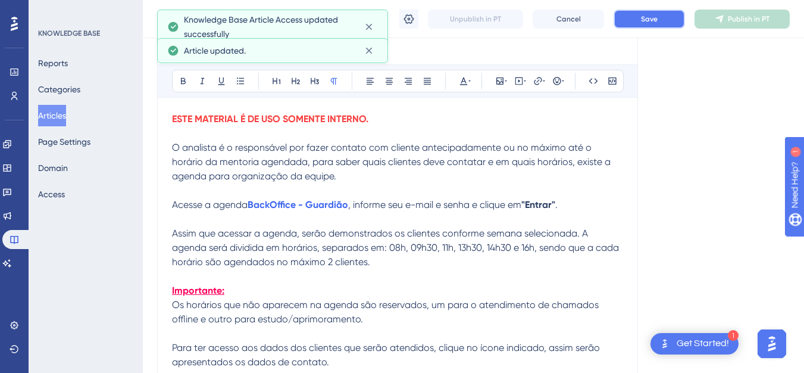
click at [636, 25] on button "Save" at bounding box center [648, 19] width 71 height 19
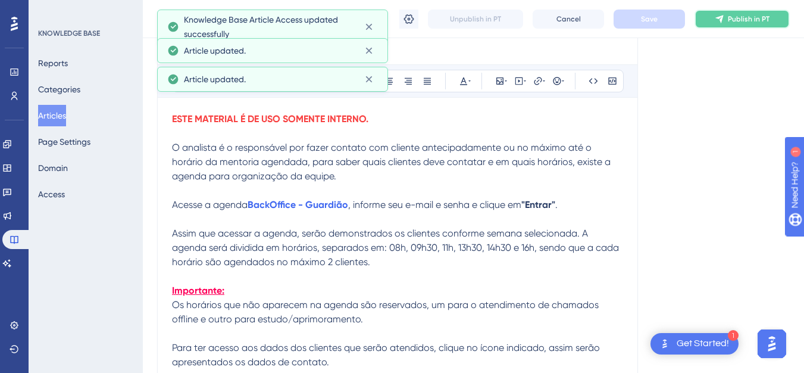
click at [738, 10] on button "Publish in PT" at bounding box center [741, 19] width 95 height 19
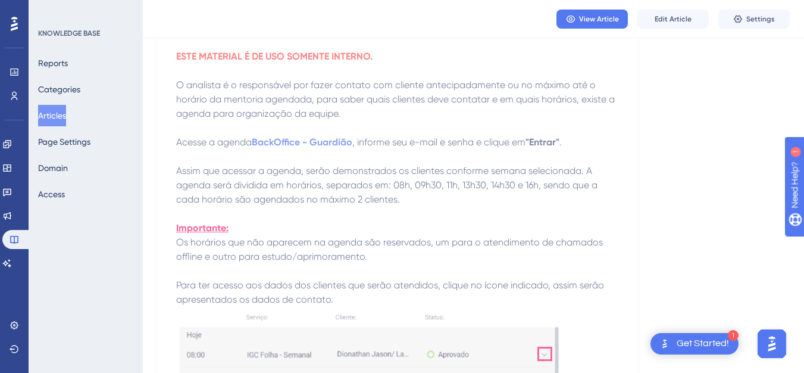
scroll to position [0, 0]
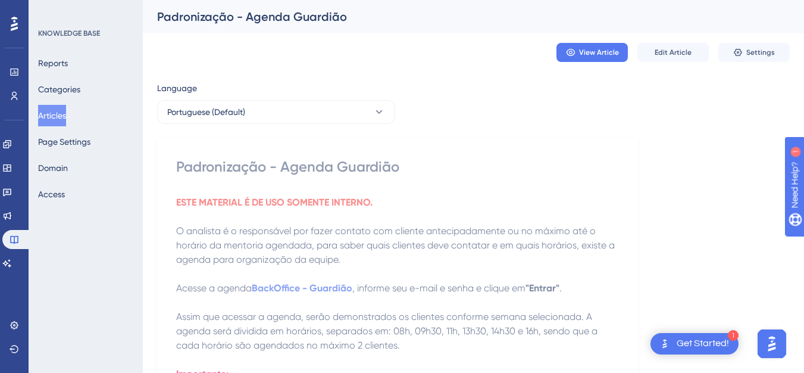
click at [66, 112] on button "Articles" at bounding box center [52, 115] width 28 height 21
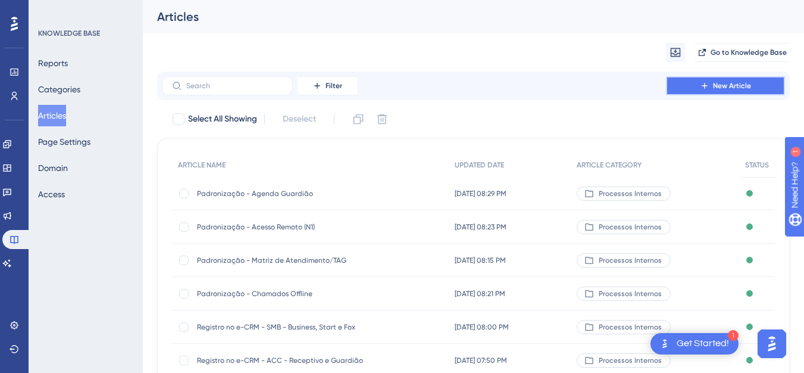
click at [706, 86] on icon at bounding box center [704, 85] width 5 height 5
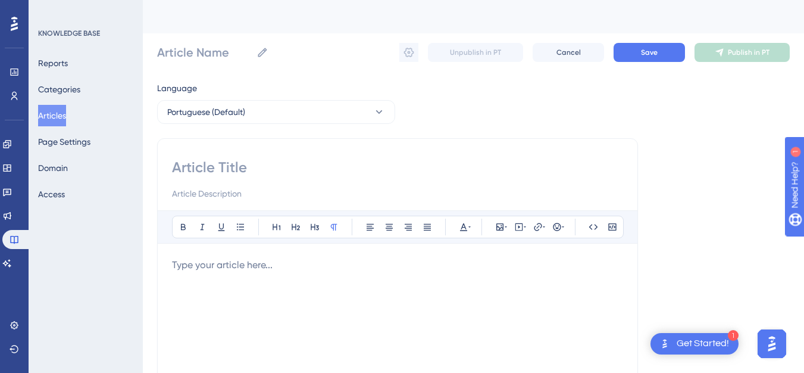
click at [292, 161] on input at bounding box center [397, 167] width 451 height 19
paste input "Padronização - Encontro semanal"
type input "Padronização - Encontro semanal"
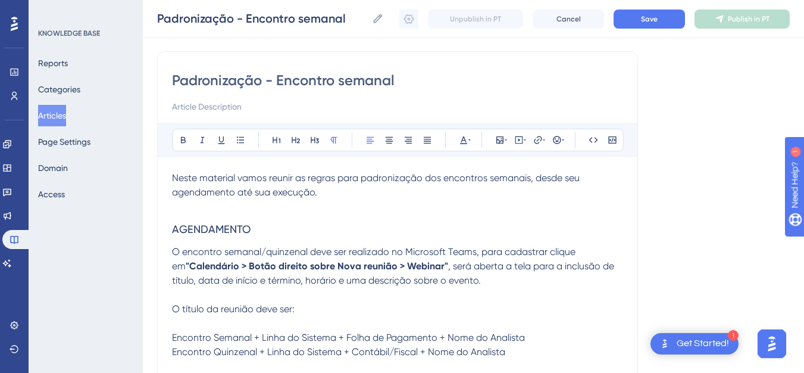
scroll to position [80, 0]
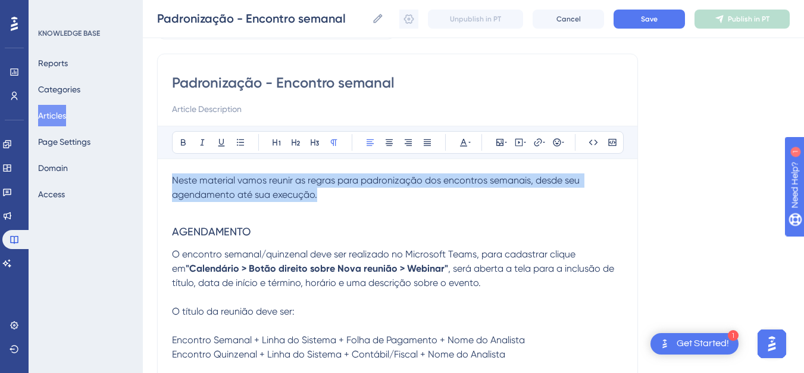
drag, startPoint x: 265, startPoint y: 196, endPoint x: 171, endPoint y: 182, distance: 94.4
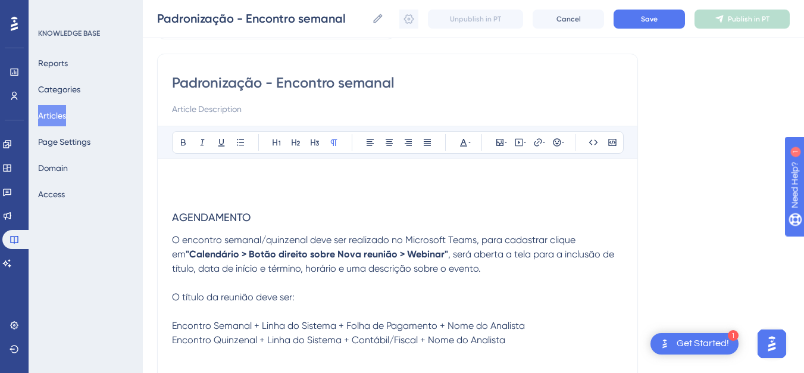
click at [215, 109] on input at bounding box center [397, 109] width 451 height 14
paste input "Neste material vamos reunir as regras para padronização dos encontros semanais,…"
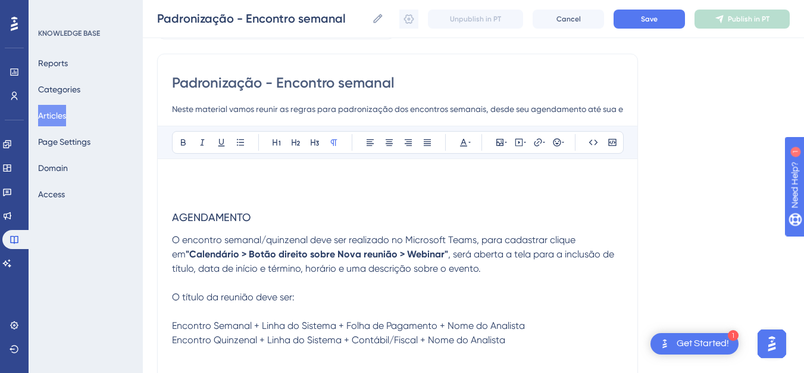
scroll to position [0, 36]
type input "Neste material vamos reunir as regras para padronização dos encontros semanais,…"
click at [235, 180] on p at bounding box center [397, 180] width 451 height 14
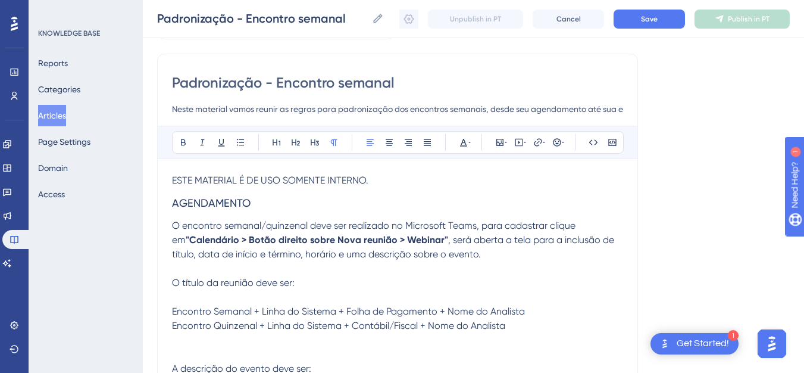
click at [234, 180] on span "ESTE MATERIAL É DE USO SOMENTE INTERNO." at bounding box center [270, 179] width 196 height 11
click at [186, 139] on icon at bounding box center [184, 142] width 10 height 10
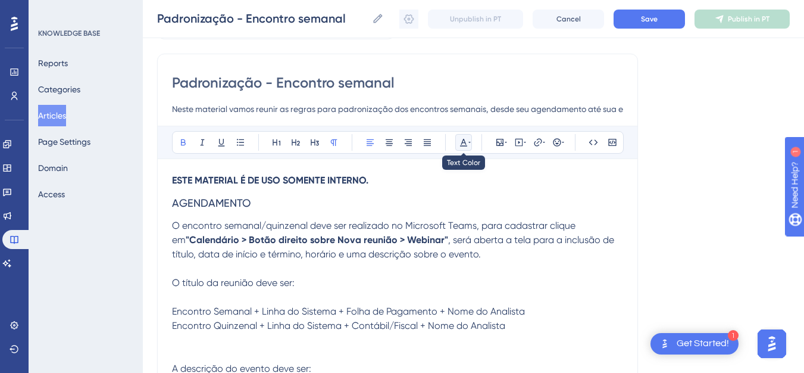
click at [465, 142] on icon at bounding box center [464, 142] width 10 height 10
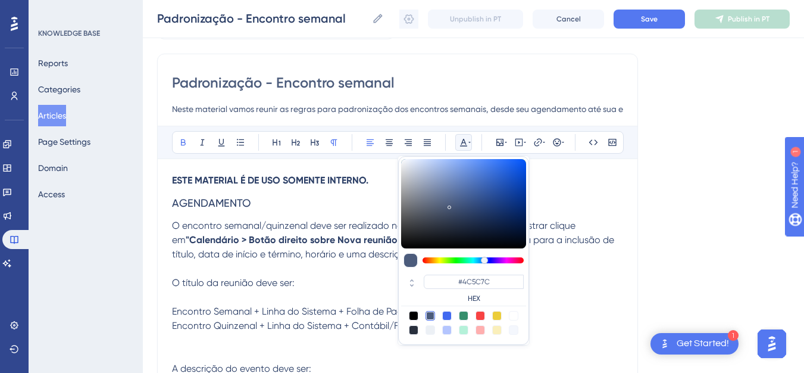
click at [481, 316] on div at bounding box center [480, 316] width 10 height 10
type input "#F84343"
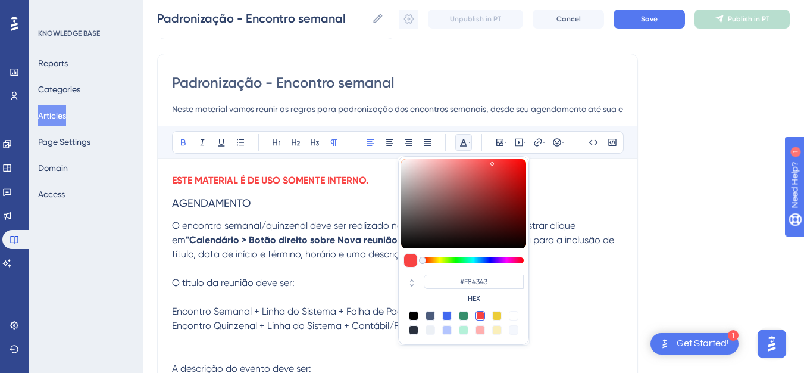
click at [357, 187] on p "ESTE MATERIAL É DE USO SOMENTE INTERNO." at bounding box center [397, 180] width 451 height 14
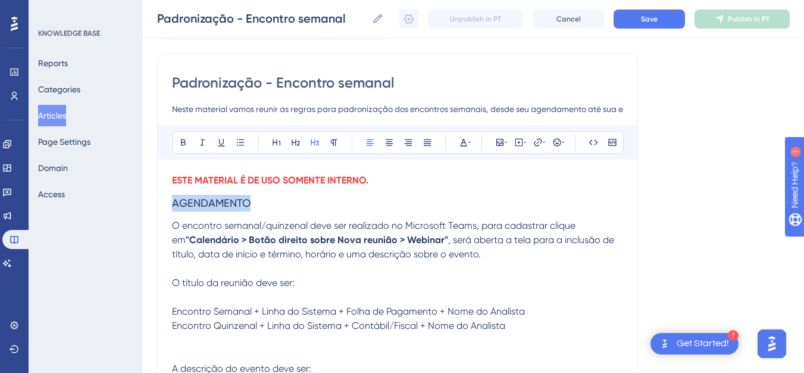
drag, startPoint x: 219, startPoint y: 211, endPoint x: 174, endPoint y: 215, distance: 44.8
click at [174, 215] on h3 "AGENDAMENTO" at bounding box center [397, 202] width 451 height 31
click at [281, 216] on h3 "AGENDAMENTO" at bounding box center [397, 202] width 451 height 31
drag, startPoint x: 223, startPoint y: 212, endPoint x: 174, endPoint y: 213, distance: 48.8
click at [174, 213] on h3 "AGENDAMENTO" at bounding box center [397, 202] width 451 height 31
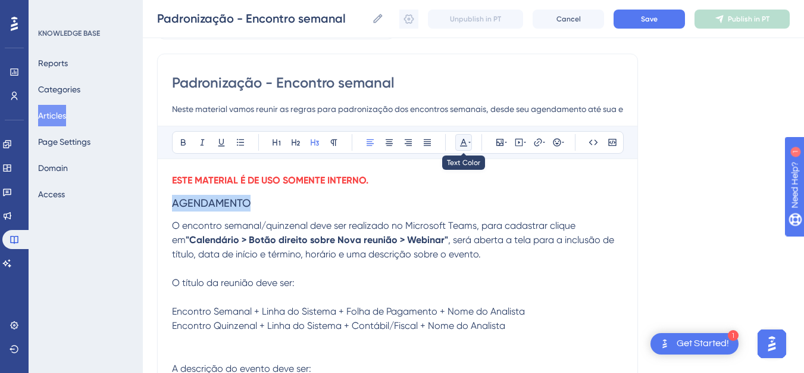
click at [466, 142] on icon at bounding box center [464, 142] width 10 height 10
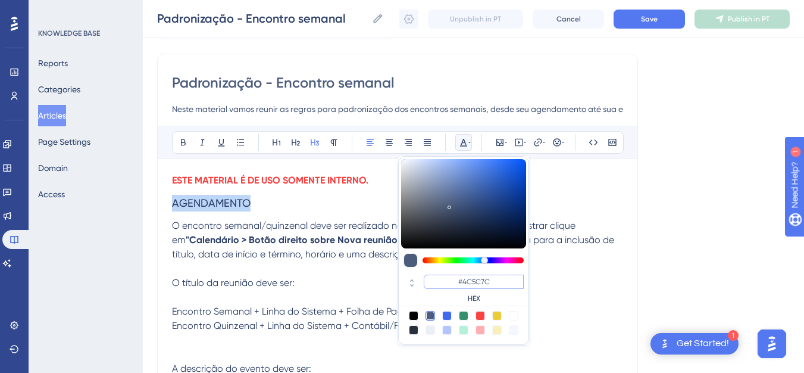
click at [472, 282] on input "#4C5C7C" at bounding box center [474, 281] width 100 height 14
paste input "F0072"
type input "#4F0072"
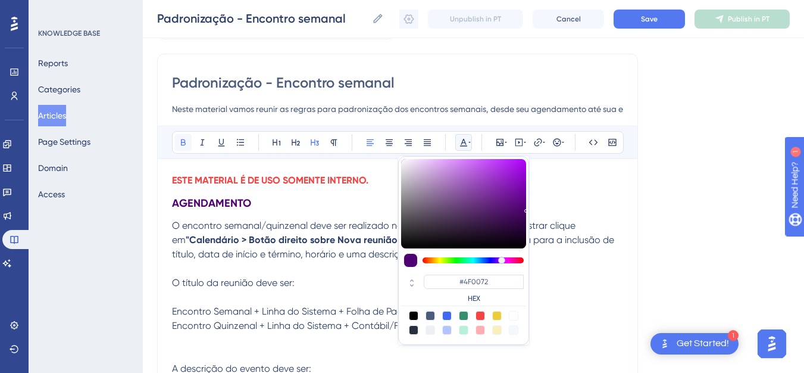
click at [185, 140] on icon at bounding box center [183, 142] width 5 height 7
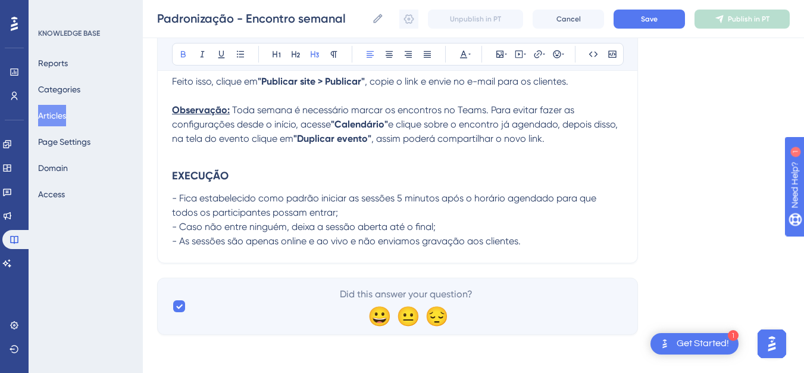
scroll to position [866, 0]
drag, startPoint x: 251, startPoint y: 174, endPoint x: 167, endPoint y: 172, distance: 83.3
click at [470, 49] on icon at bounding box center [469, 54] width 2 height 10
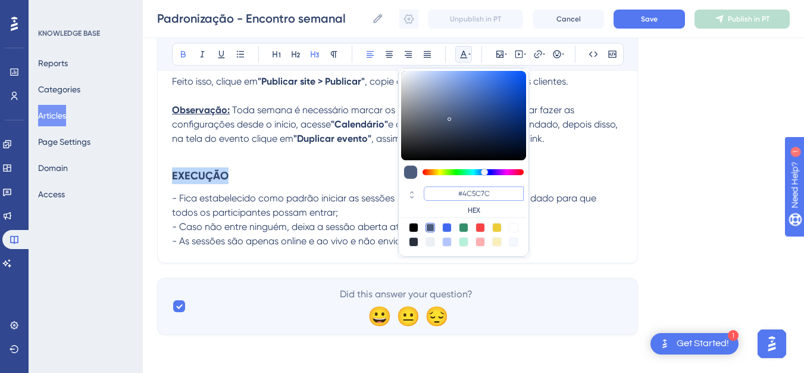
click at [475, 193] on input "#4C5C7C" at bounding box center [474, 193] width 100 height 14
paste input "F0072"
type input "#4F0072"
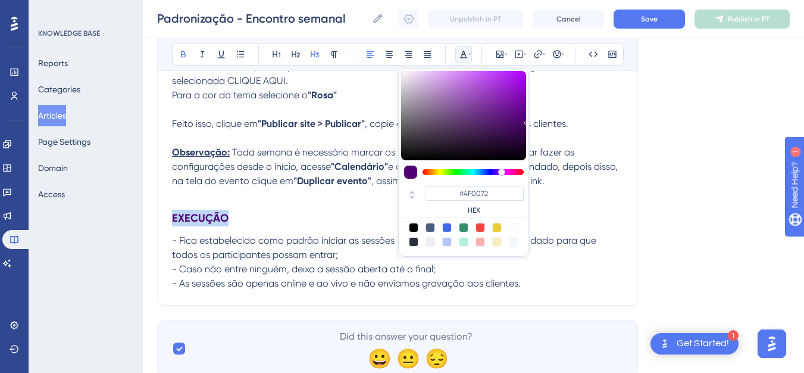
scroll to position [753, 0]
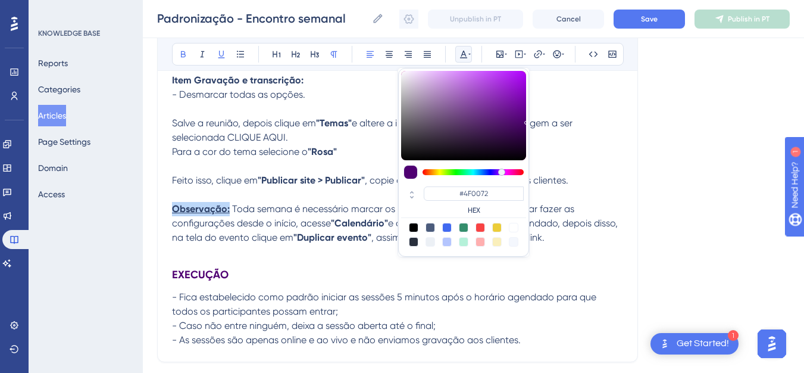
drag, startPoint x: 228, startPoint y: 223, endPoint x: 173, endPoint y: 221, distance: 54.8
click at [173, 221] on p "Observação: Toda semana é necessário marcar os encontros no Teams. Para evitar …" at bounding box center [397, 223] width 451 height 43
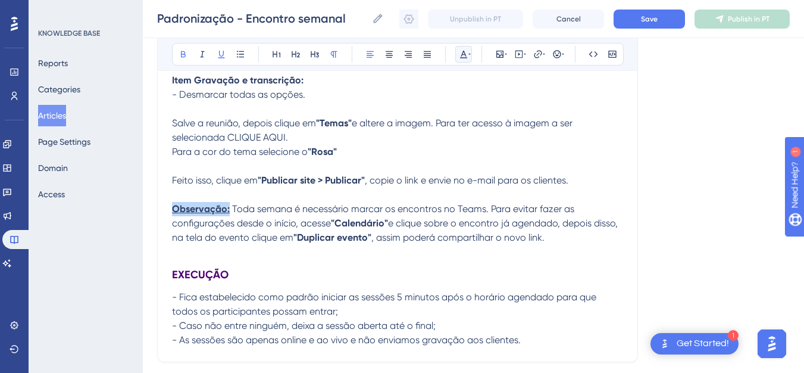
click at [466, 57] on icon at bounding box center [463, 55] width 7 height 8
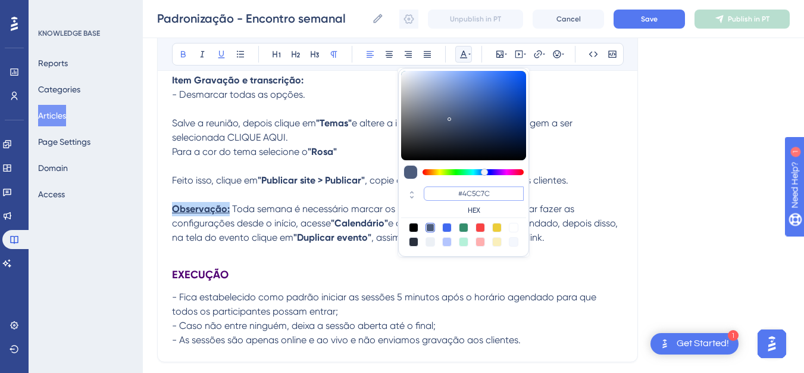
click at [474, 197] on input "#4C5C7C" at bounding box center [474, 193] width 100 height 14
click at [474, 195] on input "#4C5C7C" at bounding box center [474, 193] width 100 height 14
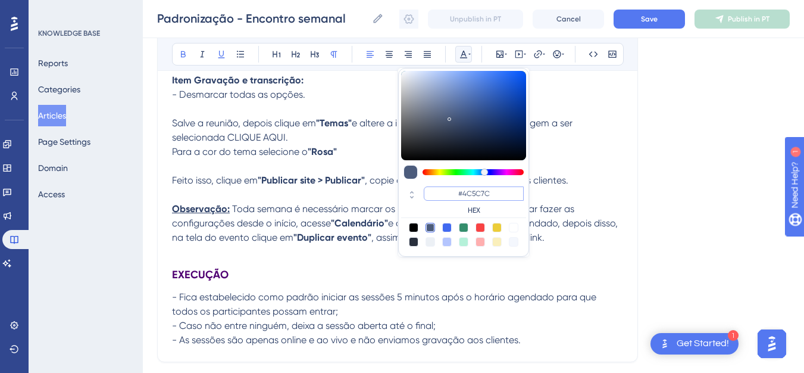
paste input "FF005A"
type input "#FF005A"
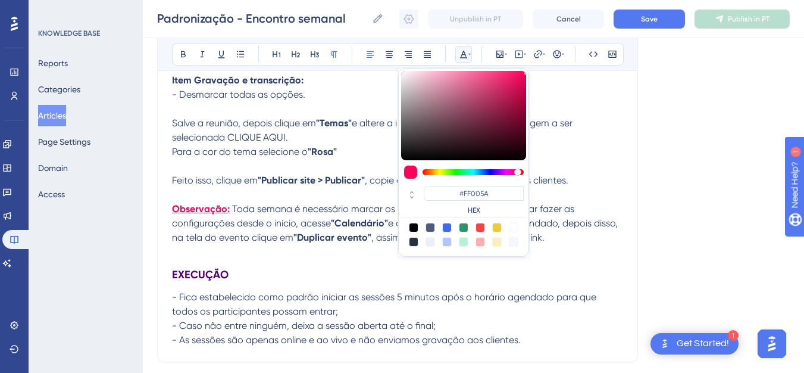
click at [299, 173] on p at bounding box center [397, 166] width 451 height 14
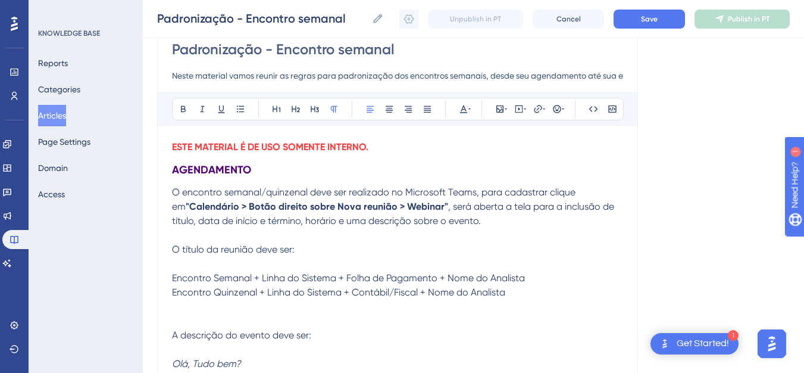
scroll to position [99, 0]
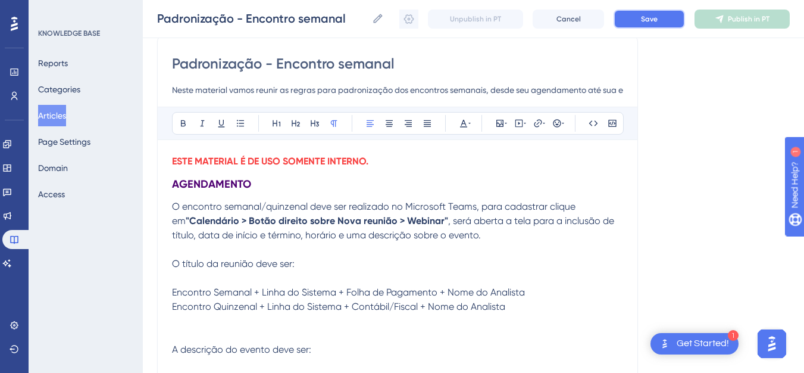
click at [663, 14] on button "Save" at bounding box center [648, 19] width 71 height 19
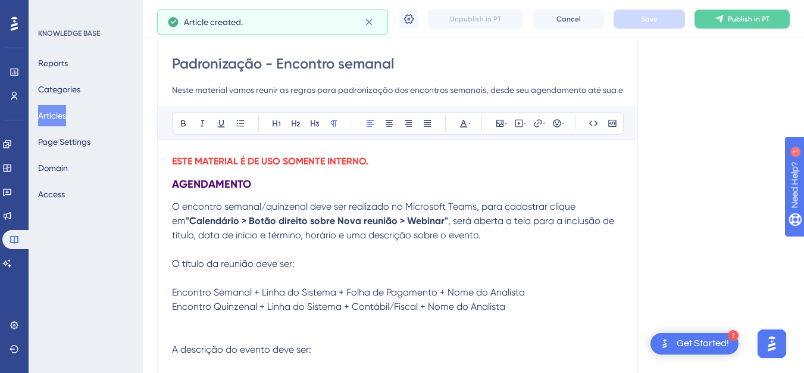
scroll to position [731, 0]
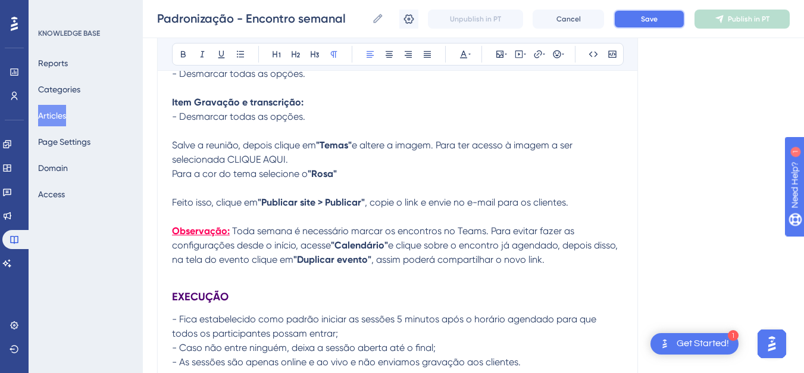
click at [670, 24] on button "Save" at bounding box center [648, 19] width 71 height 19
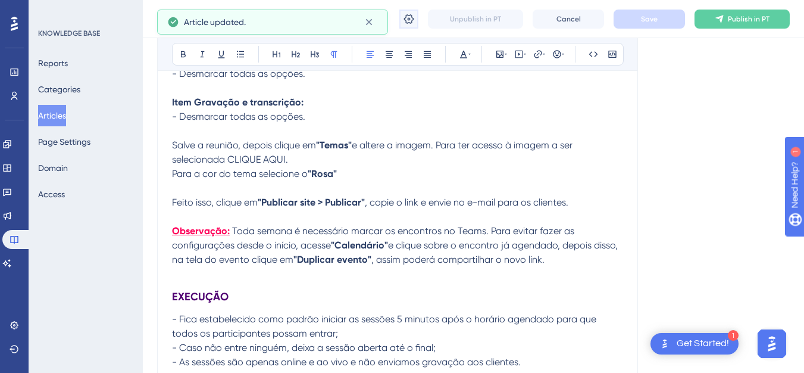
click at [412, 18] on icon at bounding box center [409, 19] width 12 height 12
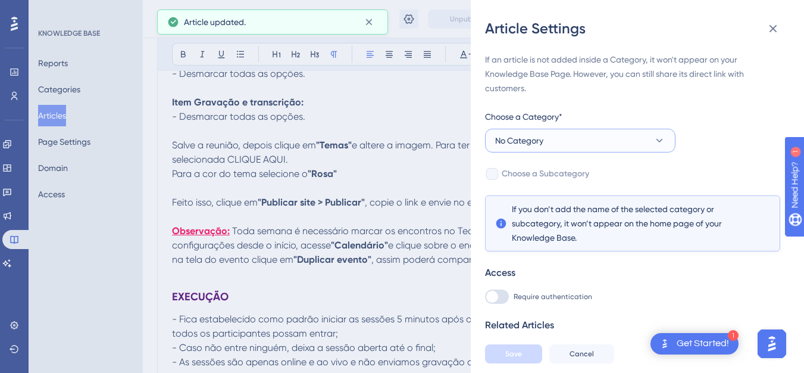
click at [535, 144] on span "No Category" at bounding box center [519, 140] width 48 height 14
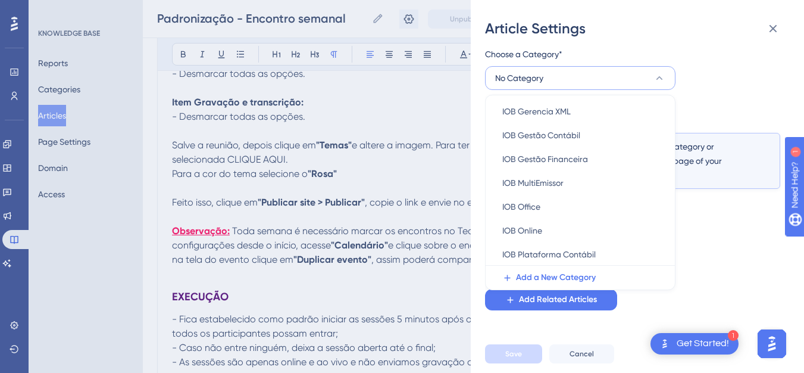
scroll to position [266, 0]
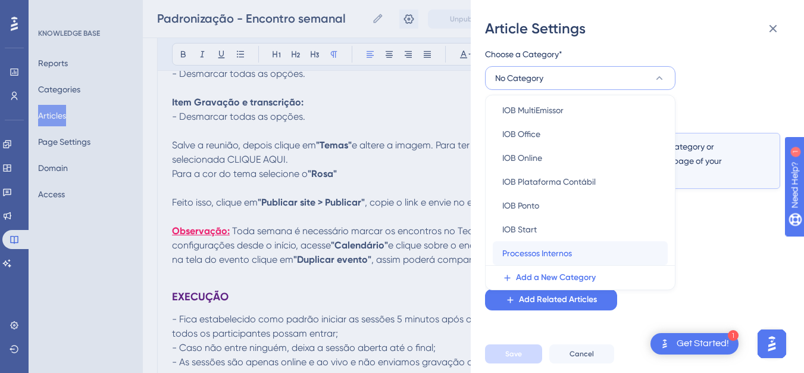
click at [621, 256] on div "Processos Internos Processos Internos" at bounding box center [580, 253] width 156 height 24
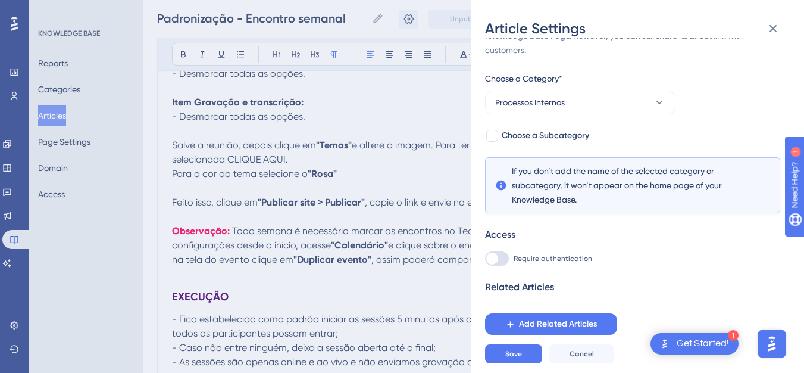
scroll to position [29, 0]
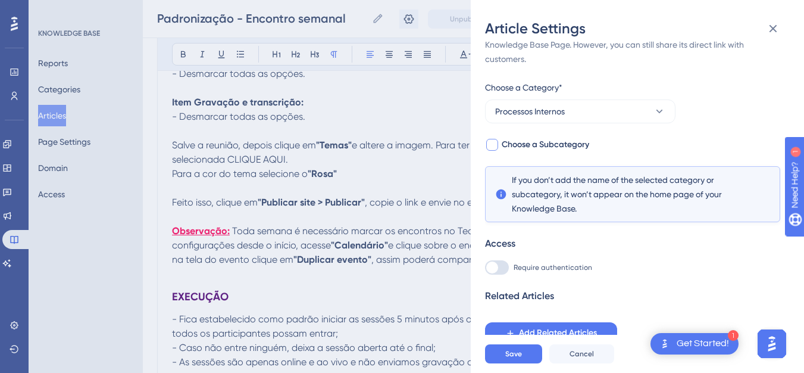
click at [573, 143] on span "Choose a Subcategory" at bounding box center [545, 144] width 87 height 14
checkbox input "true"
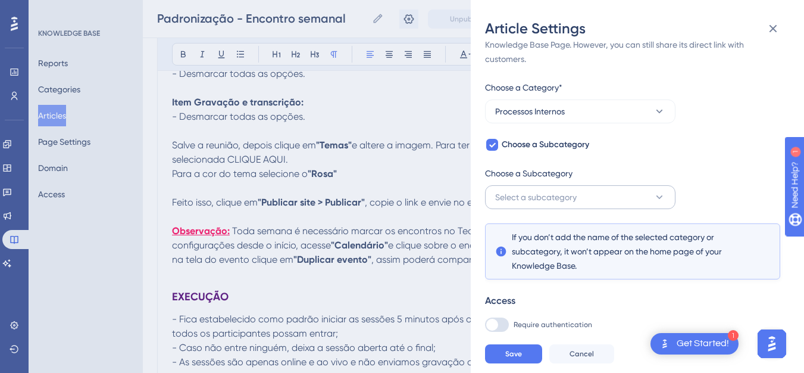
scroll to position [62, 0]
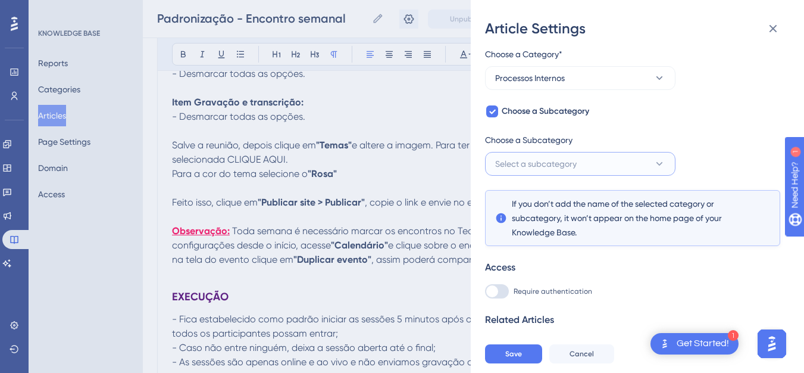
click at [574, 171] on button "Select a subcategory" at bounding box center [580, 164] width 190 height 24
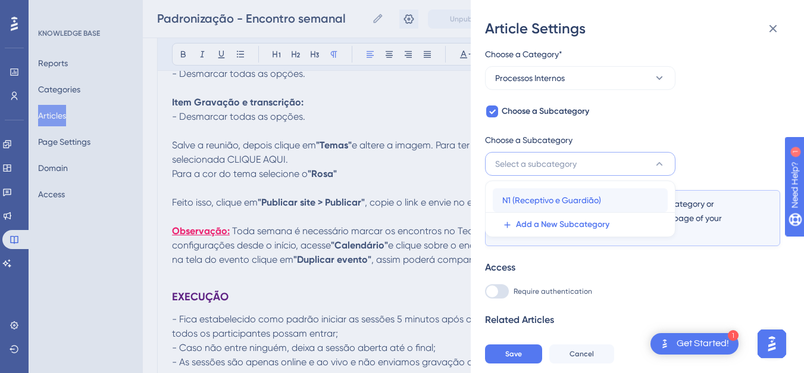
click at [568, 199] on span "N1 (Receptivo e Guardião)" at bounding box center [551, 200] width 99 height 14
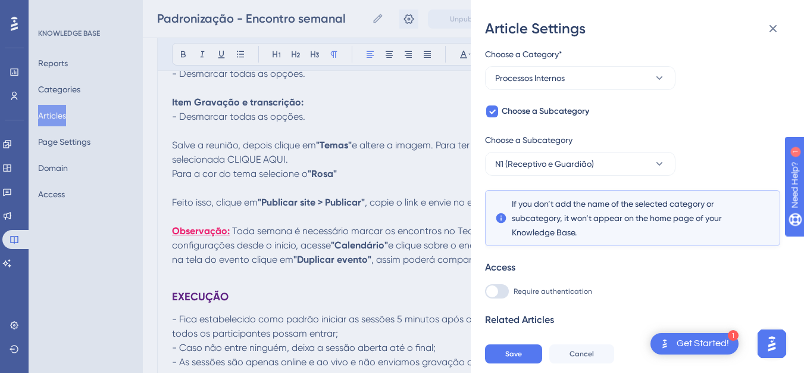
click at [491, 292] on div at bounding box center [492, 291] width 12 height 12
click at [485, 353] on input "Require authentication" at bounding box center [484, 353] width 1 height 1
checkbox input "true"
click at [511, 358] on span "Save" at bounding box center [513, 354] width 17 height 10
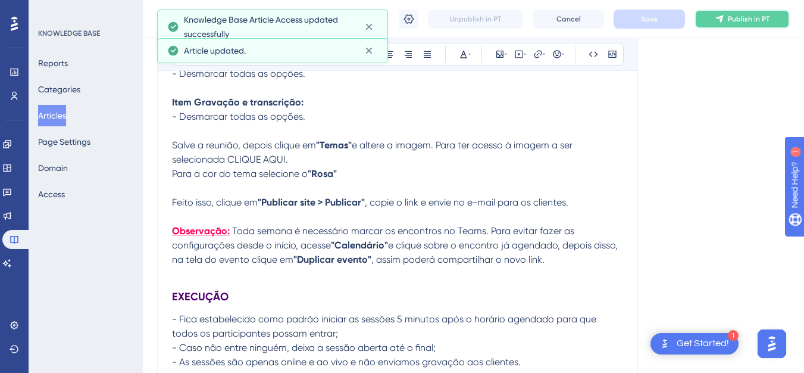
click at [723, 16] on icon at bounding box center [719, 19] width 8 height 8
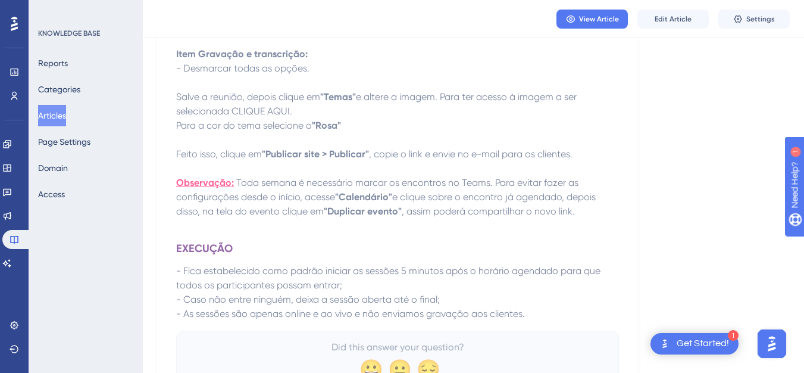
click at [65, 112] on button "Articles" at bounding box center [52, 115] width 28 height 21
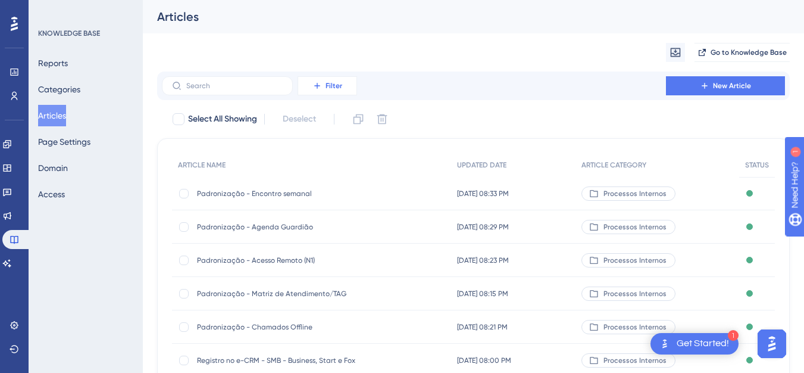
click at [347, 79] on button "Filter" at bounding box center [328, 85] width 60 height 19
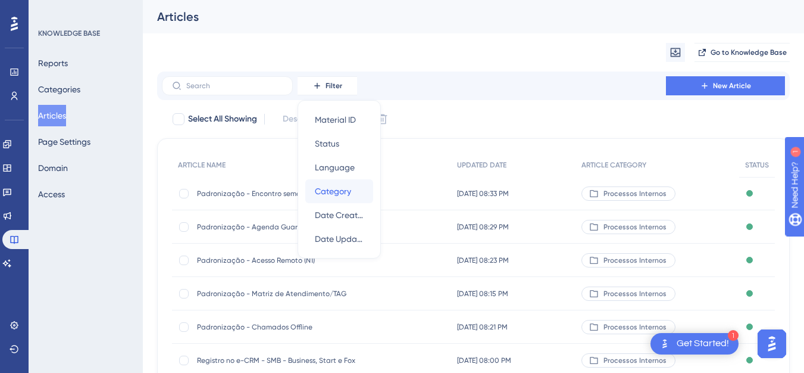
click at [337, 192] on span "Category" at bounding box center [333, 191] width 36 height 14
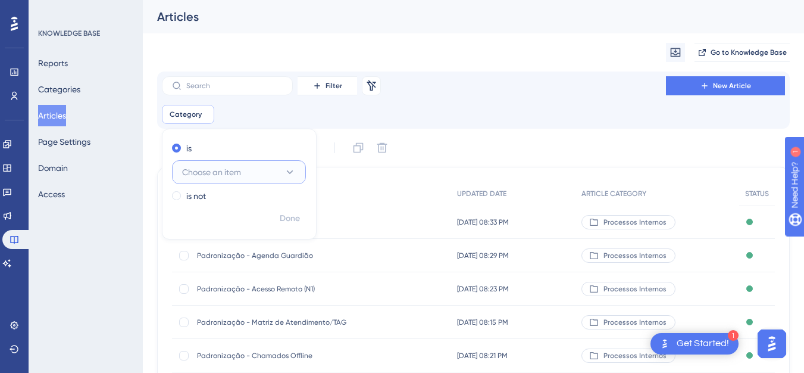
click at [269, 167] on button "Choose an item" at bounding box center [239, 172] width 134 height 24
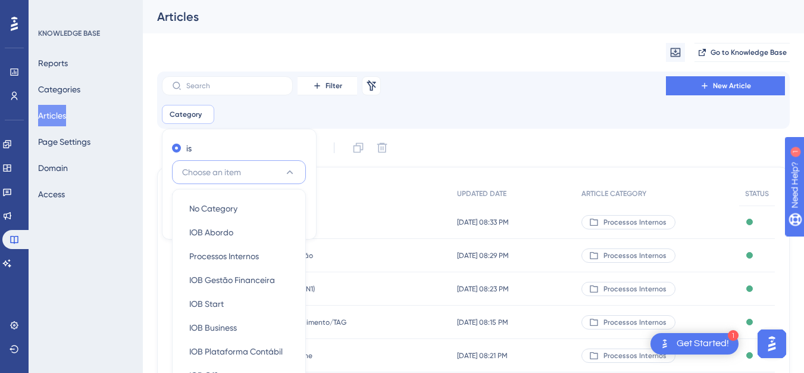
scroll to position [120, 0]
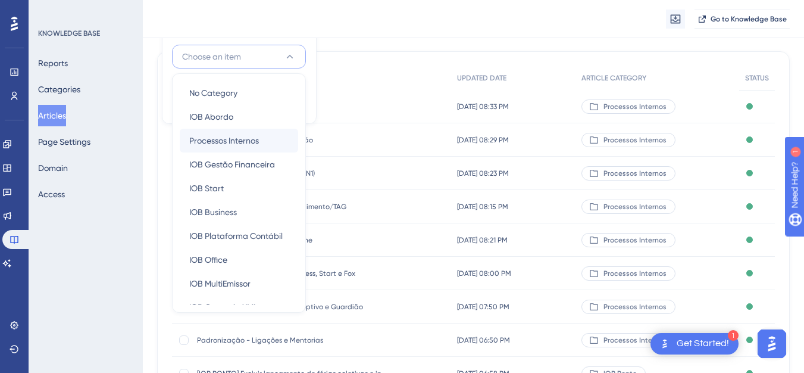
drag, startPoint x: 299, startPoint y: 151, endPoint x: 281, endPoint y: 145, distance: 18.3
click at [295, 158] on div "No Category No Category IOB Abordo IOB Abordo Processos Internos Processos Inte…" at bounding box center [239, 192] width 134 height 239
click at [255, 142] on span "Processos Internos" at bounding box center [224, 140] width 70 height 14
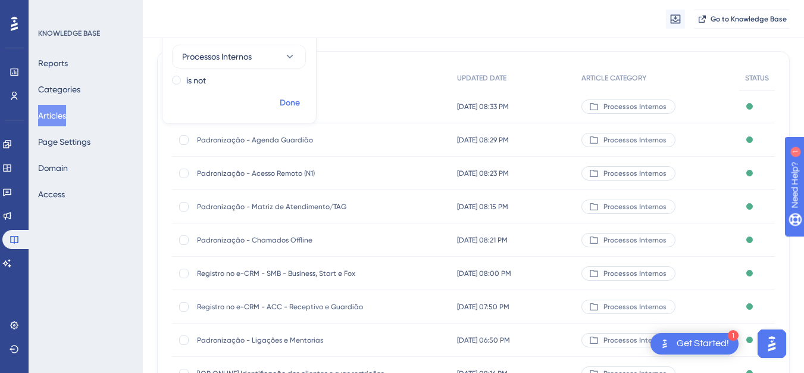
click at [293, 102] on span "Done" at bounding box center [290, 103] width 20 height 14
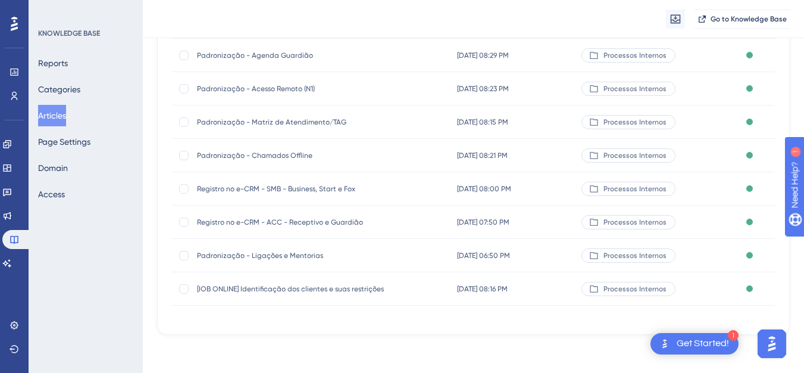
scroll to position [26, 0]
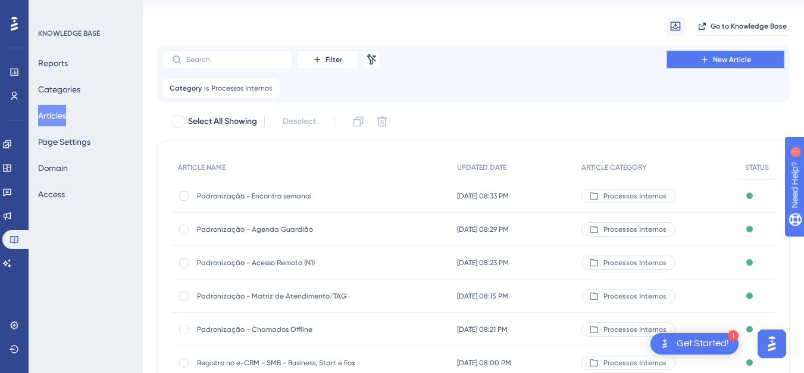
click at [764, 58] on button "New Article" at bounding box center [725, 59] width 119 height 19
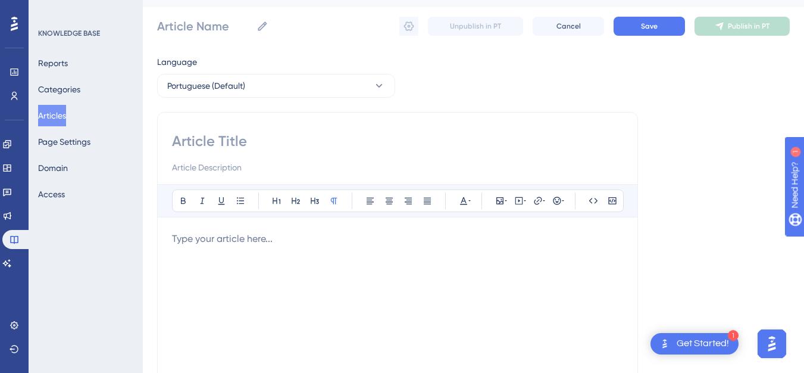
click at [365, 151] on input at bounding box center [397, 141] width 451 height 19
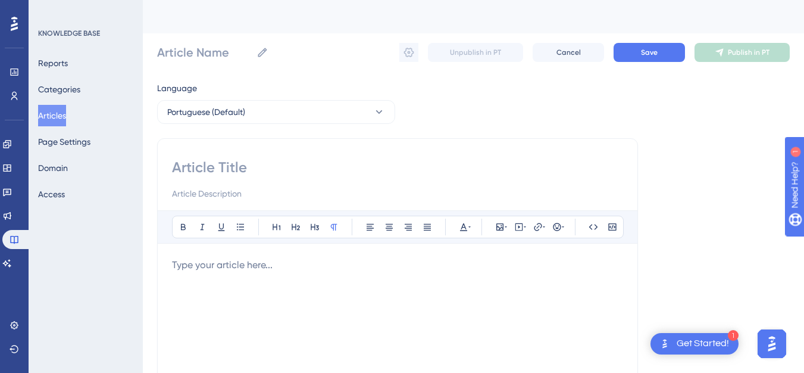
paste input "IOB Online - Orientações para registro de chamados"
type input "IOB Online - Orientações para registro de chamados"
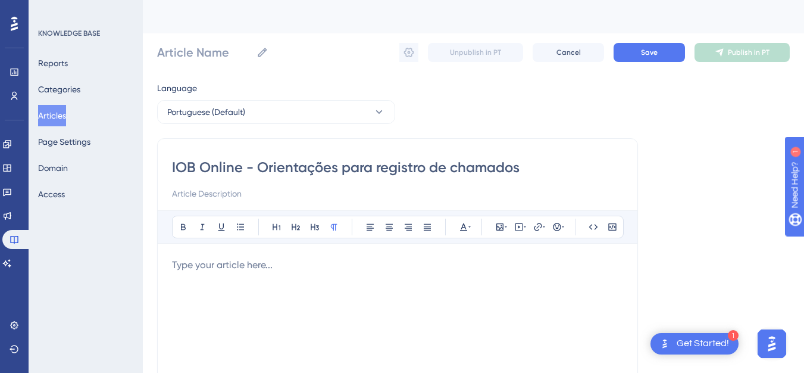
type input "IOB Online - Orientações para registro de chamados"
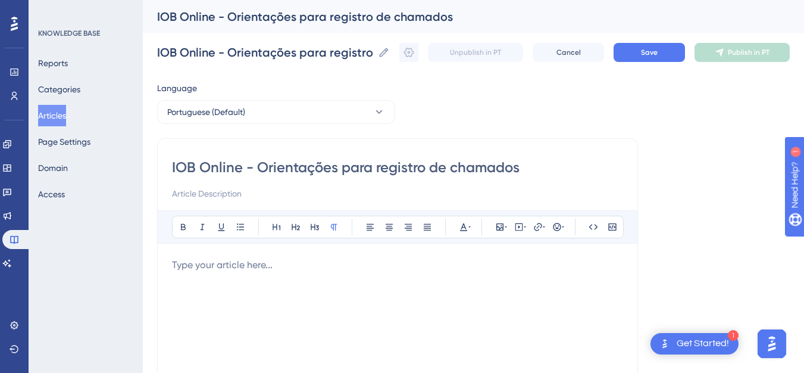
click at [246, 165] on input "IOB Online - Orientações para registro de chamados" at bounding box center [397, 167] width 451 height 19
type input "IOB Online- Orientações para registro de chamados"
type input "IOB Online]- Orientações para registro de chamados"
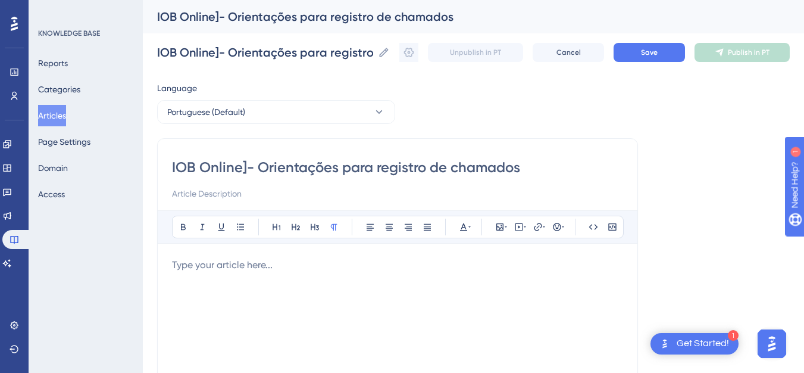
type input "[IOB Online]- Orientações para registro de chamados"
click at [259, 165] on input "[IOB Online]- Orientações para registro de chamados" at bounding box center [397, 167] width 451 height 19
type input "[IOB Online] Orientações para registro de chamados"
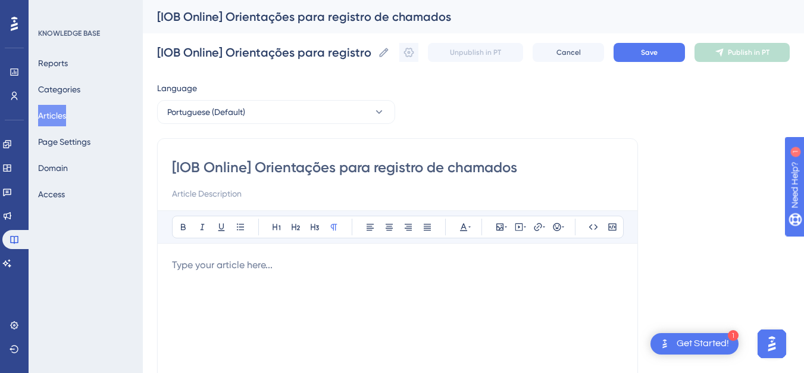
type input "[IOB Online] Orientações para registro de chamados"
click at [317, 266] on p at bounding box center [397, 265] width 451 height 14
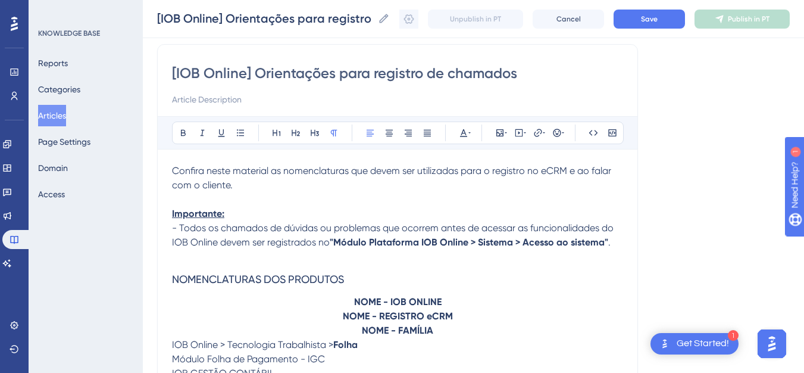
scroll to position [92, 0]
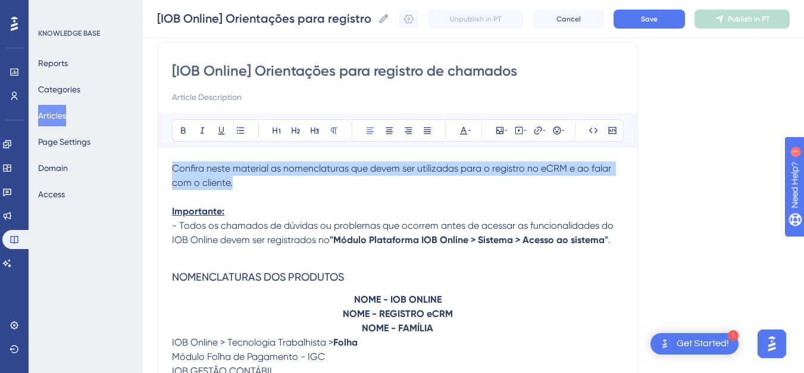
drag, startPoint x: 220, startPoint y: 181, endPoint x: 155, endPoint y: 162, distance: 67.0
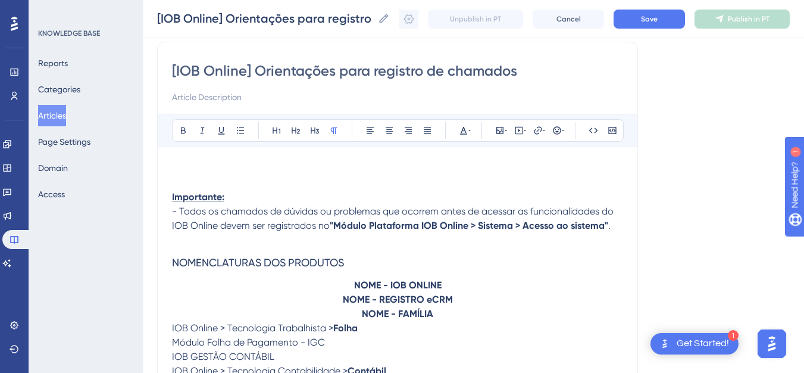
click at [213, 99] on input at bounding box center [397, 97] width 451 height 14
paste input "Confira neste material as nomenclaturas que devem ser utilizadas para o registr…"
type input "Confira neste material as nomenclaturas que devem ser utilizadas para o registr…"
click at [192, 171] on p at bounding box center [397, 168] width 451 height 14
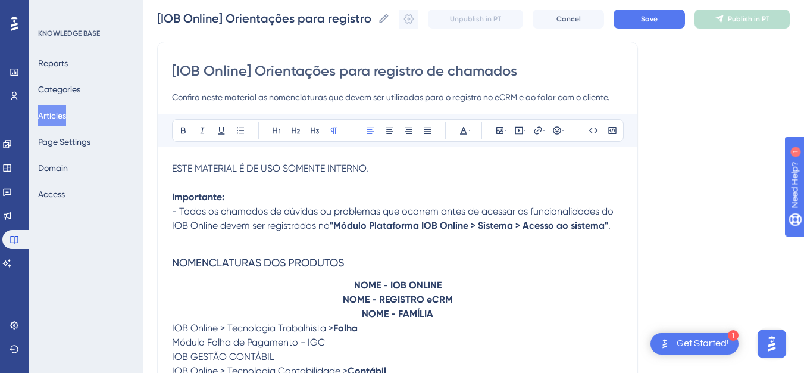
click at [192, 171] on span "ESTE MATERIAL É DE USO SOMENTE INTERNO." at bounding box center [270, 167] width 196 height 11
click at [183, 127] on icon at bounding box center [183, 130] width 5 height 7
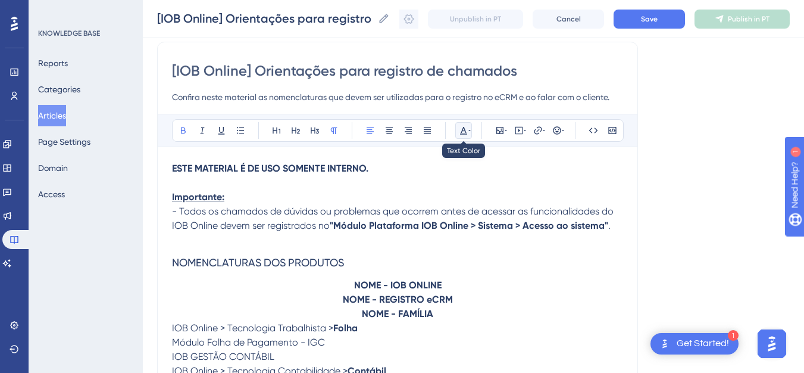
click at [462, 133] on icon at bounding box center [464, 131] width 10 height 10
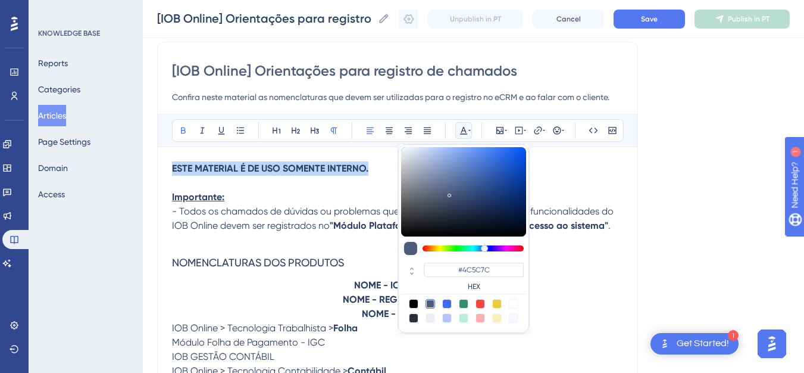
click at [484, 305] on div at bounding box center [480, 304] width 10 height 10
type input "#F84343"
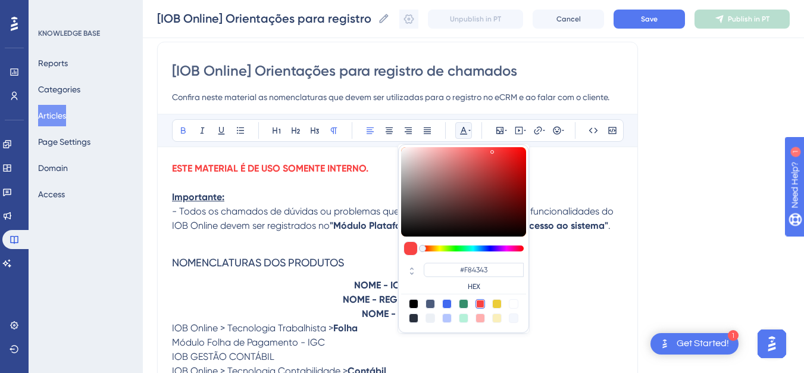
click at [284, 268] on span "NOMENCLATURAS DOS PRODUTOS" at bounding box center [258, 262] width 172 height 12
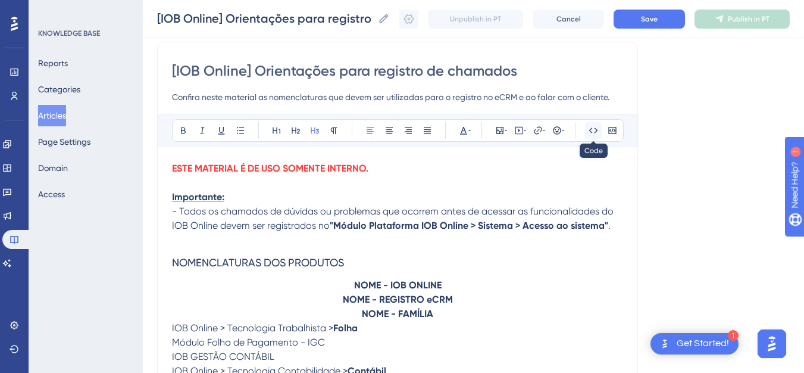
click at [593, 131] on icon at bounding box center [594, 131] width 10 height 10
click at [315, 245] on p at bounding box center [397, 240] width 451 height 14
click at [587, 133] on button at bounding box center [593, 130] width 17 height 17
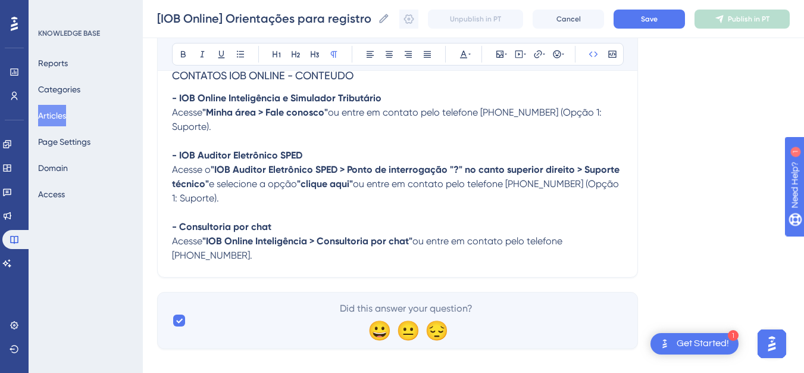
scroll to position [938, 0]
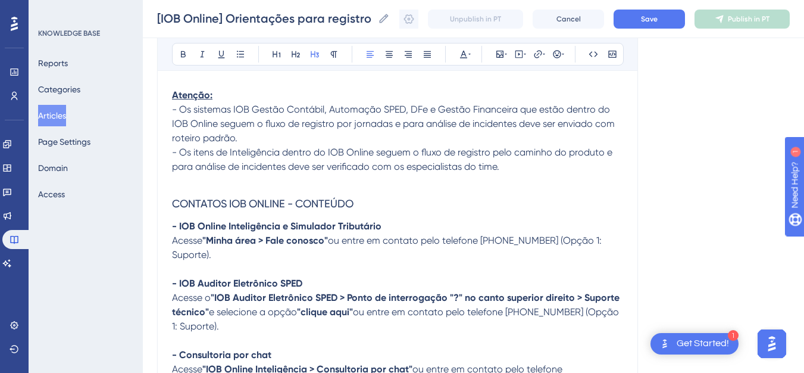
click at [368, 199] on h3 "CONTATOS IOB ONLINE - CONTEÚDO" at bounding box center [397, 203] width 451 height 31
click at [183, 49] on button at bounding box center [183, 54] width 17 height 17
click at [309, 214] on h3 "CONTATOS IOB ONLINE - CONTEÚDO" at bounding box center [397, 203] width 451 height 31
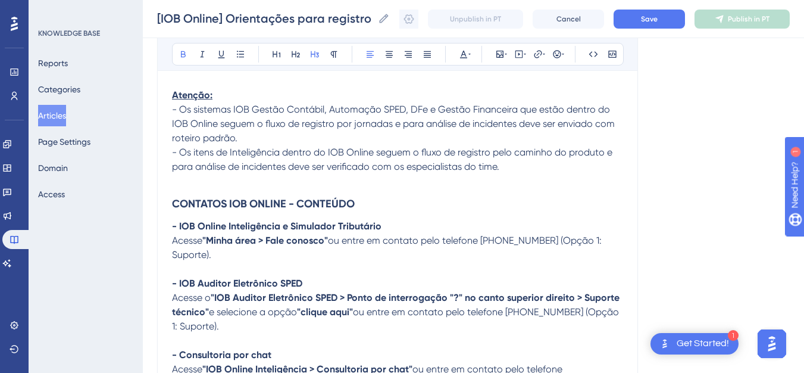
click at [309, 204] on strong "CONTATOS IOB ONLINE - CONTEÚDO" at bounding box center [263, 203] width 183 height 13
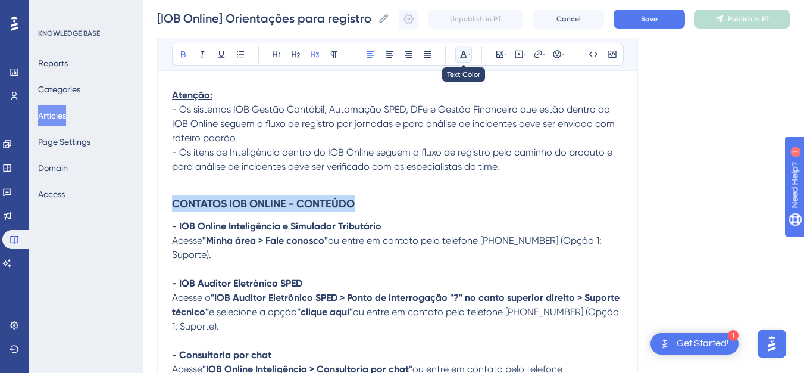
click at [465, 49] on button at bounding box center [463, 54] width 17 height 17
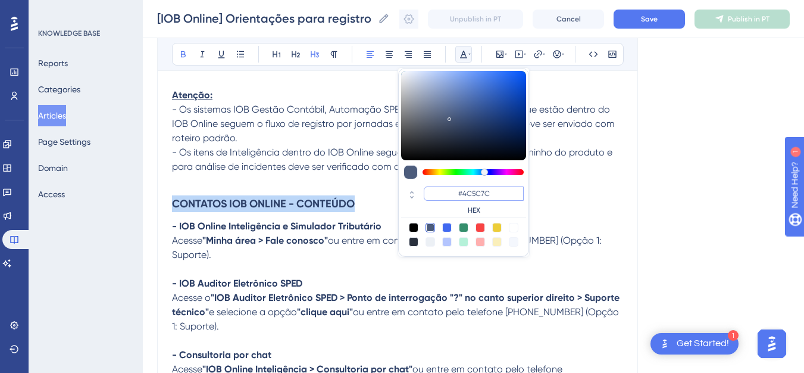
click at [480, 195] on input "#4C5C7C" at bounding box center [474, 193] width 100 height 14
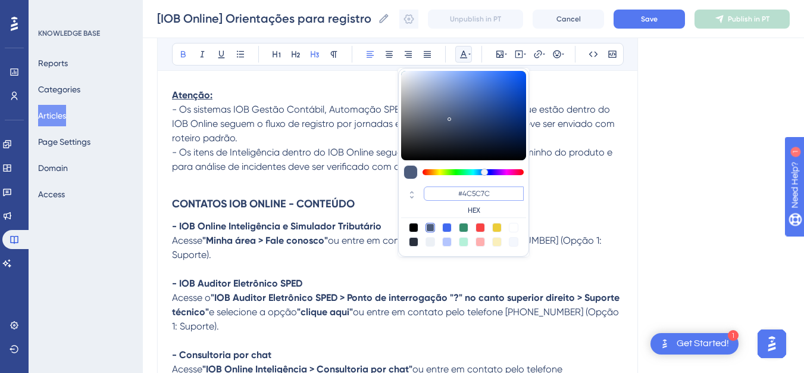
click at [480, 195] on input "#4C5C7C" at bounding box center [474, 193] width 100 height 14
paste input "F0072"
type input "#4F0072"
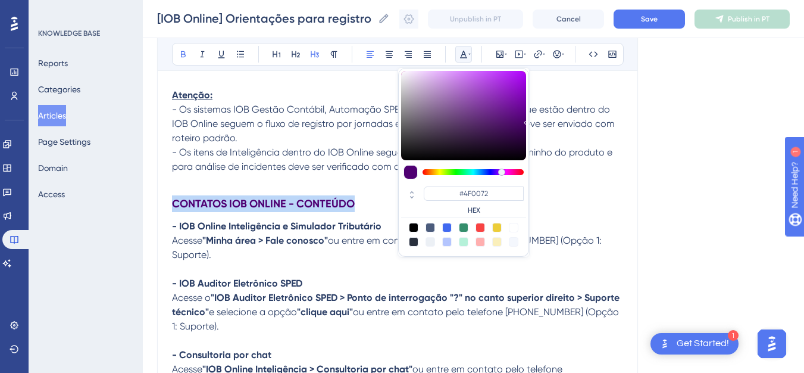
click at [346, 211] on h3 "CONTATOS IOB ONLINE - CONTEÚDO" at bounding box center [397, 203] width 451 height 31
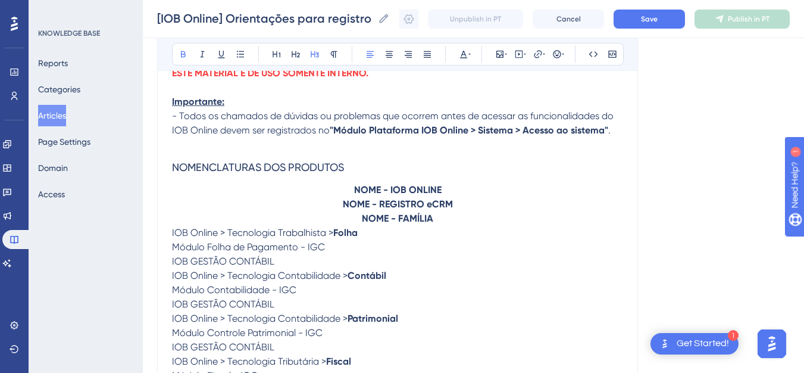
scroll to position [172, 0]
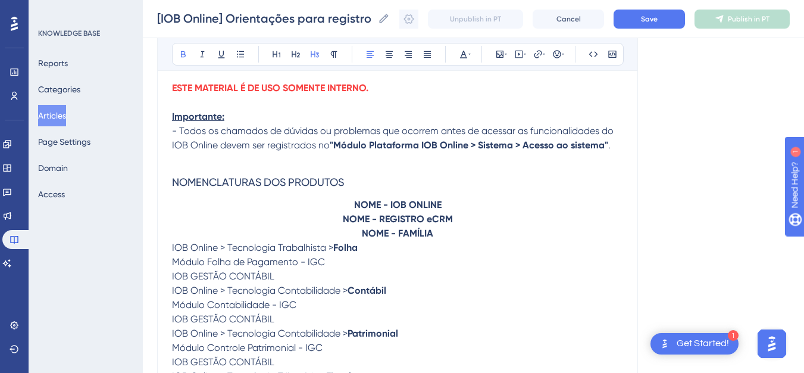
click at [337, 173] on h3 "NOMENCLATURAS DOS PRODUTOS" at bounding box center [397, 182] width 451 height 31
click at [338, 175] on h3 "NOMENCLATURAS DOS PRODUTOS" at bounding box center [397, 182] width 451 height 31
click at [339, 175] on h3 "NOMENCLATURAS DOS PRODUTOS" at bounding box center [397, 182] width 451 height 31
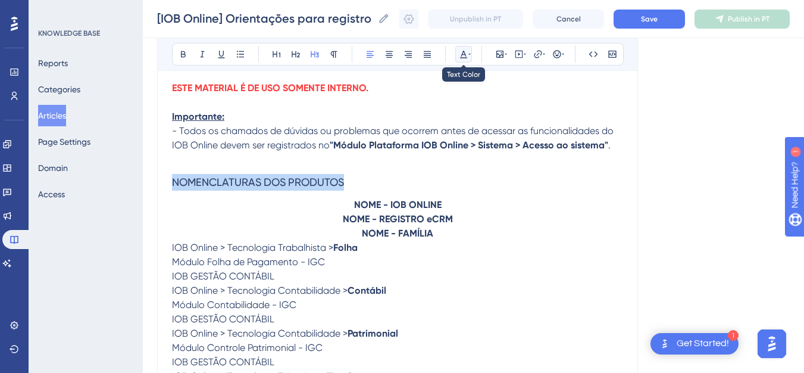
click at [470, 58] on icon at bounding box center [469, 54] width 2 height 10
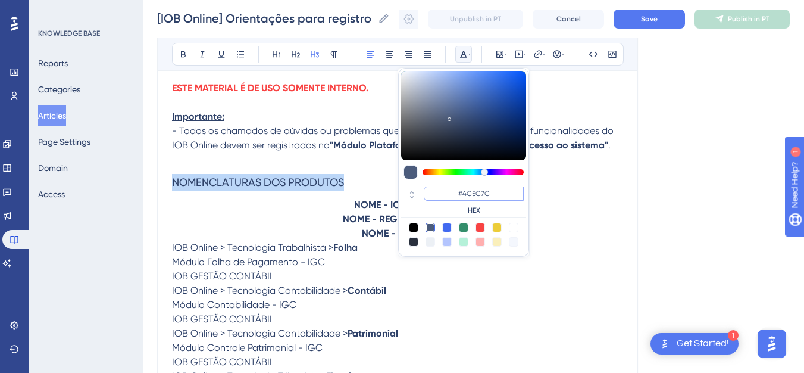
click at [470, 192] on input "#4C5C7C" at bounding box center [474, 193] width 100 height 14
paste input "F0072"
type input "#4F0072"
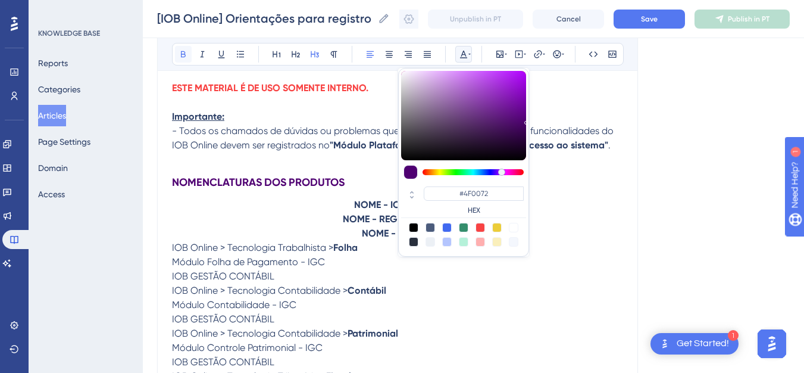
click at [183, 58] on icon at bounding box center [184, 54] width 10 height 10
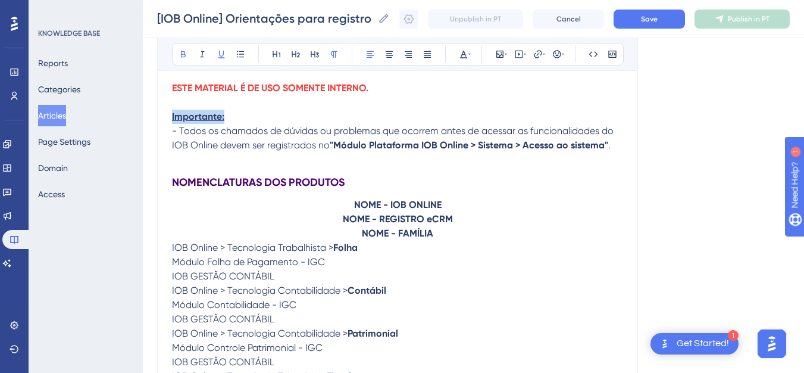
drag, startPoint x: 228, startPoint y: 112, endPoint x: 175, endPoint y: 107, distance: 53.3
click at [337, 134] on span "- Todos os chamados de dúvidas ou problemas que ocorrem antes de acessar as fun…" at bounding box center [394, 138] width 444 height 26
click at [327, 120] on p "Importante:" at bounding box center [397, 116] width 451 height 14
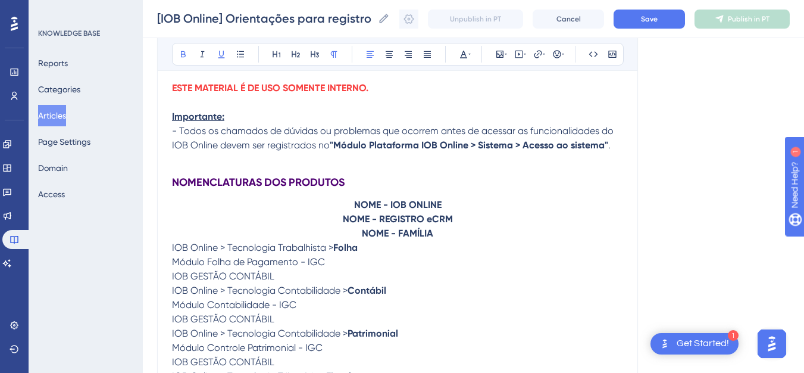
click at [327, 120] on p "Importante:" at bounding box center [397, 116] width 451 height 14
click at [459, 51] on icon at bounding box center [464, 54] width 10 height 10
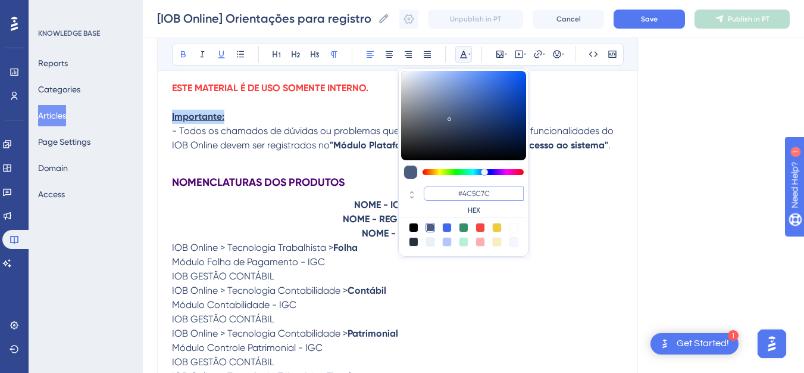
click at [481, 196] on input "#4C5C7C" at bounding box center [474, 193] width 100 height 14
paste input "FF005A"
type input "#FF005A"
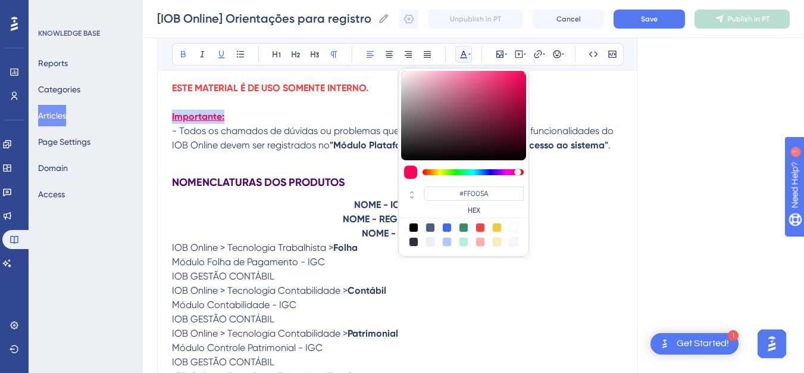
click at [261, 224] on p "NOME - REGISTRO eCRM" at bounding box center [397, 219] width 451 height 14
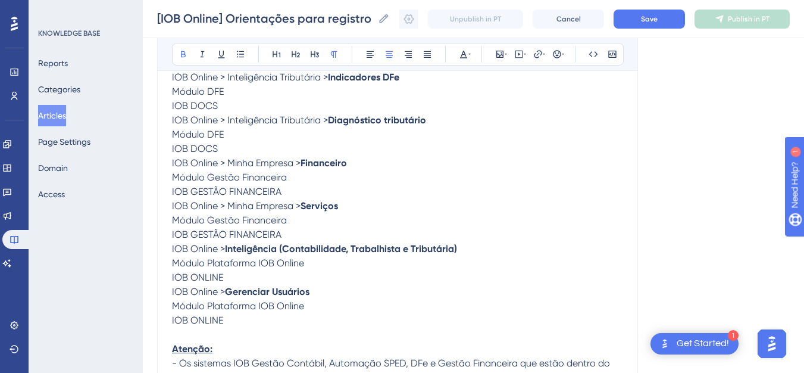
scroll to position [897, 0]
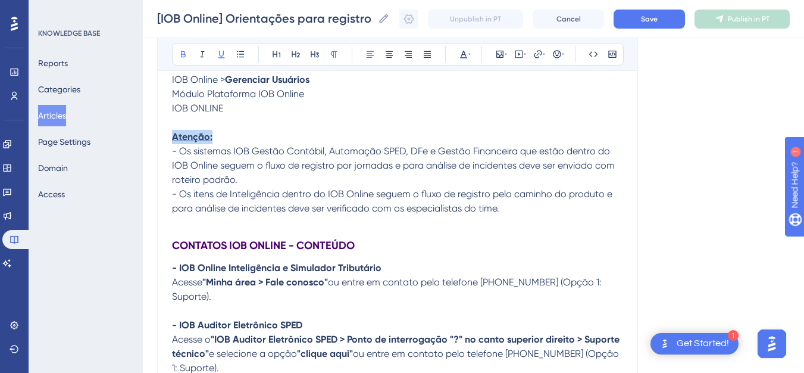
drag, startPoint x: 213, startPoint y: 136, endPoint x: 168, endPoint y: 140, distance: 45.4
click at [464, 54] on icon at bounding box center [463, 55] width 7 height 8
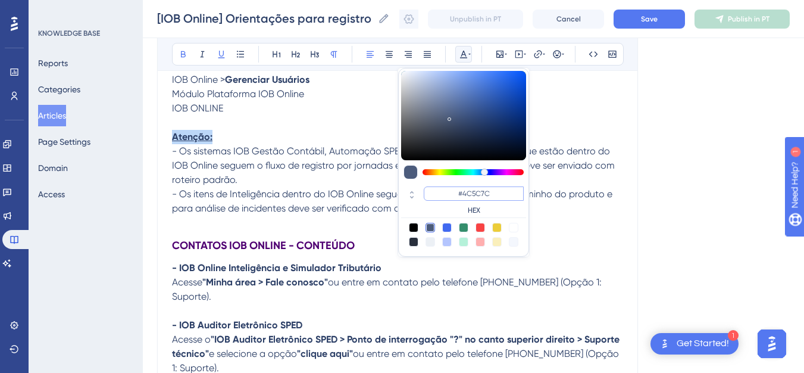
click at [453, 190] on input "#4C5C7C" at bounding box center [474, 193] width 100 height 14
paste input "FF005A"
type input "#FF005A"
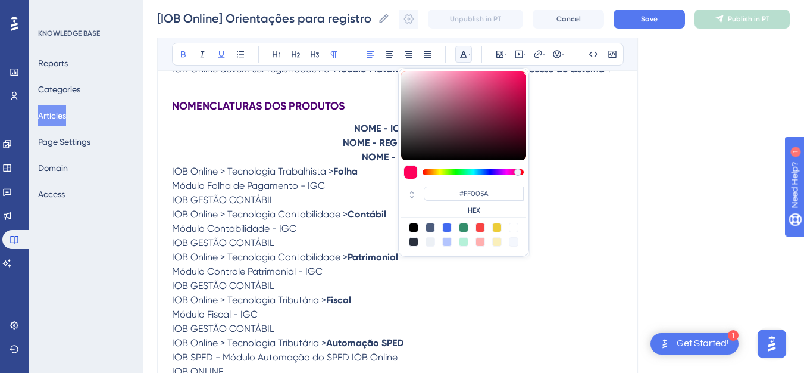
scroll to position [240, 0]
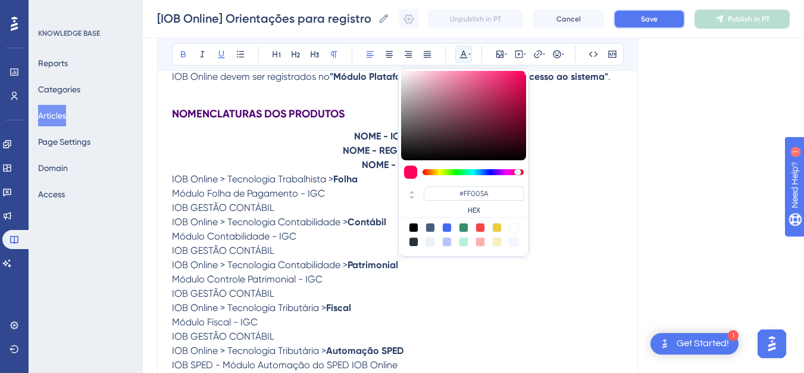
click at [649, 24] on button "Save" at bounding box center [648, 19] width 71 height 19
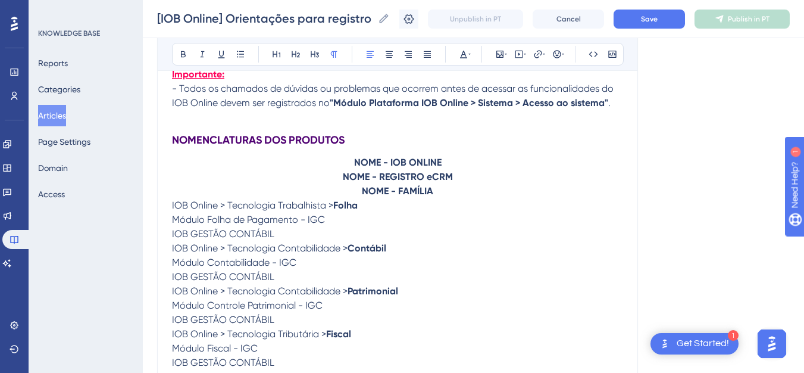
scroll to position [206, 0]
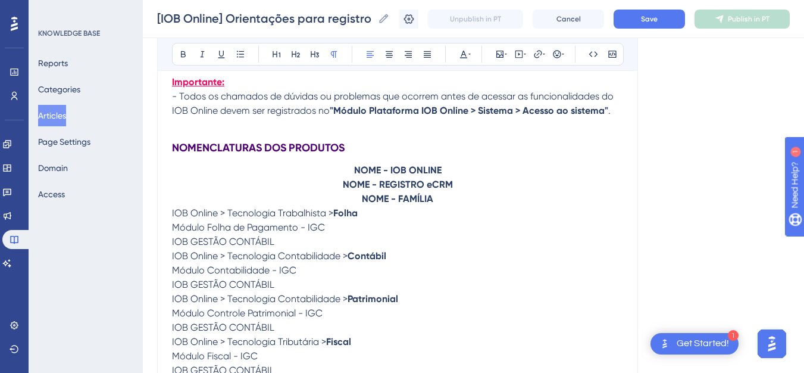
click at [355, 170] on strong "NOME - IOB ONLINE" at bounding box center [397, 169] width 87 height 11
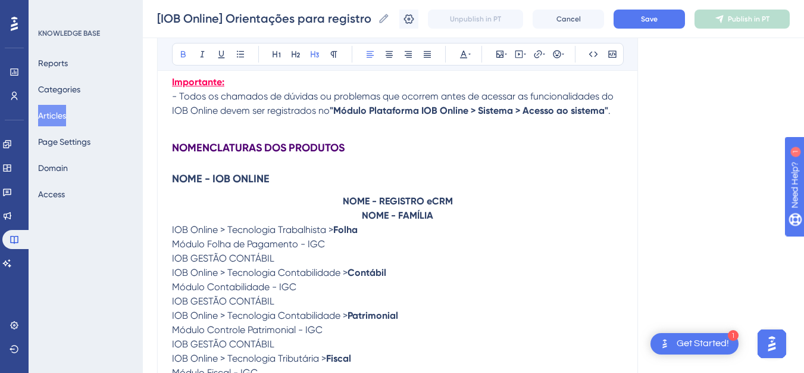
click at [343, 204] on strong "NOME - REGISTRO eCRM" at bounding box center [398, 200] width 110 height 11
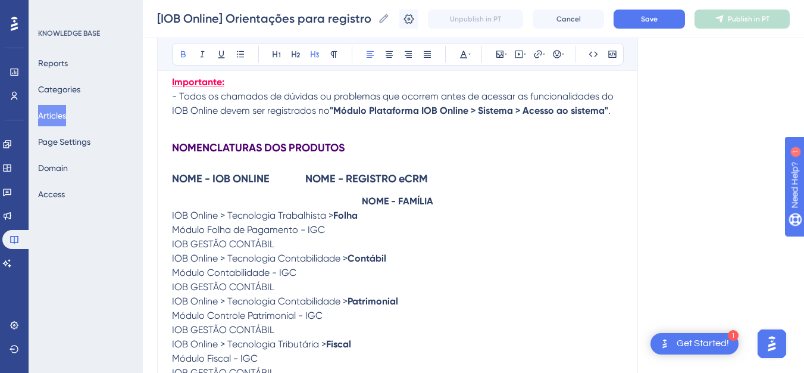
click at [343, 204] on p "NOME - FAMÍLIA" at bounding box center [397, 201] width 451 height 14
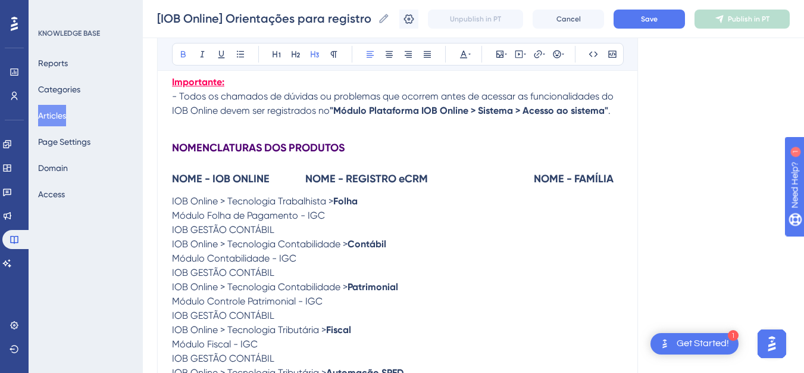
click at [299, 180] on span at bounding box center [295, 178] width 19 height 12
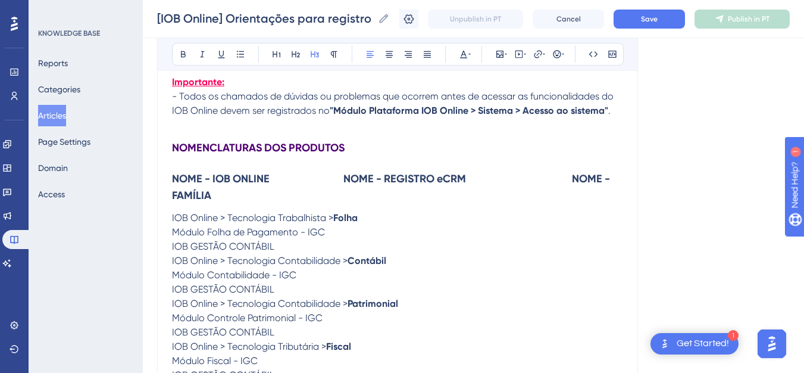
click at [519, 179] on span at bounding box center [524, 178] width 19 height 12
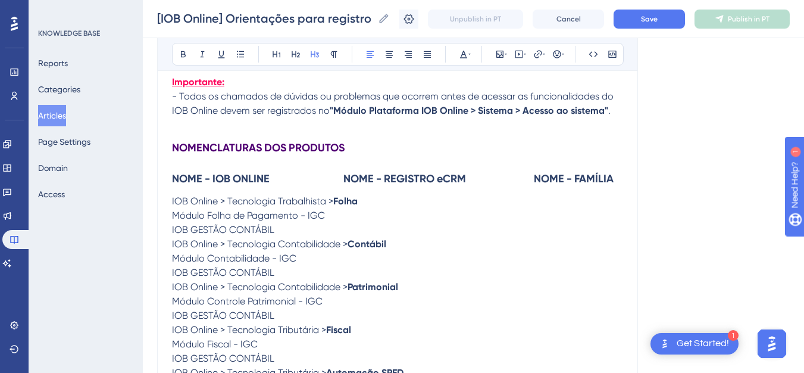
click at [342, 177] on span at bounding box center [333, 178] width 19 height 12
click at [333, 202] on span "IOB Online > Tecnologia Trabalhista >" at bounding box center [252, 200] width 161 height 11
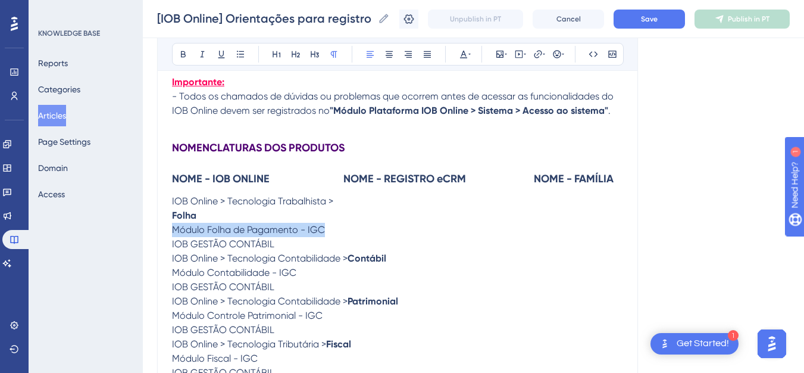
drag, startPoint x: 174, startPoint y: 233, endPoint x: 334, endPoint y: 234, distance: 160.1
click at [334, 234] on p "Módulo Folha de Pagamento - IGC" at bounding box center [397, 230] width 451 height 14
click at [337, 204] on p "IOB Online > Tecnologia Trabalhista >" at bounding box center [397, 201] width 451 height 14
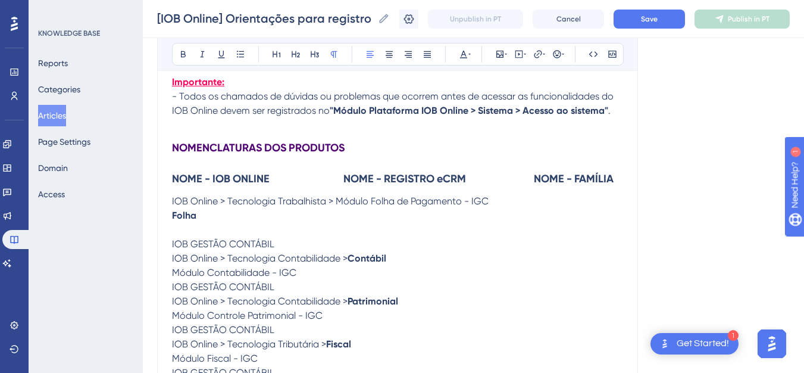
click at [337, 204] on span "IOB Online > Tecnologia Trabalhista > Módulo Folha de Pagamento - IGC" at bounding box center [330, 200] width 317 height 11
drag, startPoint x: 277, startPoint y: 245, endPoint x: 170, endPoint y: 245, distance: 107.7
click at [523, 197] on p "IOB Online > Tecnologia Trabalhista > Módulo Folha de Pagamento - IGC" at bounding box center [397, 201] width 451 height 14
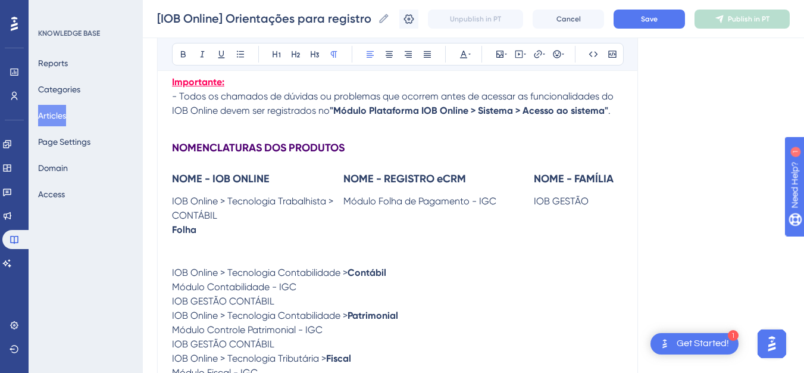
click at [336, 251] on p at bounding box center [397, 258] width 451 height 14
